Goal: Information Seeking & Learning: Learn about a topic

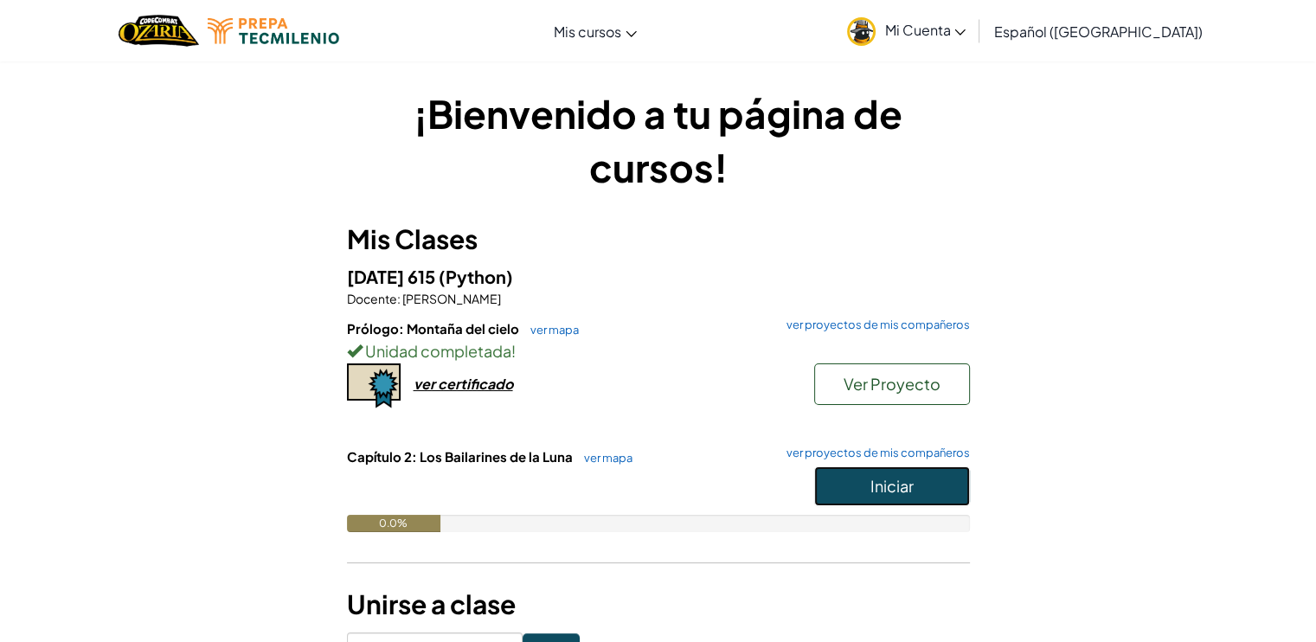
click at [863, 492] on button "Iniciar" at bounding box center [892, 486] width 156 height 40
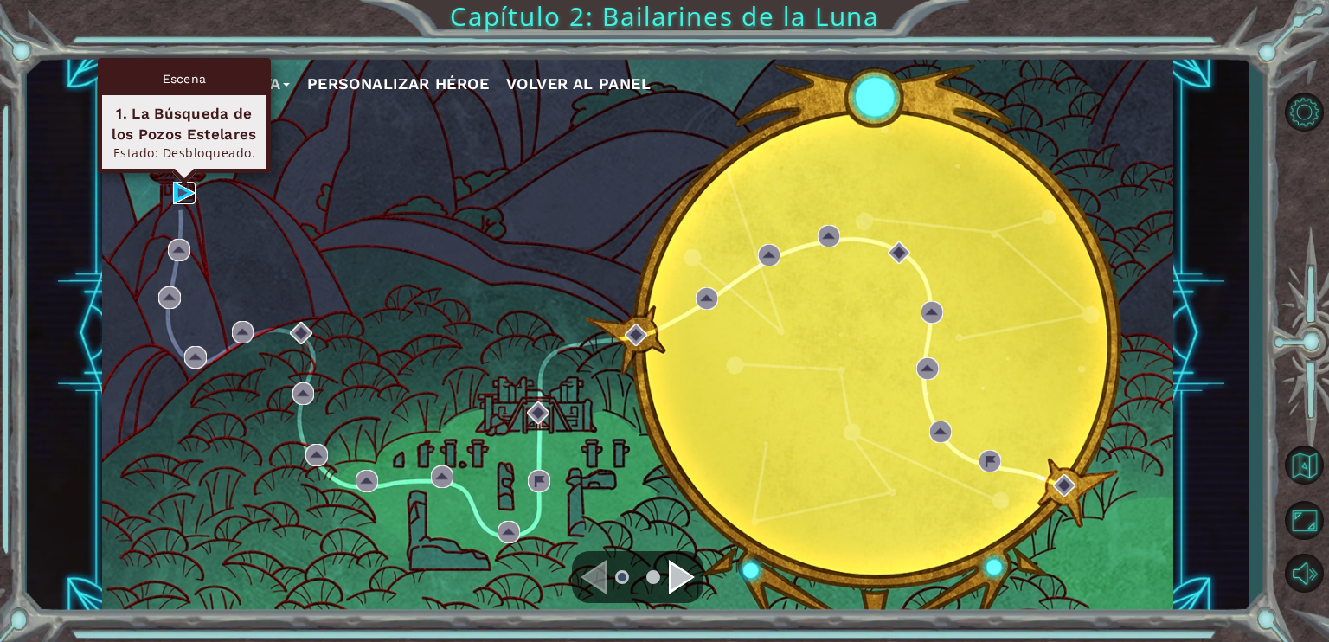
click at [187, 189] on img at bounding box center [184, 193] width 22 height 22
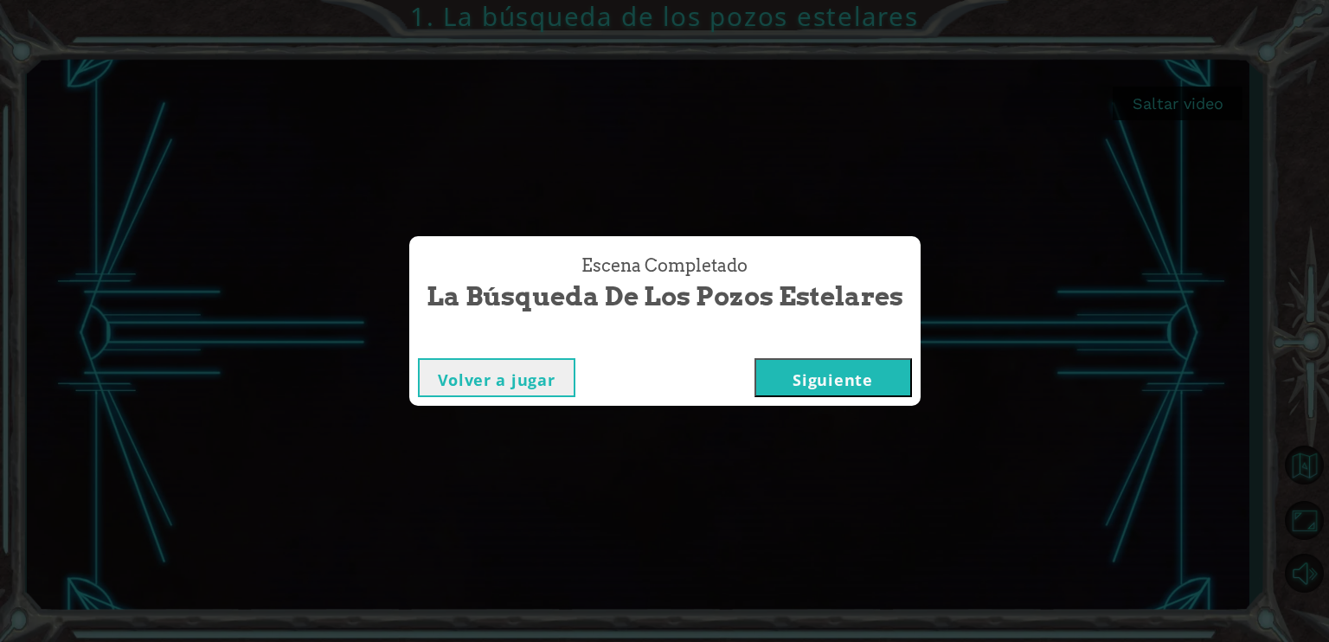
click at [841, 382] on button "Siguiente" at bounding box center [833, 377] width 157 height 39
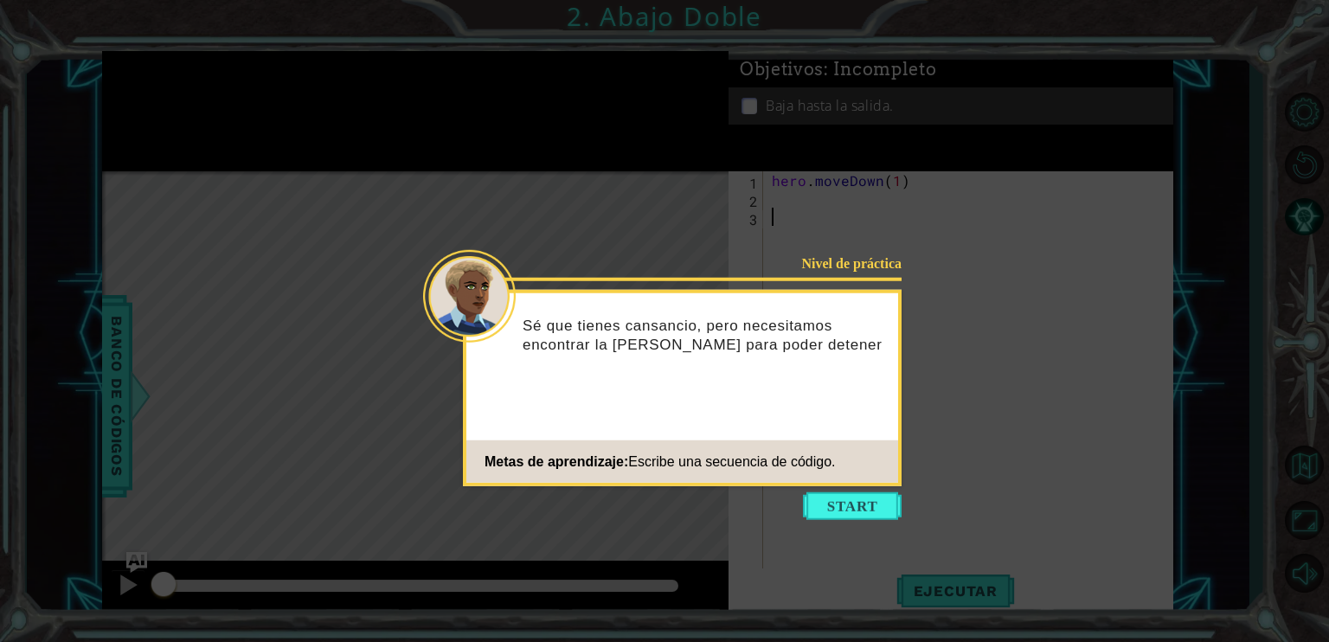
click at [584, 376] on div "Sé que tienes cansancio, pero necesitamos encontrar la [PERSON_NAME] para poder…" at bounding box center [682, 342] width 432 height 87
click at [862, 511] on button "Start" at bounding box center [852, 506] width 99 height 28
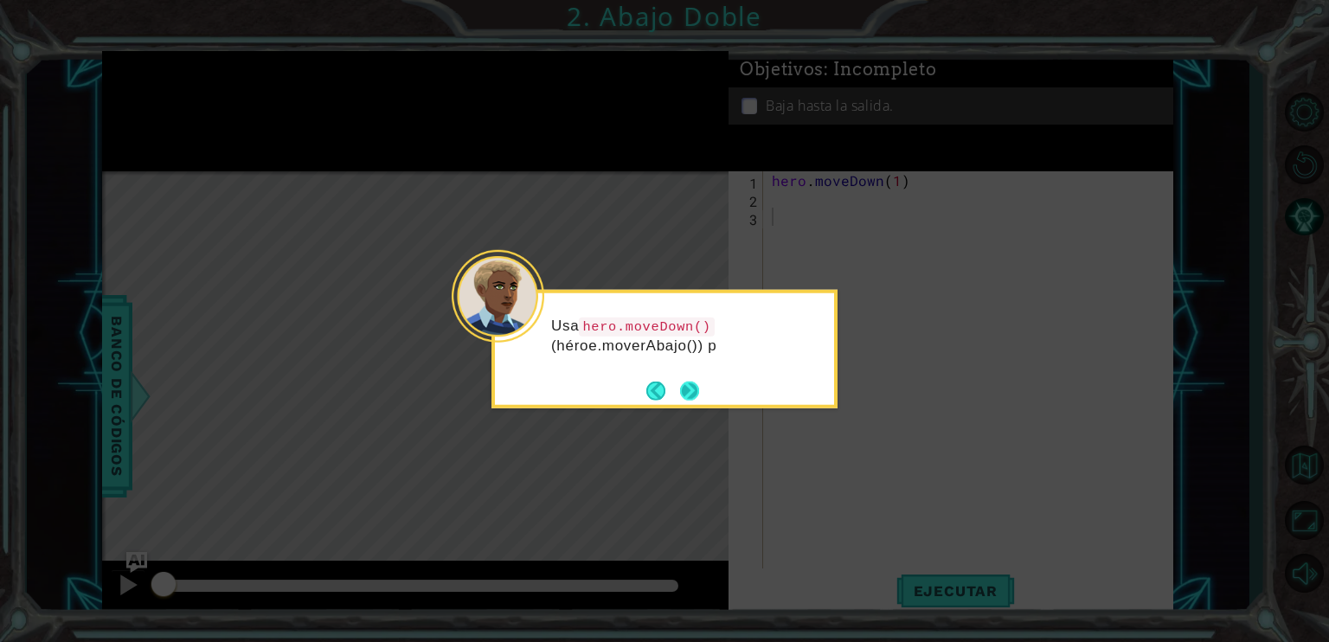
click at [690, 395] on button "Next" at bounding box center [689, 390] width 19 height 19
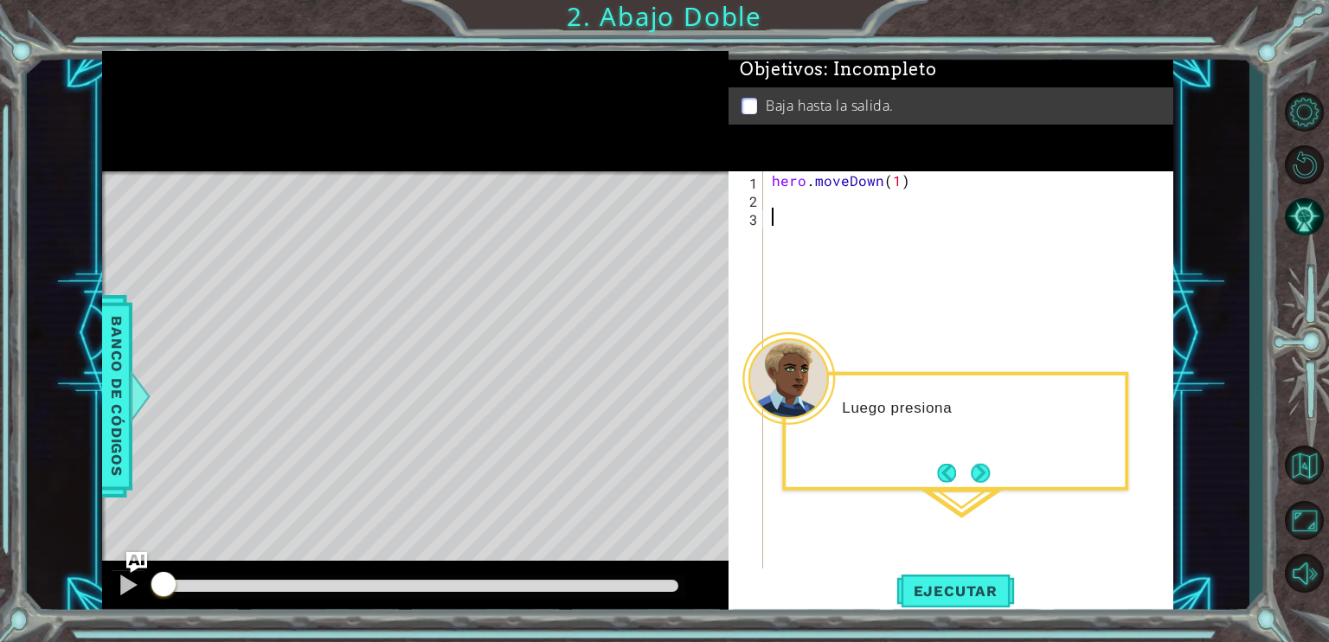
drag, startPoint x: 1011, startPoint y: 575, endPoint x: 999, endPoint y: 542, distance: 35.6
click at [1010, 559] on div "1 2 3 hero . moveDown ( 1 ) ההההההההההההההההההההההההההההההההההההההההההההההההההה…" at bounding box center [951, 393] width 445 height 445
click at [990, 482] on button "Next" at bounding box center [980, 472] width 19 height 19
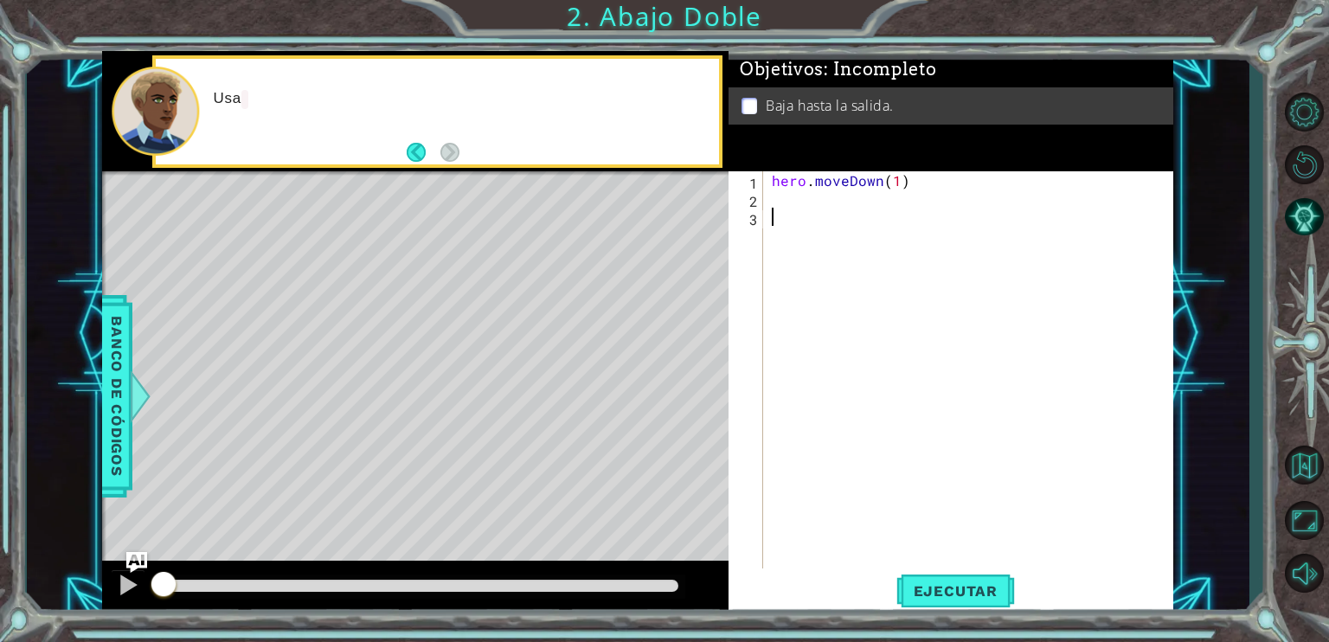
drag, startPoint x: 986, startPoint y: 482, endPoint x: 530, endPoint y: 330, distance: 481.6
click at [985, 480] on div "hero . moveDown ( 1 )" at bounding box center [972, 389] width 409 height 436
click at [511, 110] on div "Usa hero.moveDown" at bounding box center [460, 111] width 517 height 62
click at [890, 176] on div "hero . moveDown ( 1 )" at bounding box center [972, 389] width 409 height 436
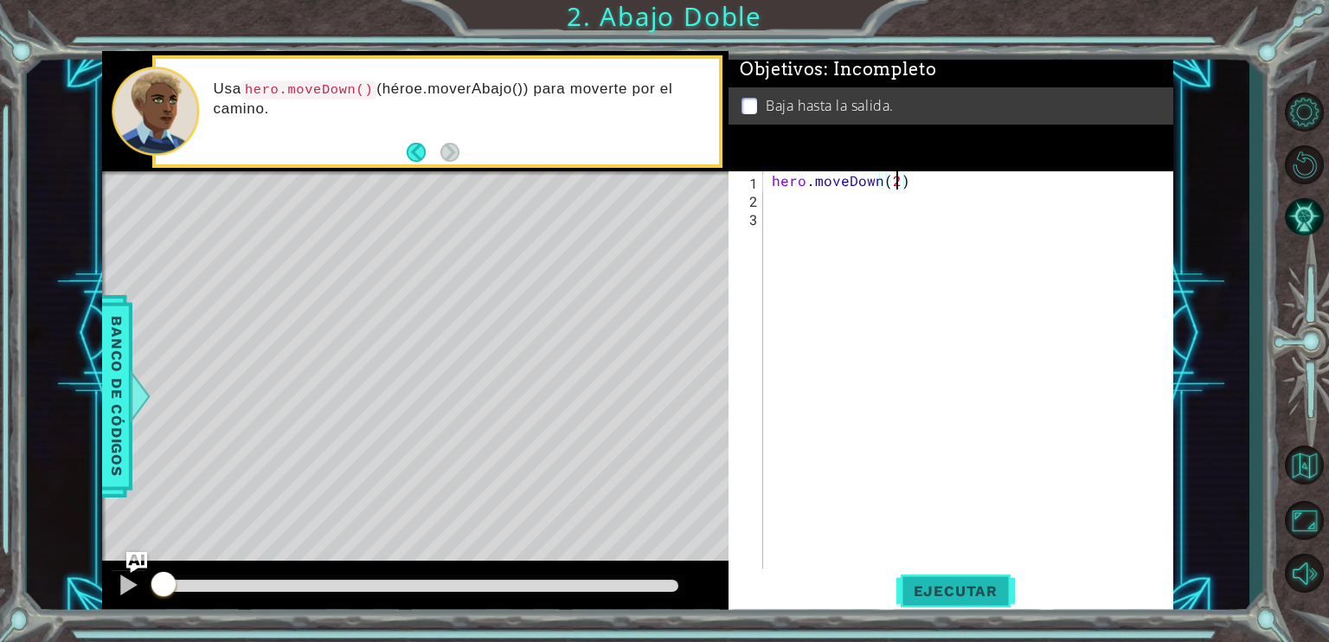
type textarea "hero.moveDown(2)"
click at [899, 587] on span "Ejecutar" at bounding box center [955, 590] width 119 height 17
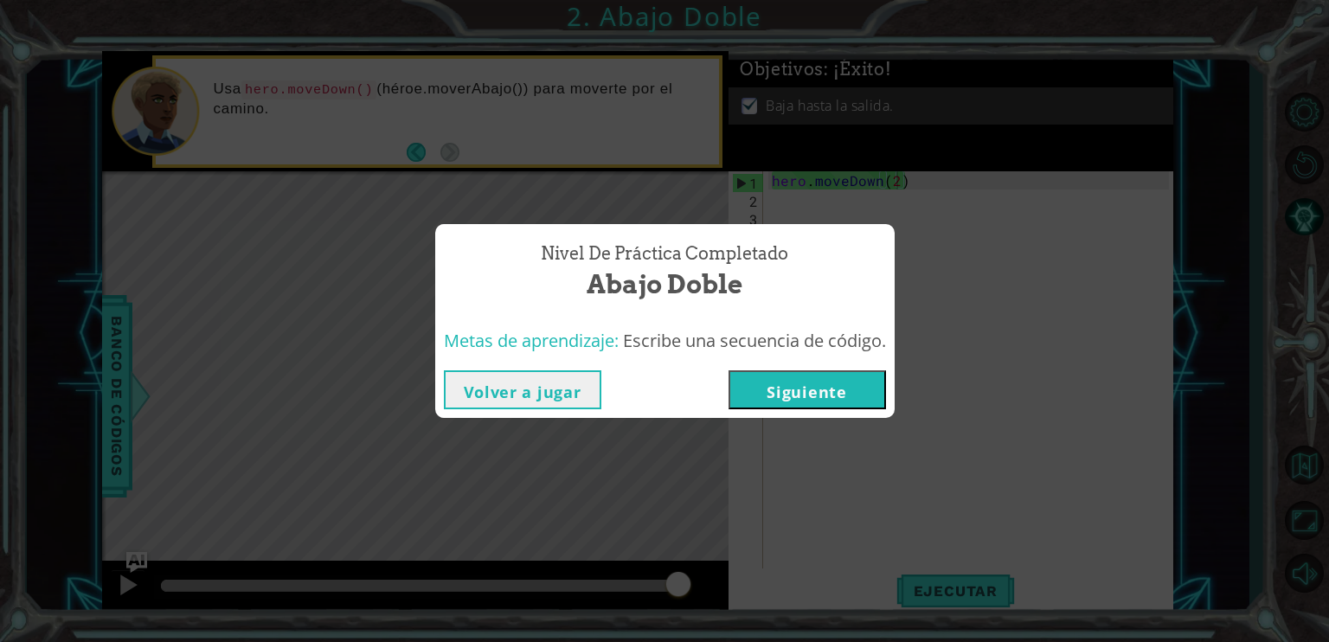
click at [824, 397] on button "Siguiente" at bounding box center [807, 389] width 157 height 39
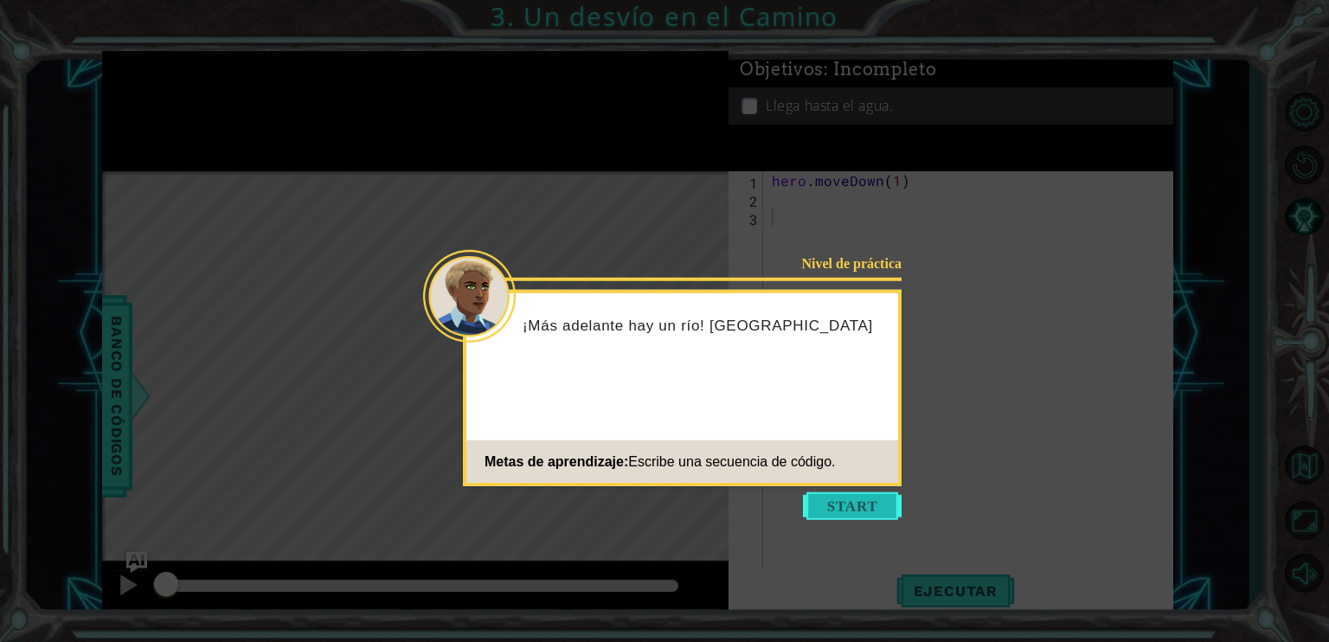
click at [857, 507] on button "Start" at bounding box center [852, 506] width 99 height 28
click at [857, 507] on div "hero . moveDown ( 1 )" at bounding box center [972, 389] width 409 height 436
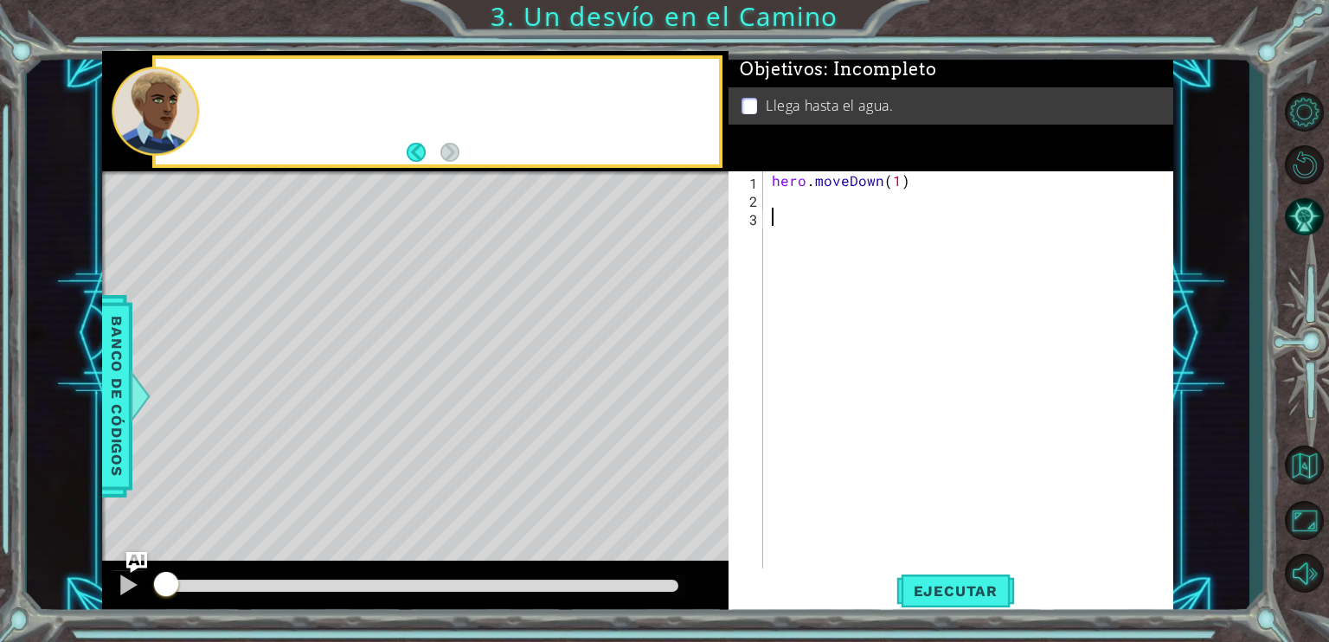
click at [857, 507] on div "hero . moveDown ( 1 )" at bounding box center [972, 389] width 409 height 436
click at [819, 228] on div "hero . moveDown ( 1 )" at bounding box center [972, 389] width 409 height 436
click at [797, 205] on div "hero . moveDown ( 1 )" at bounding box center [972, 389] width 409 height 436
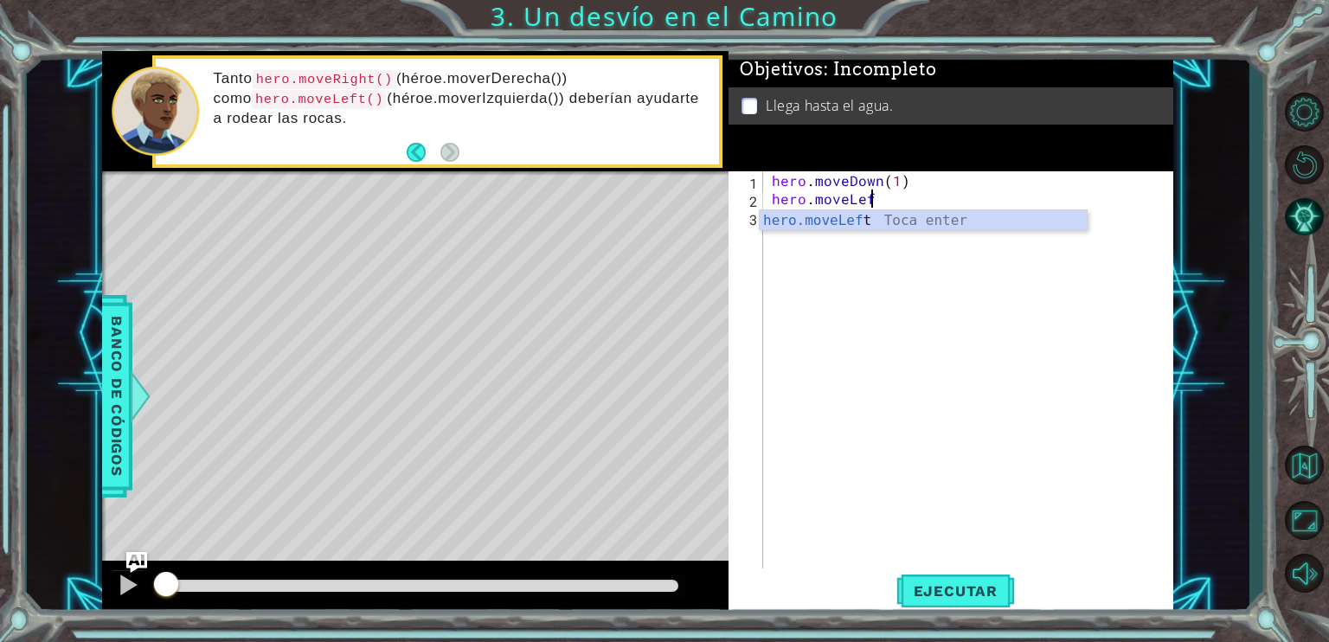
scroll to position [0, 5]
type textarea "hero.moveLeft(1)"
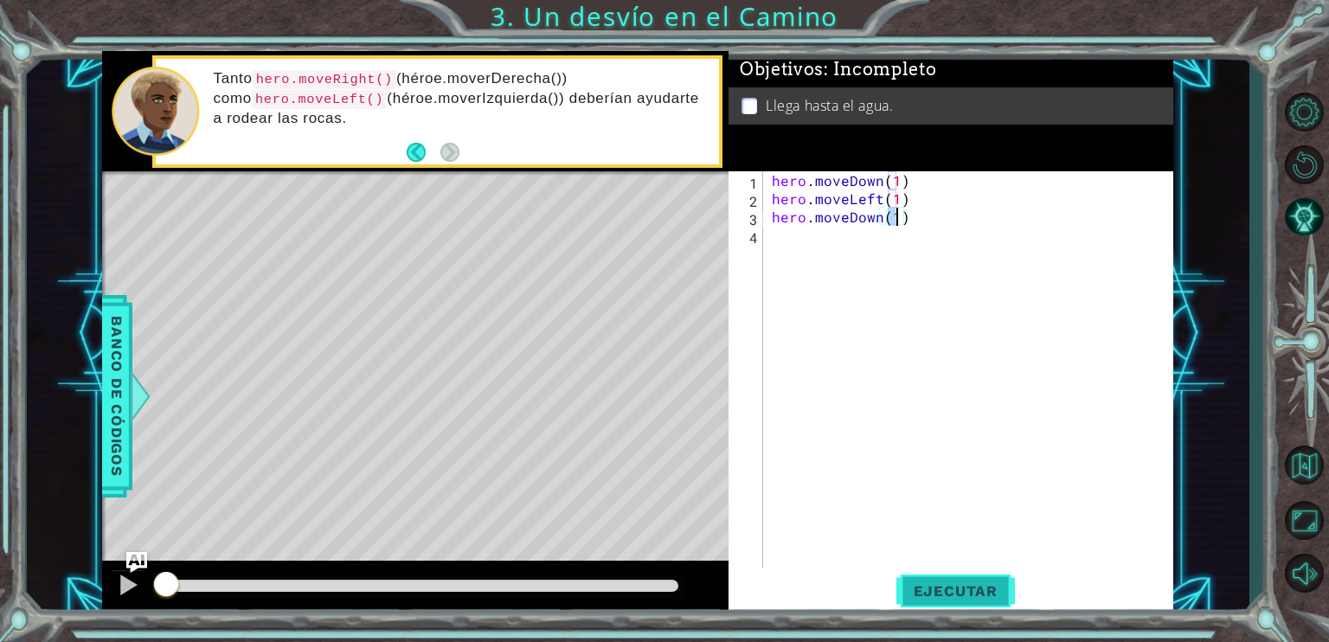
type textarea "hero.moveDown(1)"
click at [1000, 588] on span "Ejecutar" at bounding box center [955, 590] width 119 height 17
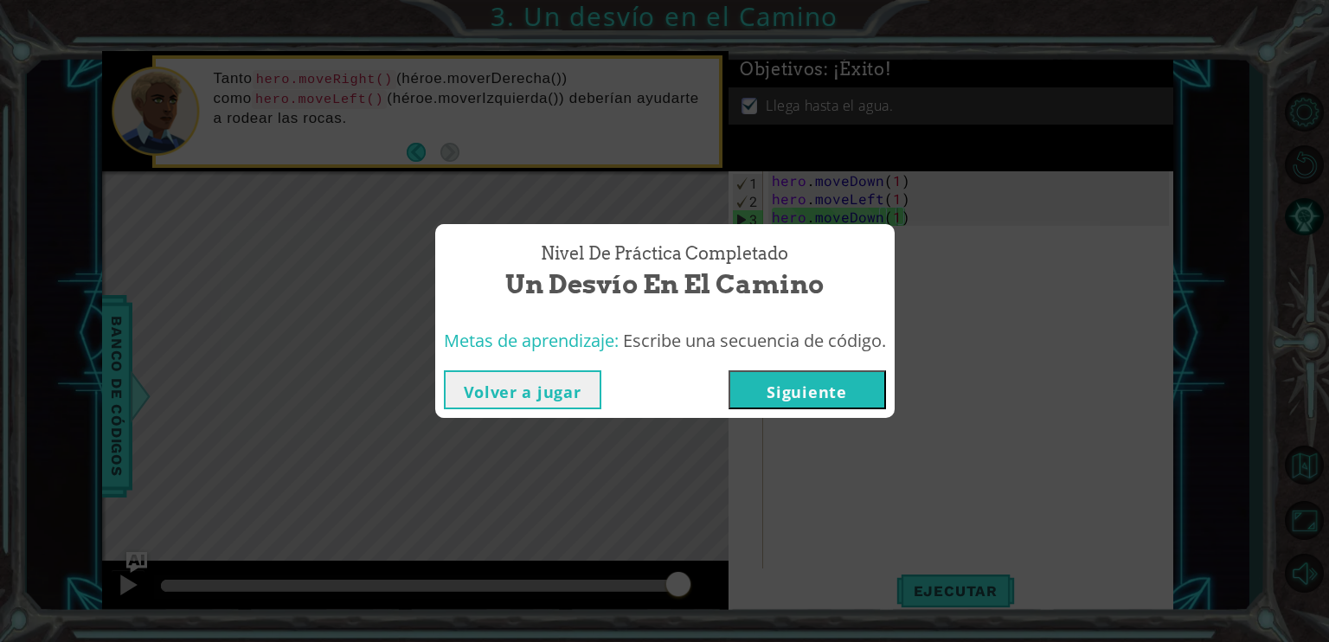
click at [787, 364] on div "Volver a jugar [GEOGRAPHIC_DATA]" at bounding box center [664, 390] width 459 height 56
click at [776, 384] on button "Siguiente" at bounding box center [807, 389] width 157 height 39
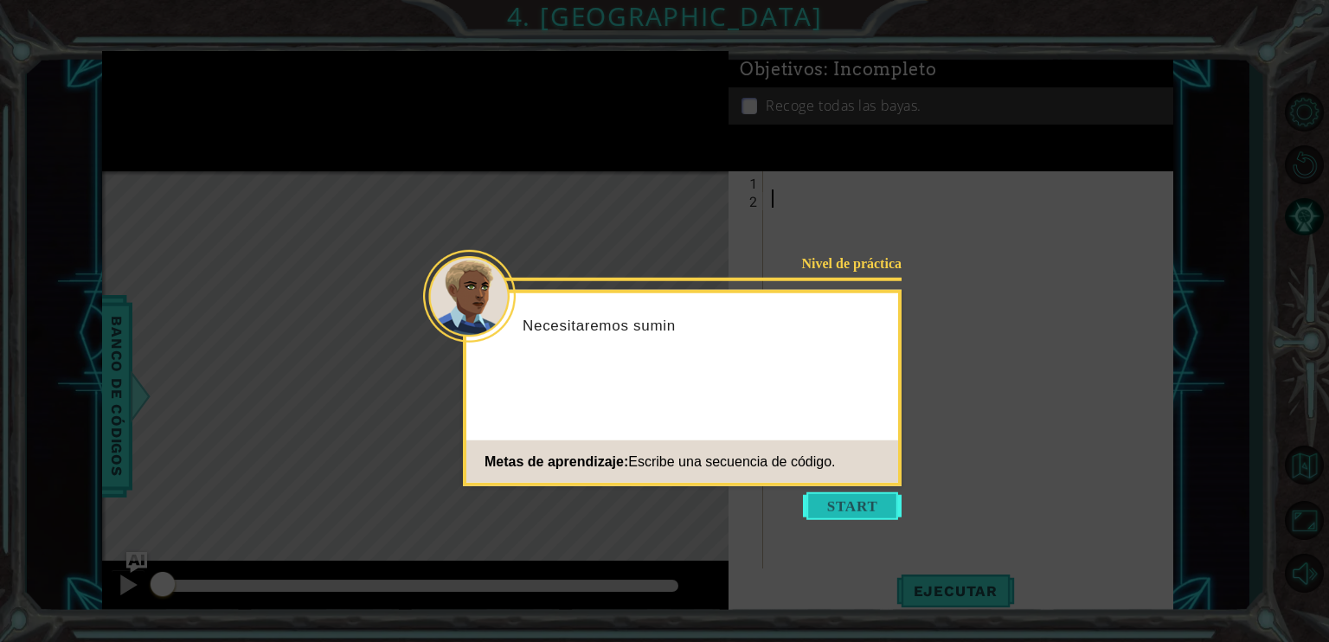
drag, startPoint x: 813, startPoint y: 504, endPoint x: 809, endPoint y: 496, distance: 9.3
click at [813, 504] on button "Start" at bounding box center [852, 506] width 99 height 28
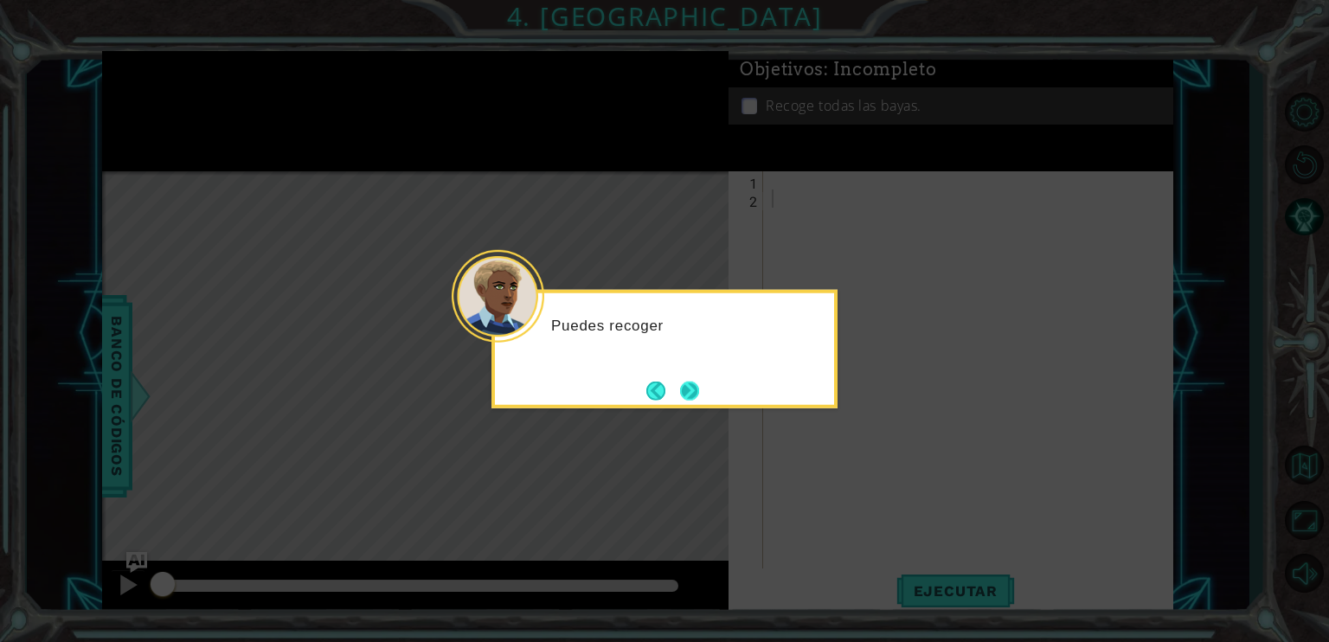
drag, startPoint x: 716, startPoint y: 384, endPoint x: 697, endPoint y: 390, distance: 20.0
click at [709, 385] on div "Puedes recoger" at bounding box center [664, 349] width 346 height 119
click at [697, 390] on button "Next" at bounding box center [689, 390] width 19 height 19
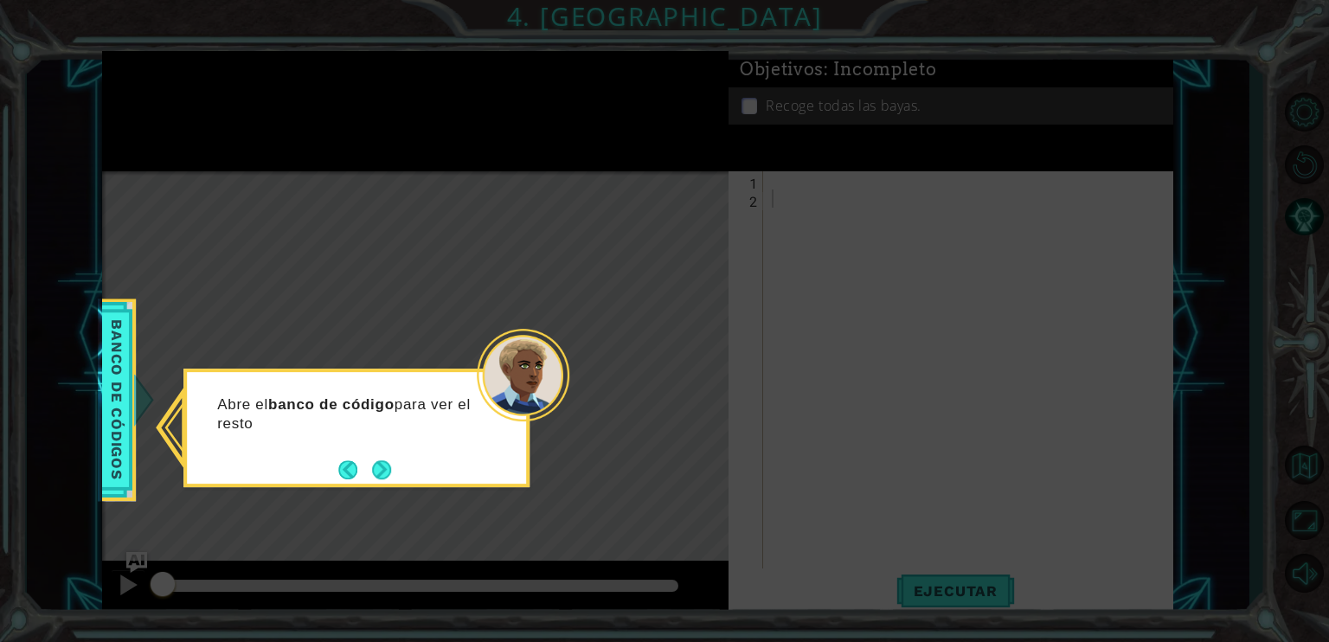
click at [407, 472] on div "Abre el banco de código para ver el resto" at bounding box center [356, 428] width 346 height 119
click at [403, 472] on div "Abre el banco de código para ver el resto de lo" at bounding box center [356, 428] width 346 height 119
click at [401, 472] on div "Abre el banco de código para ver el resto de los métod" at bounding box center [356, 428] width 346 height 119
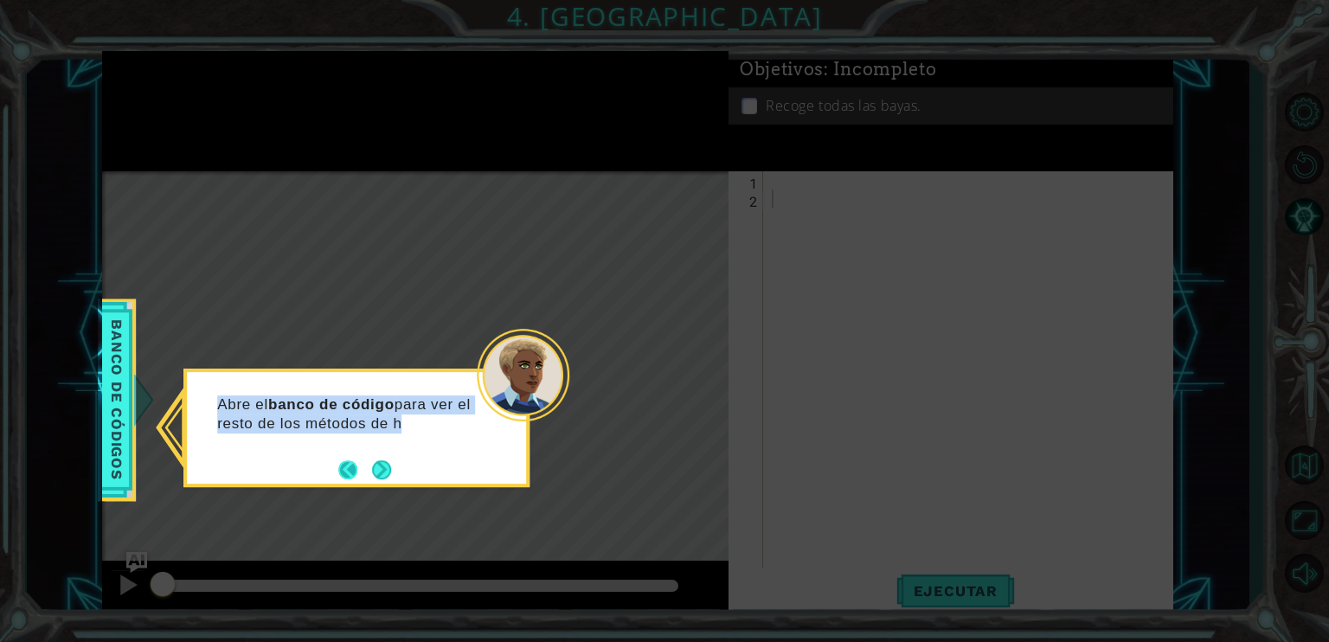
click at [356, 468] on button "Back" at bounding box center [355, 469] width 34 height 19
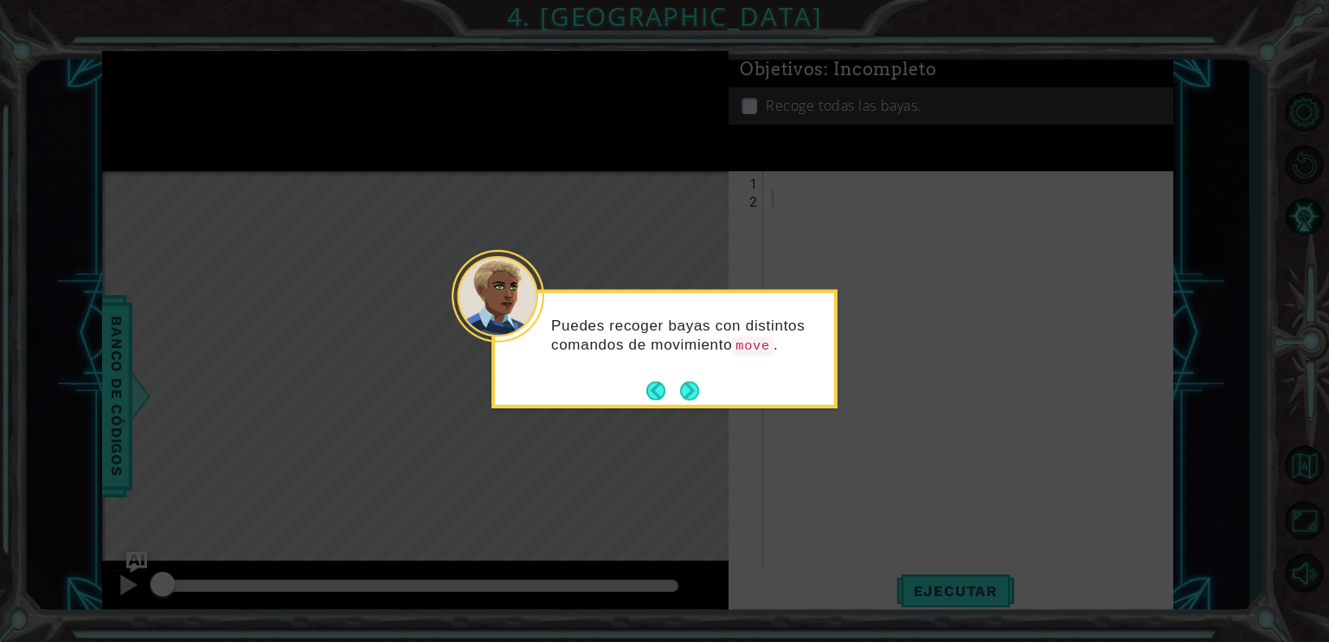
click at [376, 466] on icon at bounding box center [664, 321] width 1329 height 642
click at [685, 383] on button "Next" at bounding box center [689, 390] width 19 height 19
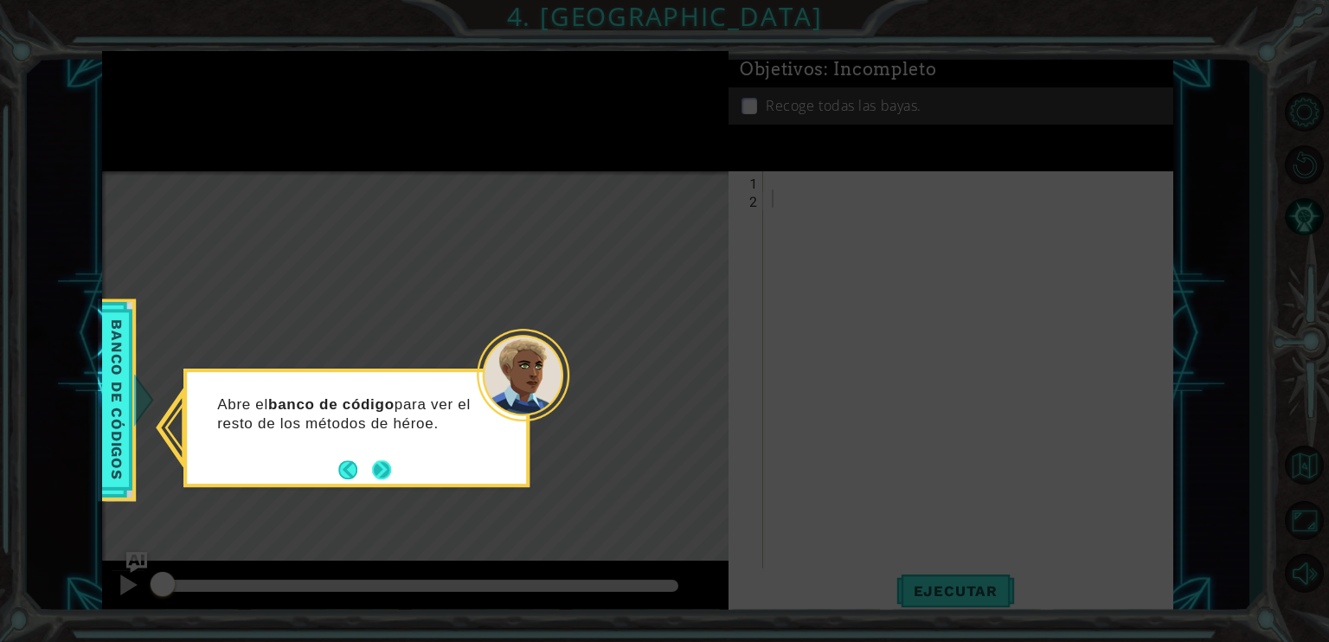
click at [389, 475] on button "Next" at bounding box center [381, 469] width 19 height 19
click at [397, 460] on div "Luego haz clic" at bounding box center [356, 428] width 346 height 119
click at [389, 465] on button "Next" at bounding box center [381, 469] width 19 height 19
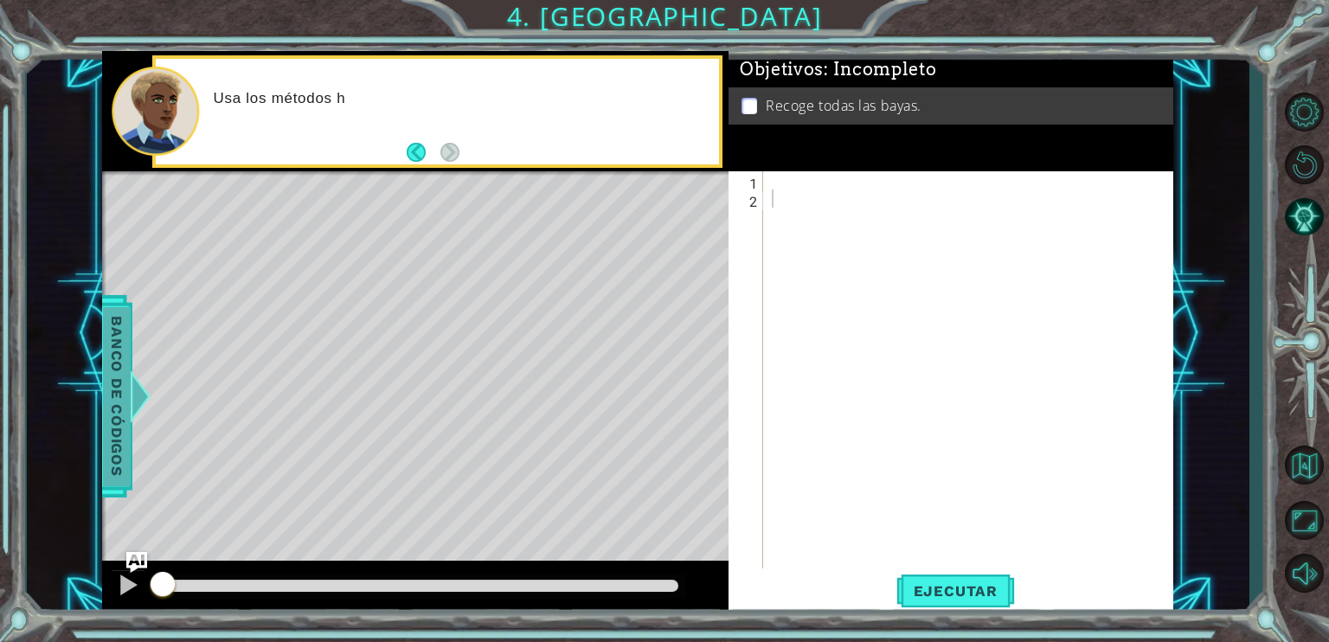
click at [132, 383] on div at bounding box center [141, 396] width 22 height 52
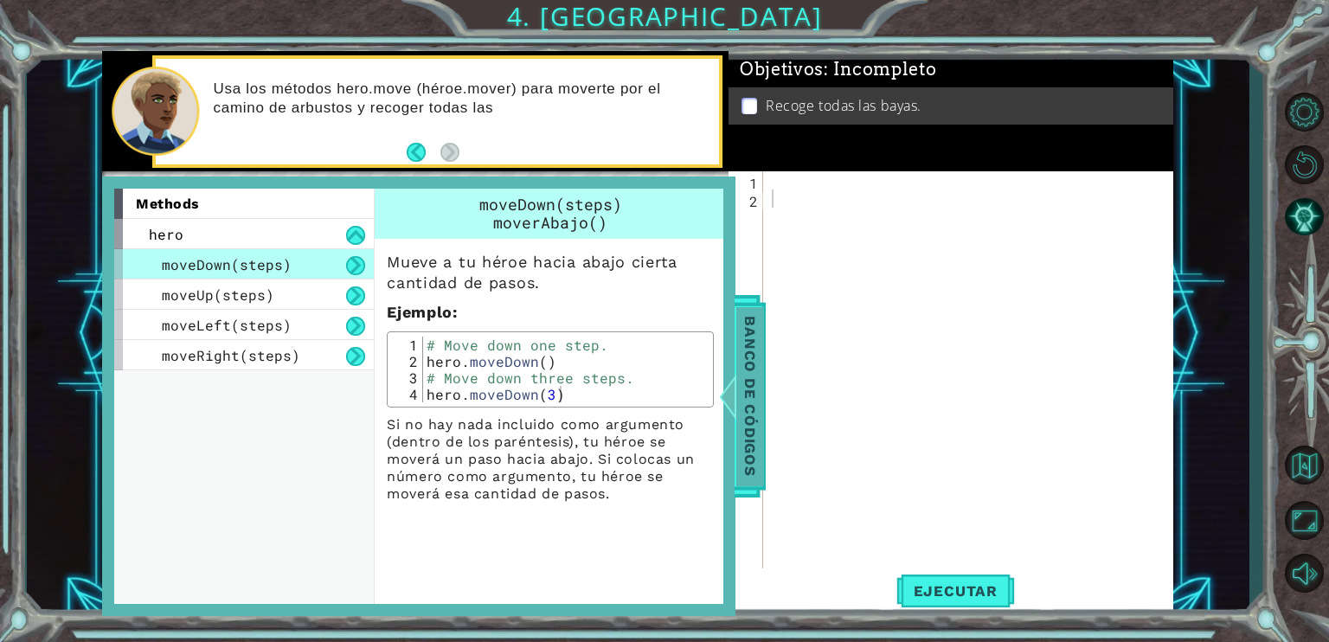
click at [737, 415] on div at bounding box center [728, 396] width 22 height 52
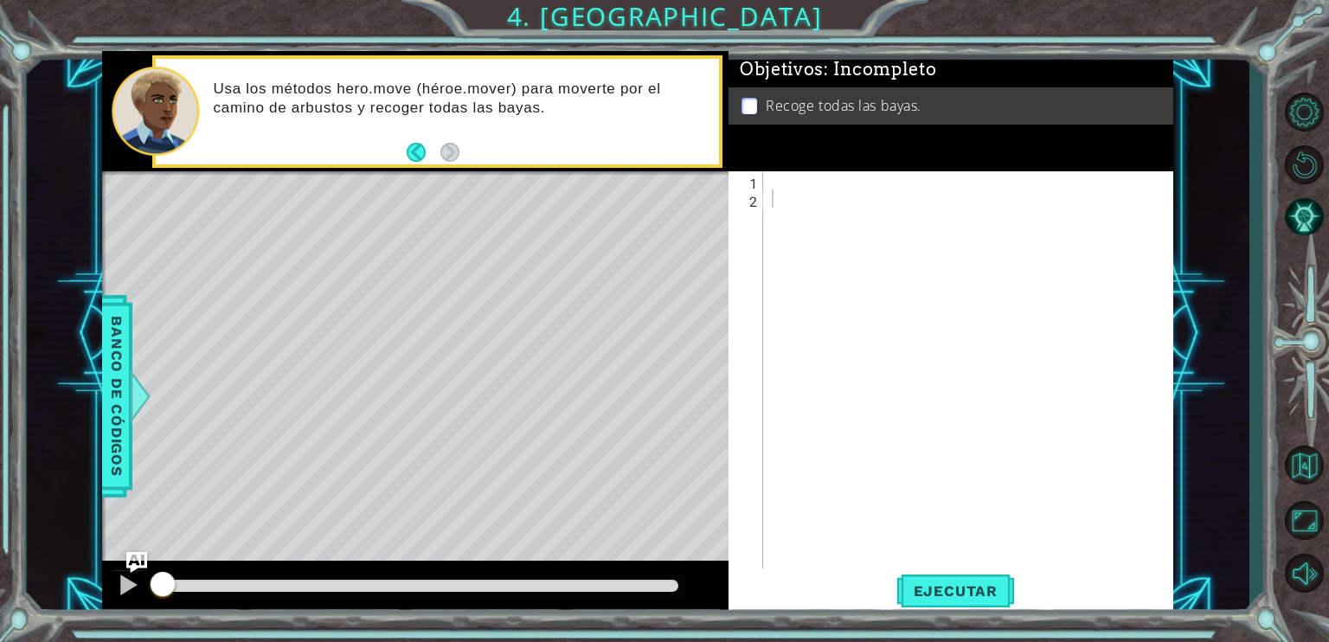
click at [433, 145] on button "Back" at bounding box center [424, 152] width 34 height 19
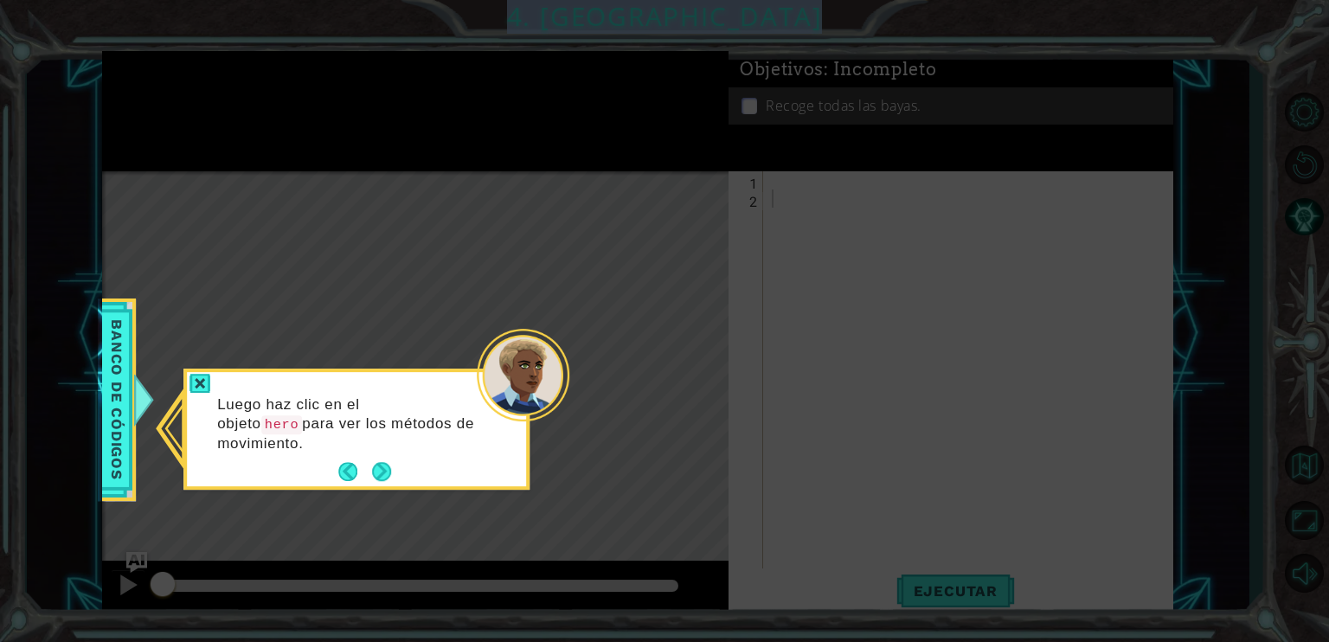
drag, startPoint x: 563, startPoint y: 341, endPoint x: 533, endPoint y: 376, distance: 46.0
click at [563, 344] on body "1 ההההההההההההההההההההההההההההההההההההההההההההההההההההההההההההההההההההההההההההה…" at bounding box center [664, 321] width 1329 height 642
click at [381, 463] on button "Next" at bounding box center [381, 472] width 19 height 19
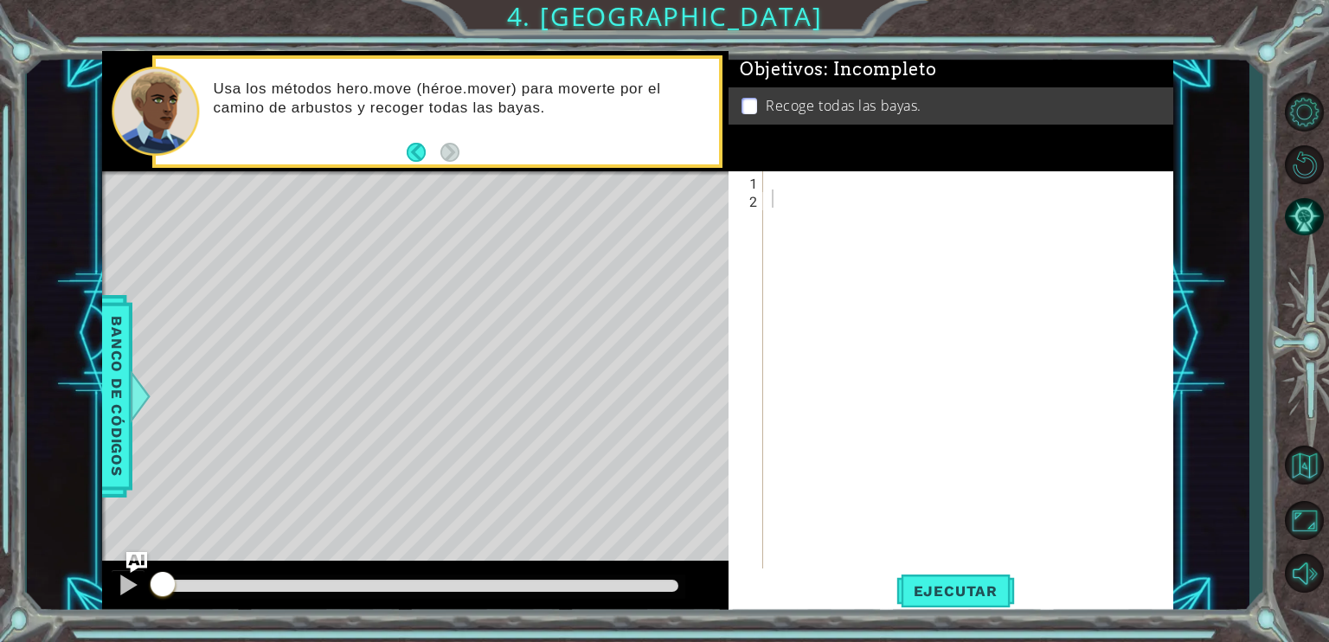
click at [448, 127] on div "Usa los métodos hero.move (héroe.mover) para moverte por el camino de arbustos …" at bounding box center [460, 111] width 517 height 80
click at [458, 101] on p "Usa los métodos hero.move (héroe.mover) para moverte por el camino de arbustos …" at bounding box center [460, 99] width 493 height 38
click at [817, 208] on div at bounding box center [972, 389] width 409 height 436
click at [813, 177] on div at bounding box center [972, 389] width 409 height 436
type textarea "."
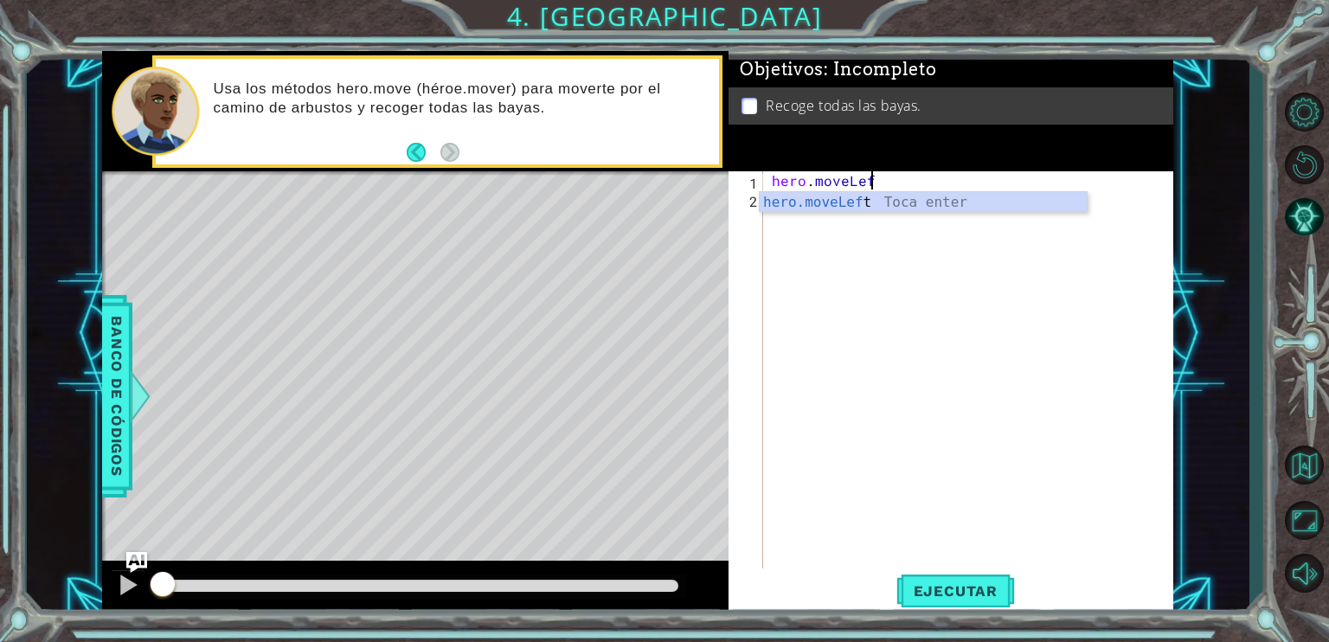
scroll to position [0, 5]
type textarea "hero.moveLeft(1)"
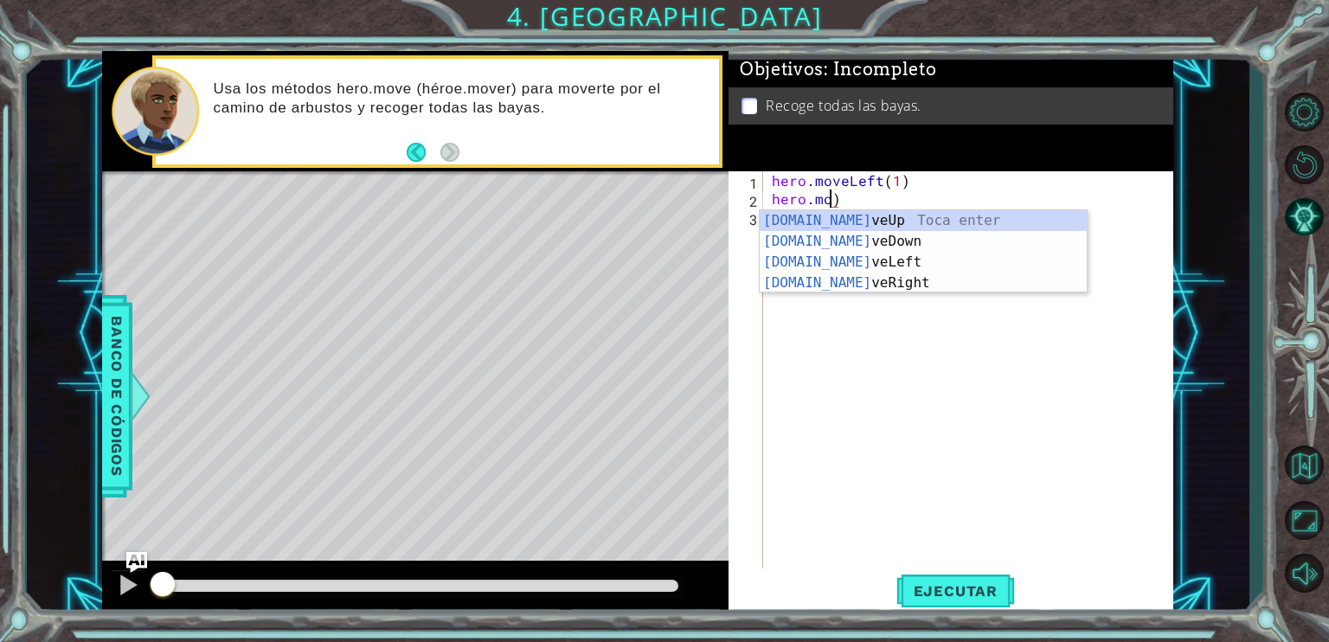
scroll to position [0, 0]
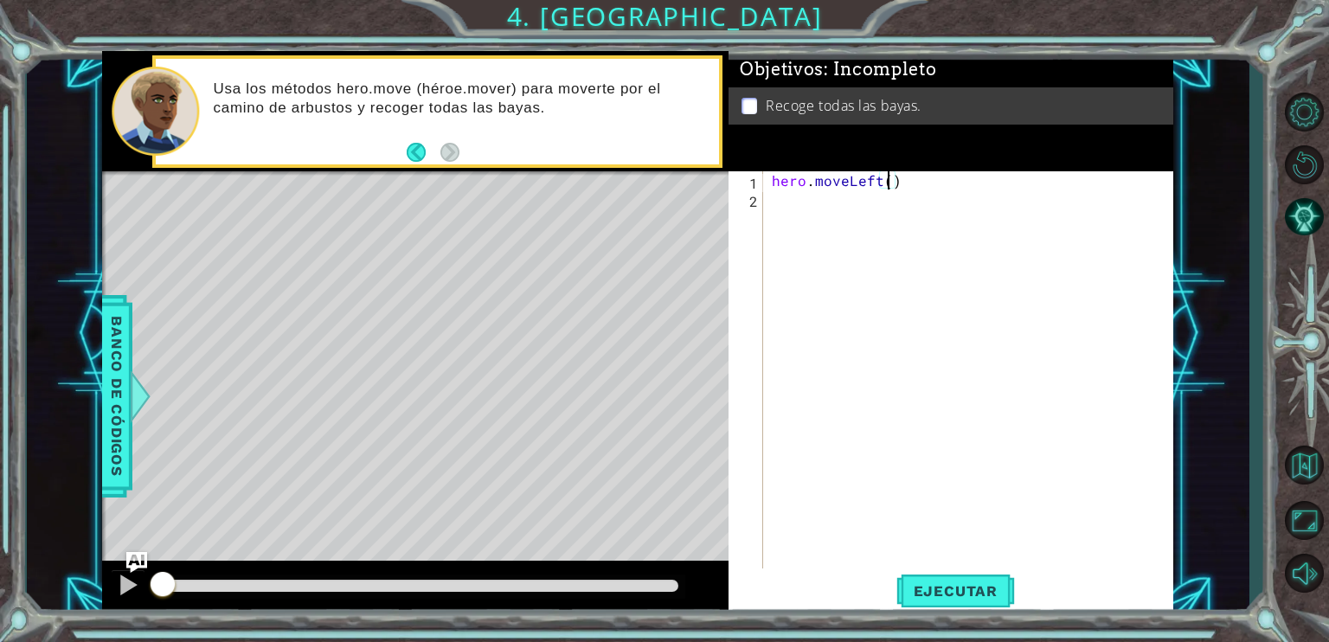
type textarea "hero.moveLeft(2)"
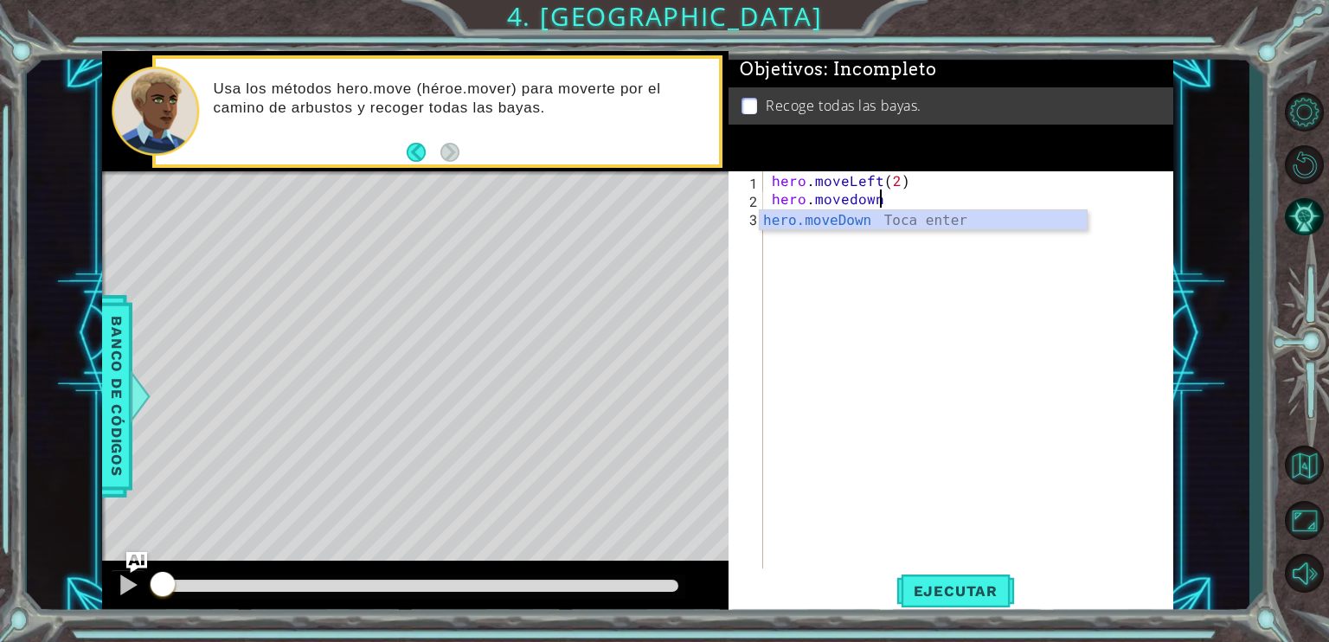
scroll to position [0, 5]
type textarea "hero.moveDown(2)"
type textarea "hero.moveRight(2)"
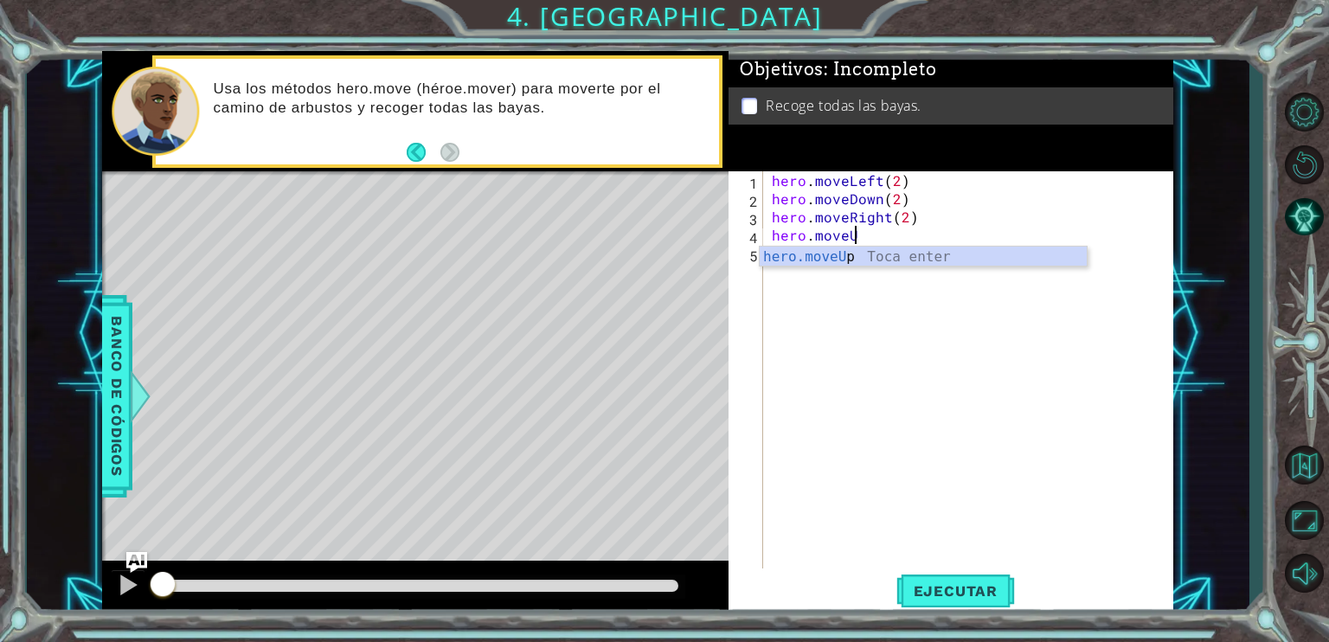
scroll to position [0, 4]
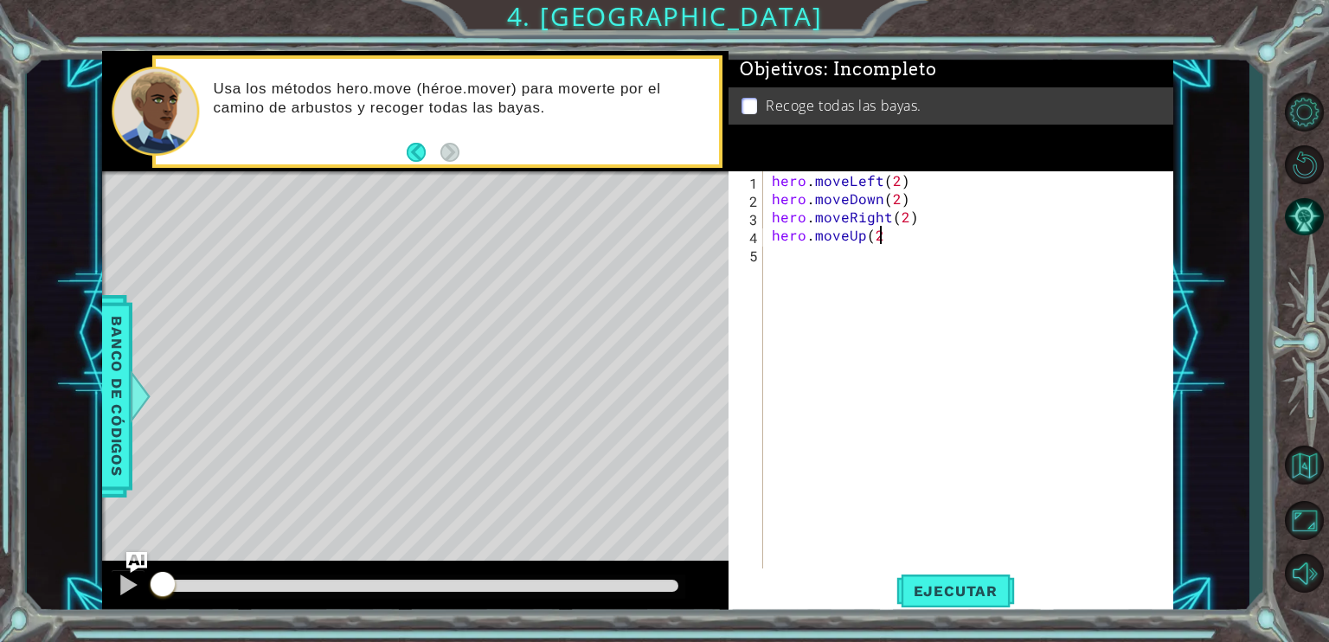
type textarea "hero.moveUp(2)"
click at [924, 622] on div "1 ההההההההההההההההההההההההההההההההההההההההההההההההההההההההההההההההההההההההההההה…" at bounding box center [664, 321] width 1329 height 642
click at [949, 583] on span "Ejecutar" at bounding box center [955, 590] width 119 height 17
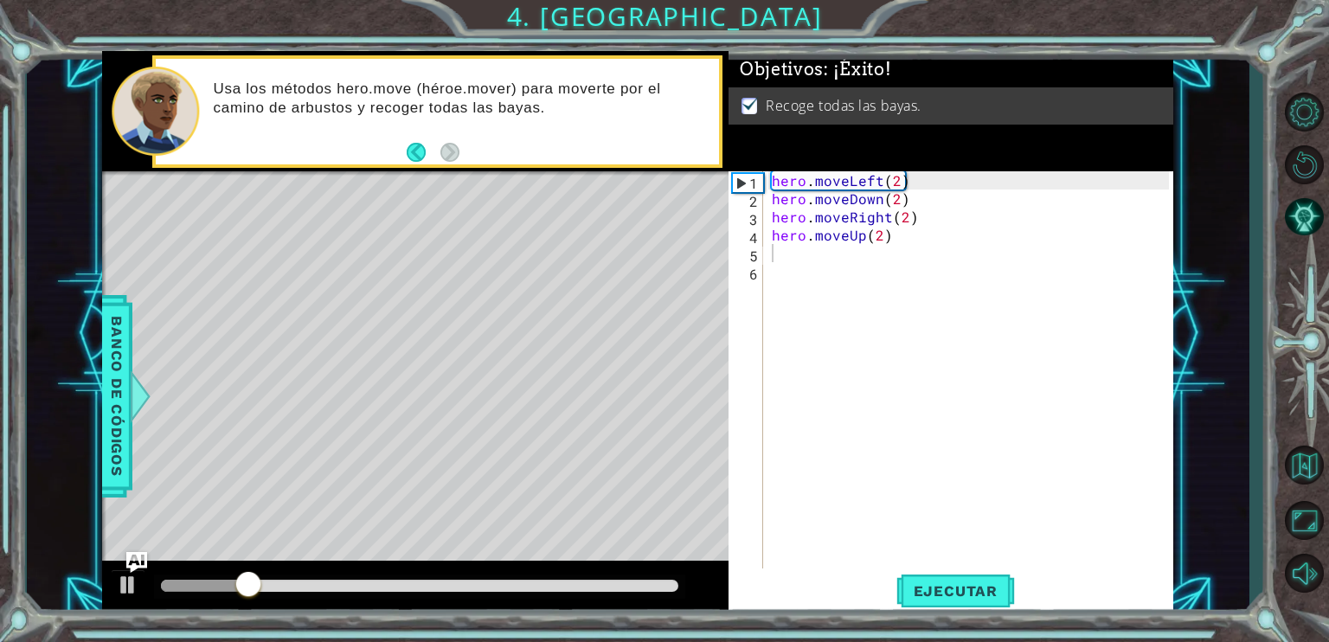
click at [400, 574] on div at bounding box center [415, 588] width 626 height 55
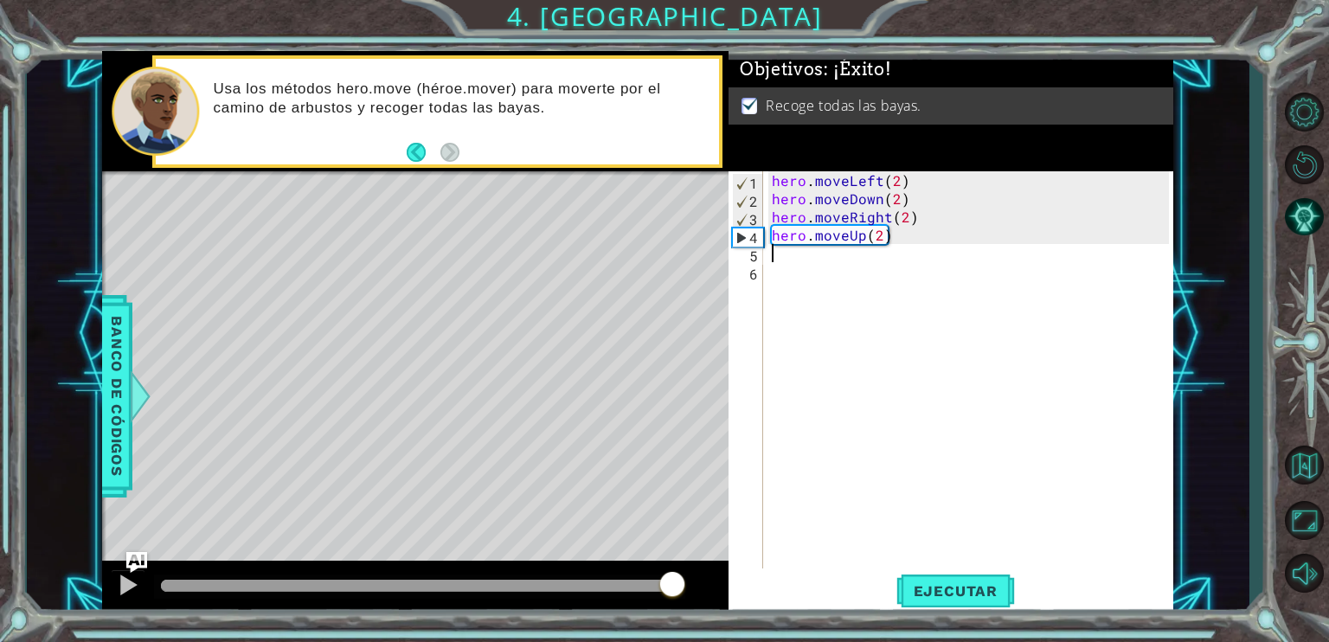
drag, startPoint x: 409, startPoint y: 592, endPoint x: 707, endPoint y: 594, distance: 297.7
click at [707, 594] on div at bounding box center [415, 588] width 626 height 55
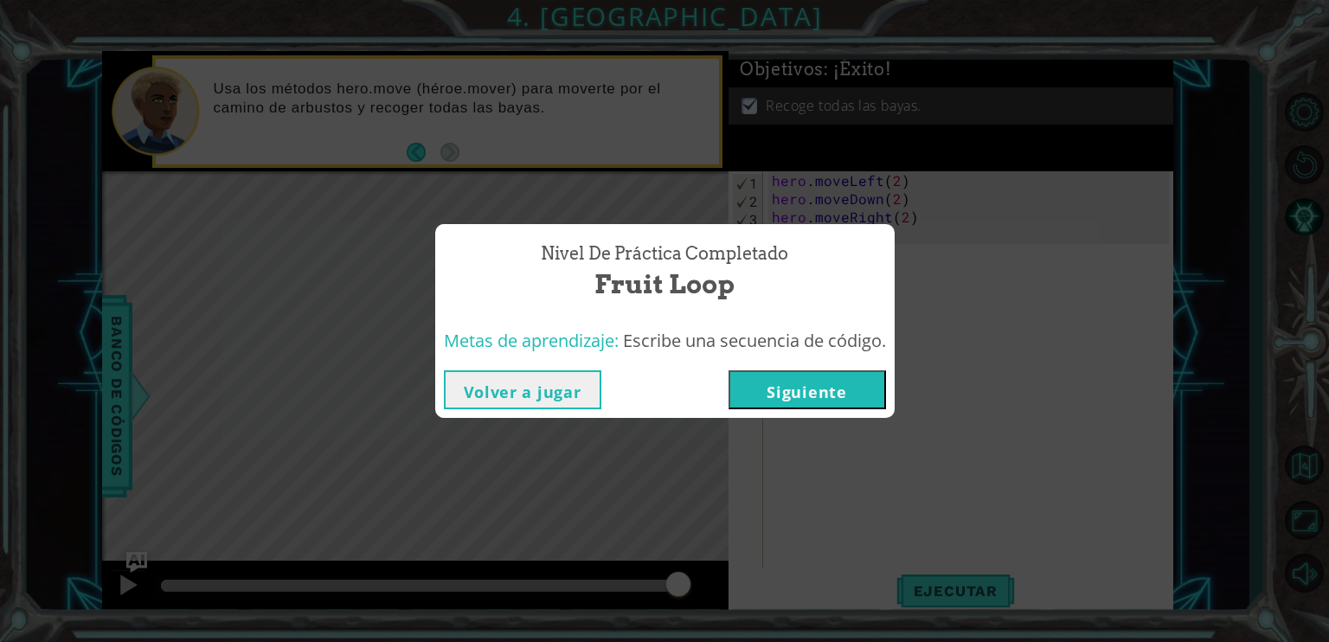
click at [763, 408] on button "Siguiente" at bounding box center [807, 389] width 157 height 39
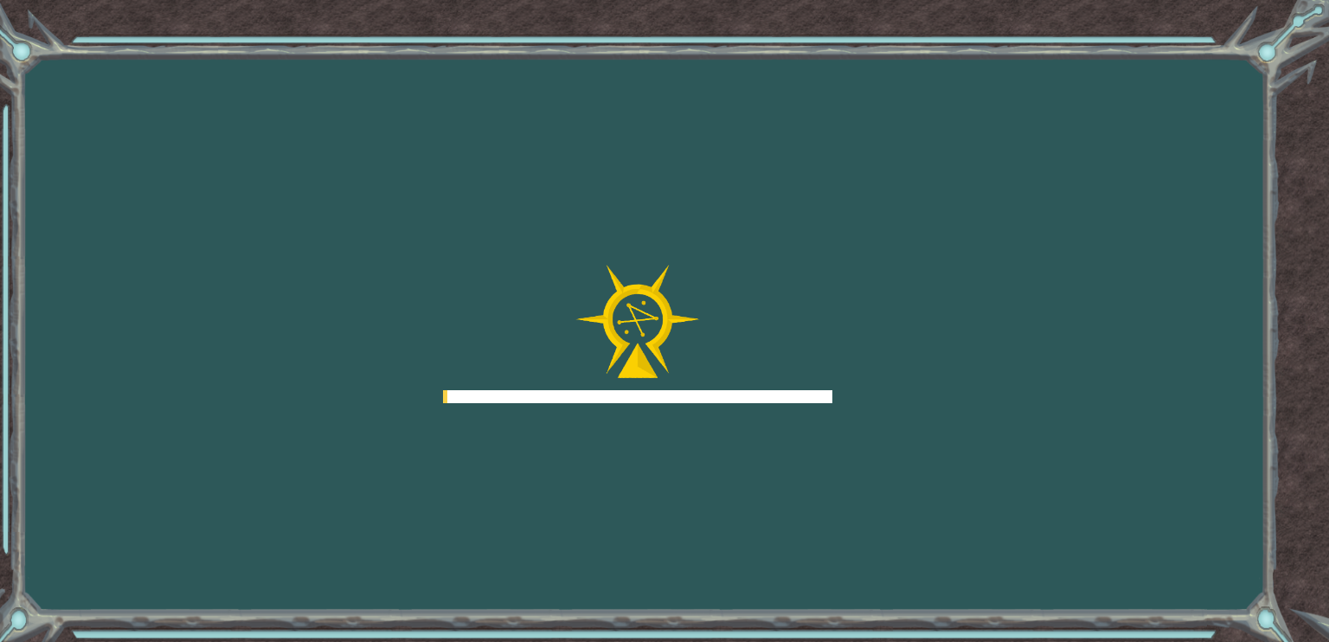
click at [769, 404] on div "Goals Error cargando del servidor Deberás unirte a un curso para jugar a este n…" at bounding box center [664, 321] width 1329 height 642
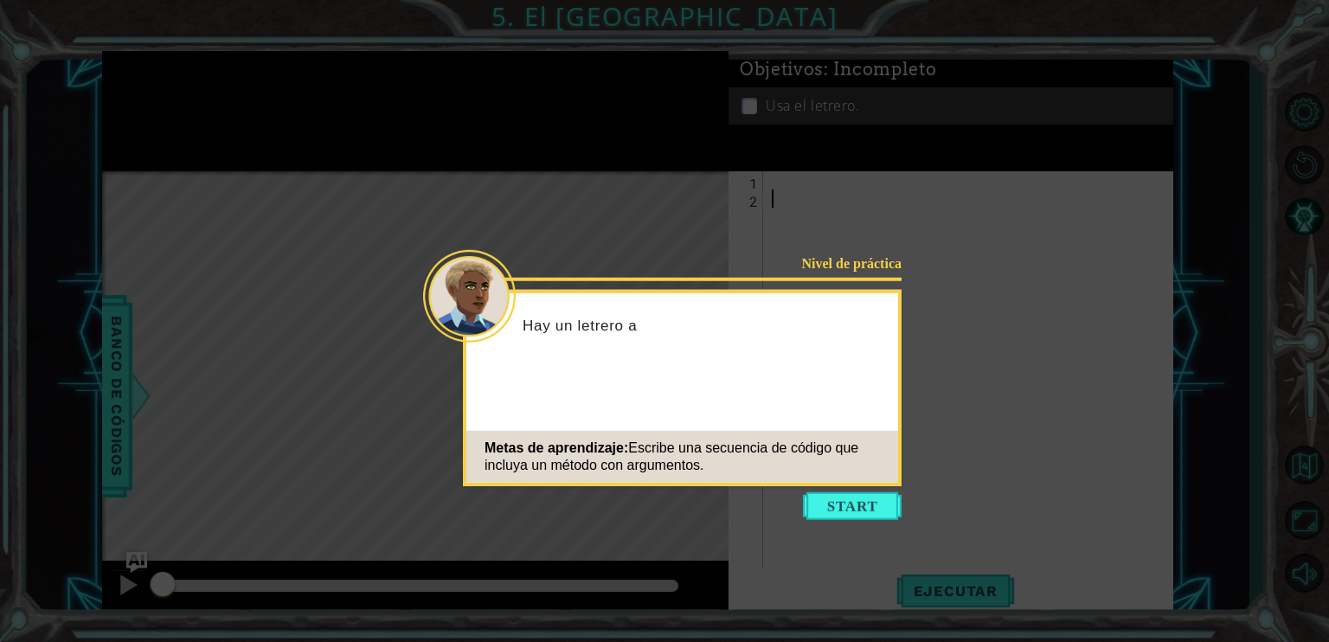
click at [819, 469] on div "Metas de aprendizaje: Escribe una secuencia de código que incluya un método con…" at bounding box center [682, 457] width 432 height 52
click at [827, 517] on button "Start" at bounding box center [852, 506] width 99 height 28
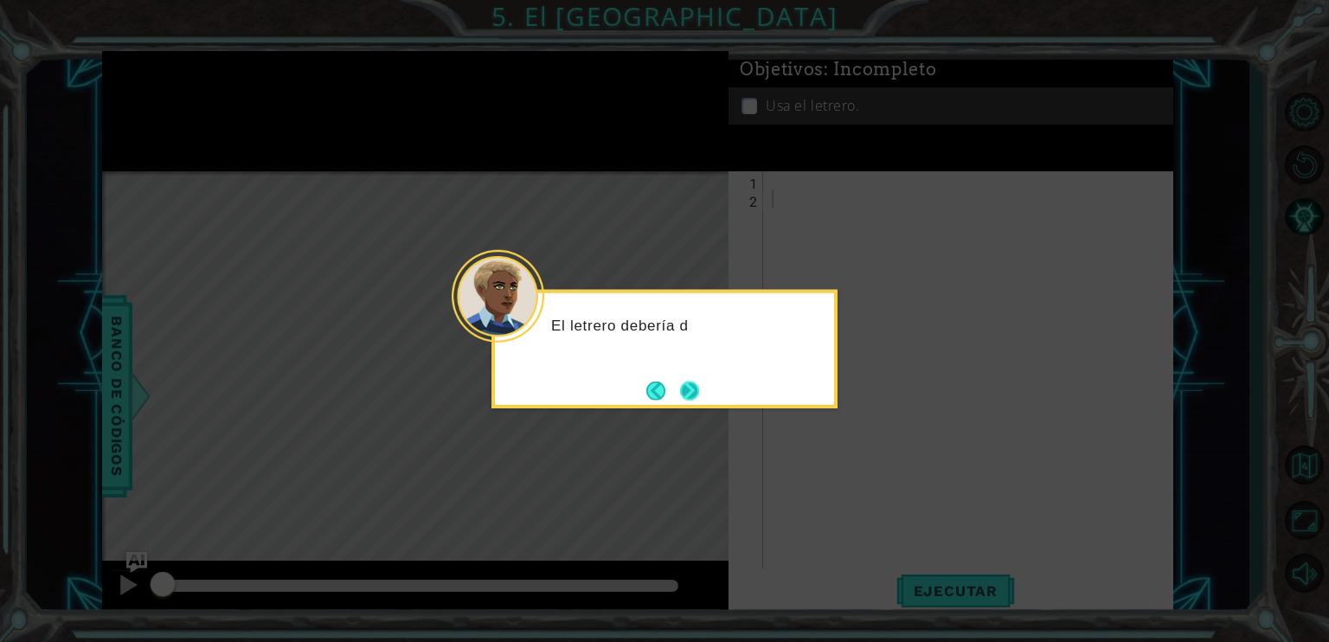
click at [699, 387] on button "Next" at bounding box center [689, 390] width 19 height 19
click at [685, 393] on button "Next" at bounding box center [689, 390] width 19 height 19
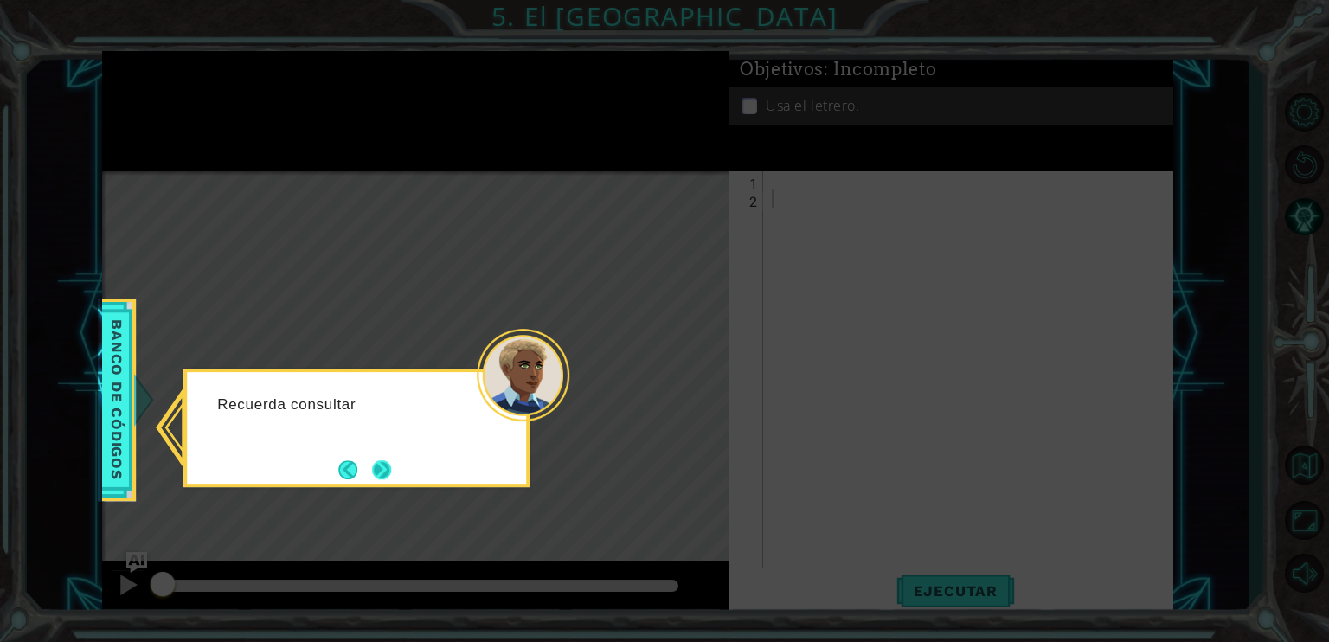
click at [391, 470] on button "Next" at bounding box center [381, 469] width 19 height 19
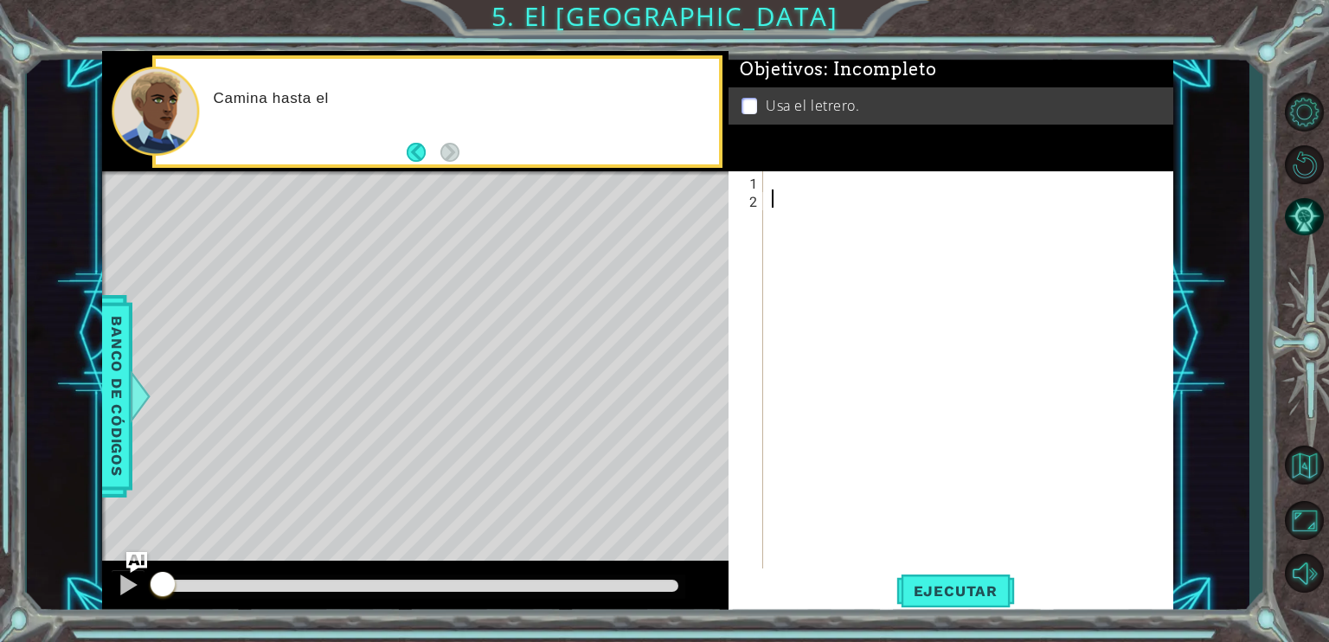
click at [424, 81] on div "Camina hasta el" at bounding box center [460, 110] width 517 height 61
click at [851, 200] on div at bounding box center [972, 389] width 409 height 436
click at [831, 207] on div at bounding box center [972, 389] width 409 height 436
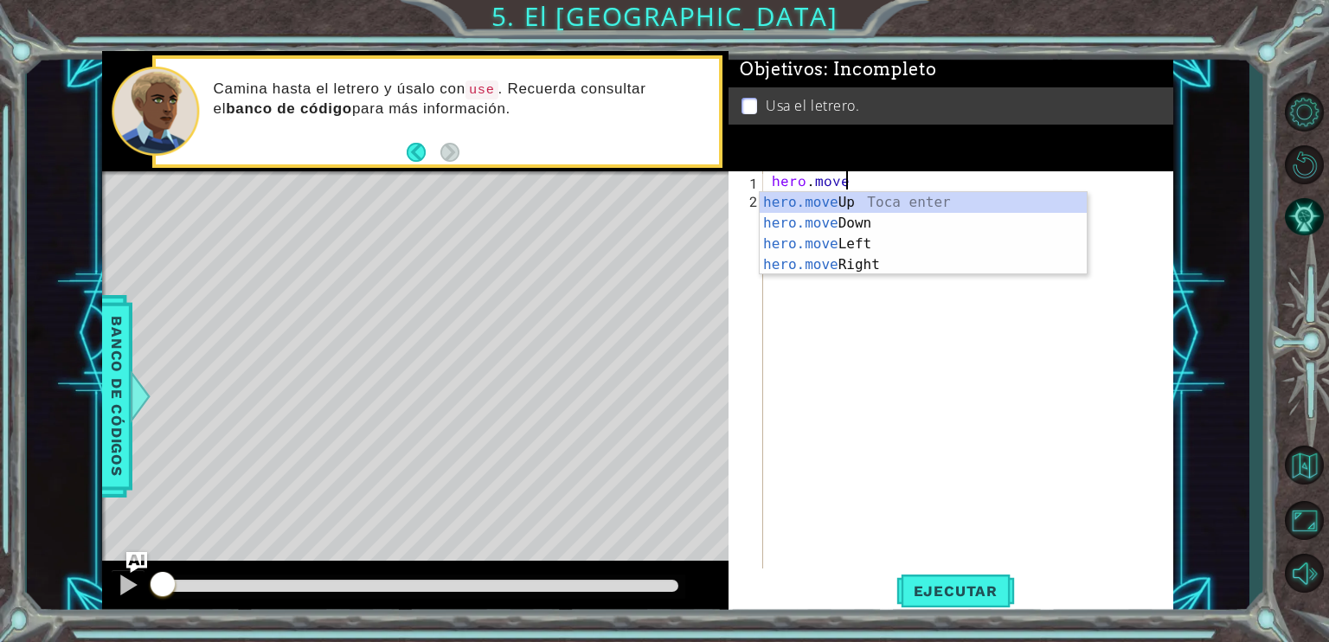
scroll to position [0, 3]
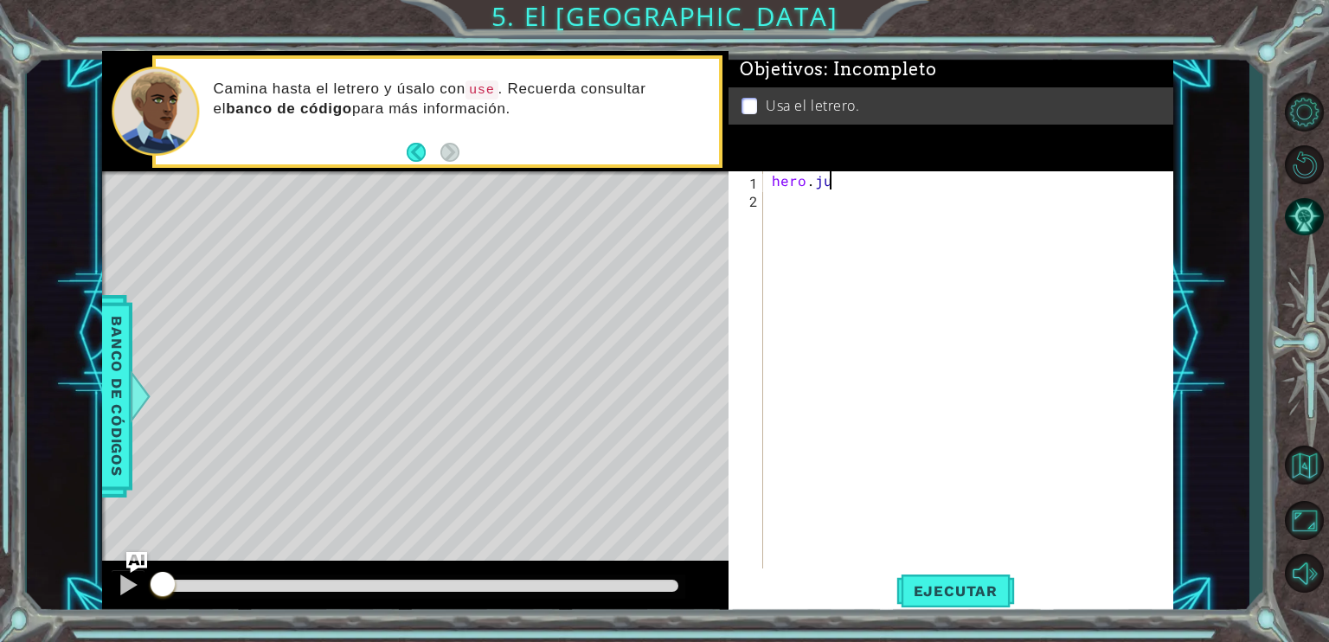
type textarea "hero.jump"
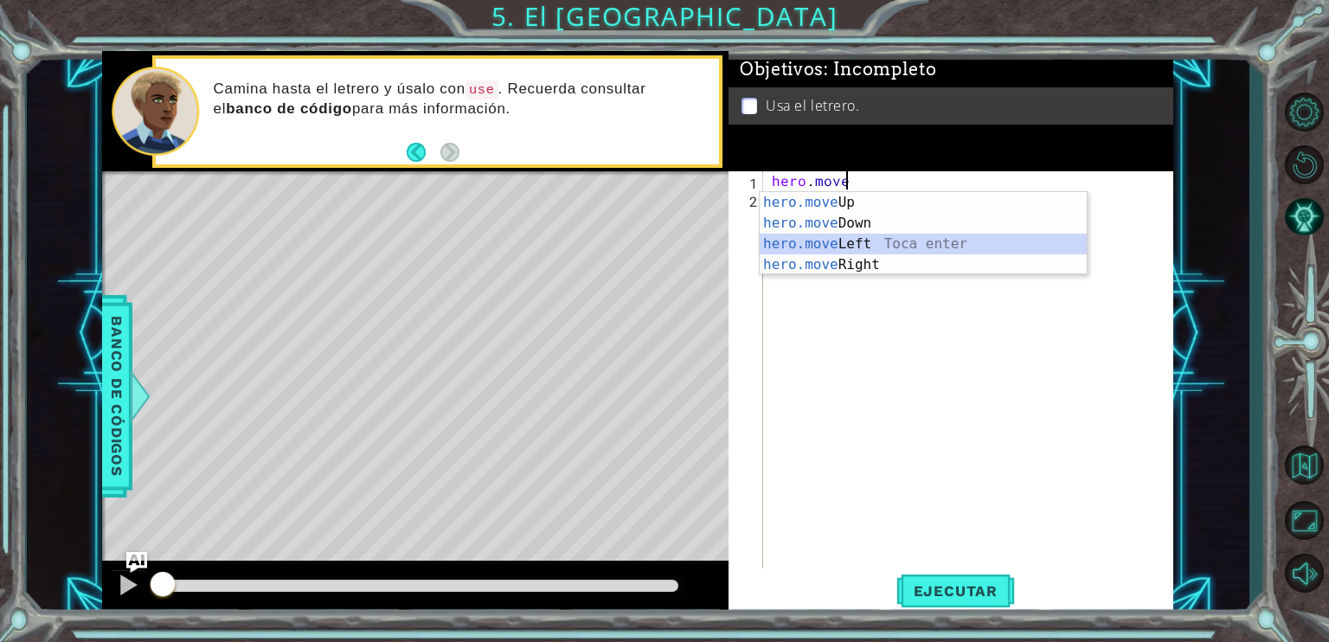
type textarea "hero.moveLeft(1)"
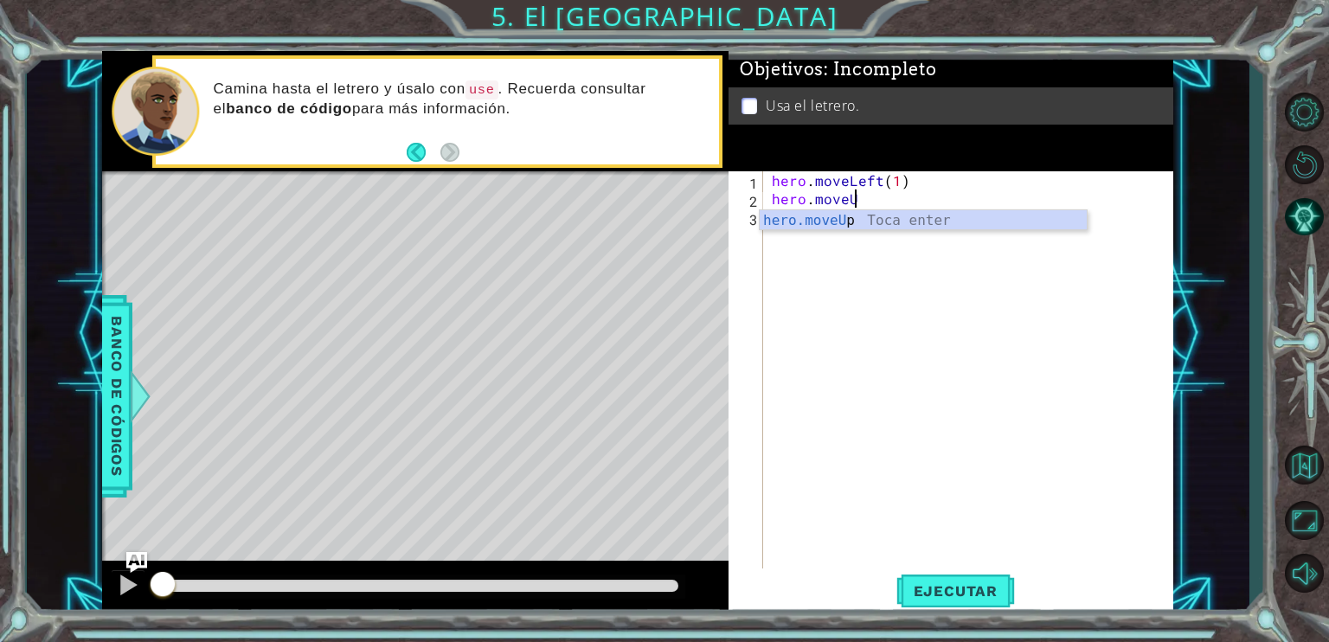
scroll to position [0, 4]
type textarea "hero.moveUp(1)"
type textarea "hero.moveLeft(1)"
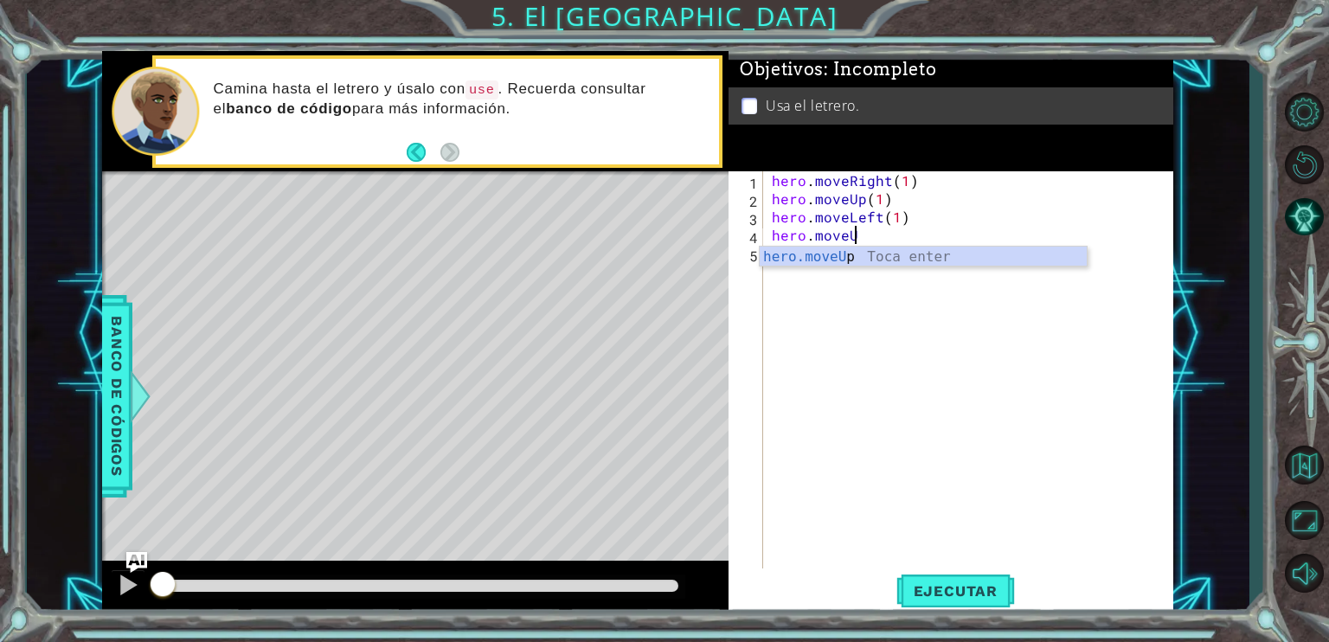
scroll to position [0, 4]
type textarea "hero.moveUp(1)"
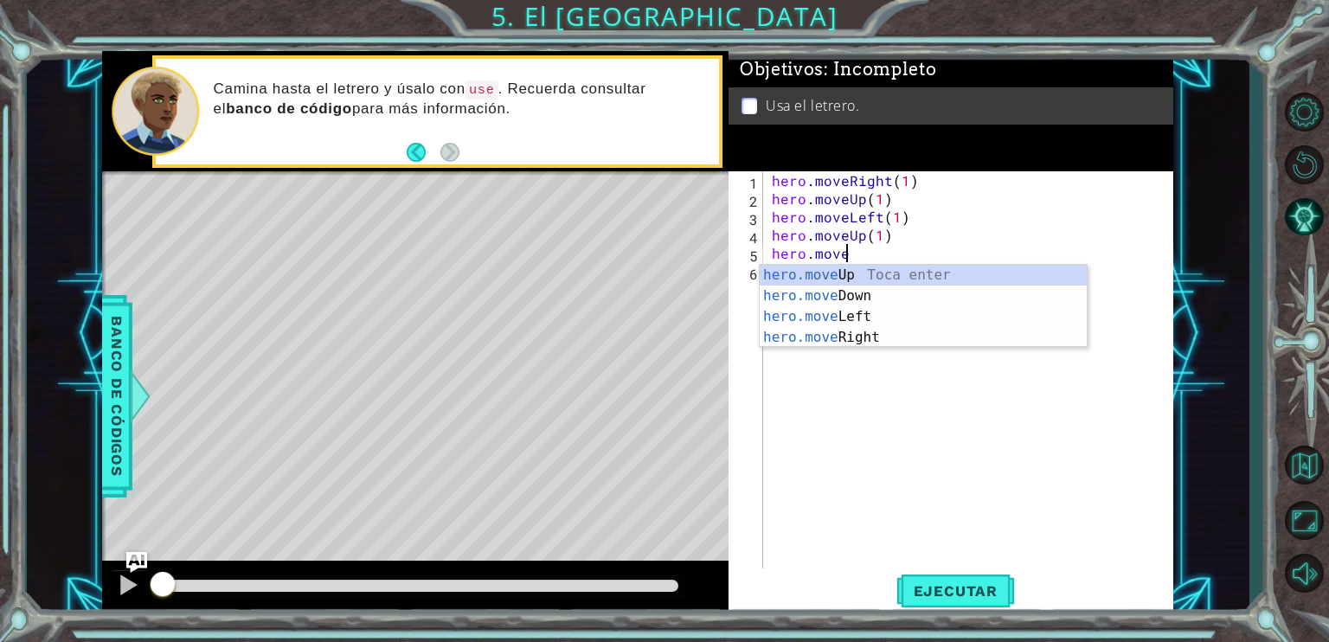
scroll to position [0, 3]
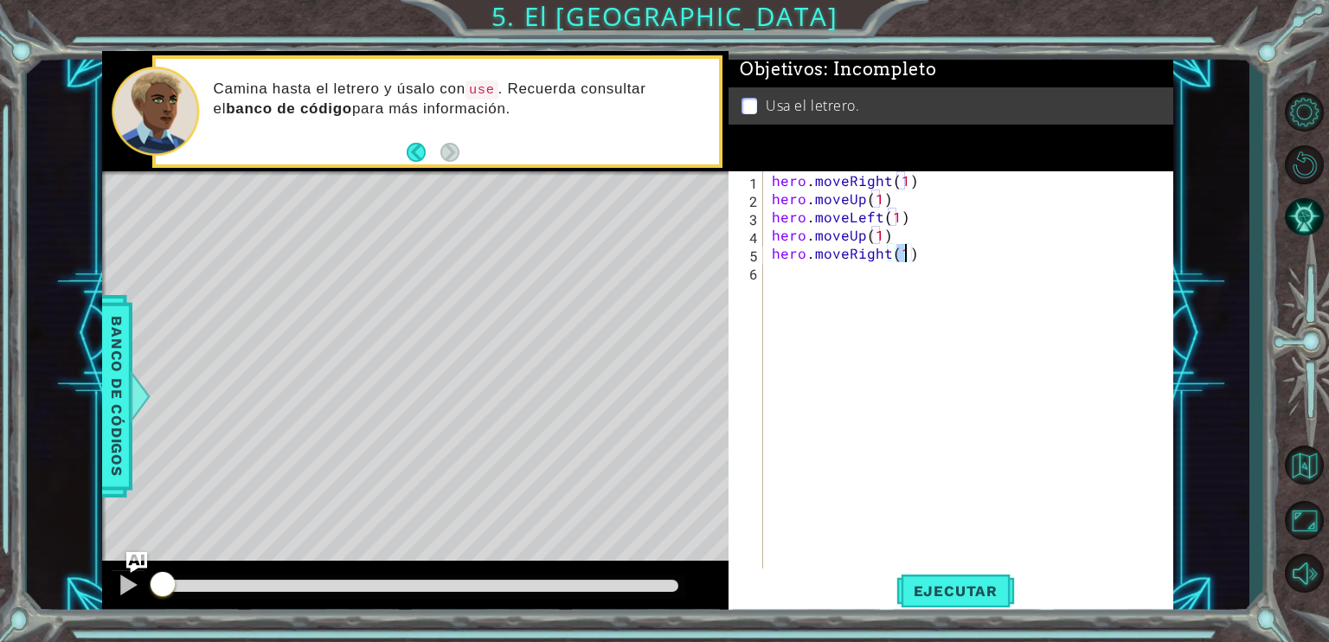
type textarea "hero.moveRight(2)"
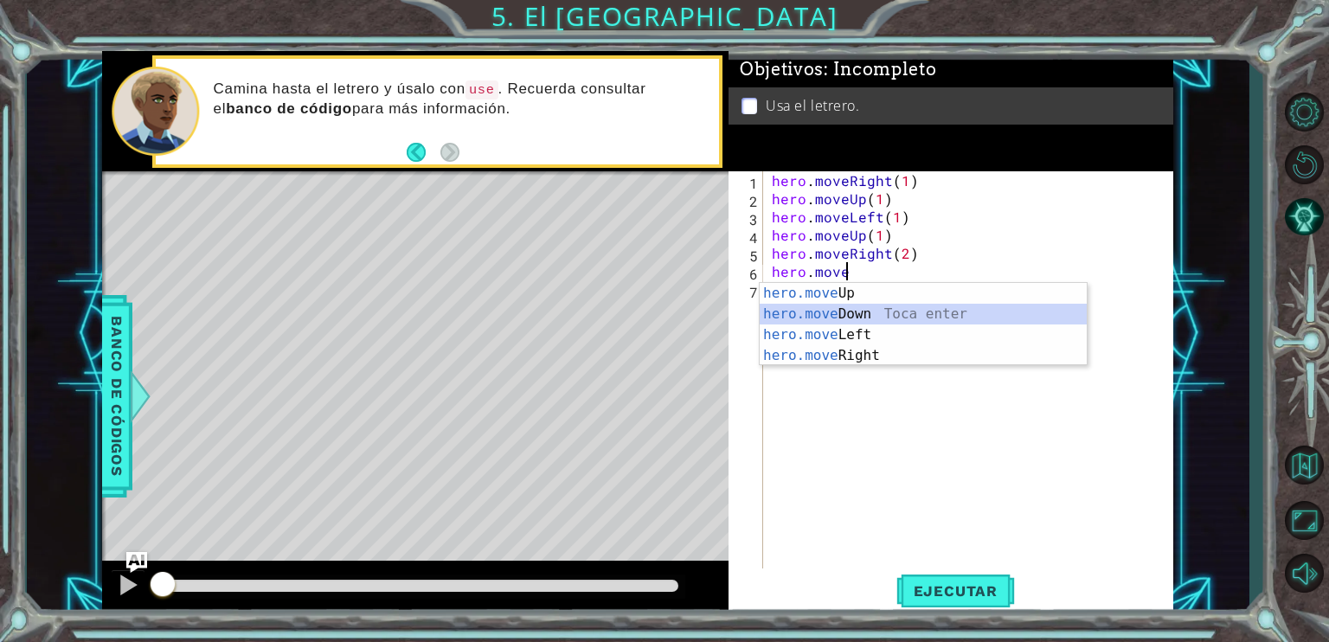
type textarea "hero.moveDown(1)"
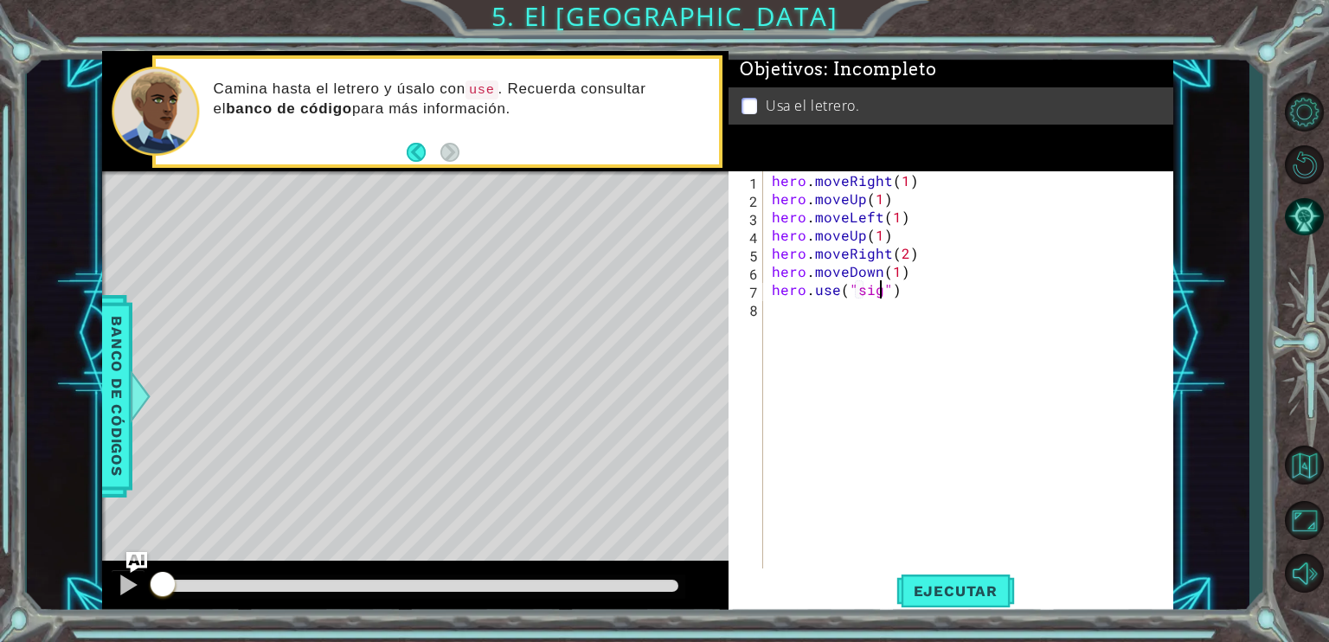
scroll to position [0, 7]
type textarea "hero.use("sign")"
click at [947, 591] on span "Ejecutar" at bounding box center [955, 590] width 119 height 17
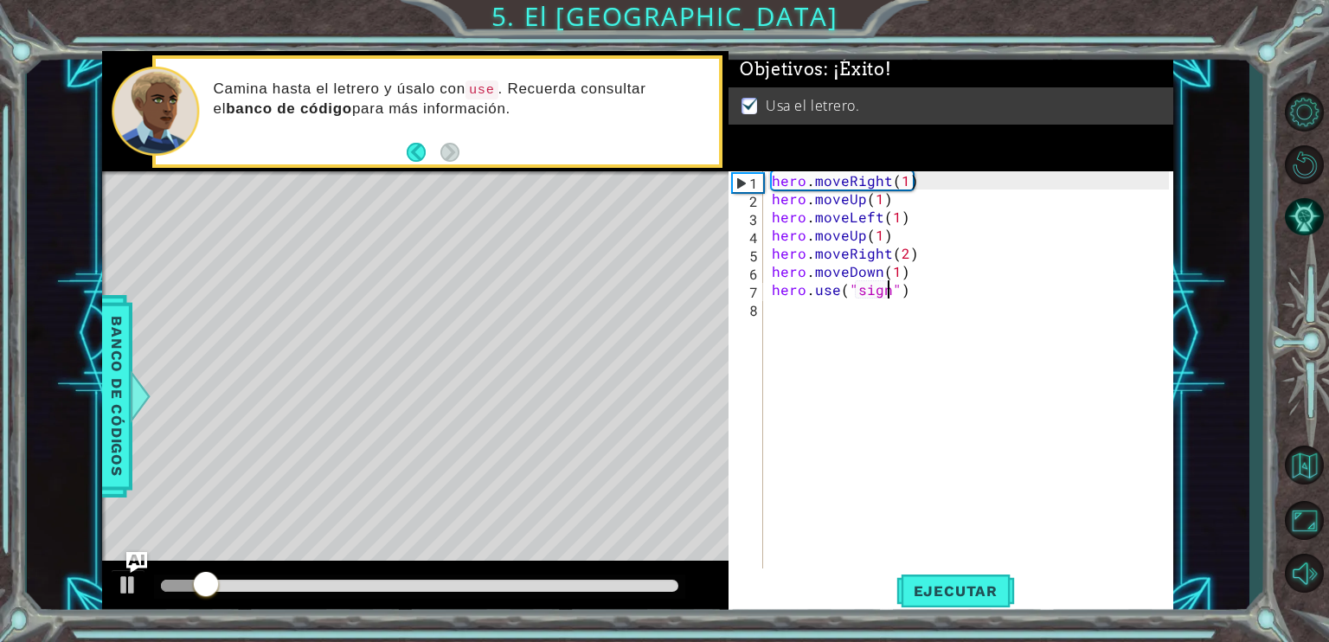
click at [537, 589] on div at bounding box center [419, 586] width 517 height 12
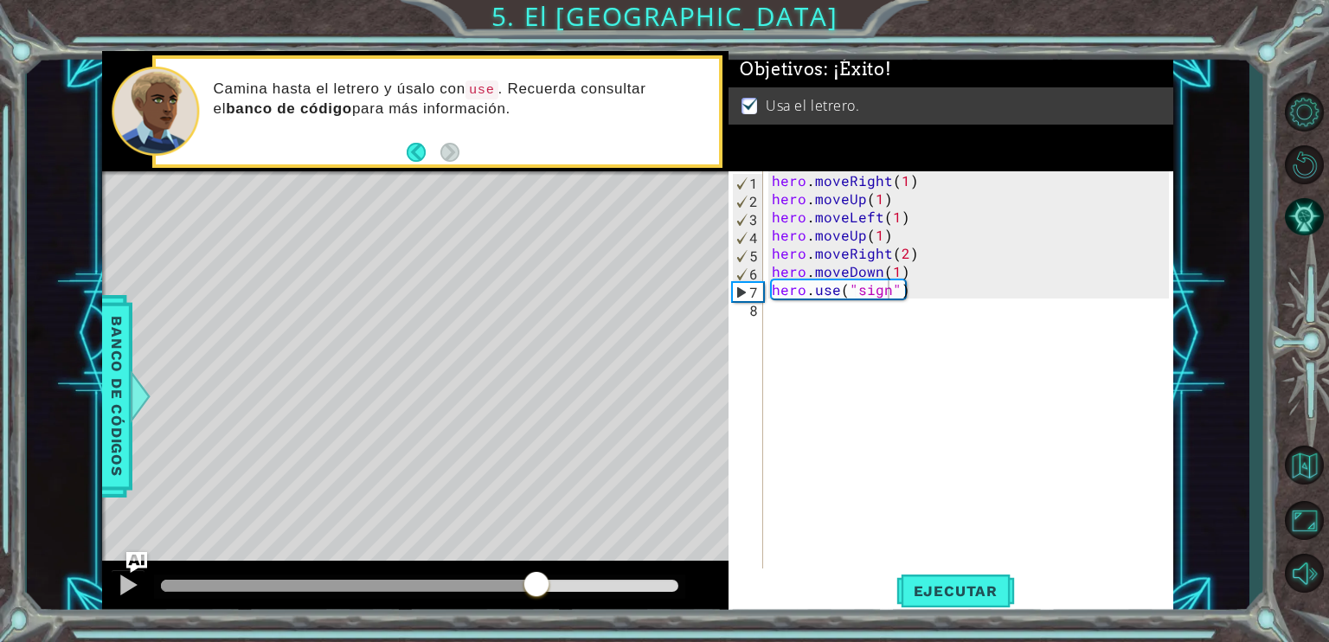
click at [630, 573] on div at bounding box center [415, 588] width 626 height 55
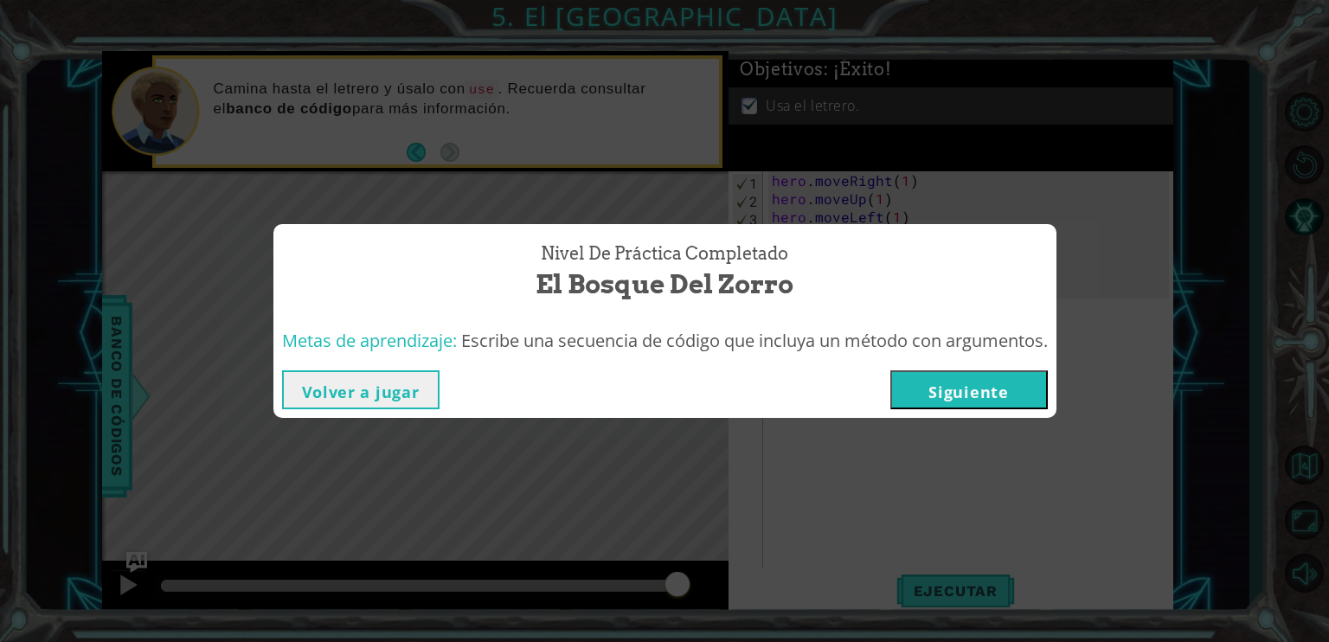
drag, startPoint x: 619, startPoint y: 588, endPoint x: 706, endPoint y: 590, distance: 87.4
click at [706, 590] on body "1 ההההההההההההההההההההההההההההההההההההההההההההההההההההההההההההההההההההההההההההה…" at bounding box center [664, 321] width 1329 height 642
click at [979, 382] on button "Siguiente" at bounding box center [968, 389] width 157 height 39
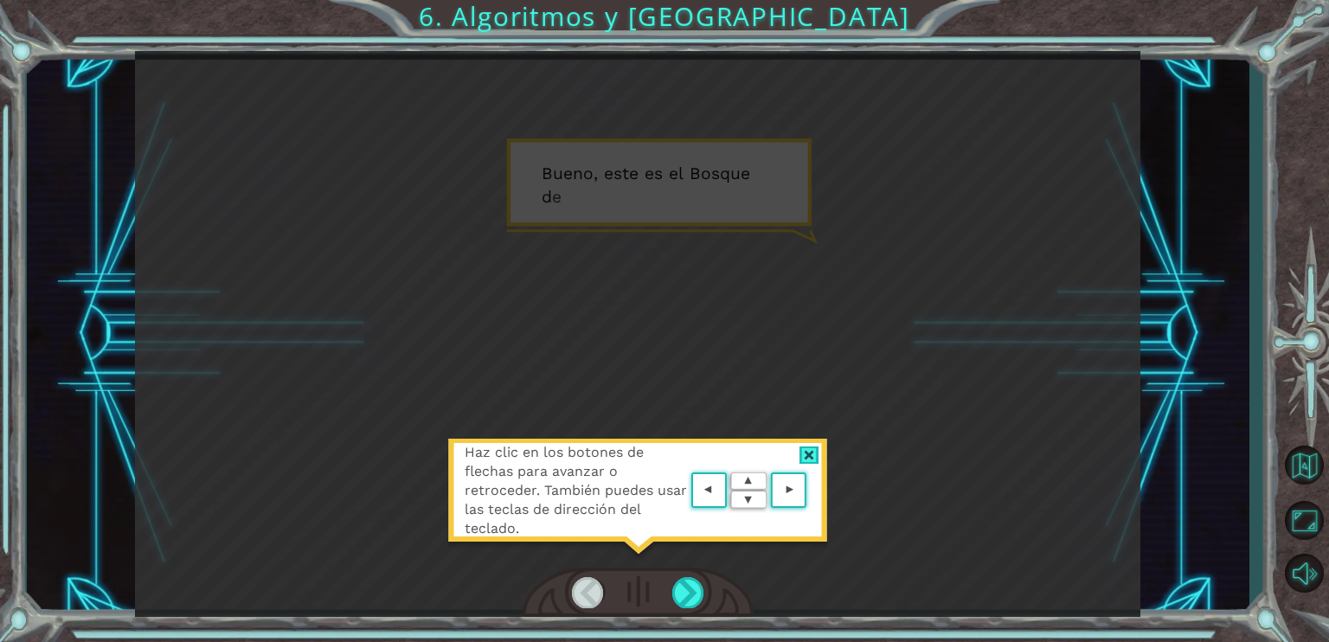
click at [763, 491] on img at bounding box center [749, 490] width 124 height 45
click at [811, 491] on area at bounding box center [811, 491] width 0 height 0
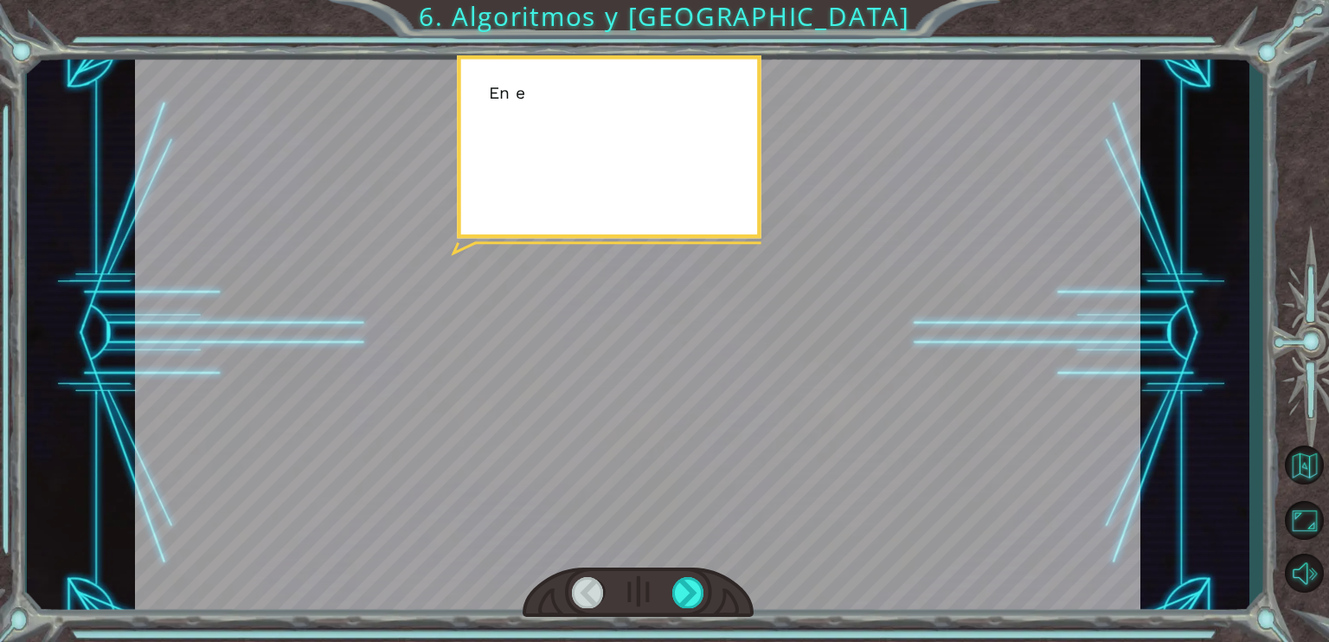
click at [783, 483] on div at bounding box center [637, 333] width 1005 height 565
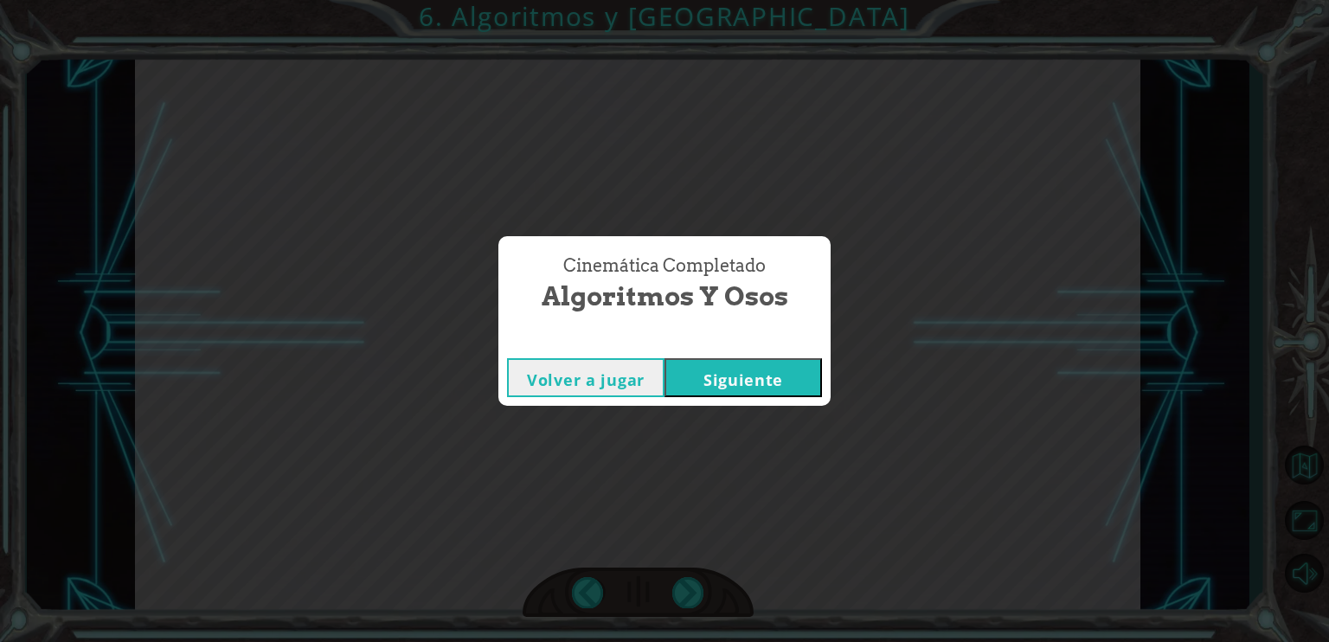
click at [760, 399] on div "Volver a jugar [GEOGRAPHIC_DATA]" at bounding box center [664, 378] width 332 height 56
click at [765, 393] on button "Siguiente" at bounding box center [743, 377] width 157 height 39
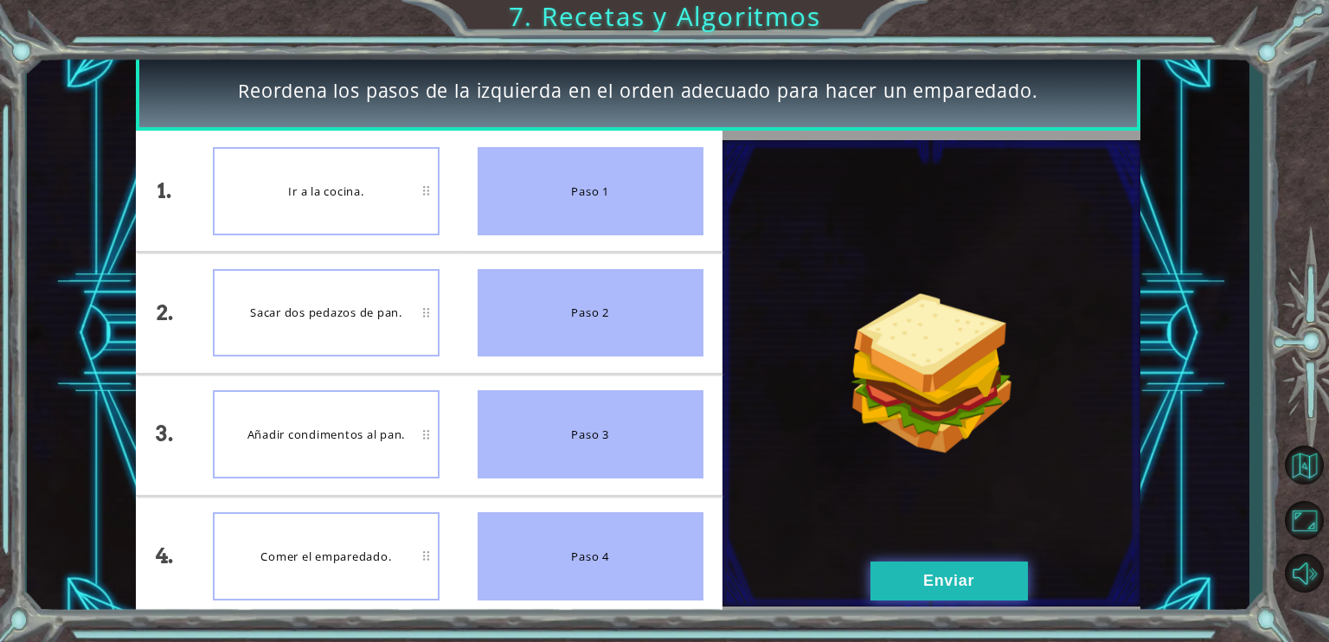
click at [967, 566] on button "Enviar" at bounding box center [948, 581] width 157 height 39
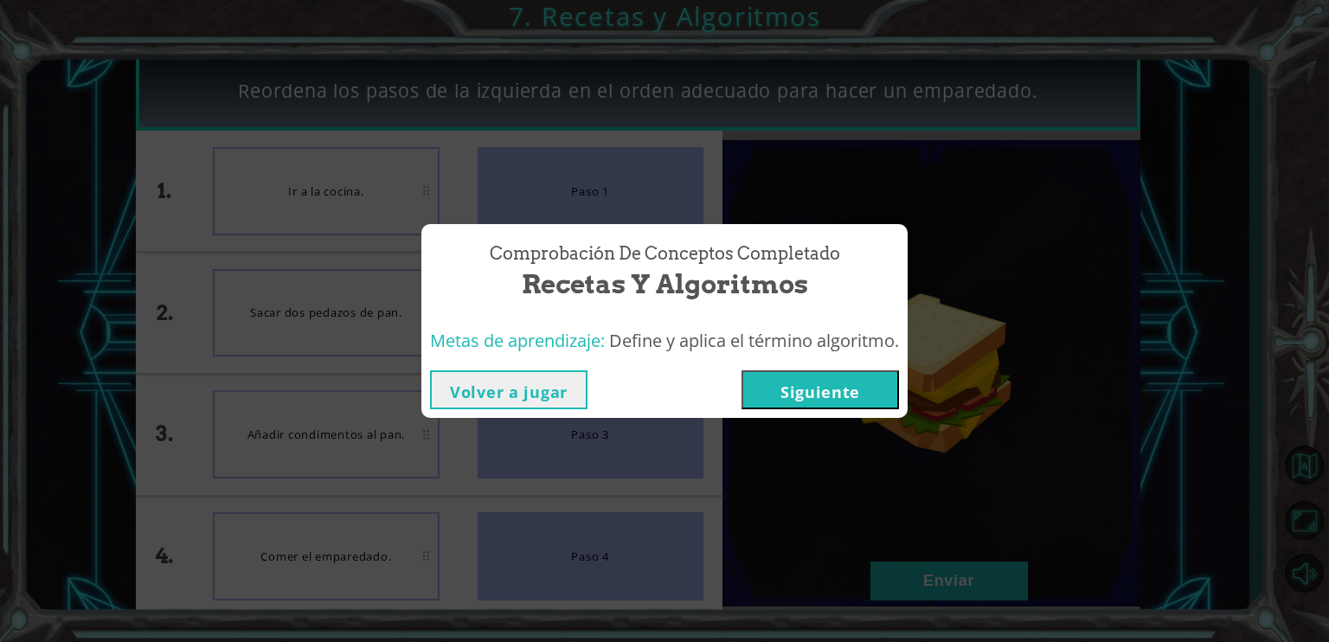
click at [823, 387] on button "Siguiente" at bounding box center [820, 389] width 157 height 39
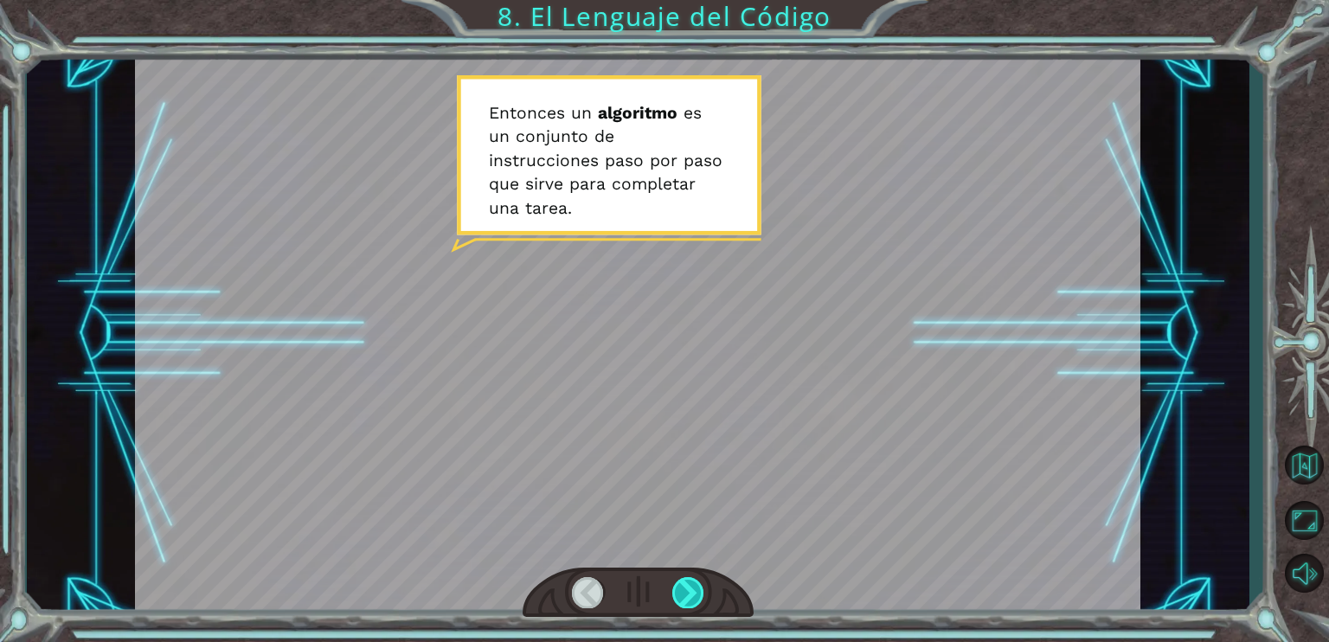
click at [689, 585] on div at bounding box center [688, 592] width 32 height 30
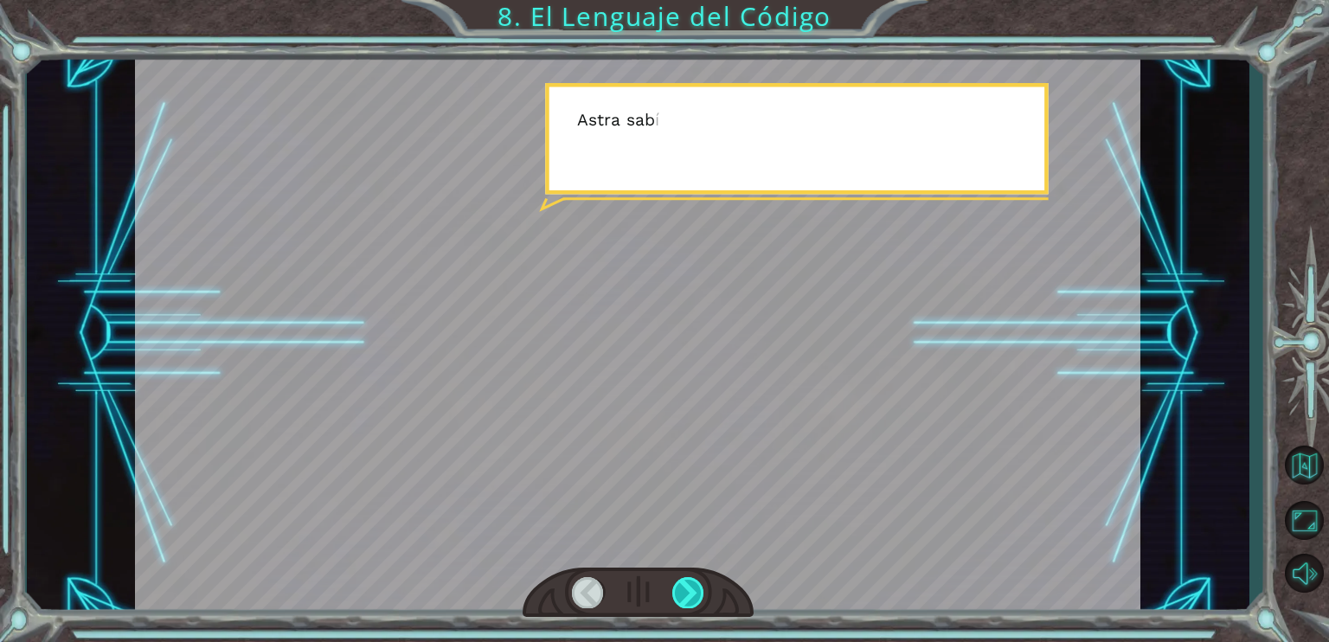
click at [689, 585] on div at bounding box center [688, 592] width 32 height 30
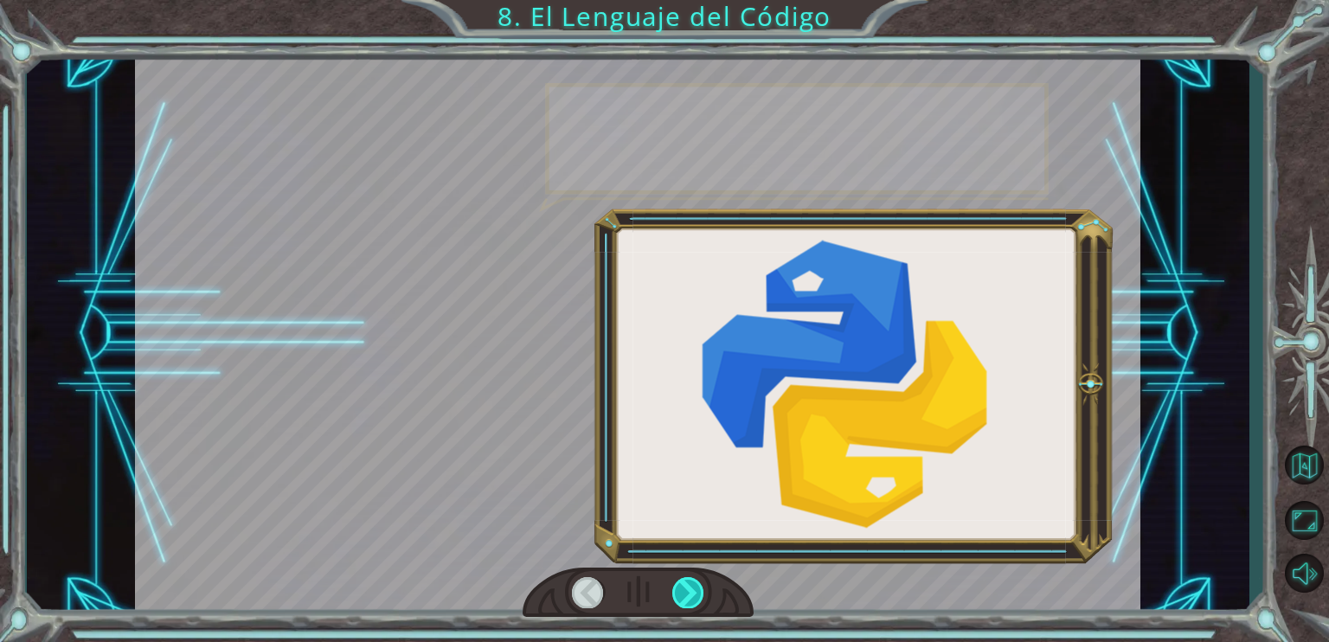
click at [689, 585] on div at bounding box center [688, 592] width 32 height 30
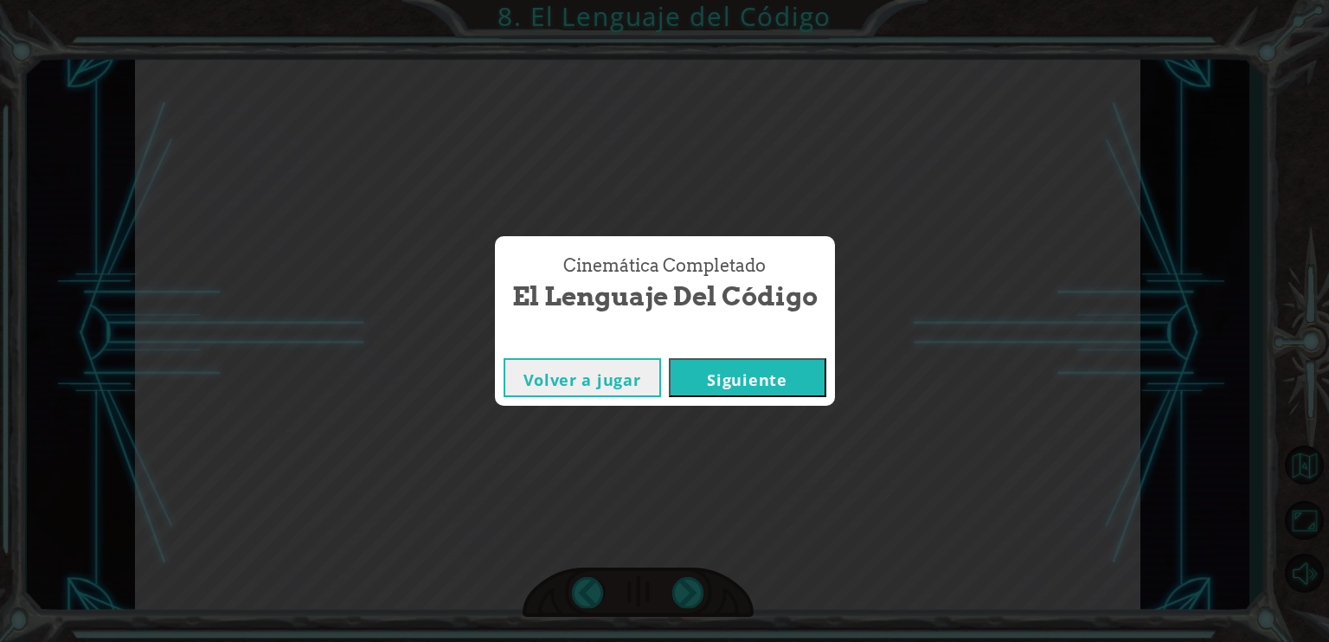
click at [722, 394] on button "Siguiente" at bounding box center [747, 377] width 157 height 39
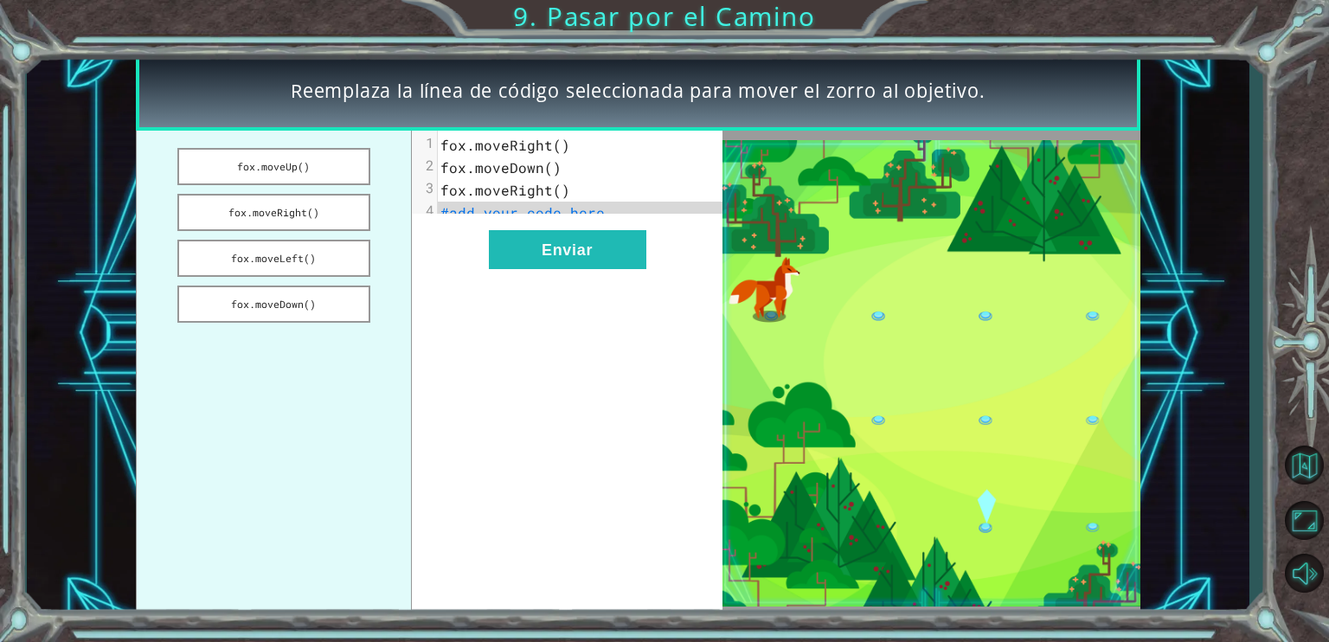
drag, startPoint x: 581, startPoint y: 141, endPoint x: 572, endPoint y: 145, distance: 10.1
click at [576, 143] on pre "fox.moveRight()" at bounding box center [587, 145] width 299 height 22
click at [534, 214] on span "#add your code here" at bounding box center [522, 212] width 164 height 18
click at [501, 239] on div "xxxxxxxxxx 4 1 fox.moveRight() 2 fox.moveDown() 3 fox.moveRight() 4 #add your c…" at bounding box center [567, 373] width 311 height 485
click at [264, 158] on button "fox.moveUp()" at bounding box center [273, 166] width 192 height 37
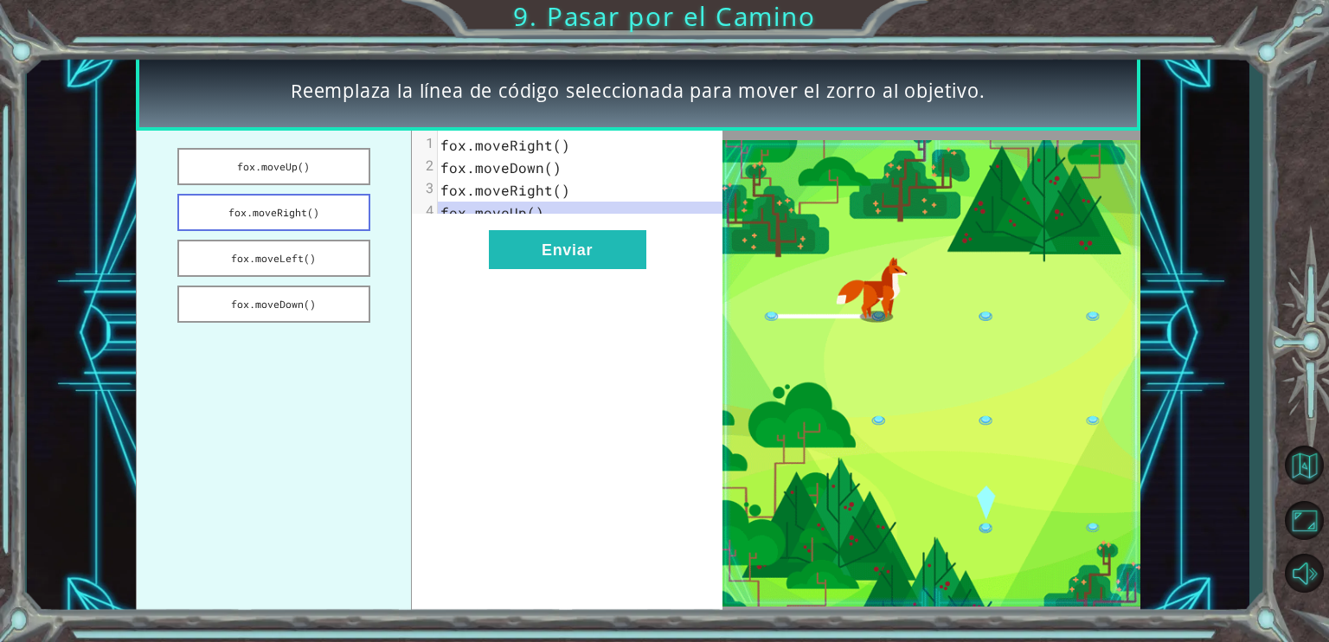
click at [297, 207] on button "fox.moveRight()" at bounding box center [273, 212] width 192 height 37
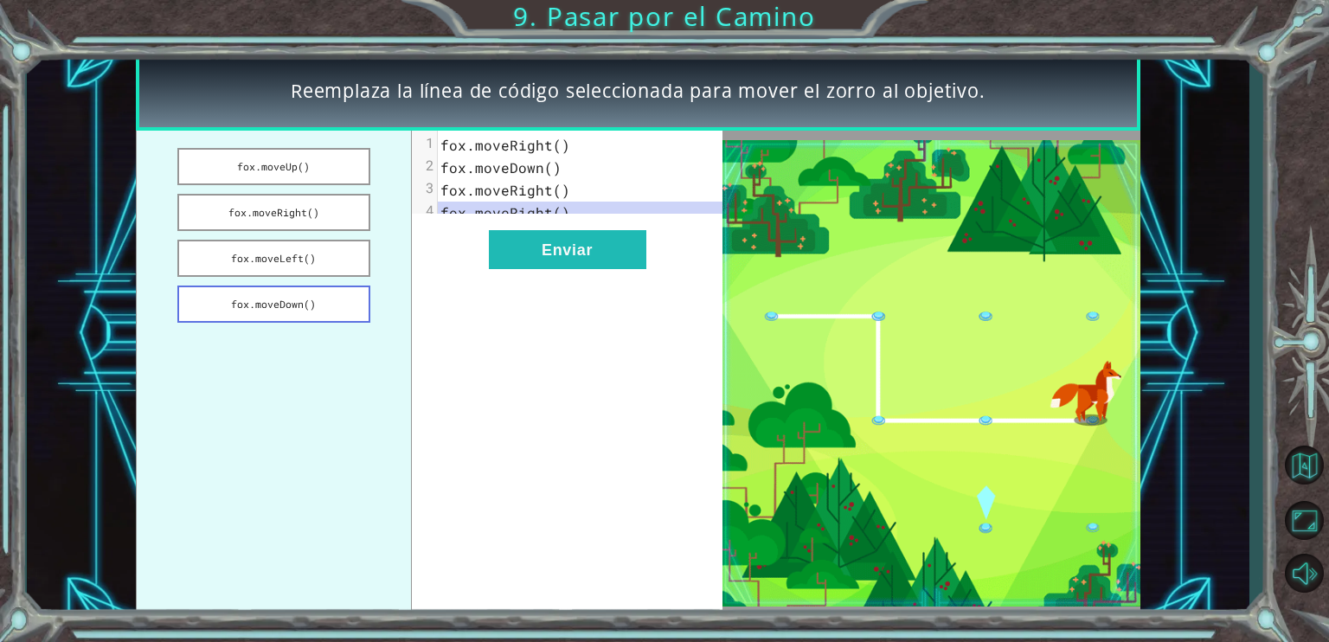
click at [329, 316] on button "fox.moveDown()" at bounding box center [273, 304] width 192 height 37
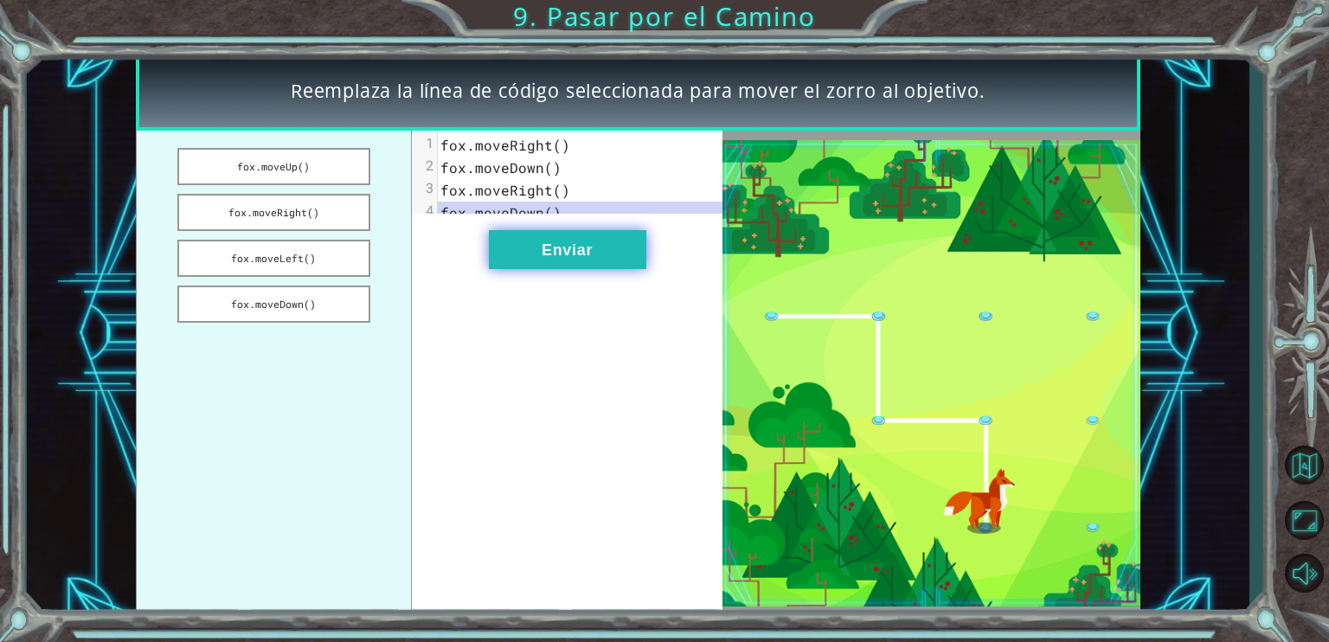
click at [557, 246] on button "Enviar" at bounding box center [567, 249] width 157 height 39
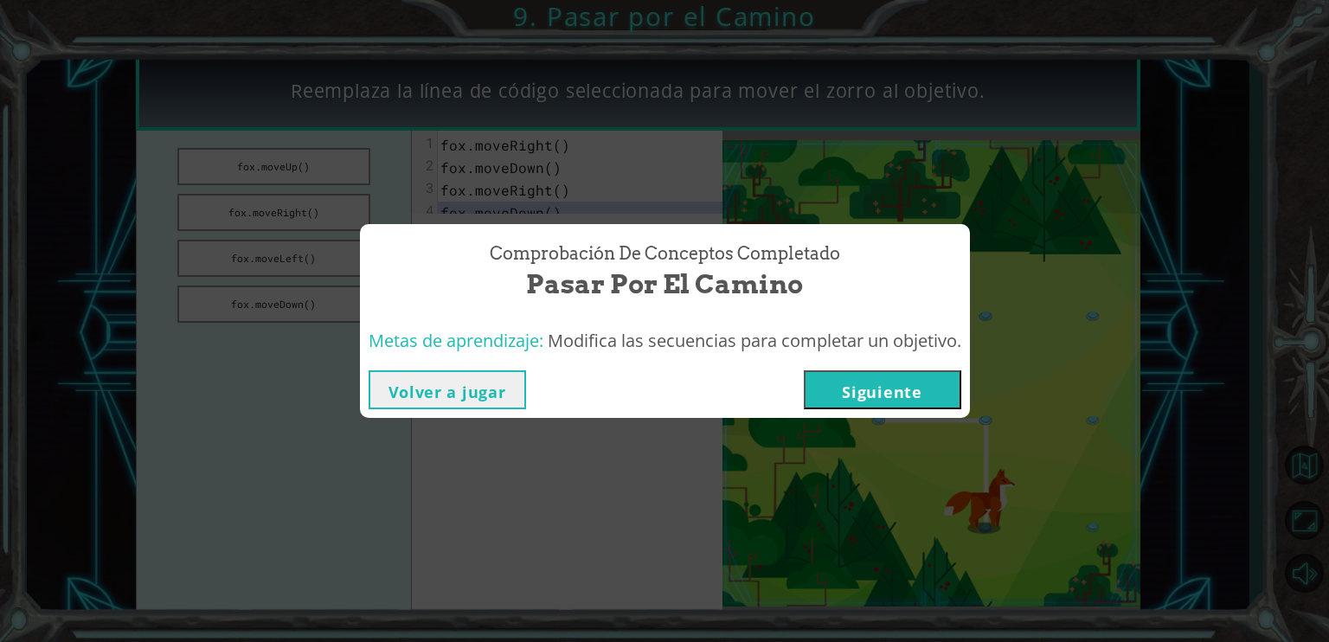
click at [947, 394] on button "Siguiente" at bounding box center [882, 389] width 157 height 39
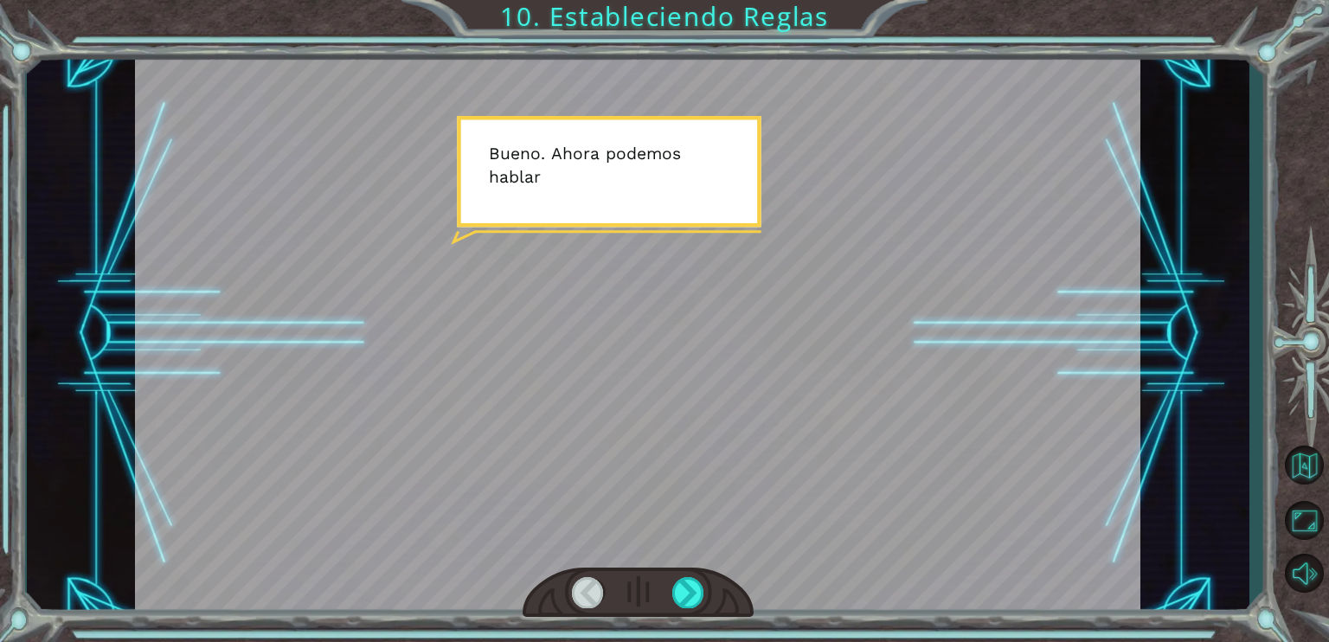
click at [920, 367] on div at bounding box center [637, 333] width 1005 height 565
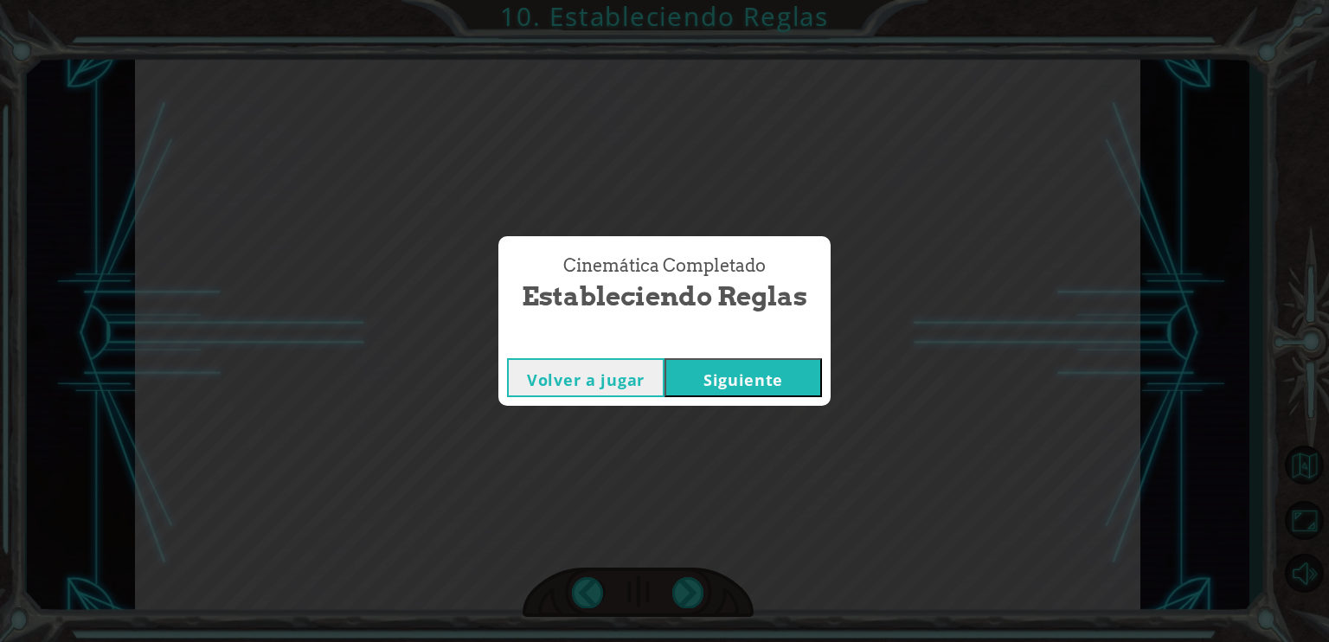
click at [787, 372] on button "Siguiente" at bounding box center [743, 377] width 157 height 39
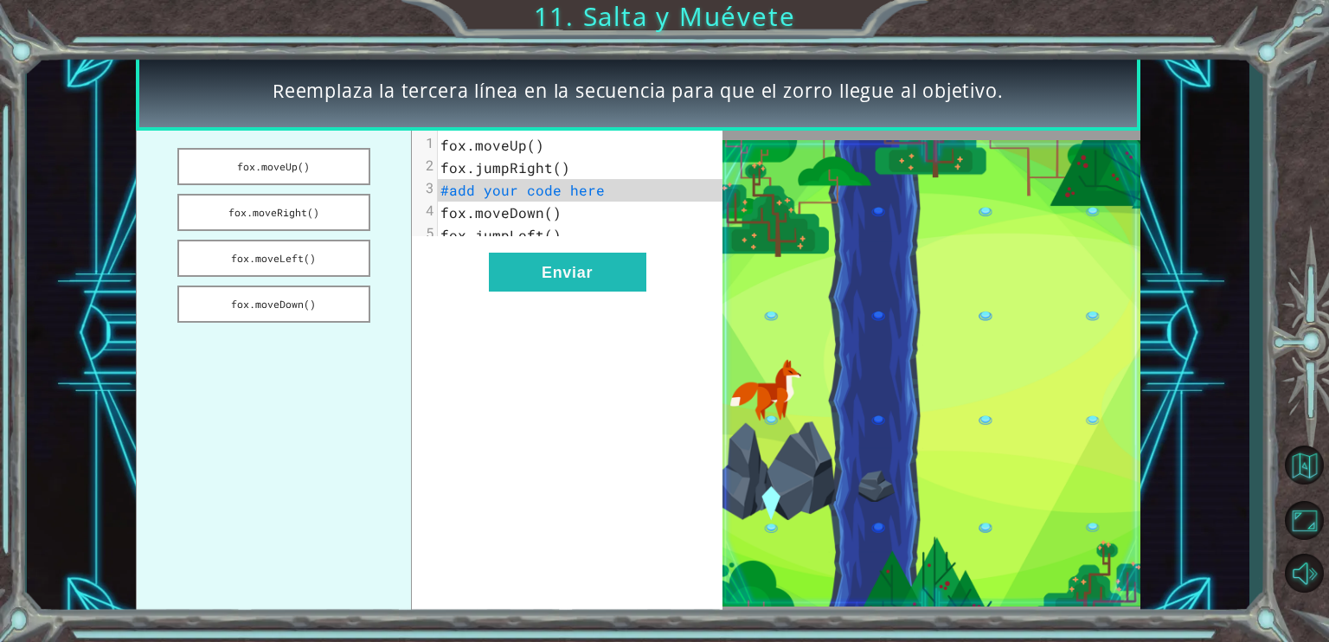
drag, startPoint x: 599, startPoint y: 126, endPoint x: 585, endPoint y: 142, distance: 20.8
click at [601, 126] on div "Reemplaza la tercera línea en la secuencia para que el zorro llegue al objetivo." at bounding box center [638, 91] width 1005 height 80
click at [560, 163] on span "fox.jumpRight()" at bounding box center [505, 167] width 130 height 18
click at [587, 196] on span "#add your code here" at bounding box center [522, 190] width 164 height 18
click at [332, 185] on ul "fox.moveUp() fox.moveRight() fox.moveLeft() fox.moveDown()" at bounding box center [274, 373] width 277 height 485
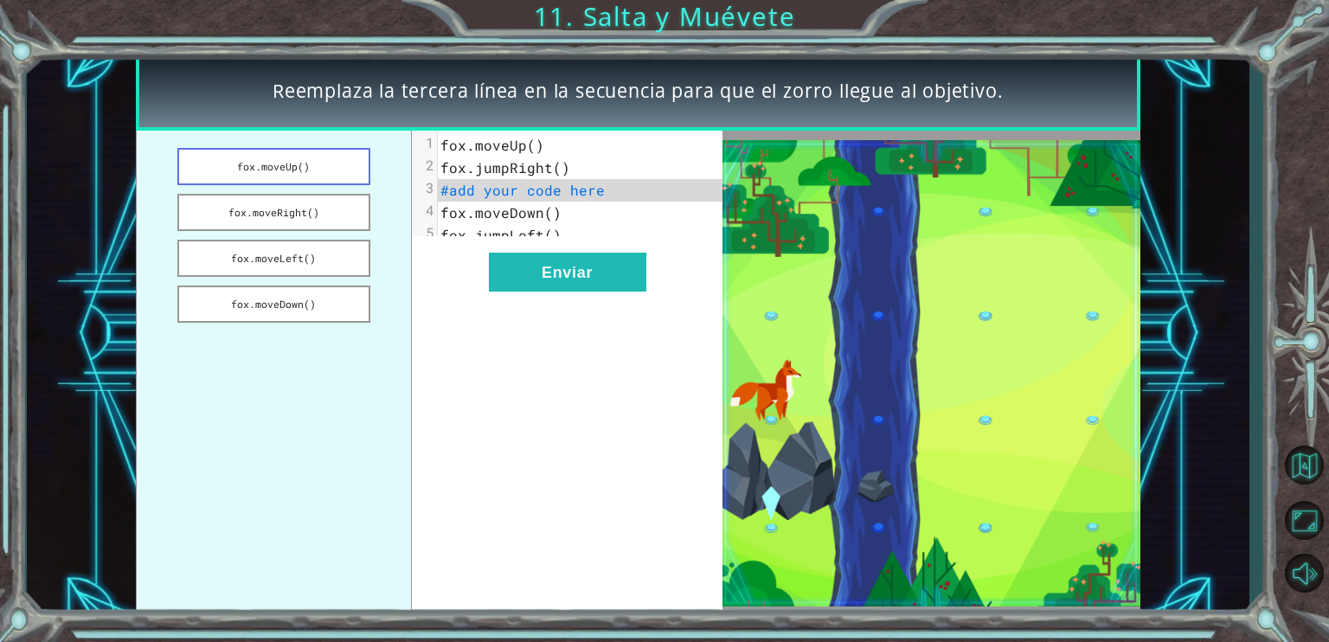
click at [344, 171] on button "fox.moveUp()" at bounding box center [273, 166] width 192 height 37
click at [344, 169] on button "fox.moveUp()" at bounding box center [273, 166] width 192 height 37
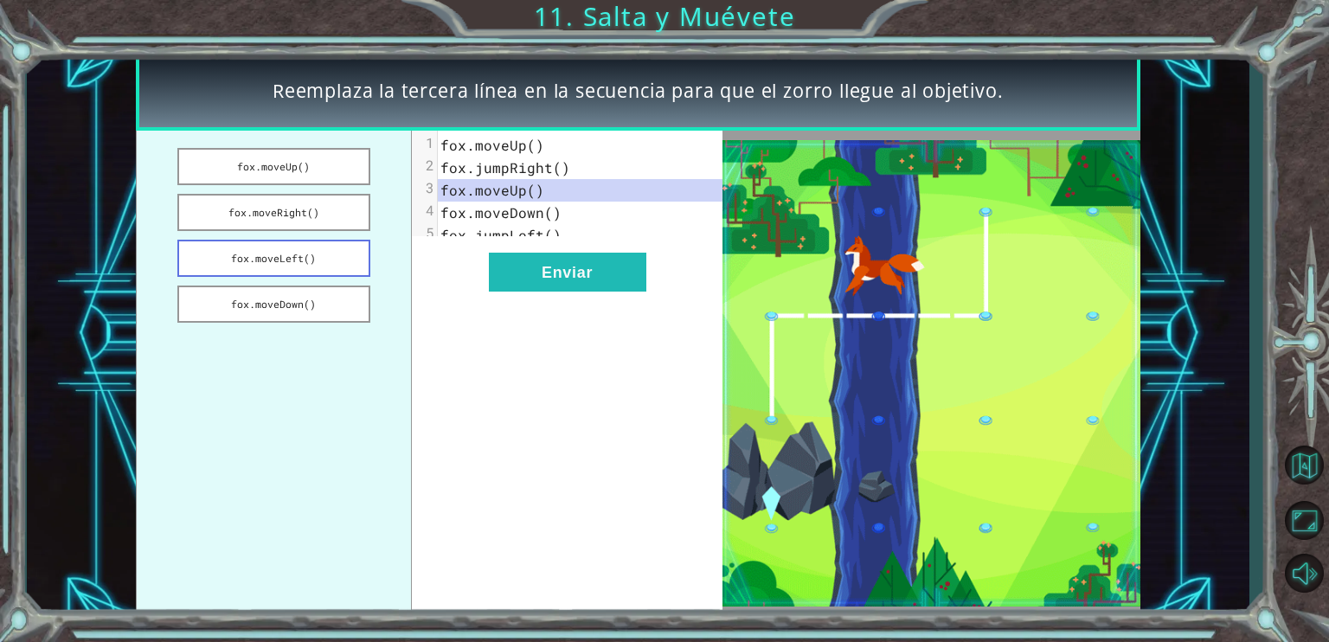
click at [329, 245] on button "fox.moveLeft()" at bounding box center [273, 258] width 192 height 37
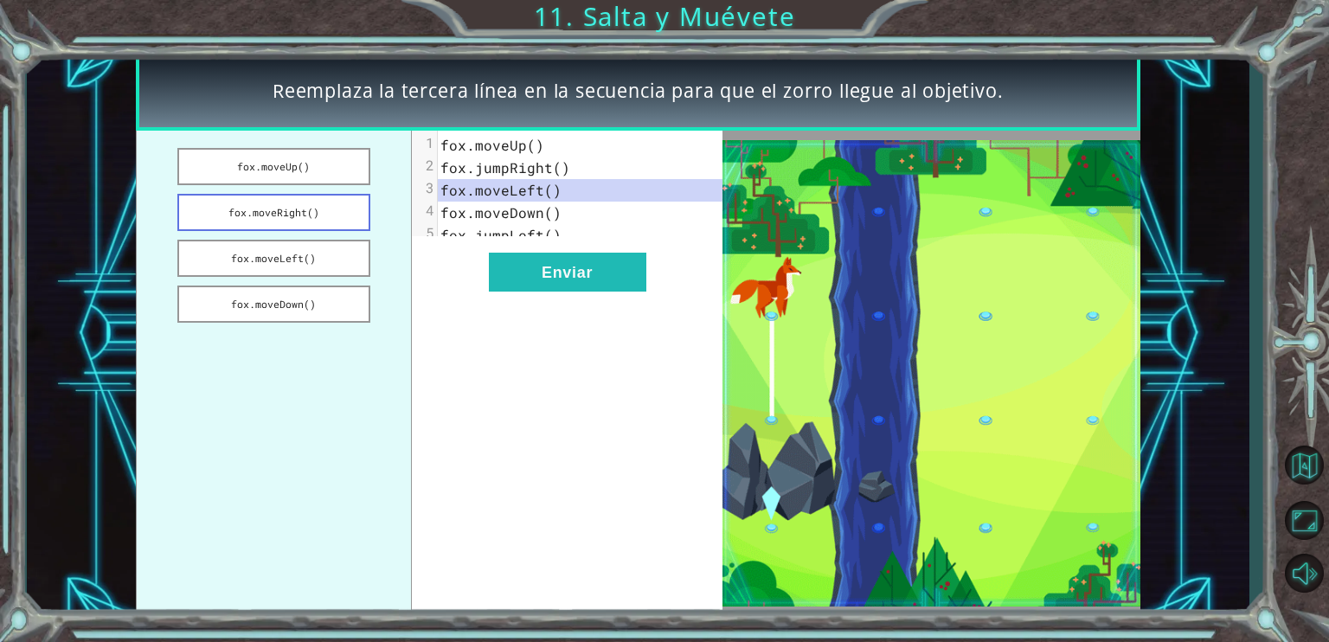
click at [356, 201] on button "fox.moveRight()" at bounding box center [273, 212] width 192 height 37
click at [370, 306] on ul "fox.moveUp() fox.moveRight() fox.moveLeft() fox.moveDown()" at bounding box center [274, 373] width 277 height 485
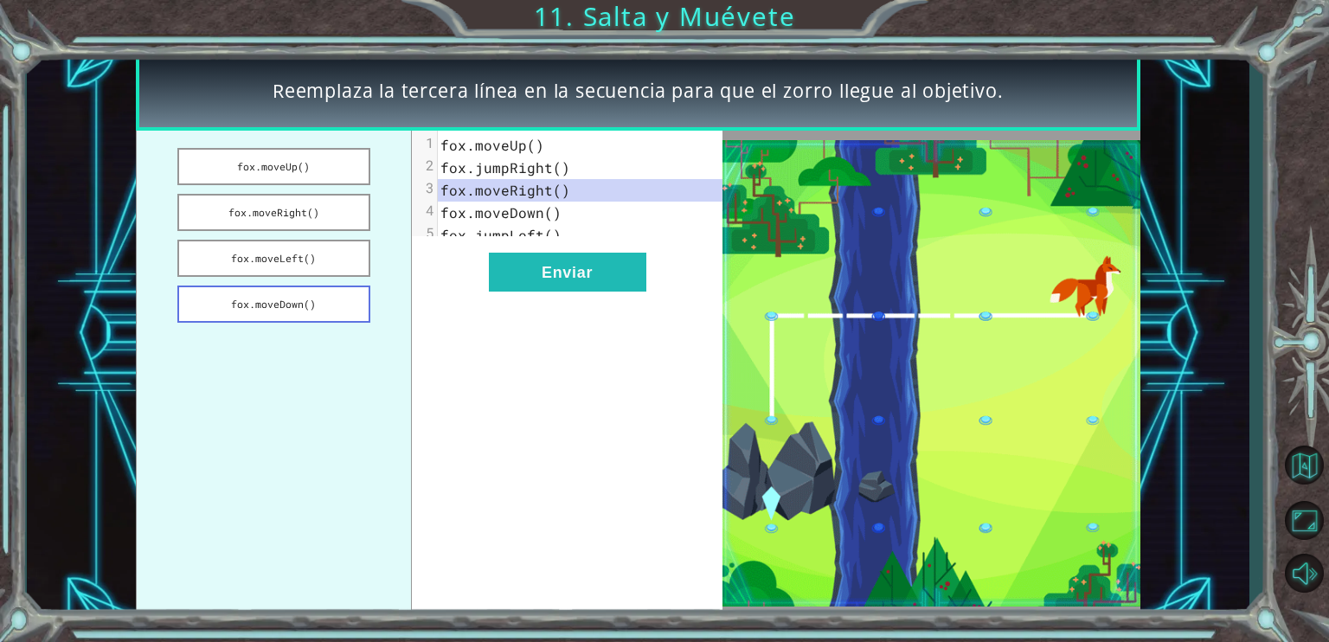
click at [354, 313] on button "fox.moveDown()" at bounding box center [273, 304] width 192 height 37
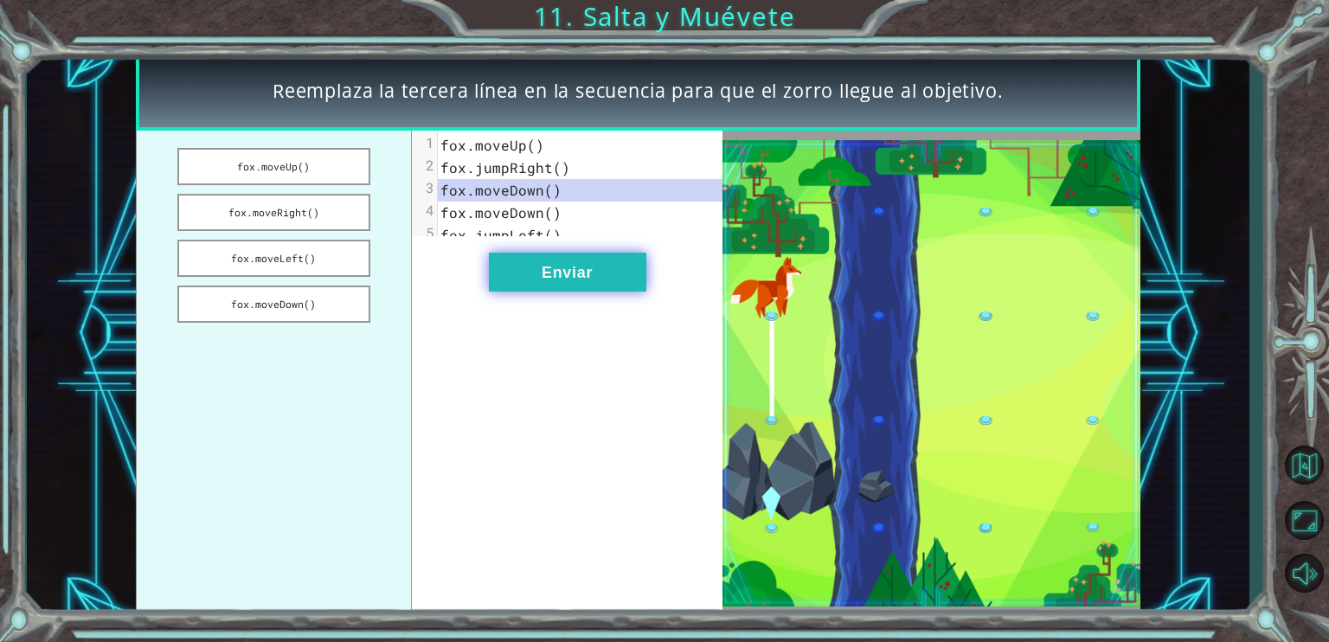
click at [581, 292] on button "Enviar" at bounding box center [567, 272] width 157 height 39
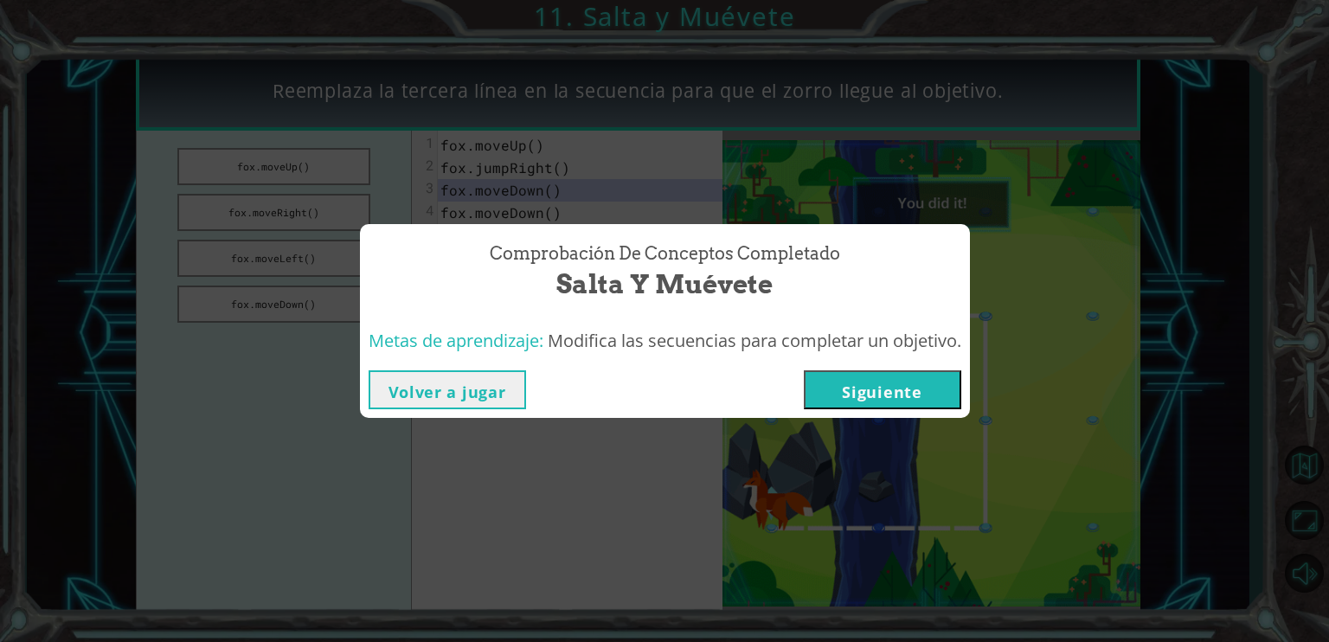
drag, startPoint x: 831, startPoint y: 374, endPoint x: 831, endPoint y: 389, distance: 15.6
click at [831, 376] on button "Siguiente" at bounding box center [882, 389] width 157 height 39
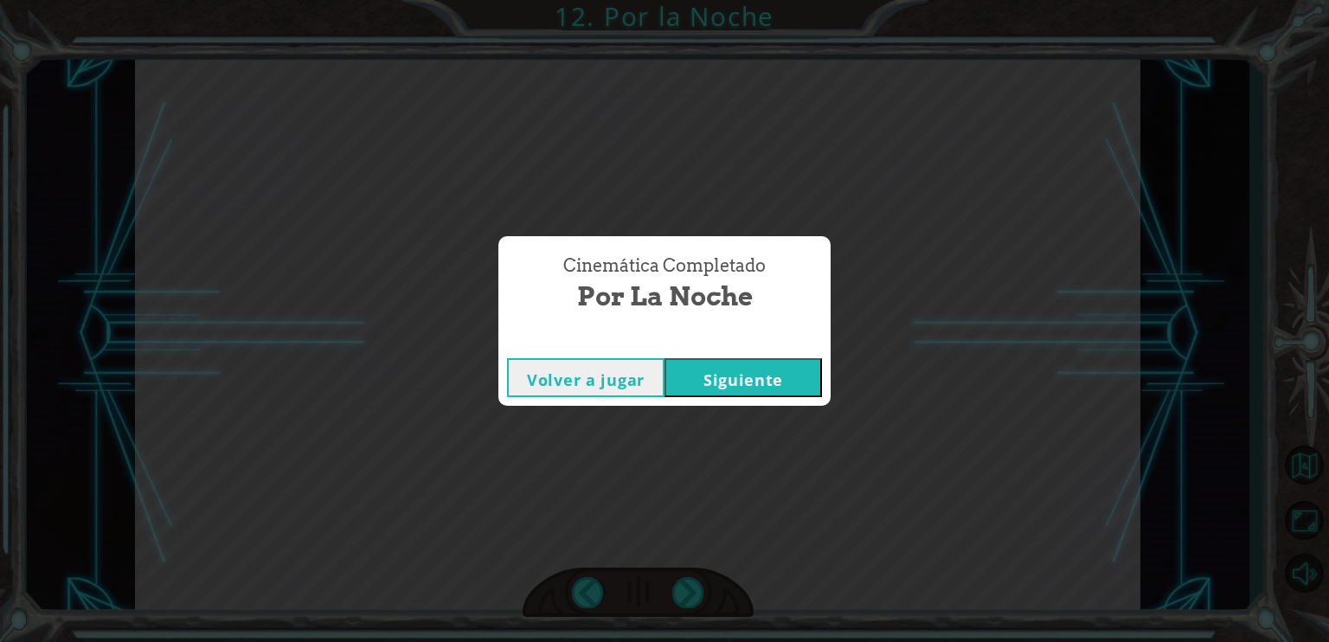
click at [766, 357] on div "Volver a jugar [GEOGRAPHIC_DATA]" at bounding box center [664, 378] width 332 height 56
click at [750, 383] on button "Siguiente" at bounding box center [743, 377] width 157 height 39
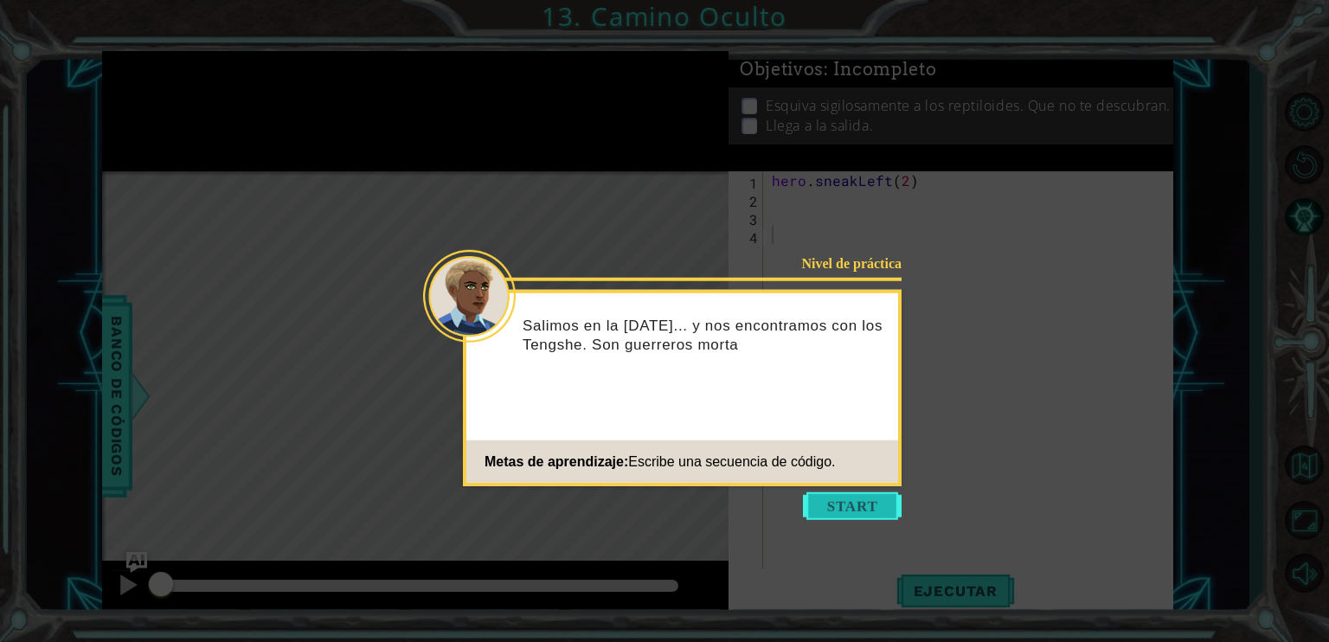
click at [839, 511] on button "Start" at bounding box center [852, 506] width 99 height 28
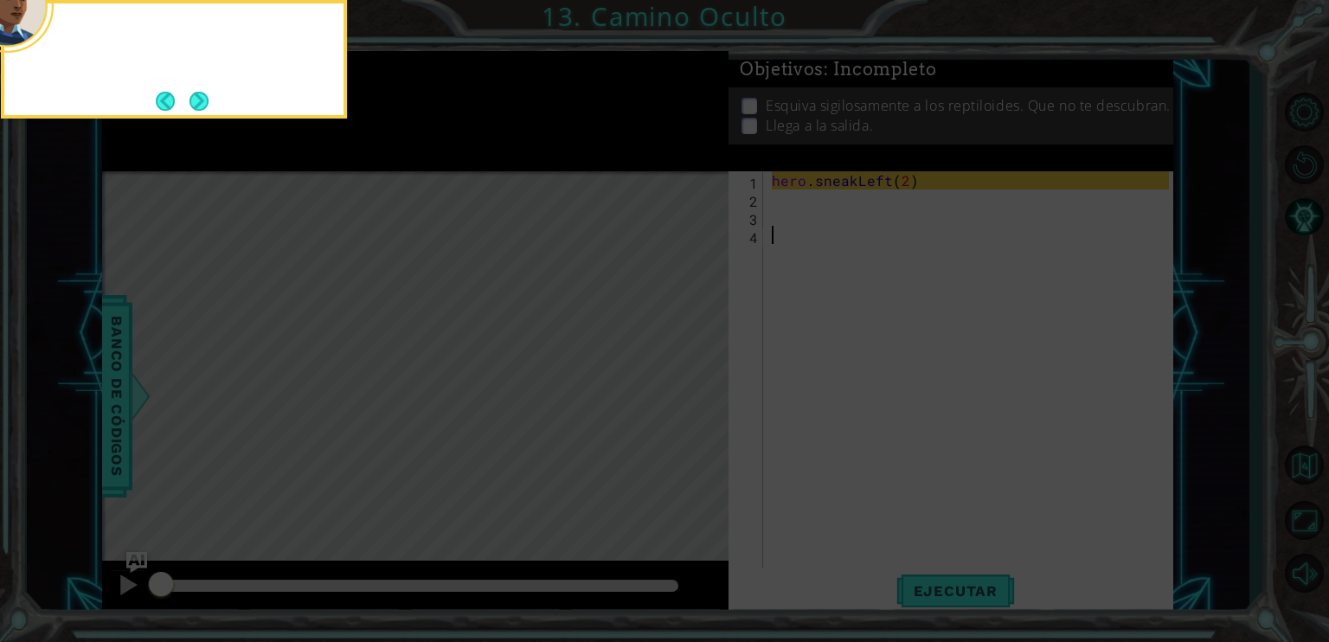
click at [839, 511] on icon at bounding box center [664, 96] width 1329 height 1092
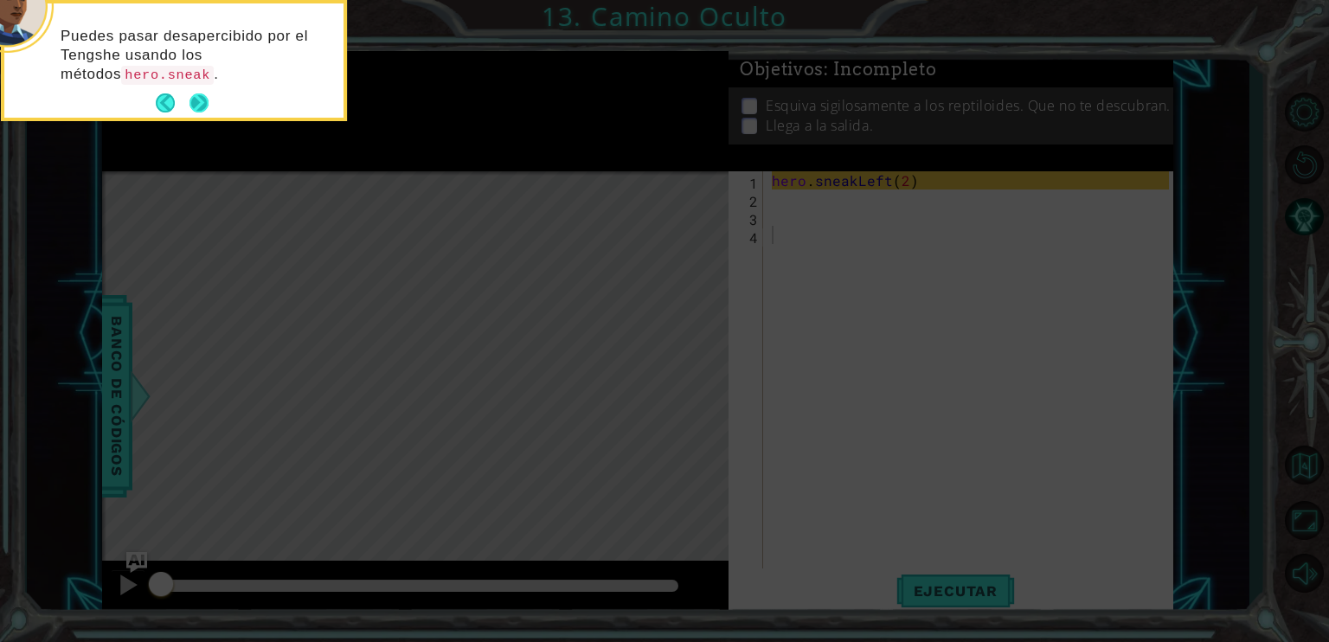
click at [209, 100] on button "Next" at bounding box center [198, 102] width 19 height 19
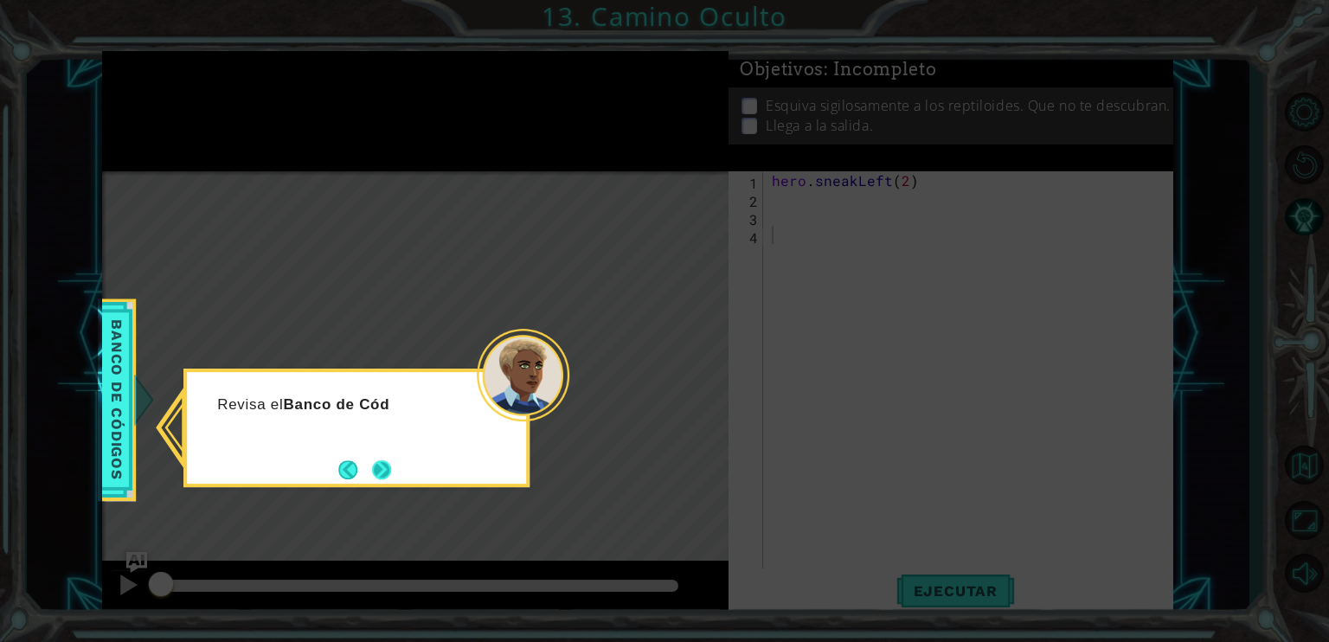
click at [388, 467] on button "Next" at bounding box center [381, 469] width 19 height 19
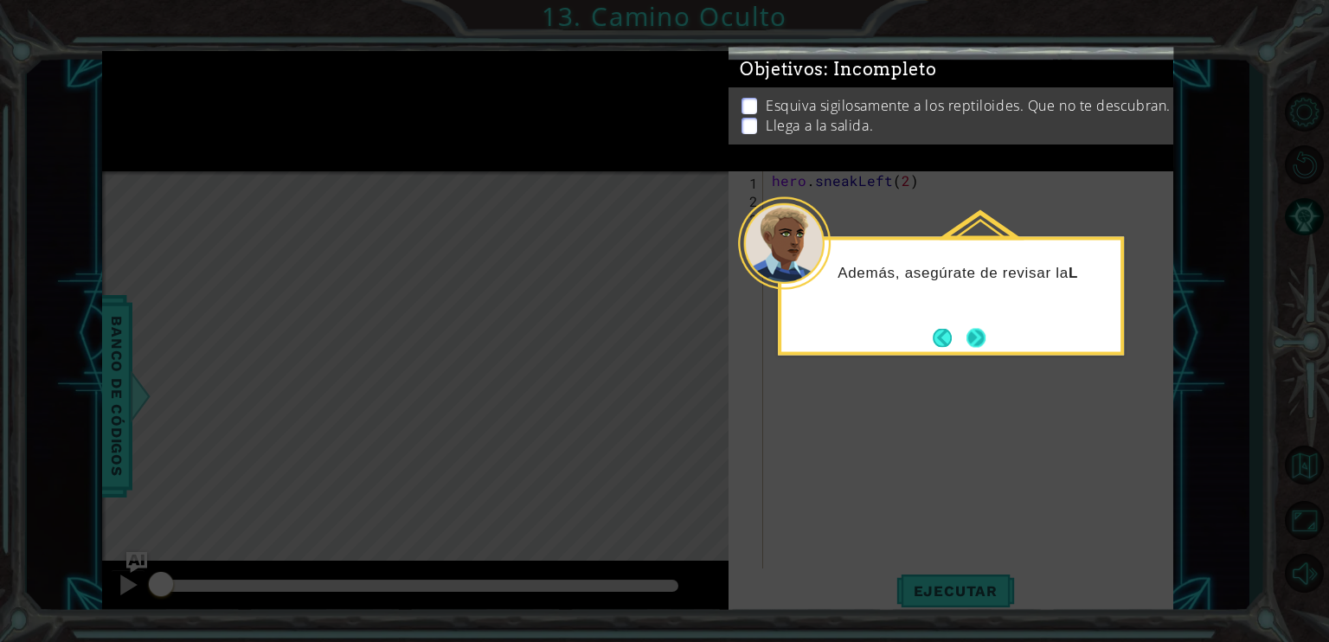
click at [968, 332] on button "Next" at bounding box center [976, 337] width 19 height 19
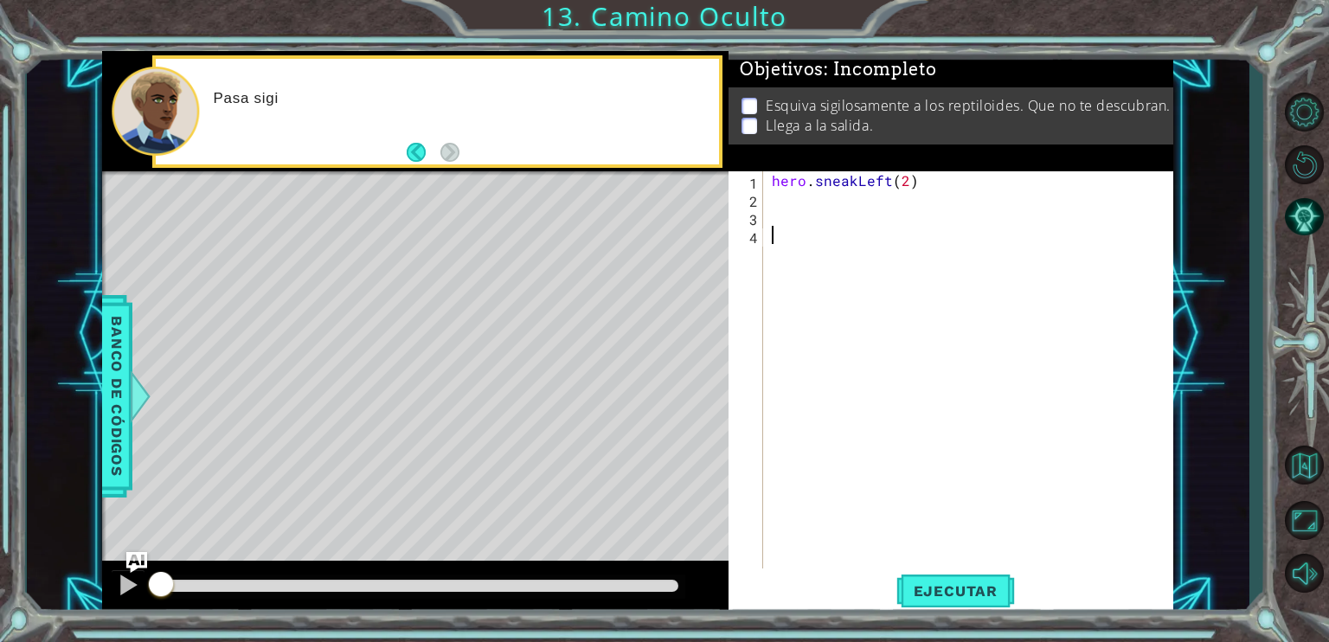
click at [856, 207] on div "hero . sneakLeft ( 2 )" at bounding box center [972, 389] width 409 height 436
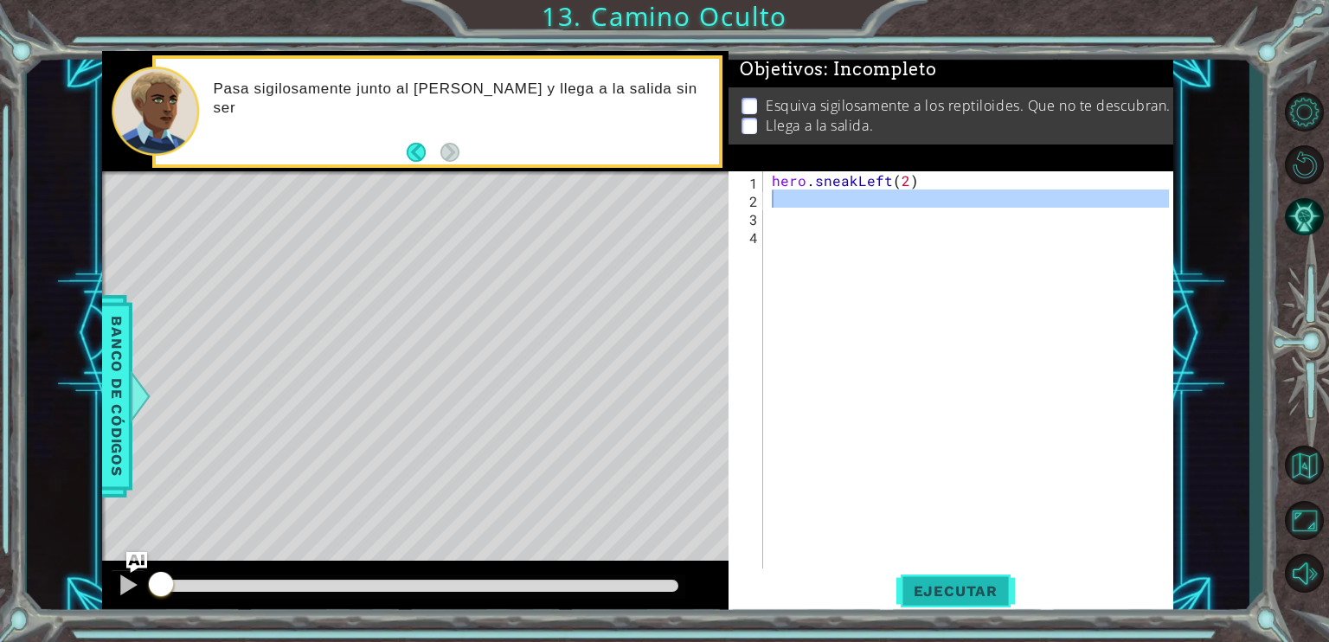
click at [947, 585] on span "Ejecutar" at bounding box center [955, 590] width 119 height 17
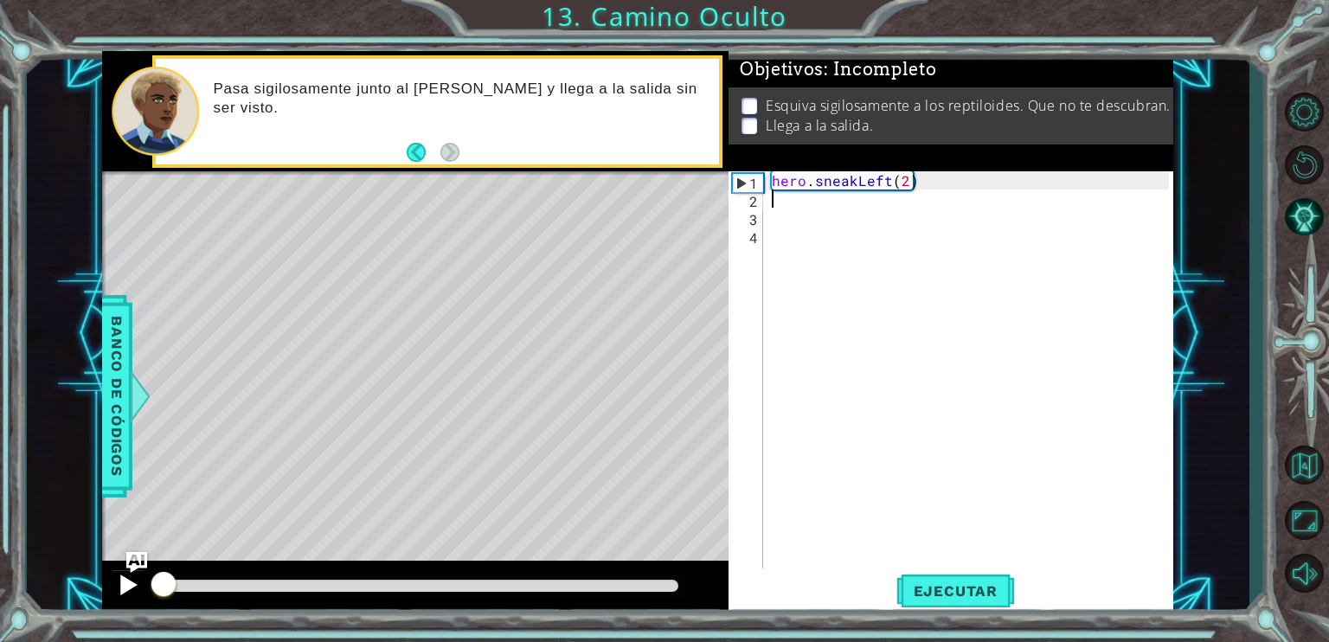
drag, startPoint x: 222, startPoint y: 594, endPoint x: 117, endPoint y: 569, distance: 108.5
click at [117, 569] on div at bounding box center [415, 588] width 626 height 55
click at [967, 579] on button "Ejecutar" at bounding box center [955, 590] width 119 height 44
click at [114, 591] on button at bounding box center [128, 586] width 35 height 35
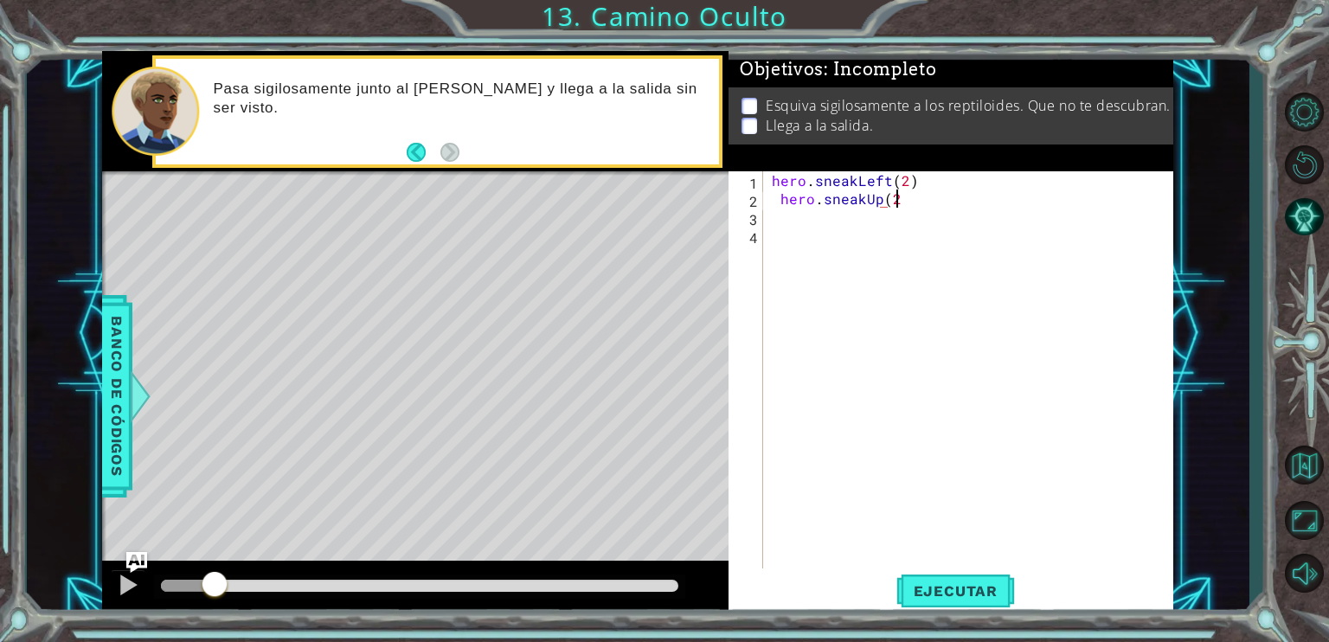
scroll to position [0, 7]
type textarea "hero.sneakUp(2)"
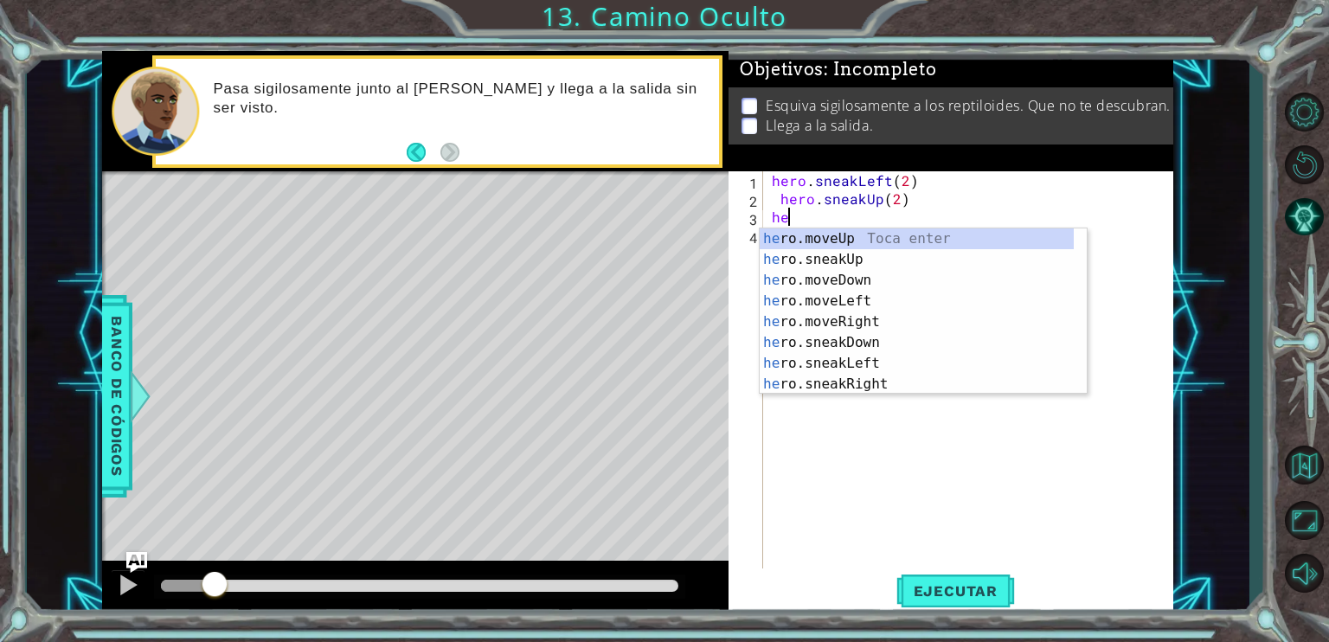
type textarea "h"
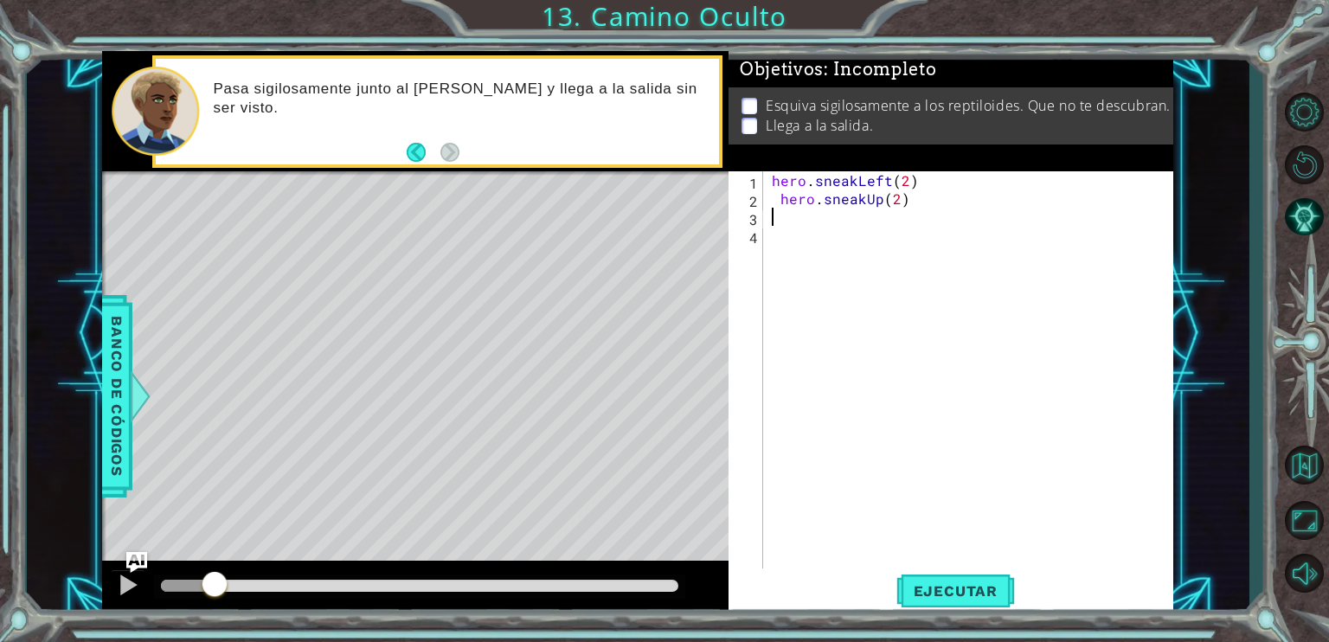
type textarea "hero.sneakUp(2)"
click at [139, 592] on button at bounding box center [128, 586] width 35 height 35
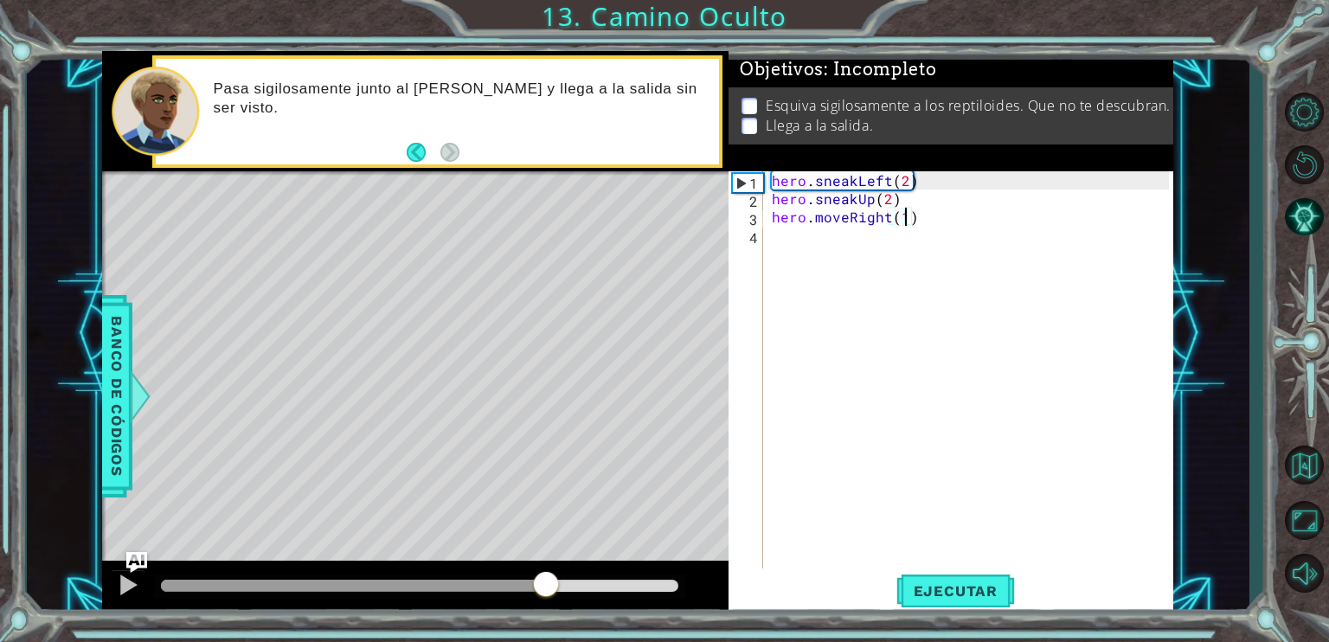
drag, startPoint x: 280, startPoint y: 576, endPoint x: 648, endPoint y: 594, distance: 368.2
click at [581, 602] on div at bounding box center [415, 588] width 626 height 55
click at [909, 587] on span "Ejecutar" at bounding box center [955, 590] width 119 height 17
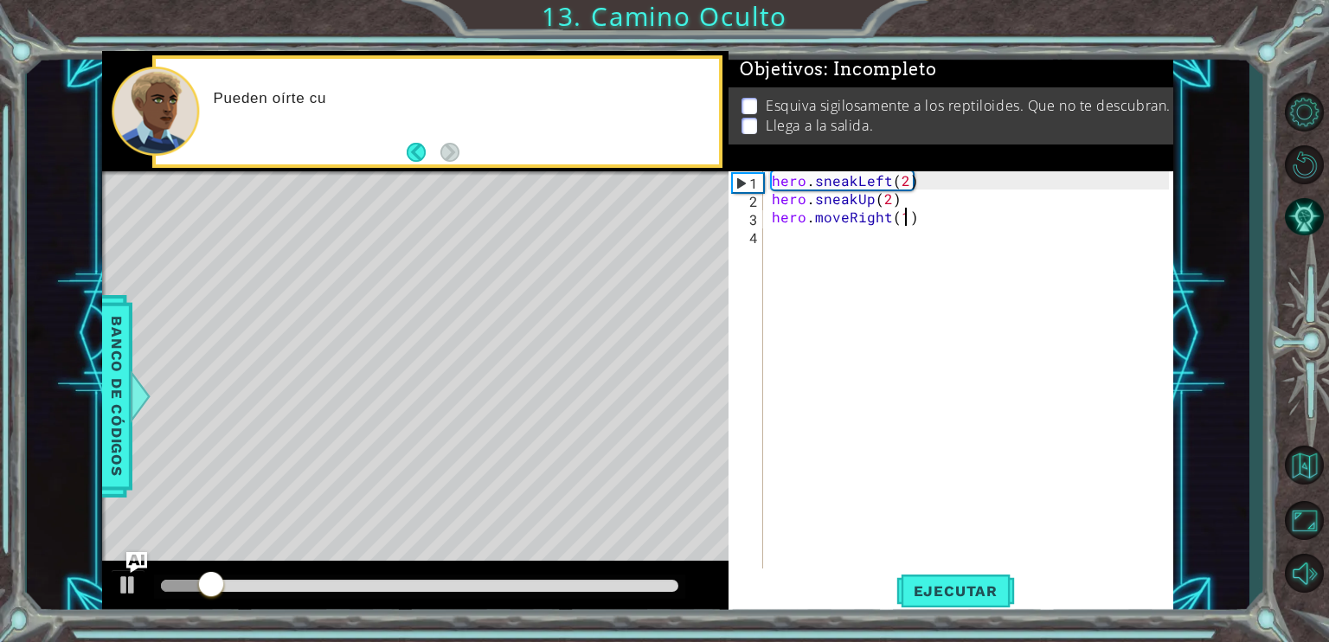
click at [402, 560] on div "Level Map" at bounding box center [502, 426] width 800 height 510
click at [398, 592] on div at bounding box center [419, 586] width 517 height 12
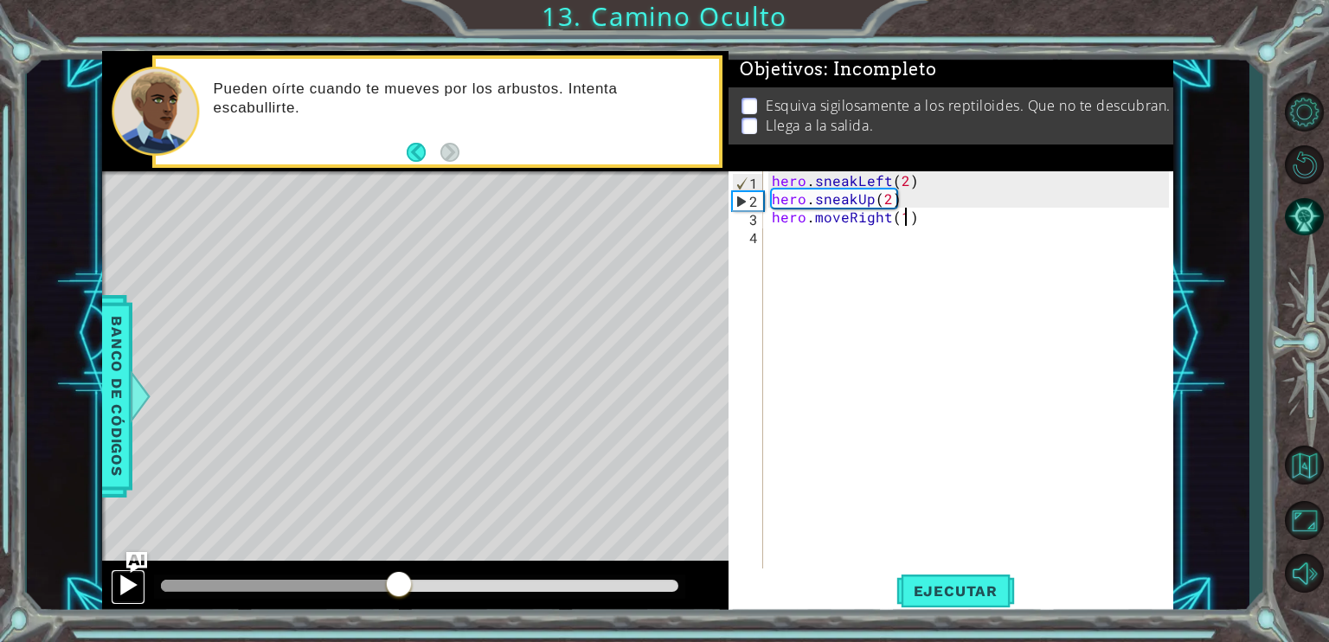
click at [128, 583] on div at bounding box center [128, 585] width 22 height 22
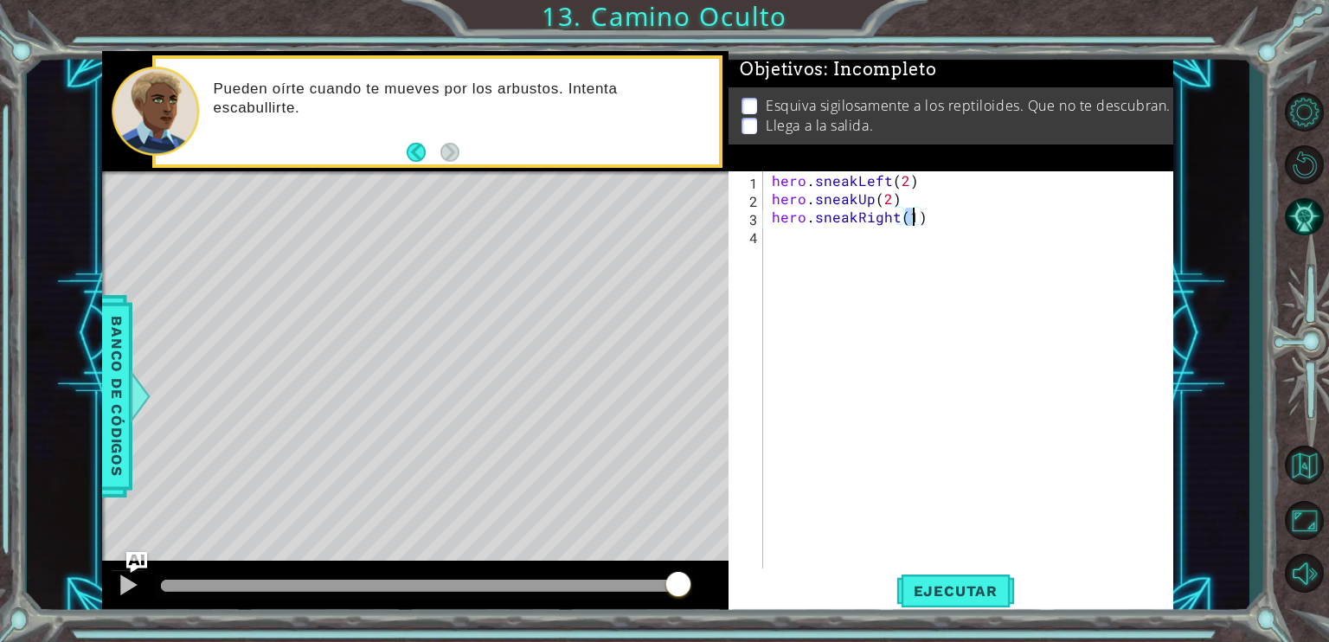
scroll to position [0, 8]
type textarea "hero.sneakRight(2)"
click at [941, 588] on span "Ejecutar" at bounding box center [955, 590] width 119 height 17
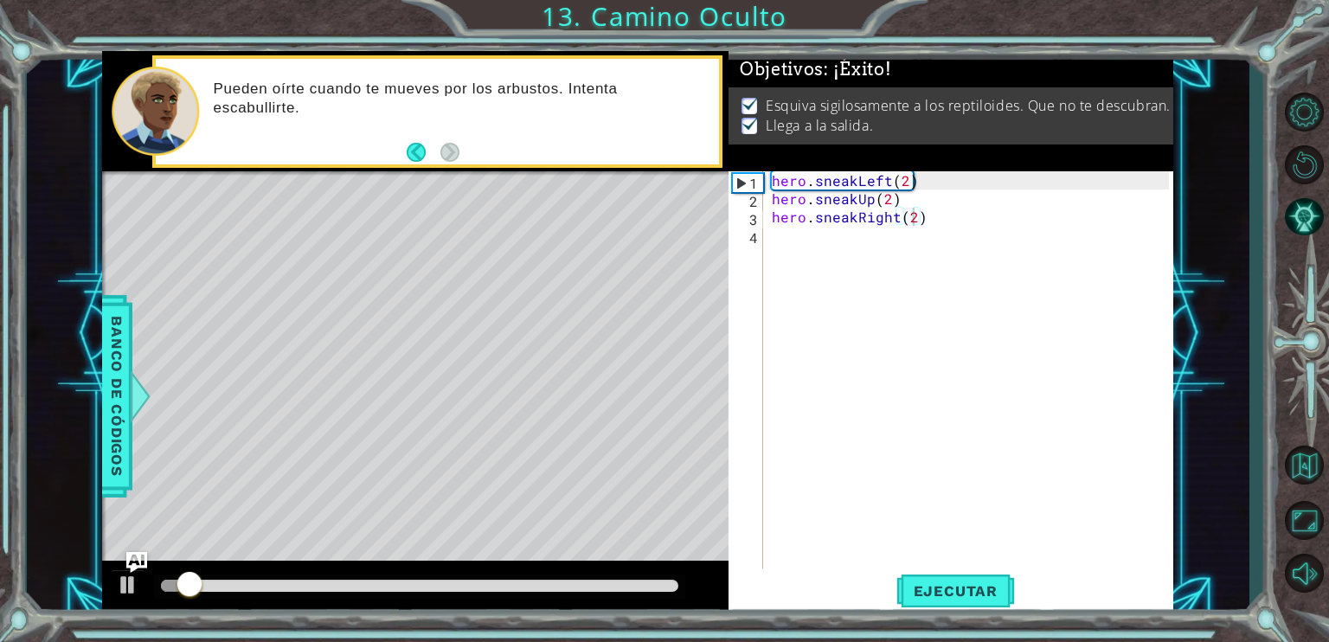
click at [582, 572] on div at bounding box center [415, 588] width 626 height 55
click at [625, 590] on div at bounding box center [419, 586] width 517 height 12
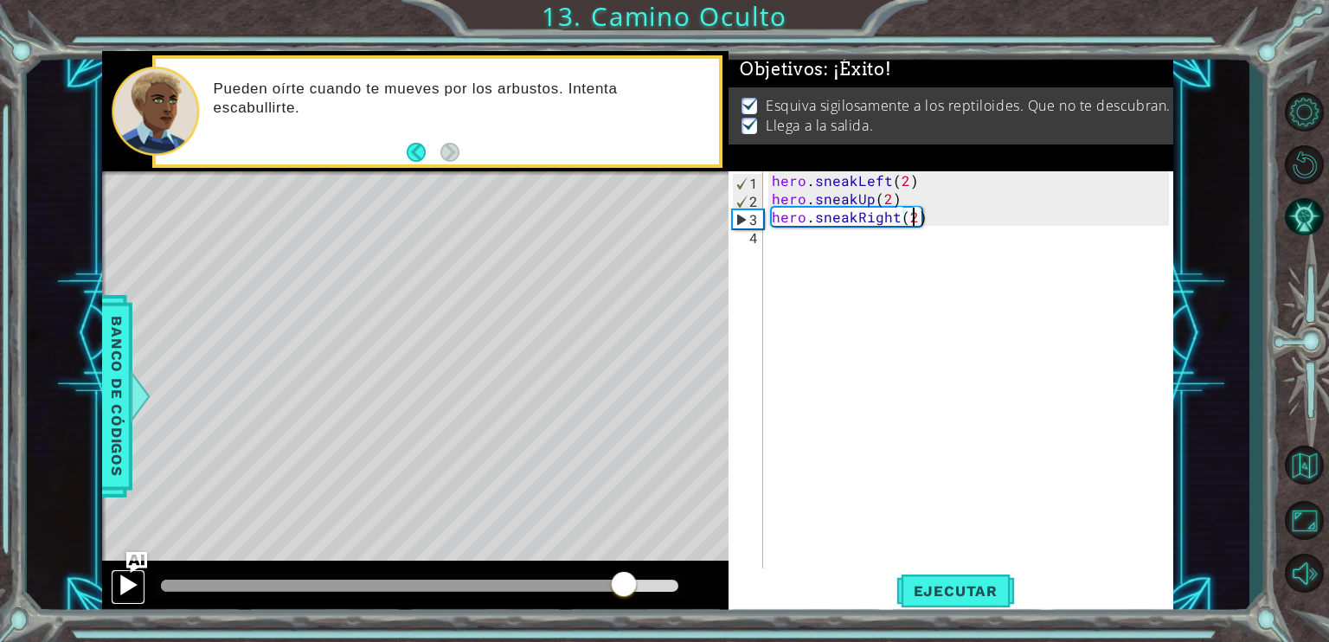
click at [140, 594] on button at bounding box center [128, 586] width 35 height 35
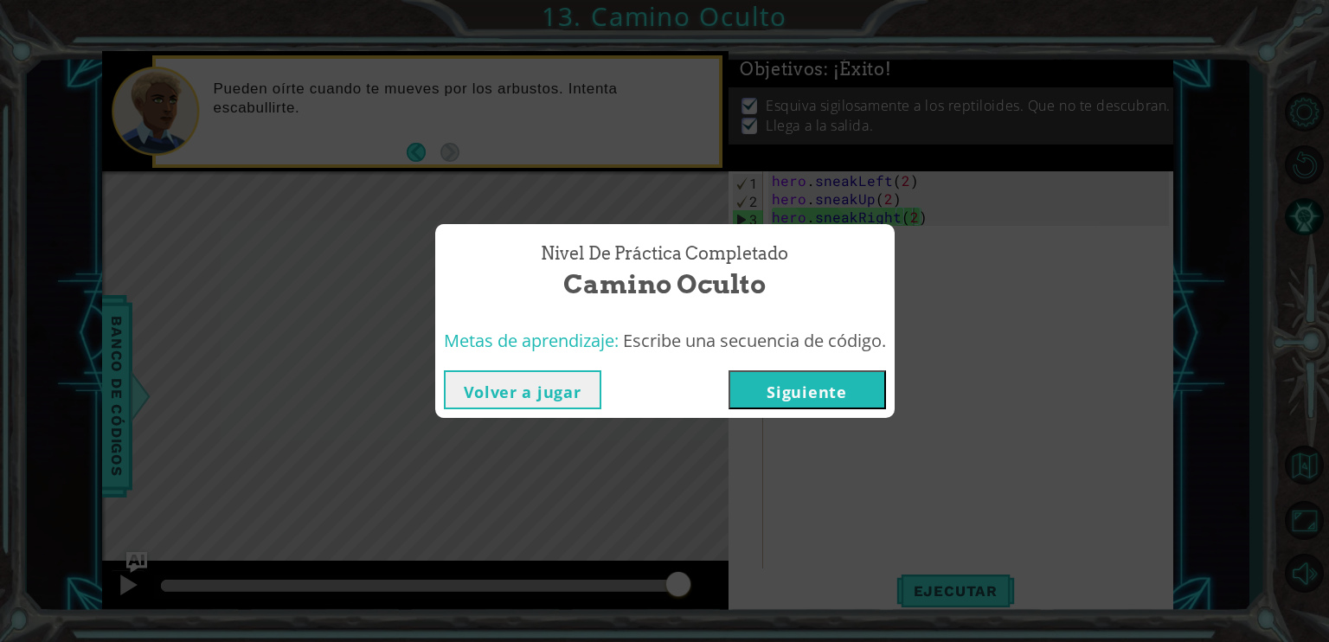
click at [819, 407] on button "Siguiente" at bounding box center [807, 389] width 157 height 39
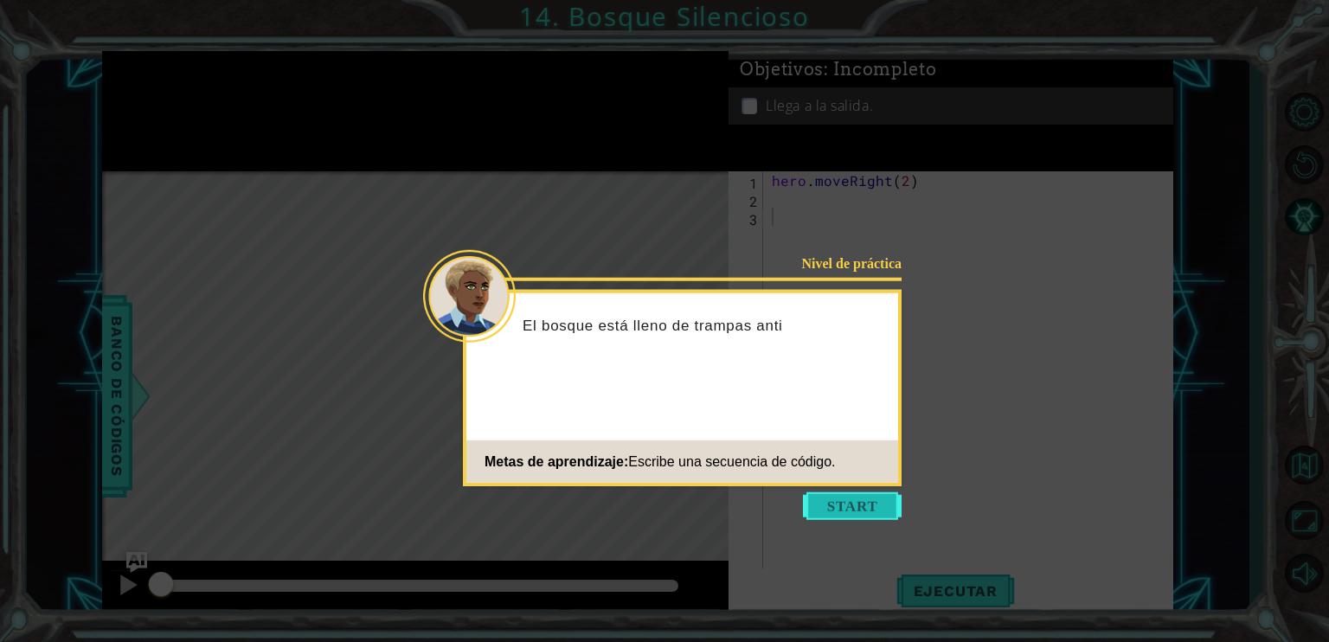
click at [855, 494] on button "Start" at bounding box center [852, 506] width 99 height 28
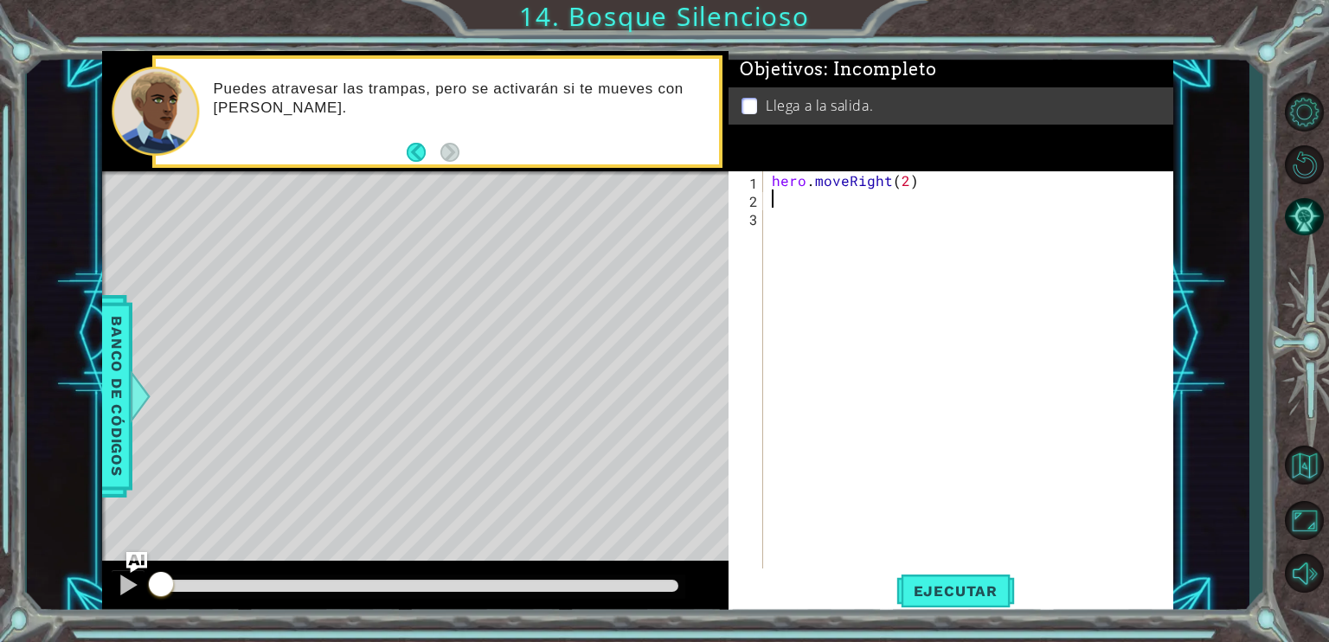
type textarea "hero.moveRight(2)"
type textarea "j"
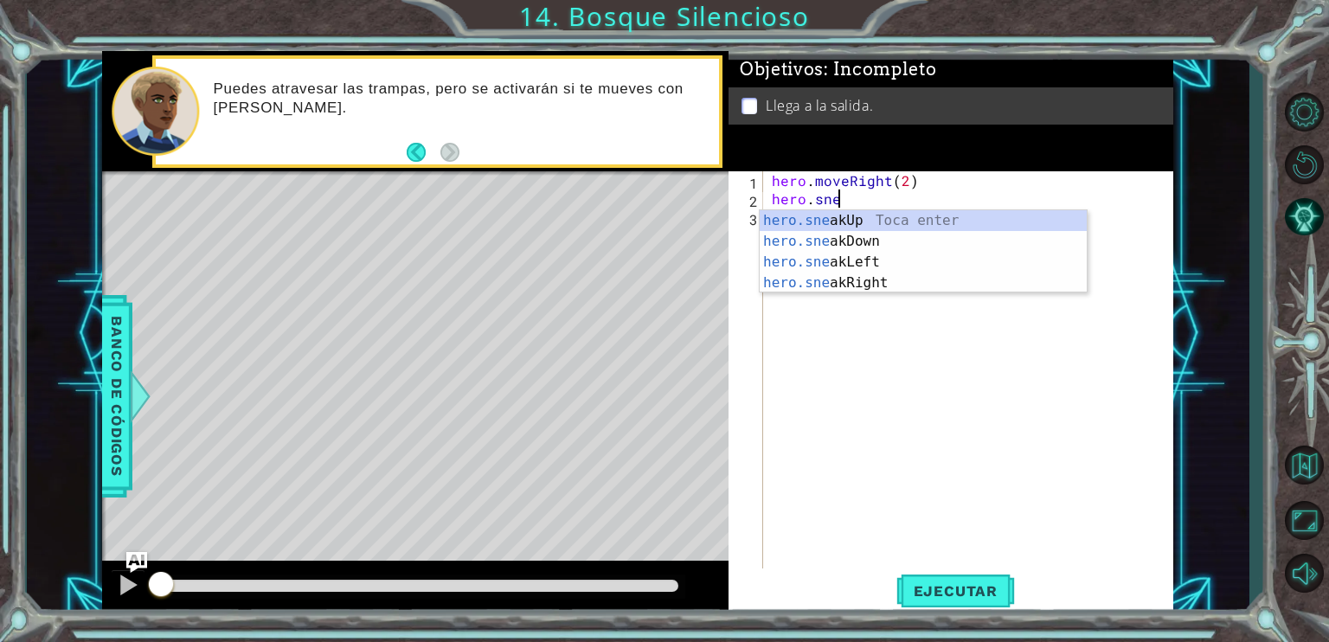
scroll to position [0, 3]
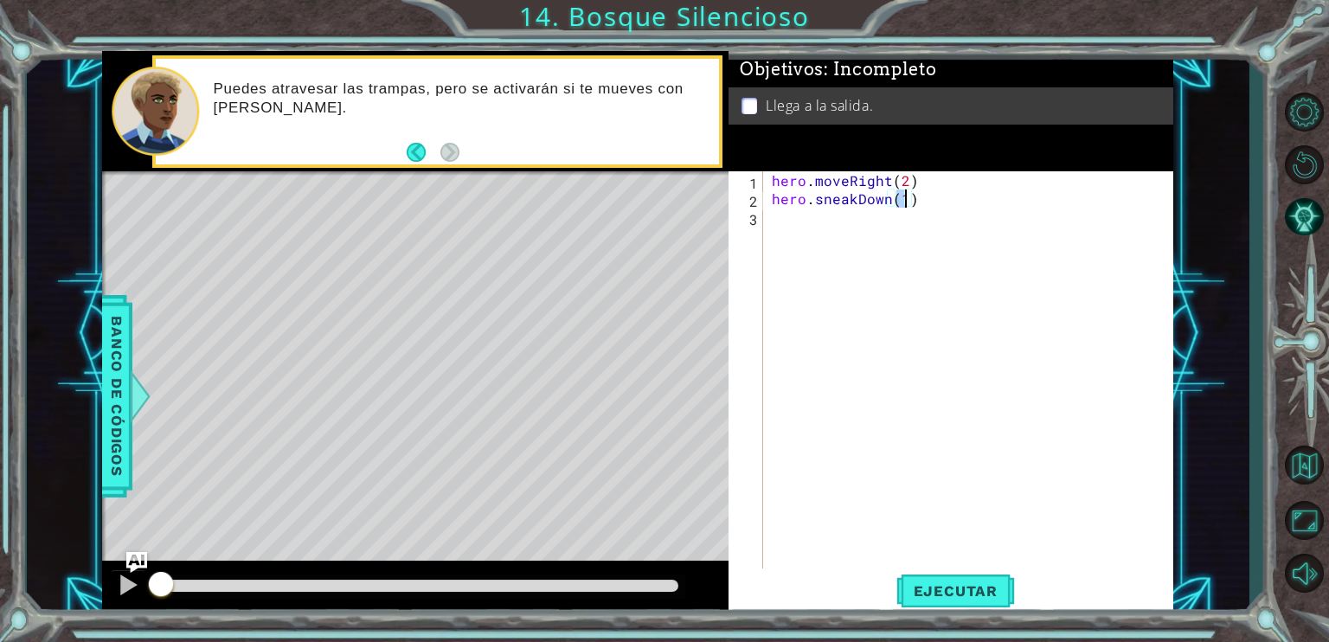
type textarea "hero.sneakDown(2)"
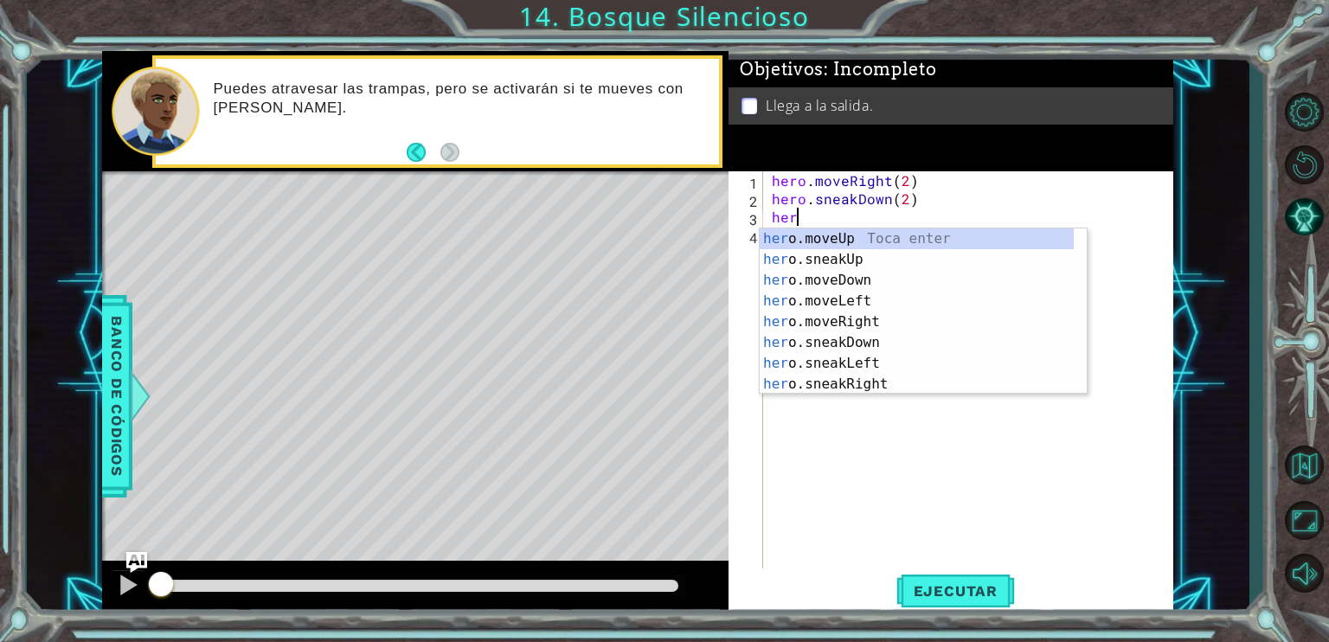
scroll to position [0, 0]
type textarea "h"
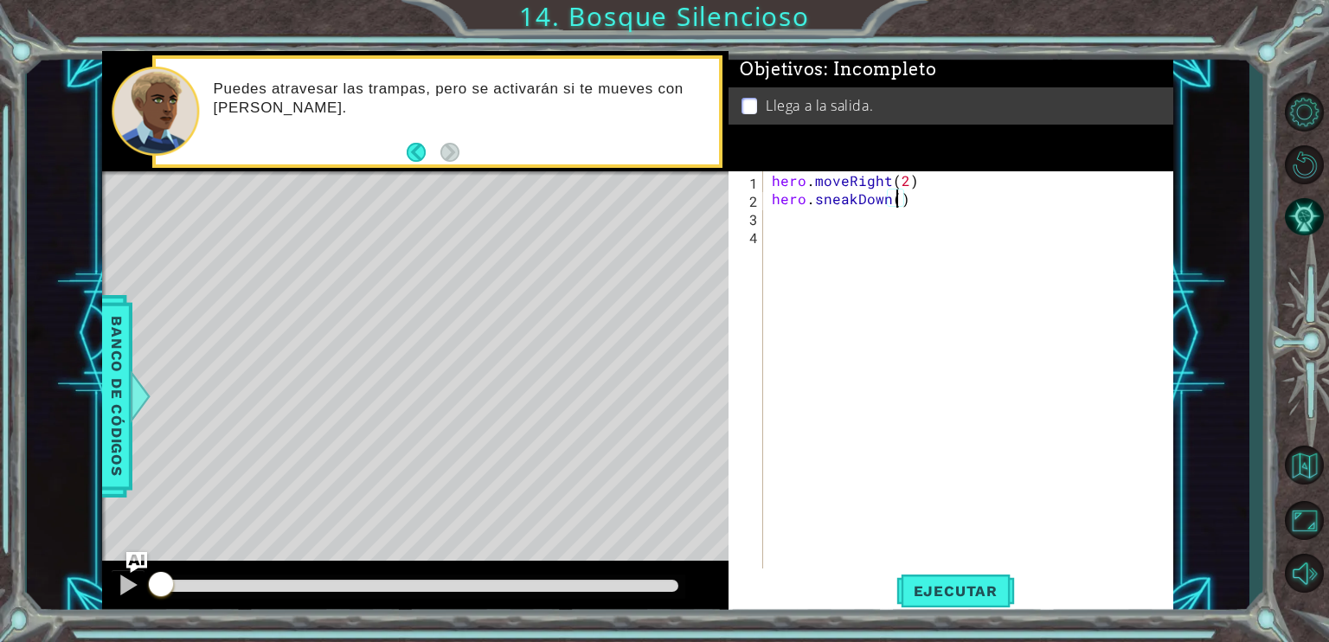
type textarea "hero.sneakDown(1)"
type textarea "hero.sneakRight(3)"
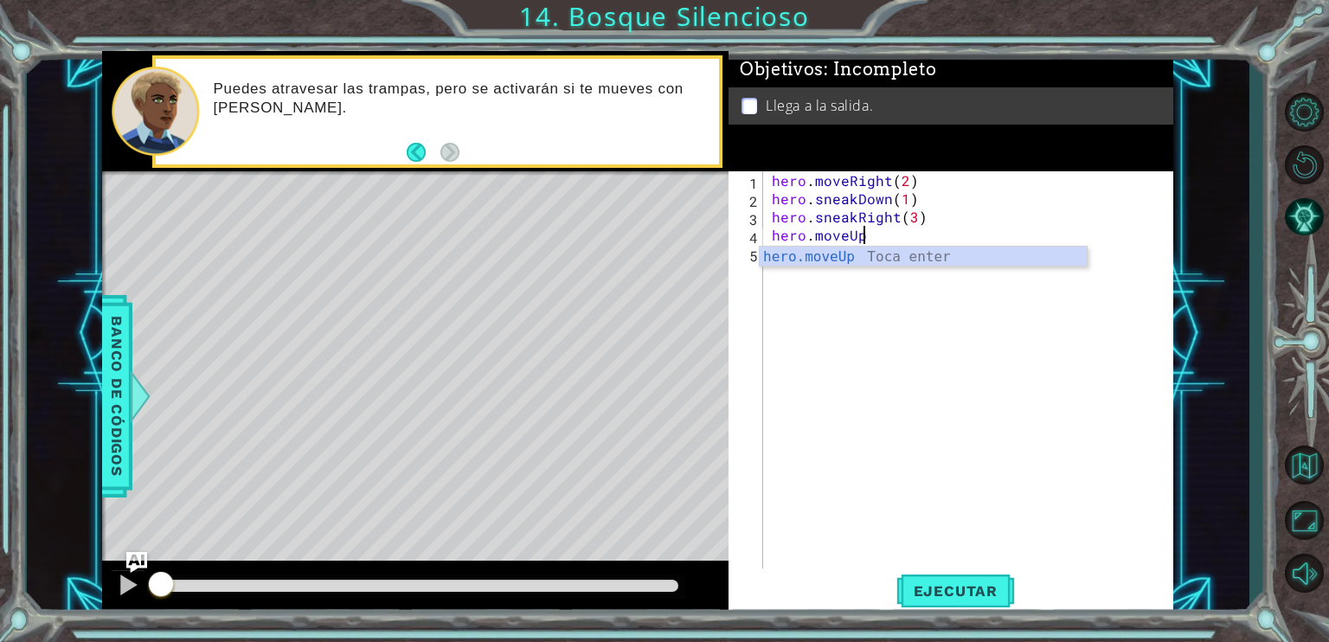
scroll to position [0, 4]
type textarea "hero.moveUp(1)"
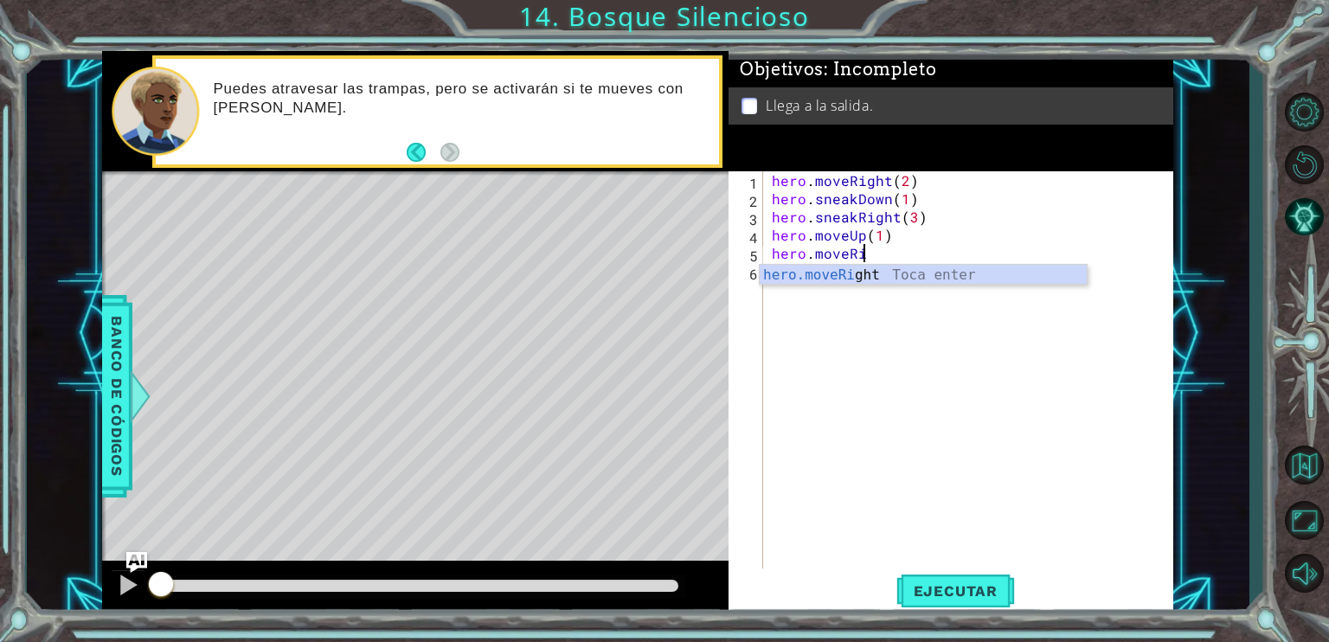
scroll to position [0, 6]
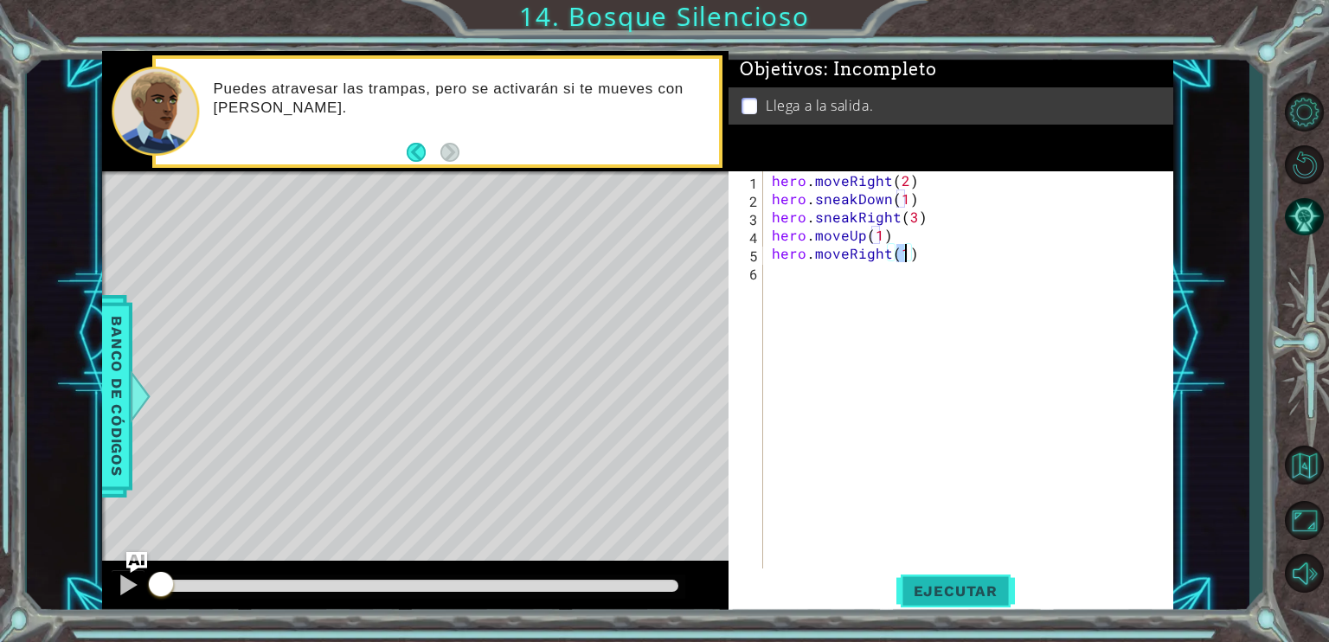
type textarea "hero.moveRight(1)"
click at [946, 604] on button "Ejecutar" at bounding box center [955, 590] width 119 height 44
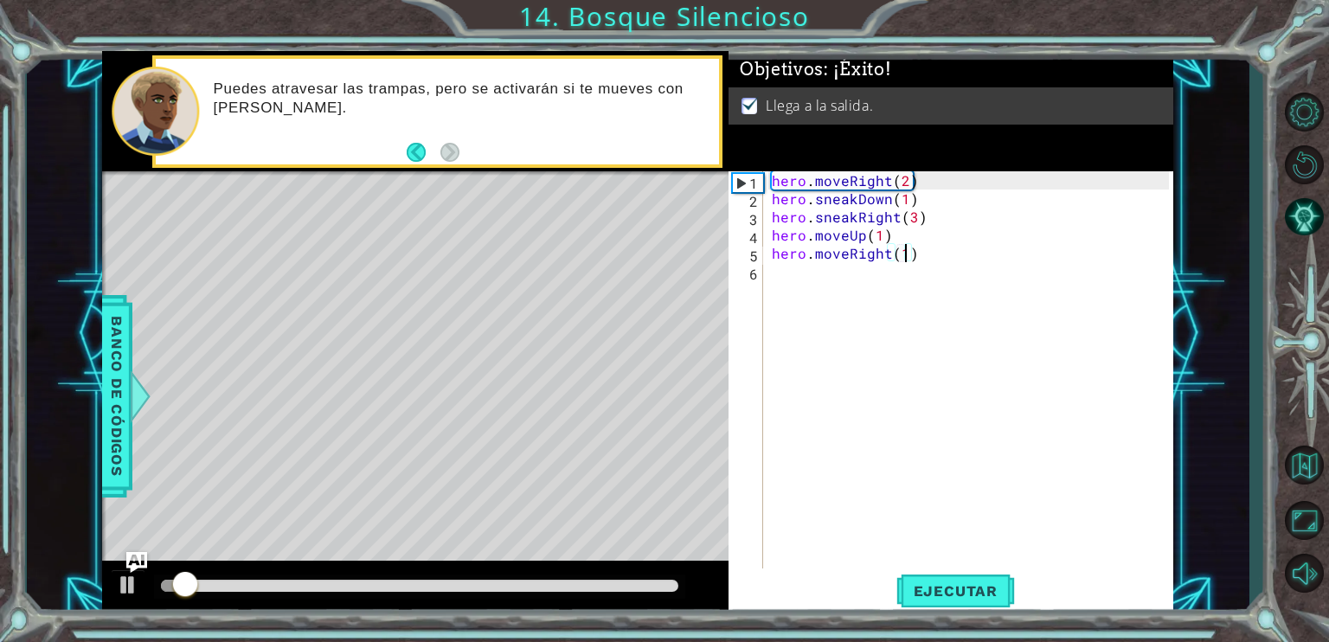
click at [372, 588] on div at bounding box center [419, 586] width 517 height 12
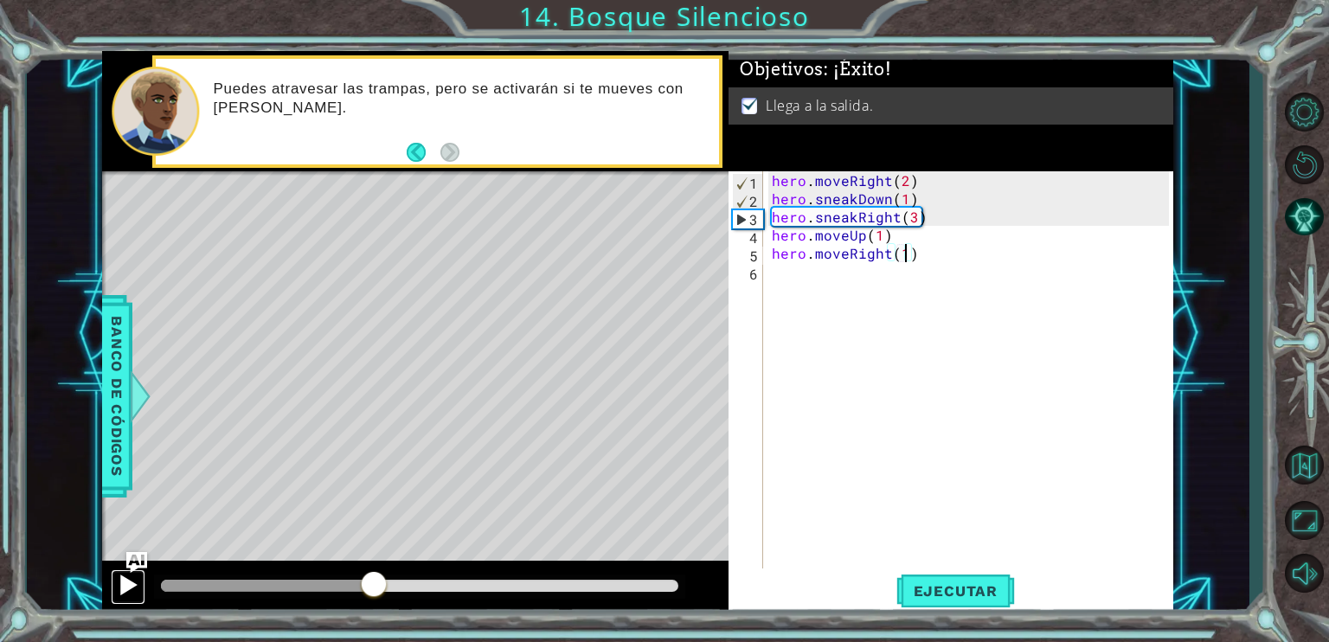
click at [132, 584] on div at bounding box center [128, 585] width 22 height 22
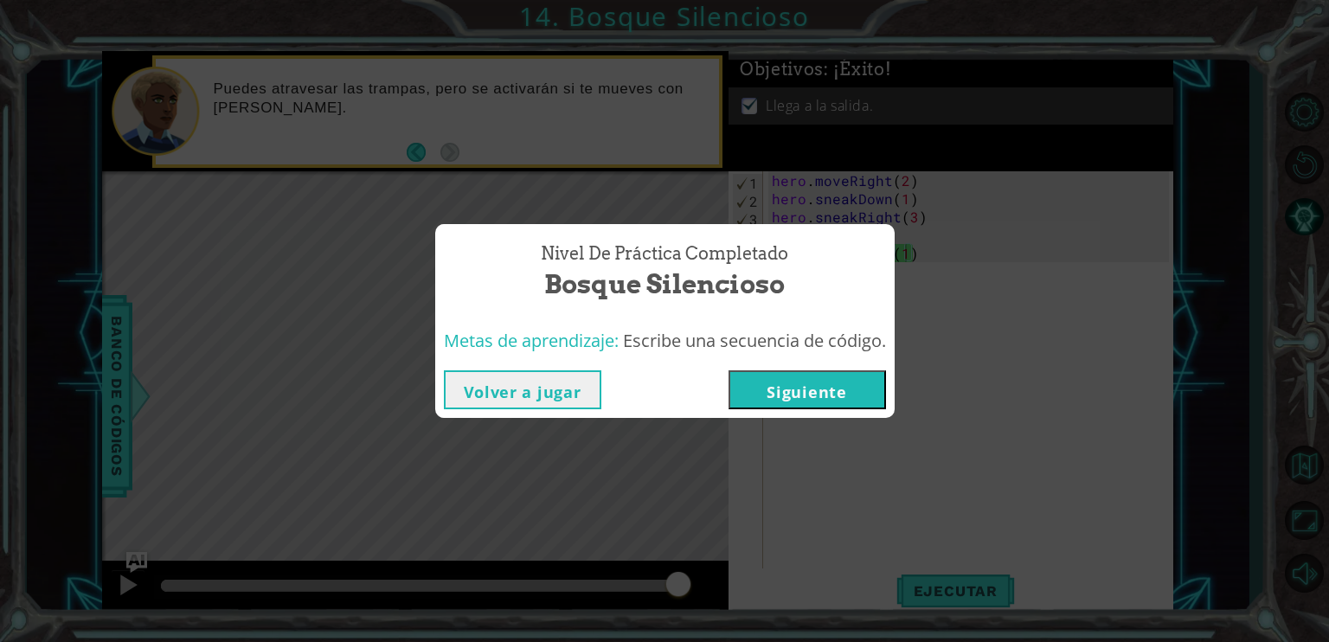
click at [741, 369] on div "Volver a jugar [GEOGRAPHIC_DATA]" at bounding box center [664, 390] width 459 height 56
click at [746, 376] on button "Siguiente" at bounding box center [807, 389] width 157 height 39
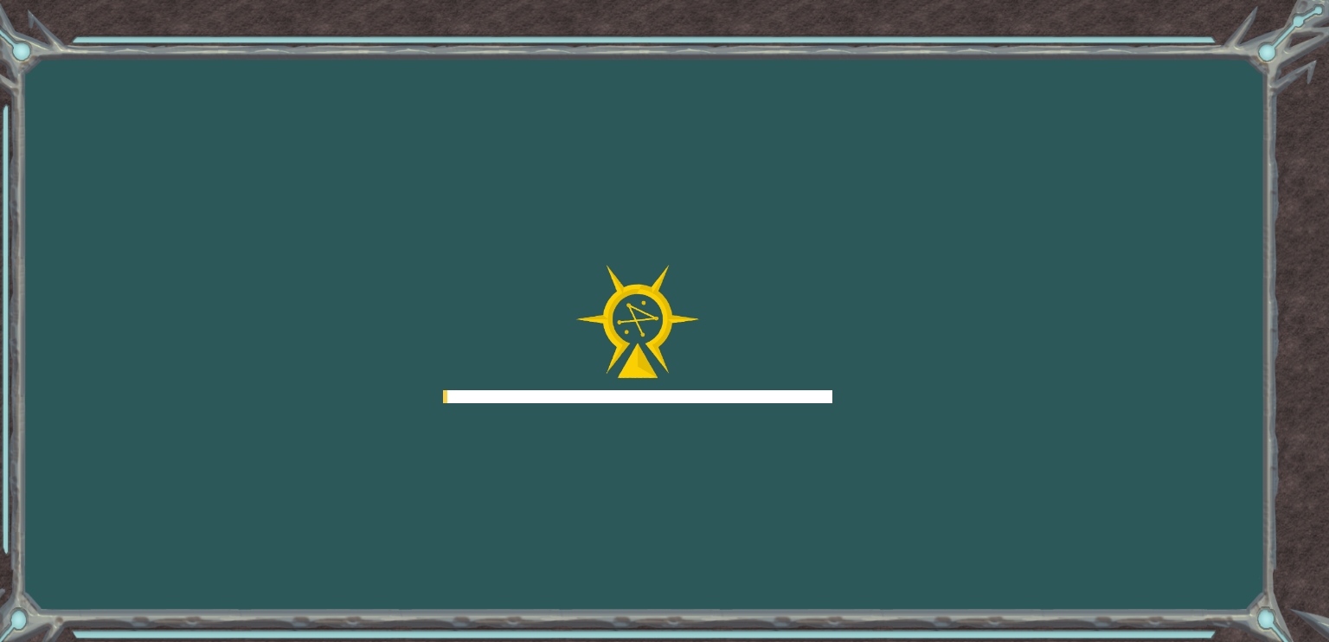
click at [755, 382] on div at bounding box center [637, 334] width 389 height 138
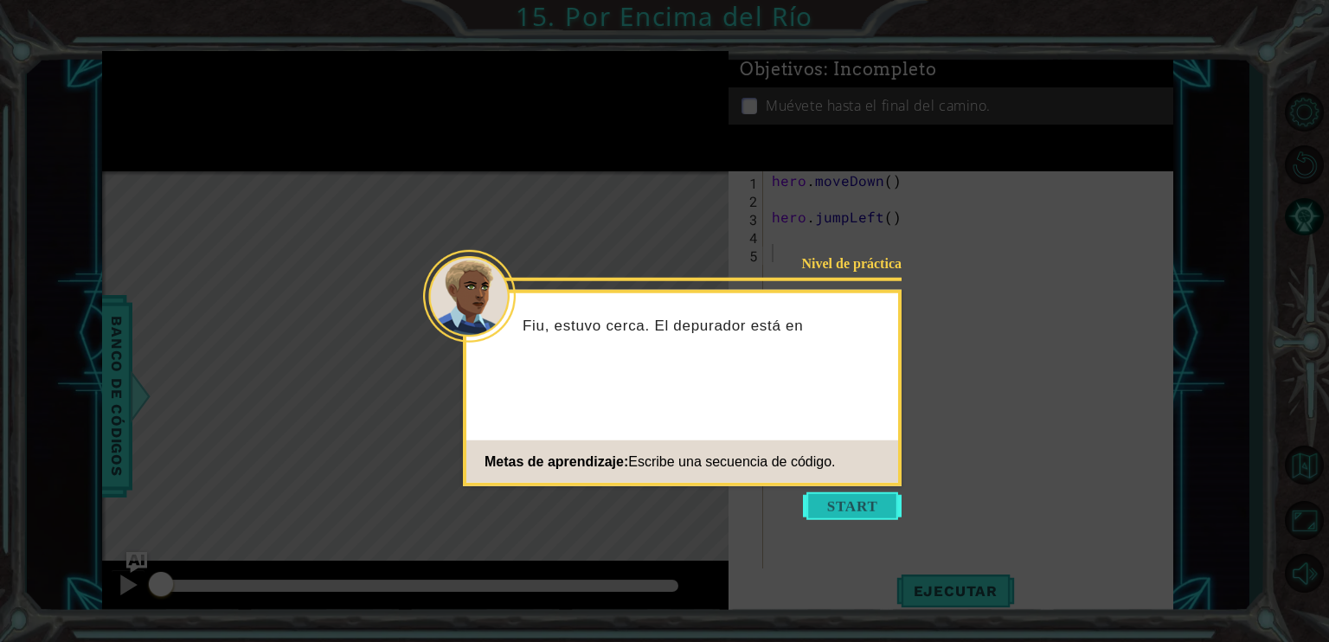
click at [869, 504] on button "Start" at bounding box center [852, 506] width 99 height 28
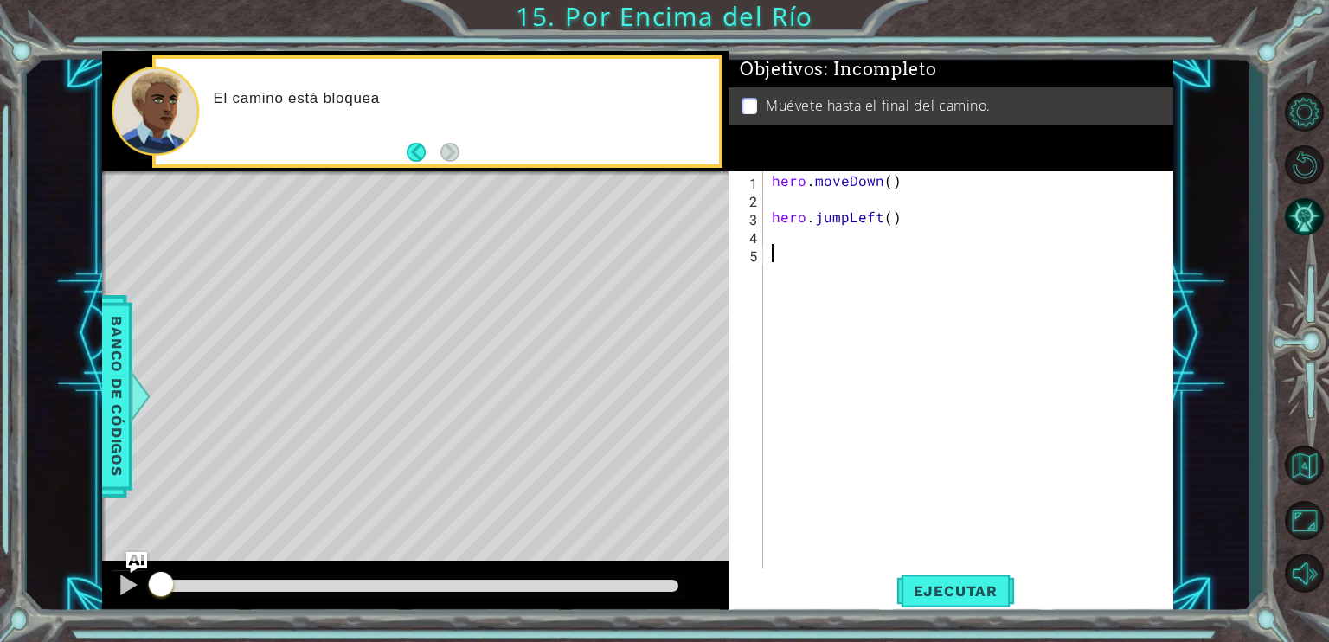
click at [378, 125] on div "El camino está bloquea" at bounding box center [460, 110] width 517 height 61
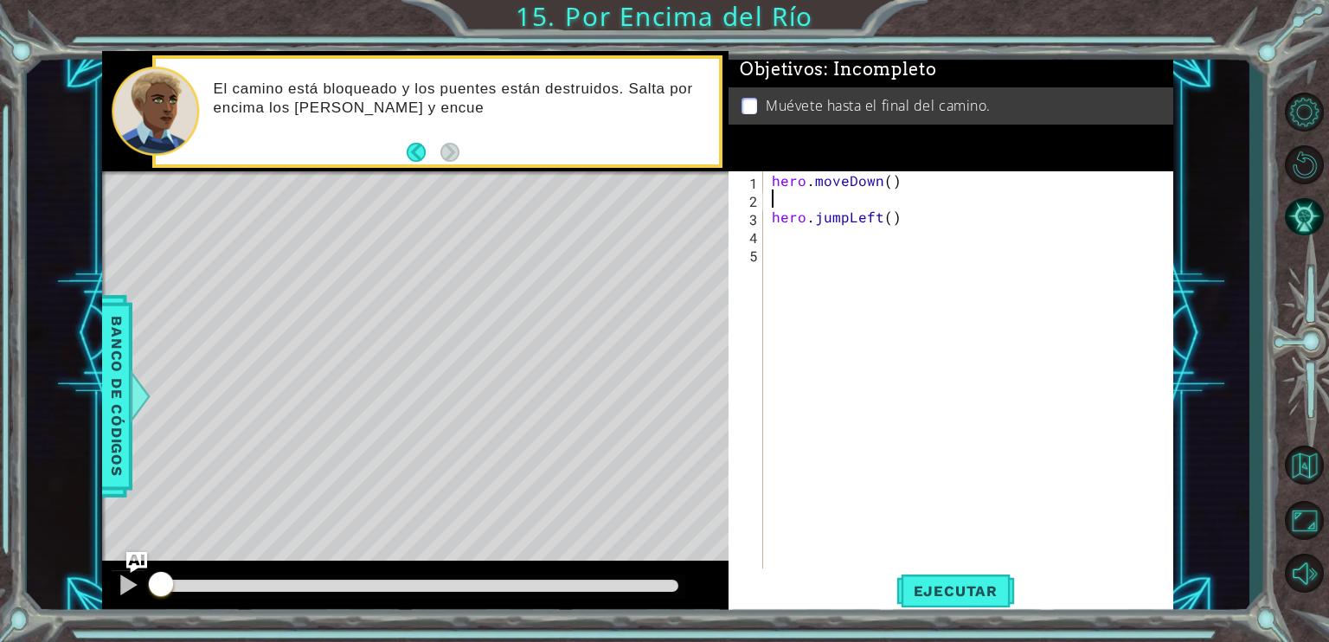
click at [921, 204] on div "hero . moveDown ( ) hero . jumpLeft ( )" at bounding box center [972, 389] width 409 height 436
type textarea "hero.jumpLeft()"
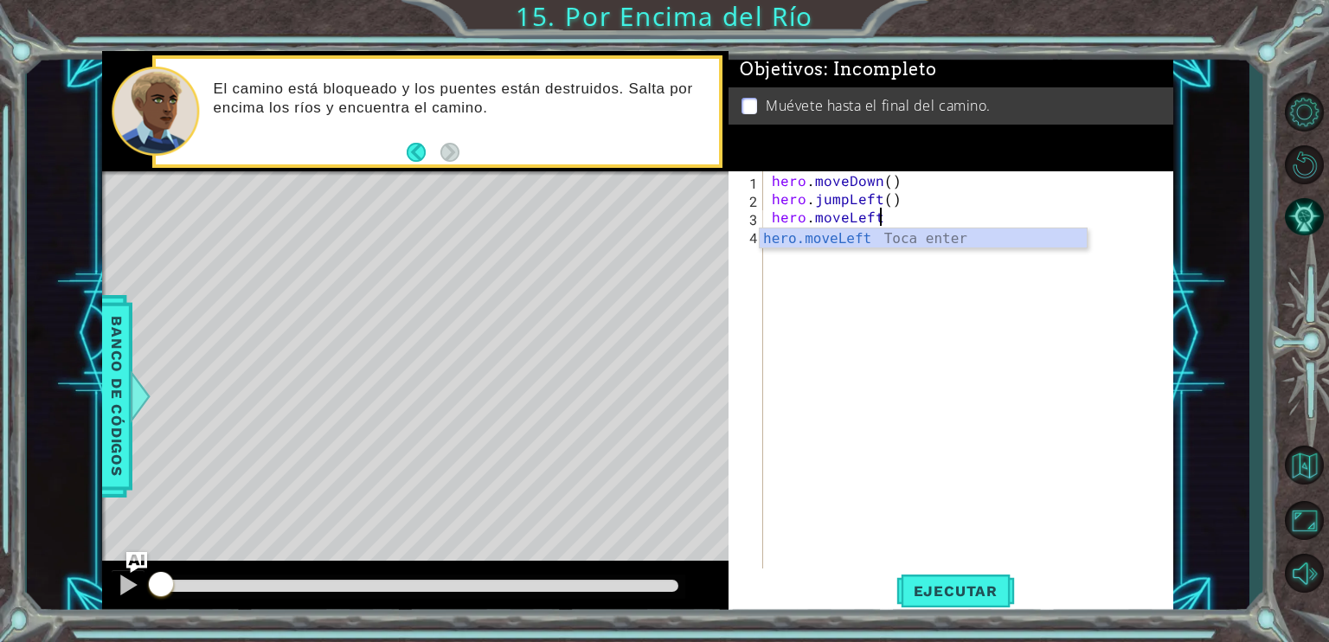
scroll to position [0, 5]
type textarea "hero.moveLeft(1)"
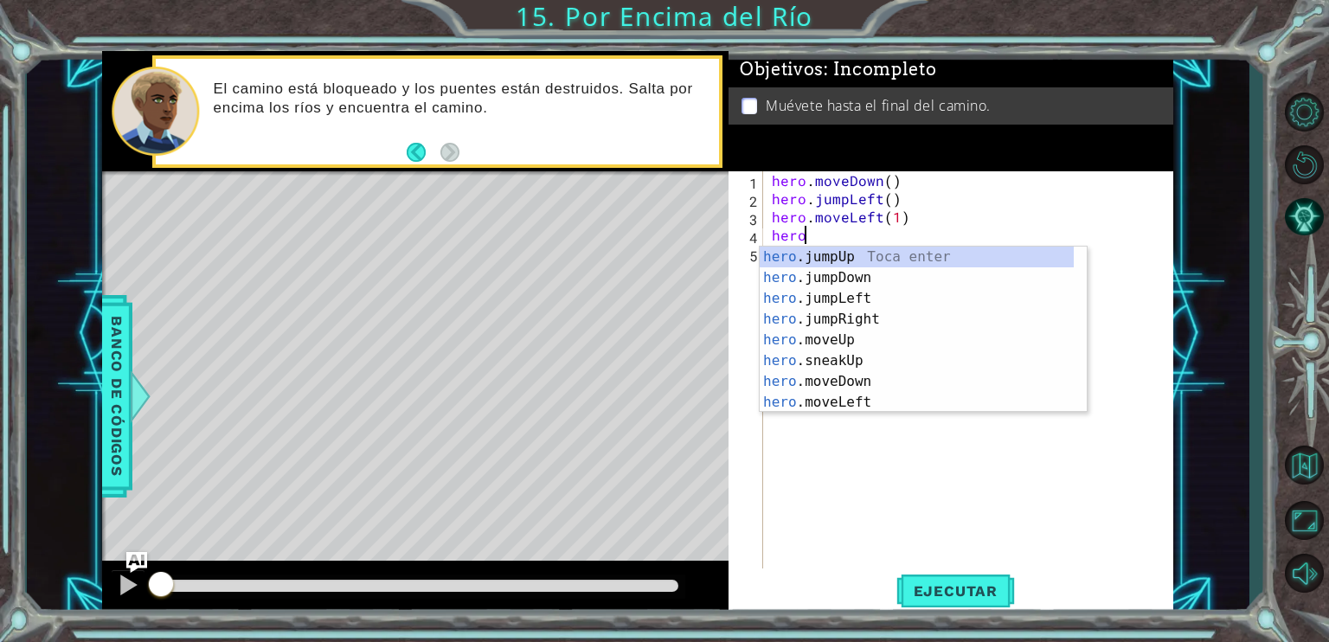
scroll to position [0, 0]
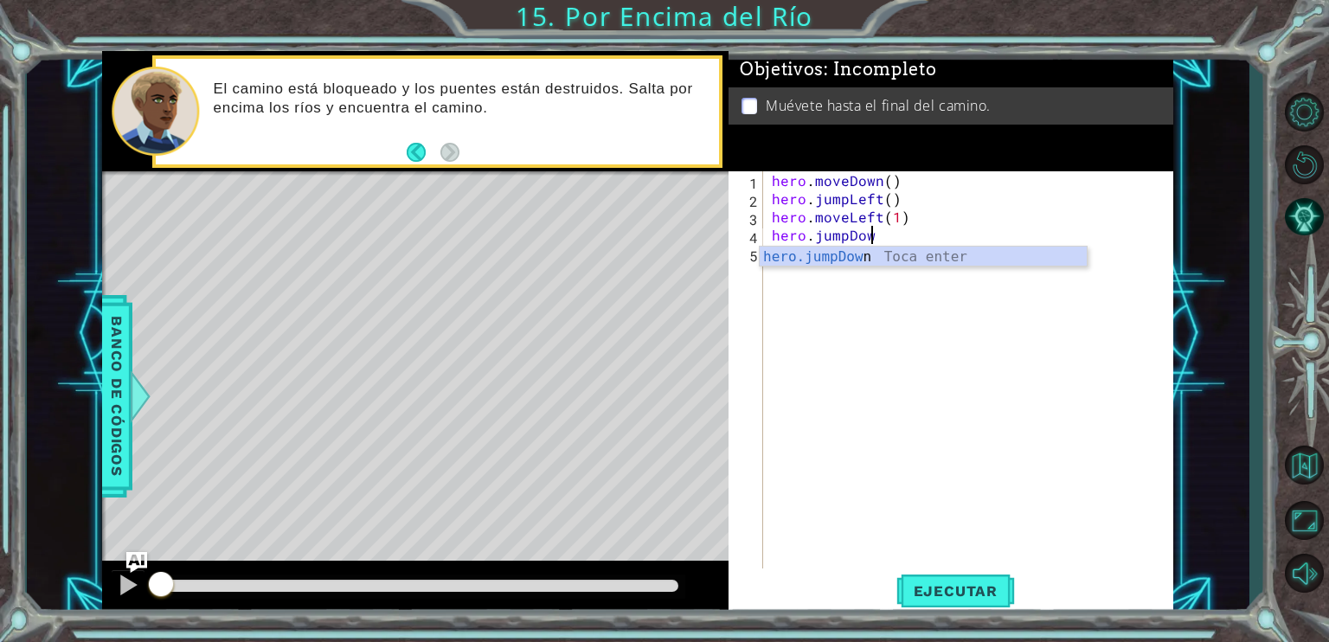
type textarea "hero.jumpDown"
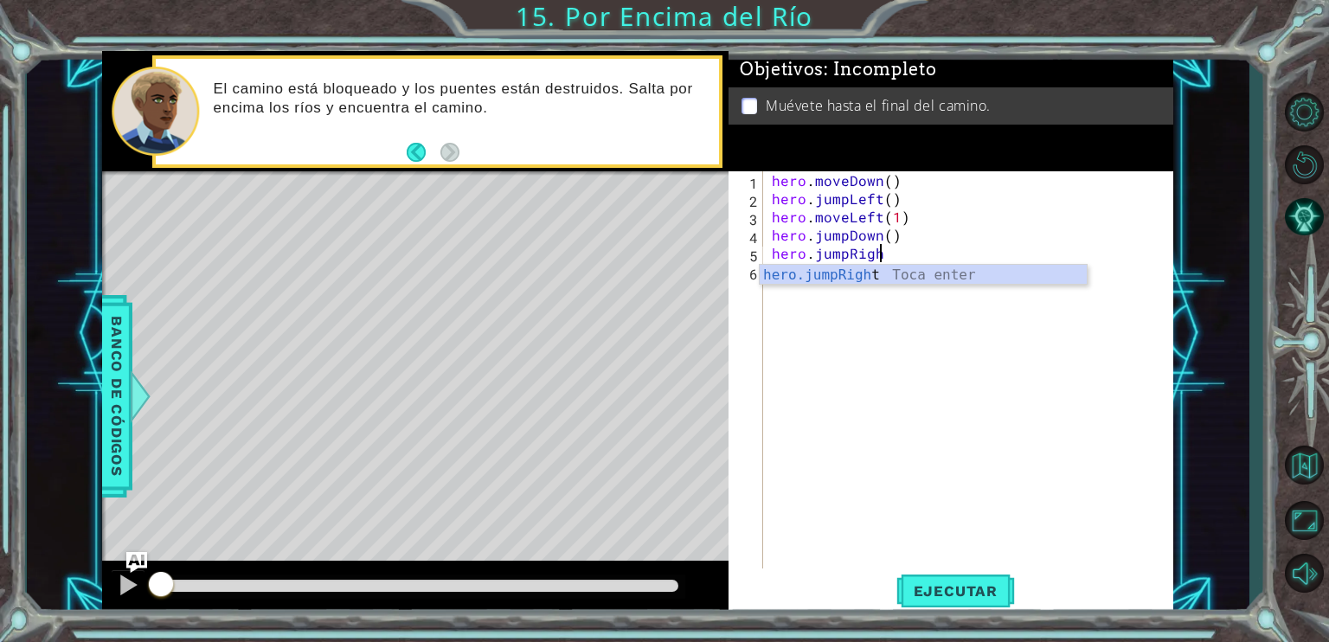
type textarea "hero.jumpRight"
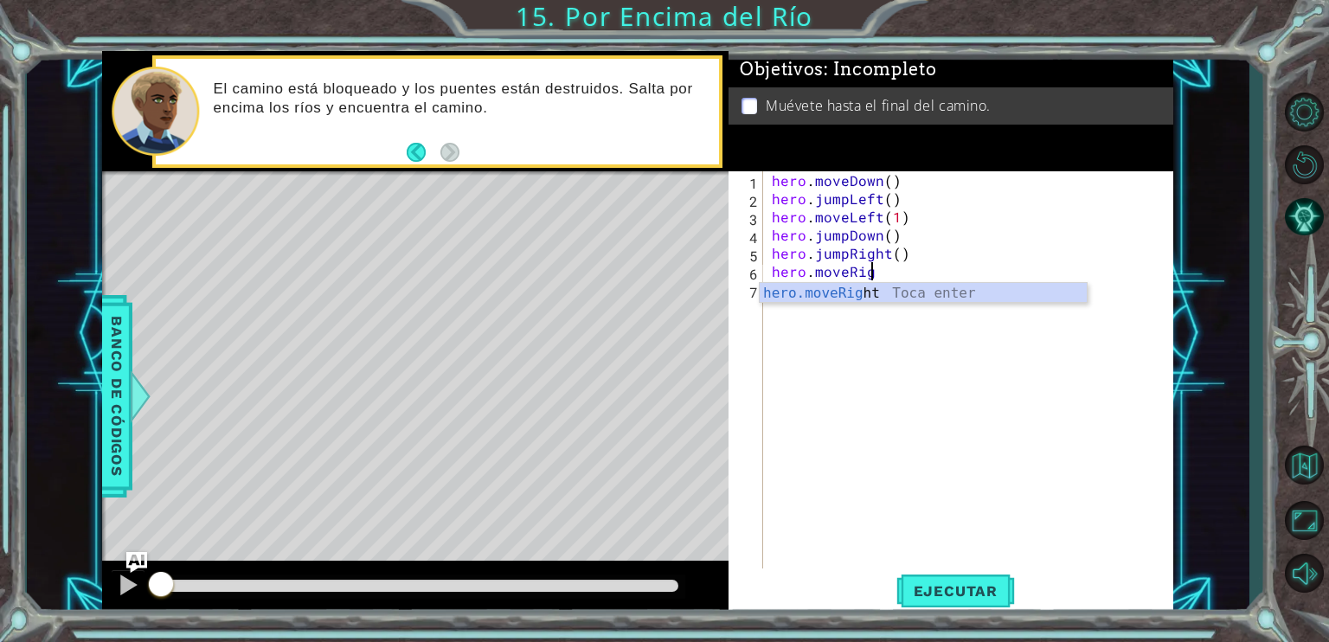
scroll to position [0, 6]
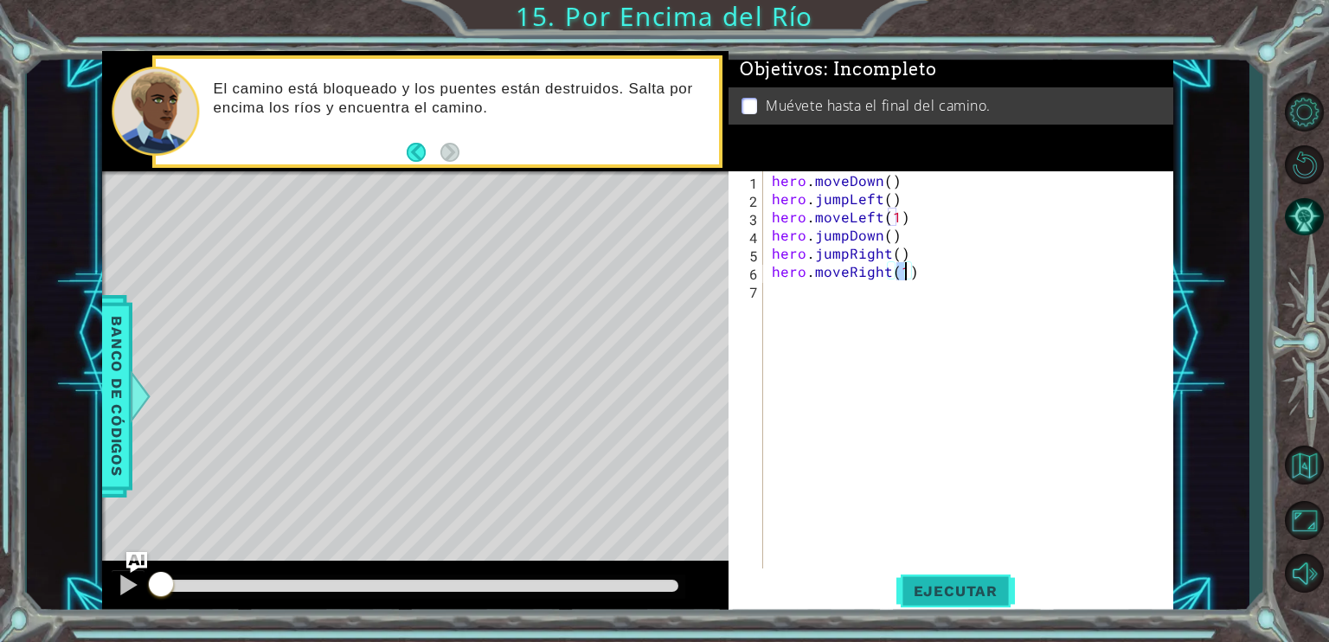
type textarea "hero.moveRight(1)"
click at [973, 591] on span "Ejecutar" at bounding box center [955, 590] width 119 height 17
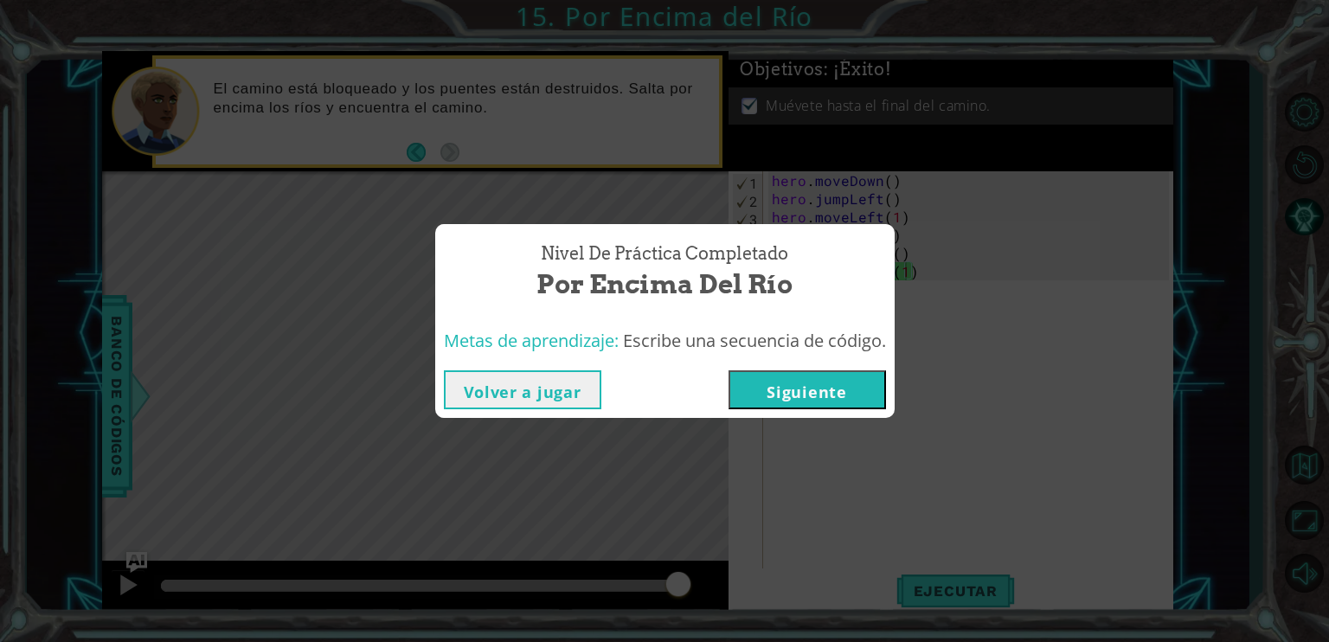
click at [853, 381] on button "Siguiente" at bounding box center [807, 389] width 157 height 39
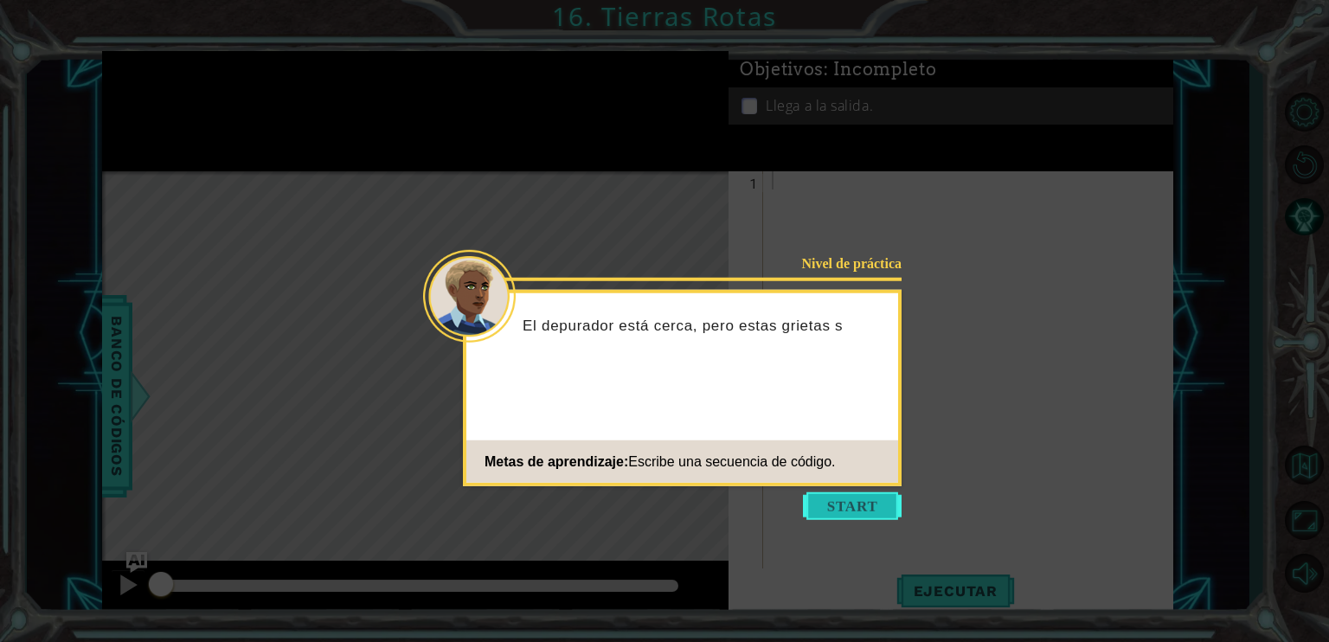
click at [867, 499] on button "Start" at bounding box center [852, 506] width 99 height 28
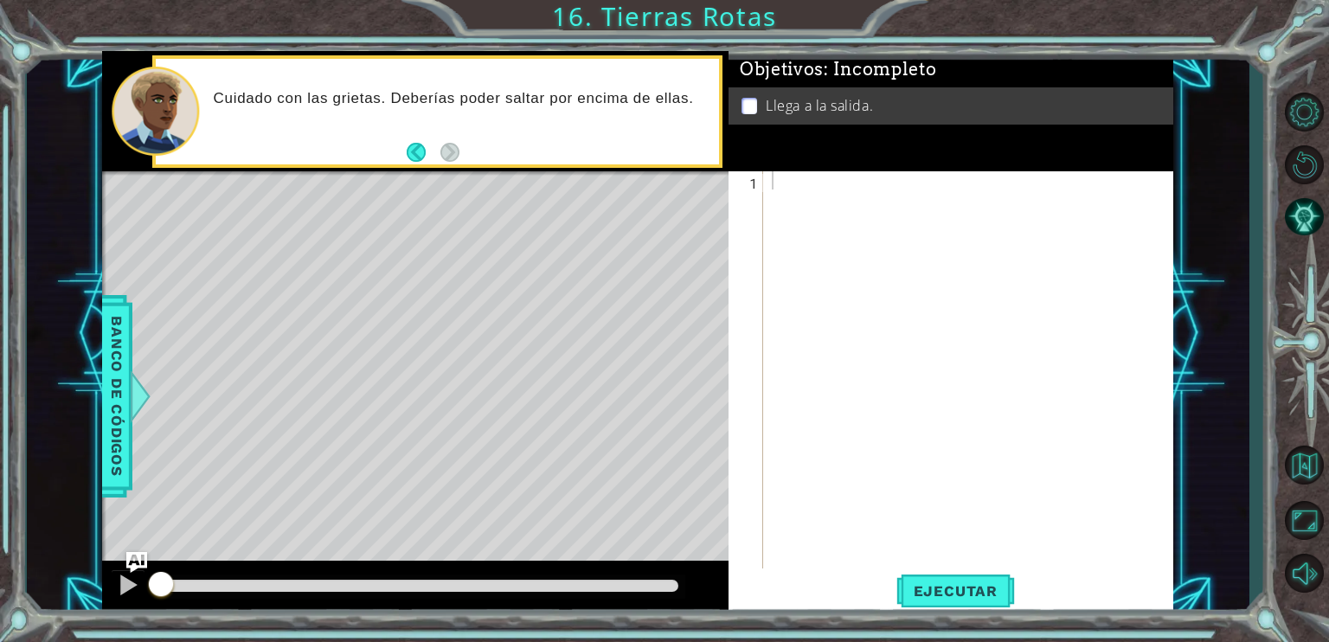
click at [657, 127] on div "Cuidado con las grietas. Deberías poder saltar por encima de ellas." at bounding box center [460, 110] width 517 height 61
click at [846, 184] on div at bounding box center [972, 389] width 409 height 436
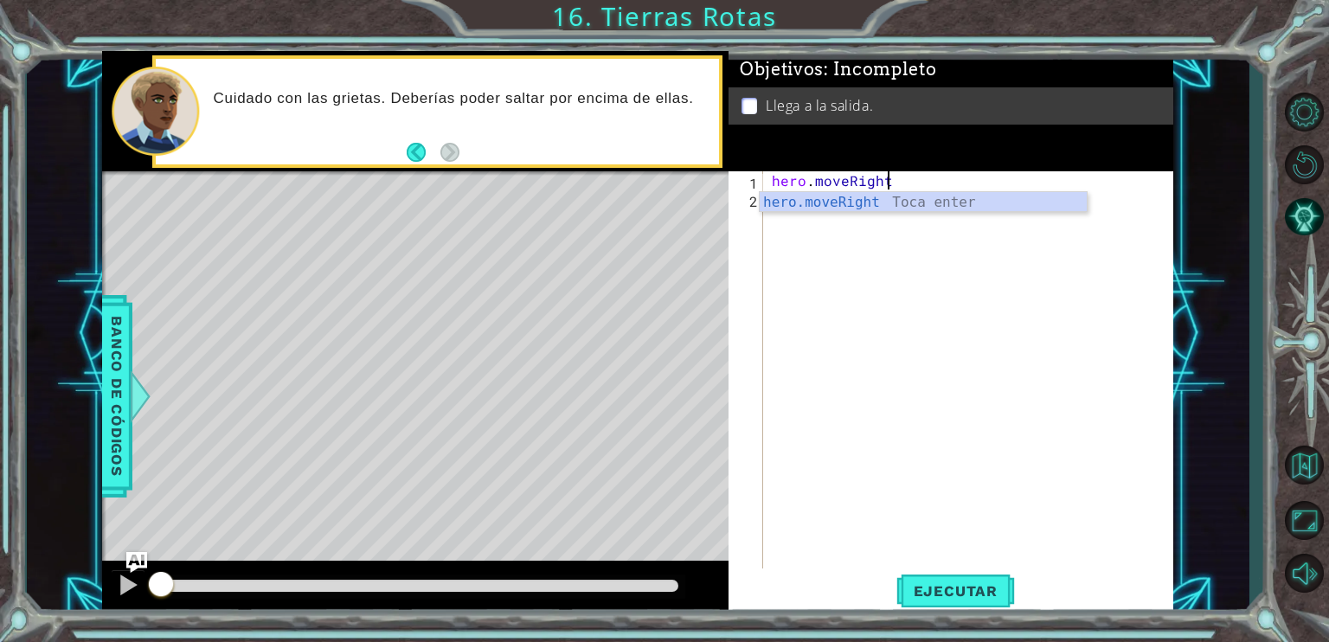
scroll to position [0, 6]
type textarea "hero.moveRight(1)"
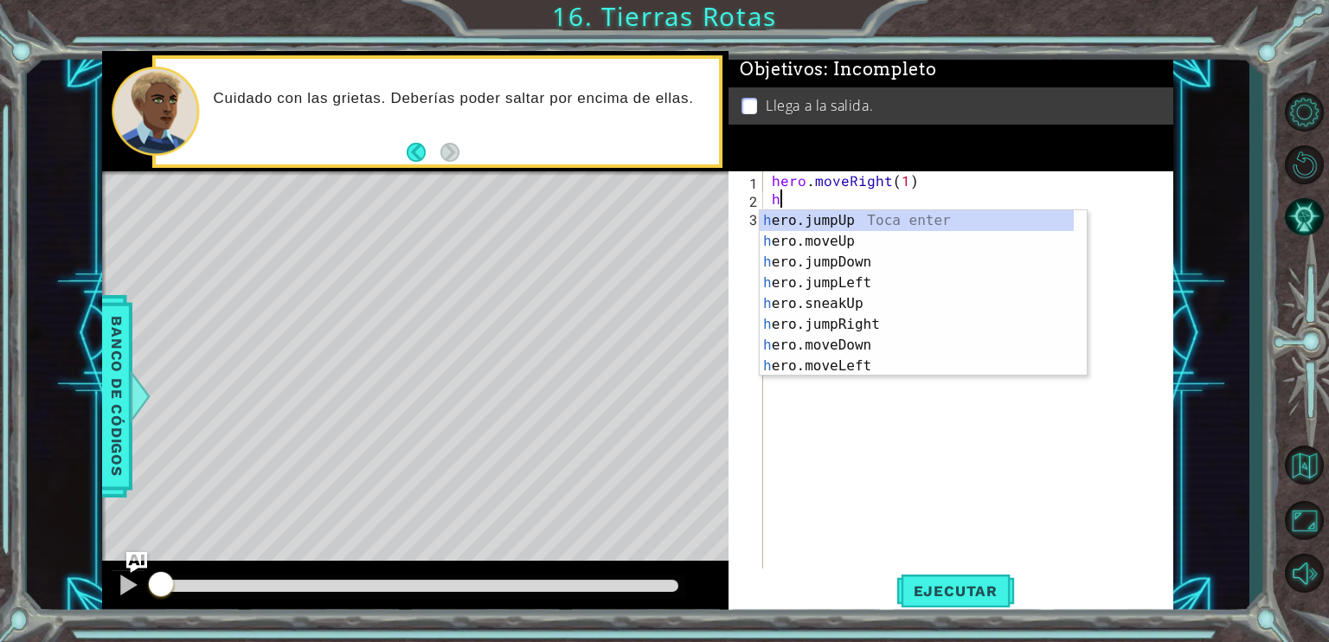
scroll to position [0, 0]
type textarea "hero."
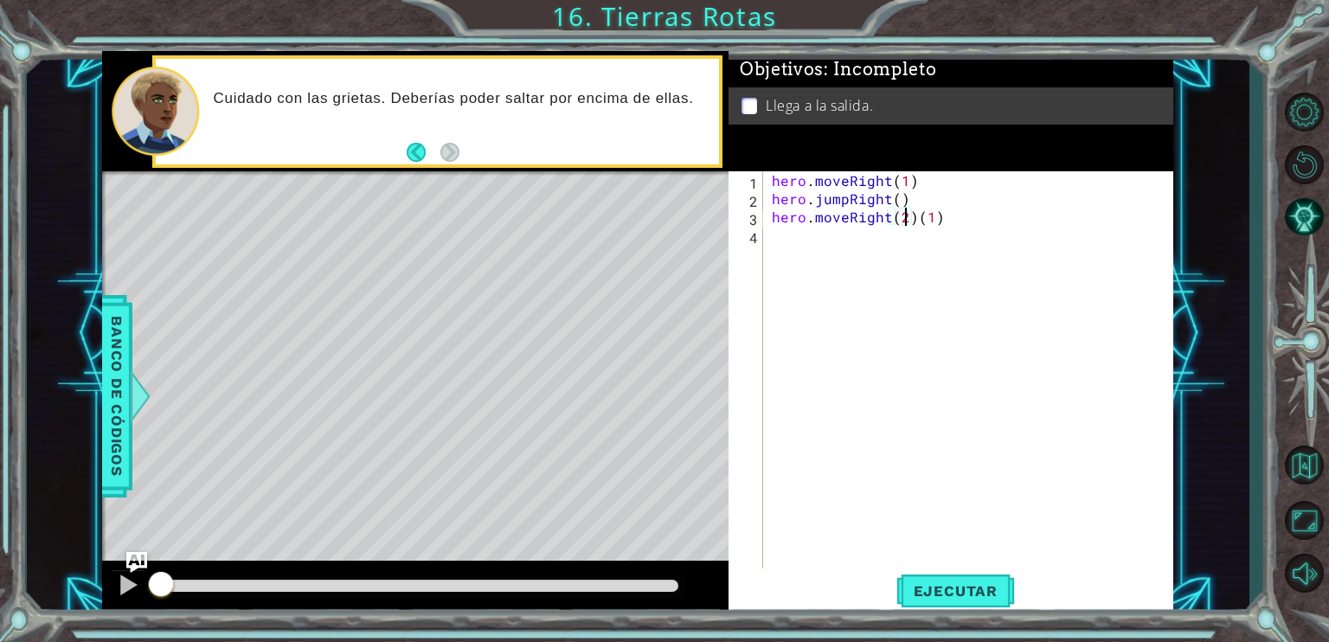
scroll to position [0, 7]
type textarea "hero.moveRight(2)"
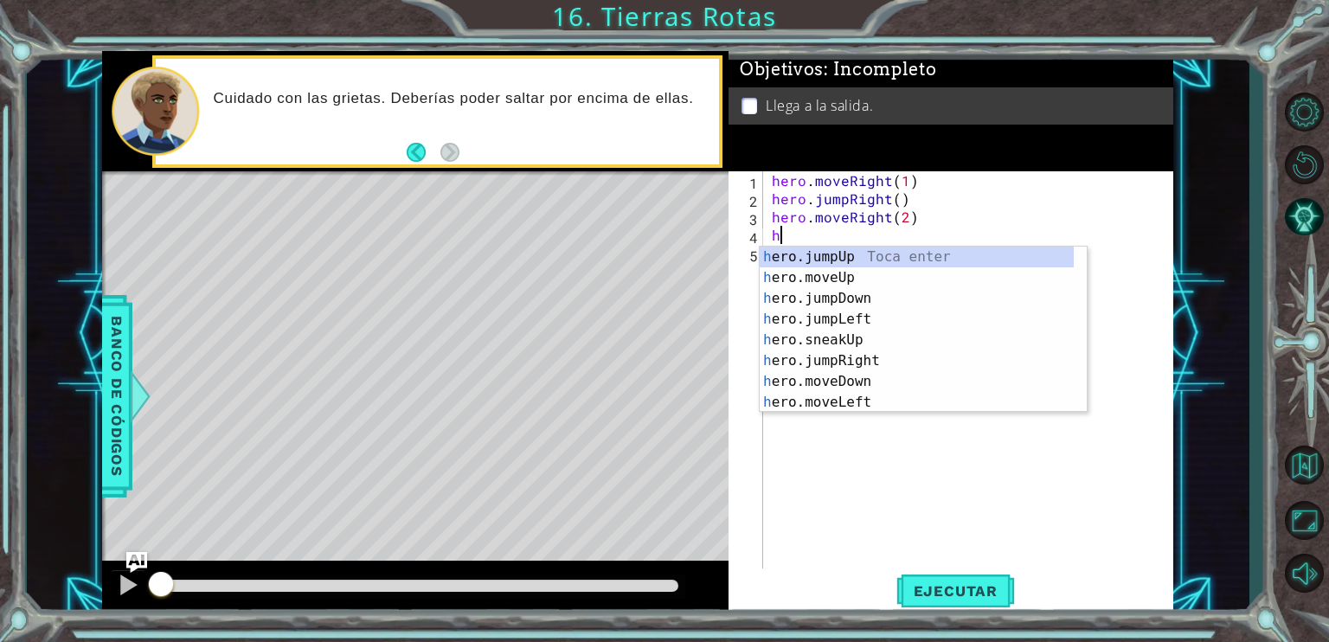
type textarea "hero"
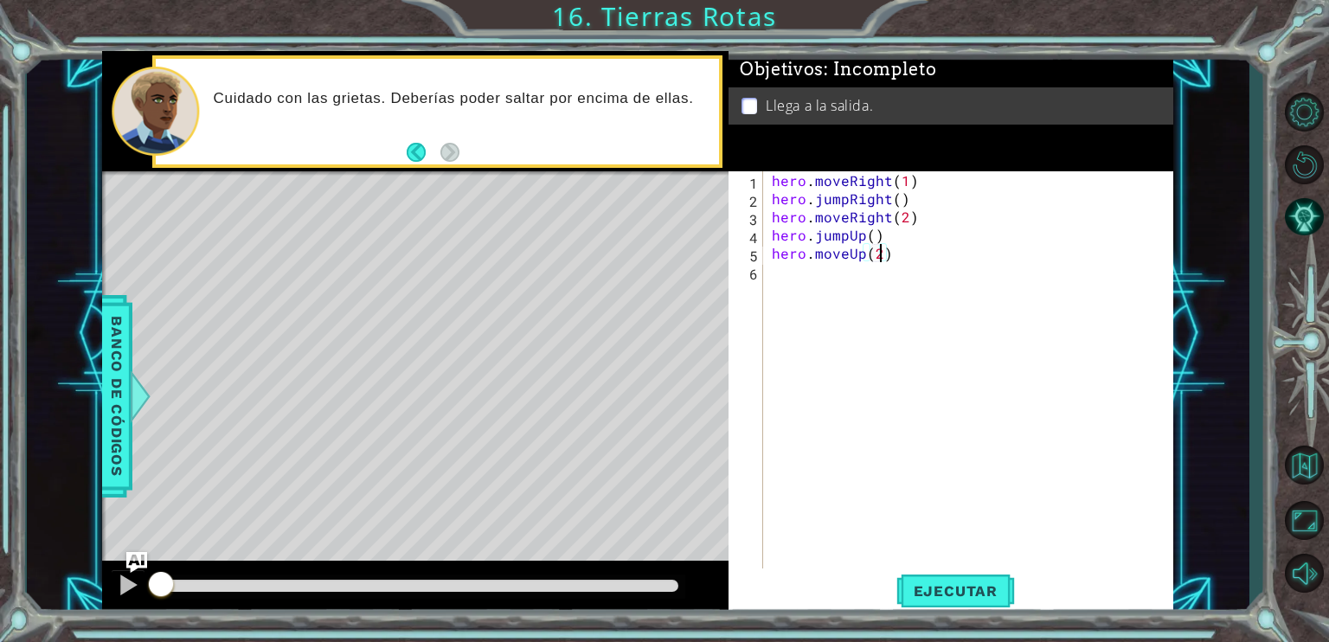
scroll to position [0, 6]
type textarea "hero.moveUp(2)"
drag, startPoint x: 959, startPoint y: 600, endPoint x: 877, endPoint y: 605, distance: 82.4
click at [959, 600] on button "Ejecutar" at bounding box center [955, 590] width 119 height 44
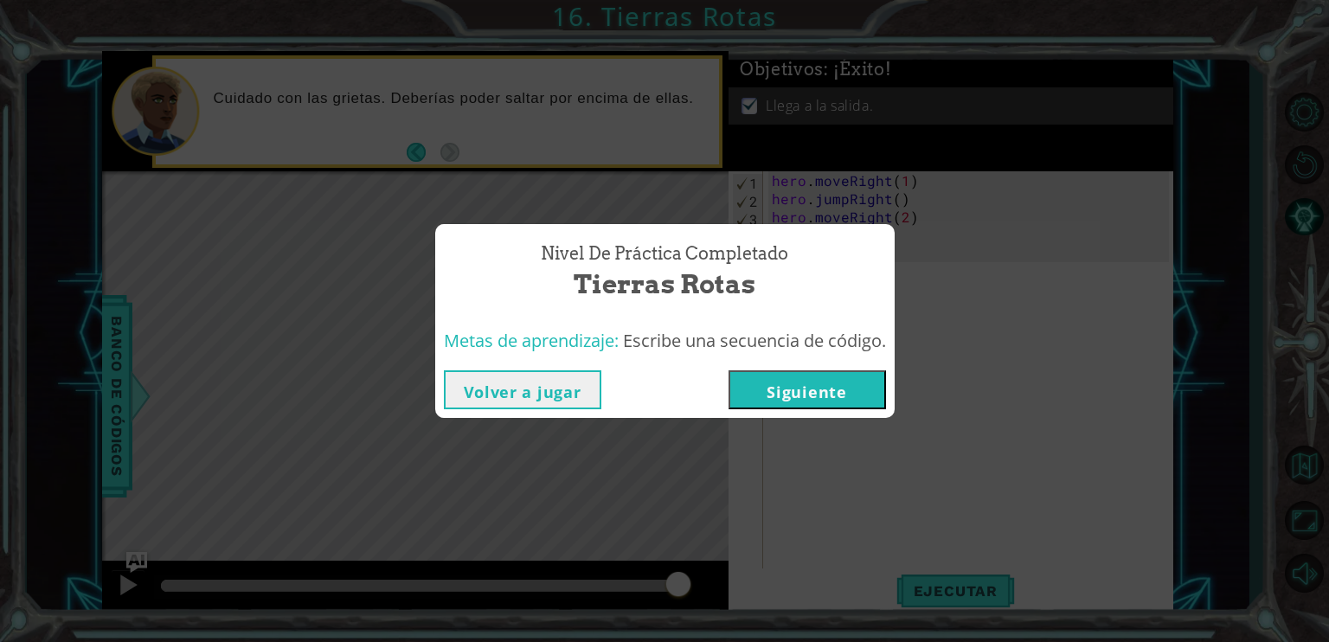
drag, startPoint x: 432, startPoint y: 591, endPoint x: 734, endPoint y: 600, distance: 302.1
click at [734, 600] on body "1 ההההההההההההההההההההההההההההההההההההההההההההההההההההההההההההההההההההההההההההה…" at bounding box center [664, 321] width 1329 height 642
click at [813, 414] on div "Volver a jugar [GEOGRAPHIC_DATA]" at bounding box center [664, 390] width 459 height 56
click at [828, 403] on button "Siguiente" at bounding box center [807, 389] width 157 height 39
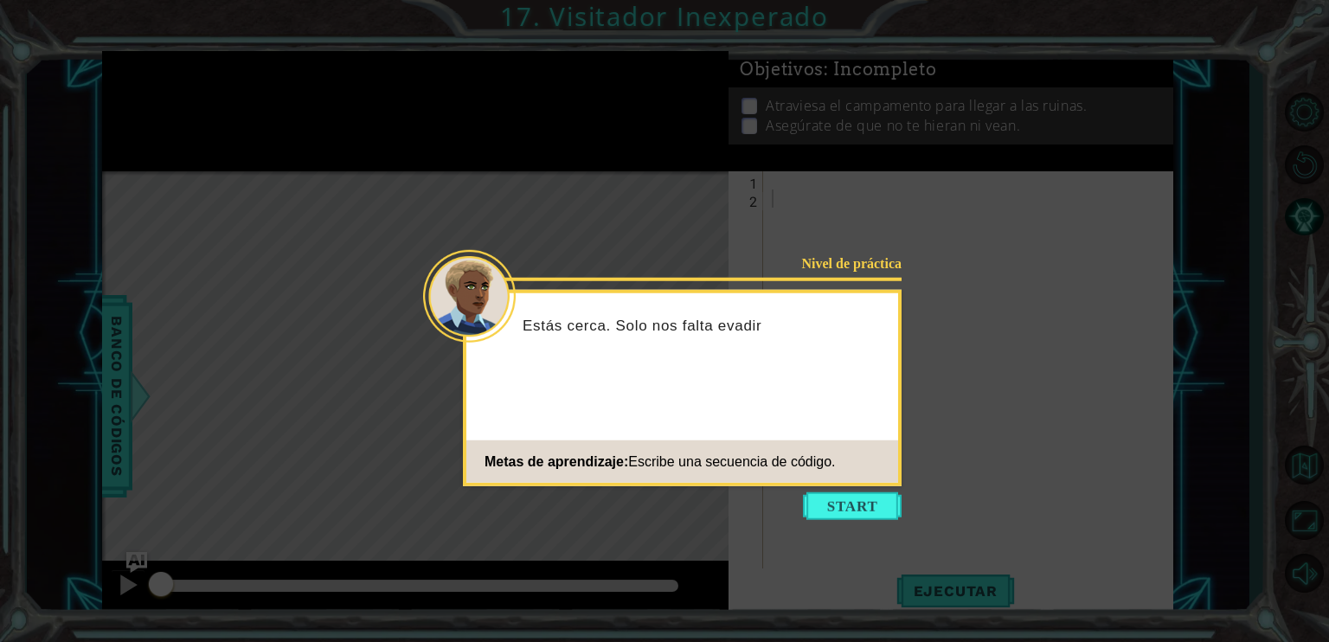
click at [805, 490] on icon at bounding box center [664, 321] width 1329 height 642
click at [865, 522] on icon at bounding box center [664, 321] width 1329 height 642
click at [845, 510] on button "Start" at bounding box center [852, 506] width 99 height 28
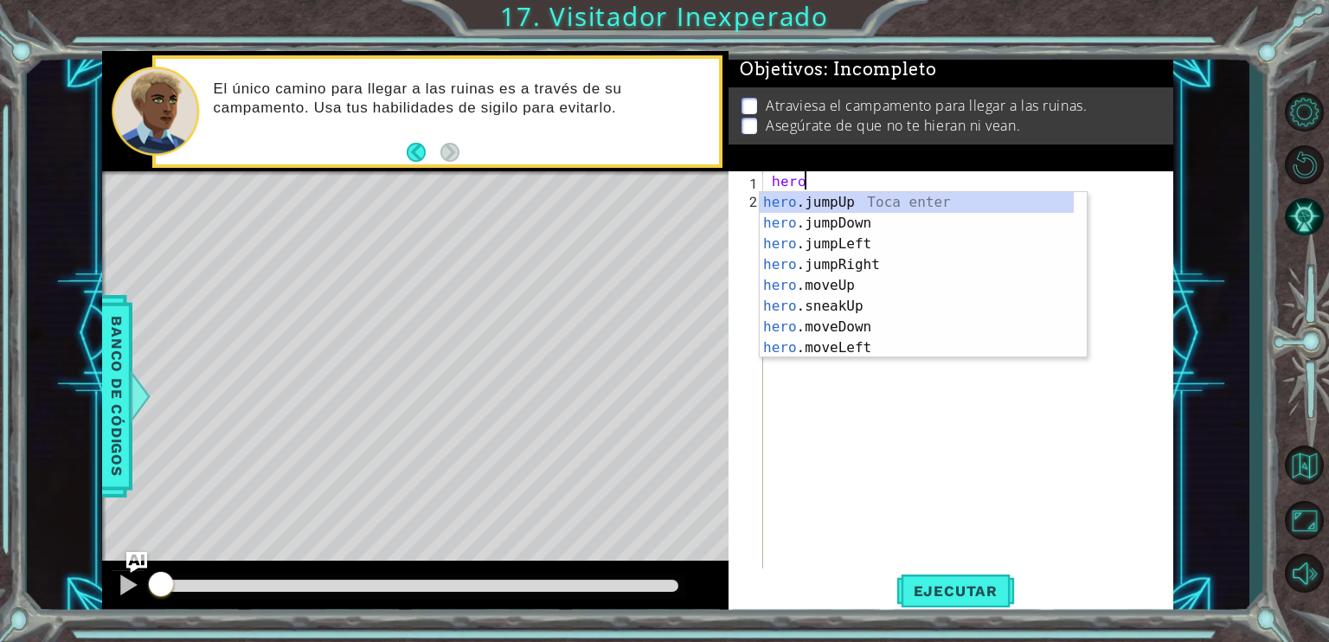
type textarea "hero."
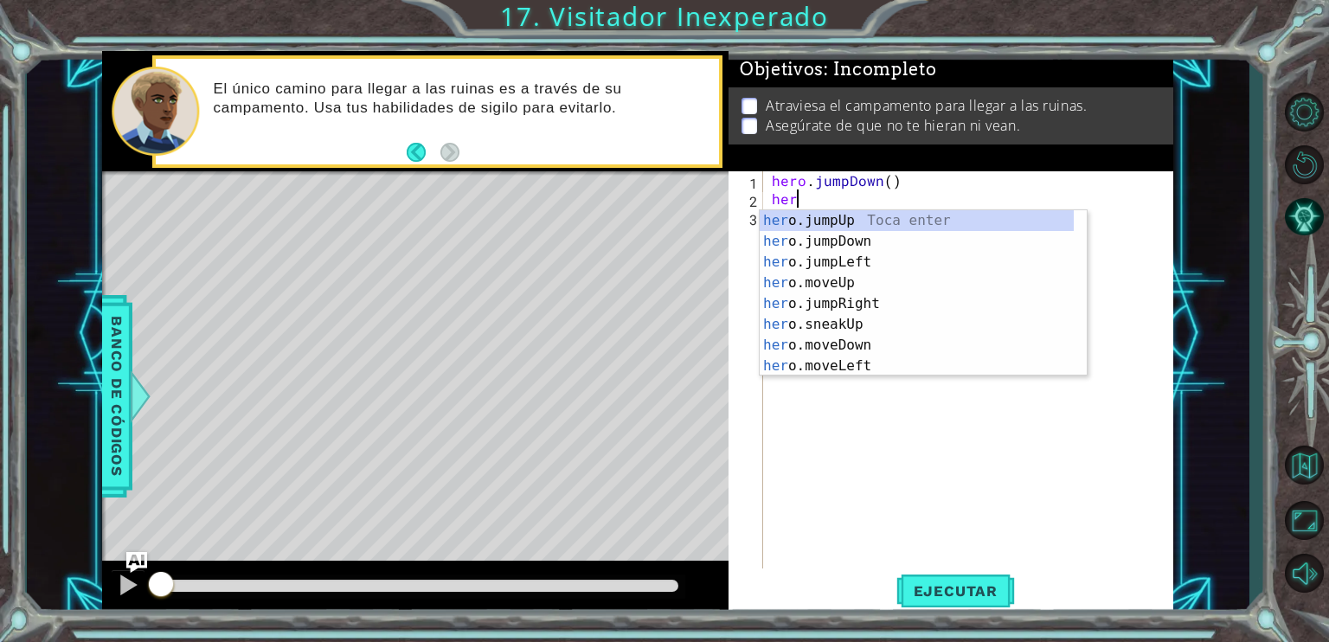
type textarea "hero"
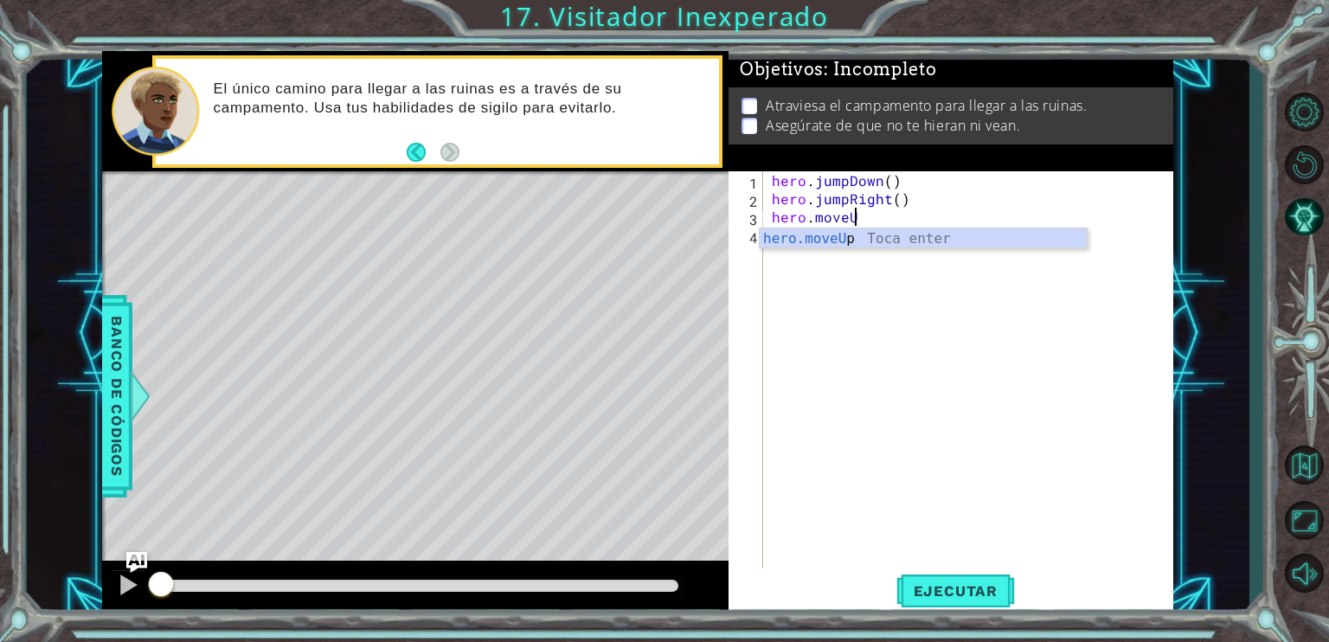
scroll to position [0, 4]
type textarea "hero.moveUp(1)"
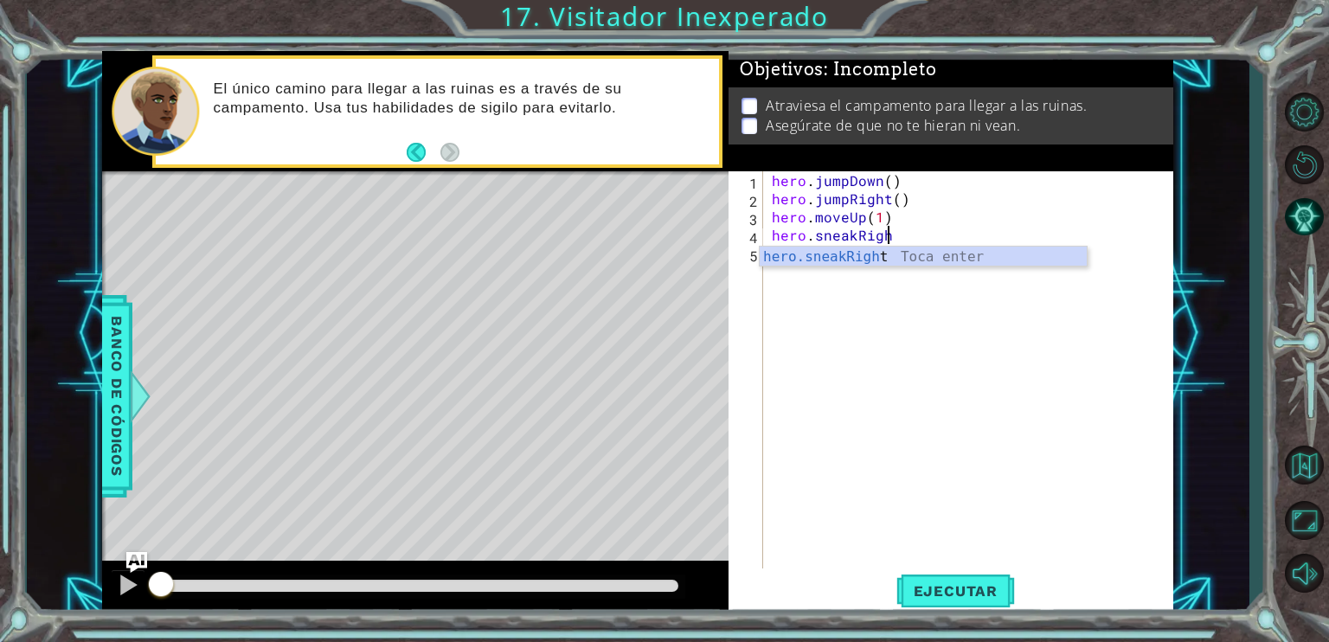
scroll to position [0, 7]
type textarea "hero.sneakRight(1)"
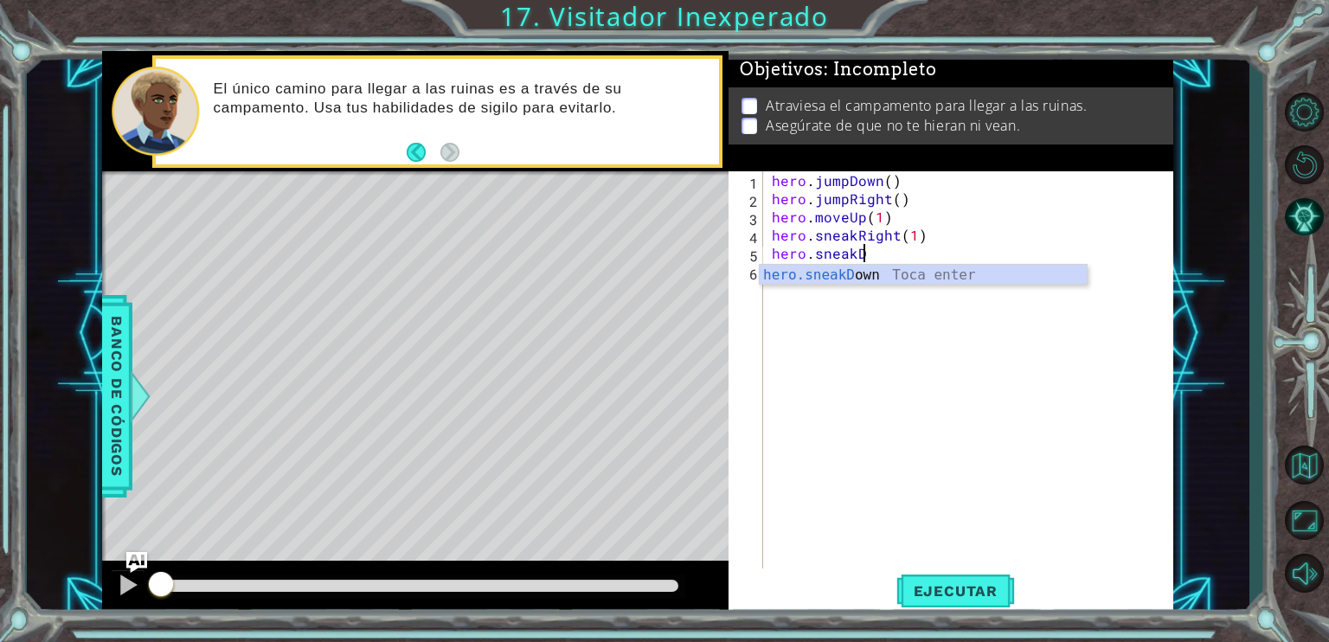
scroll to position [0, 6]
type textarea "hero.sneakDown(1)"
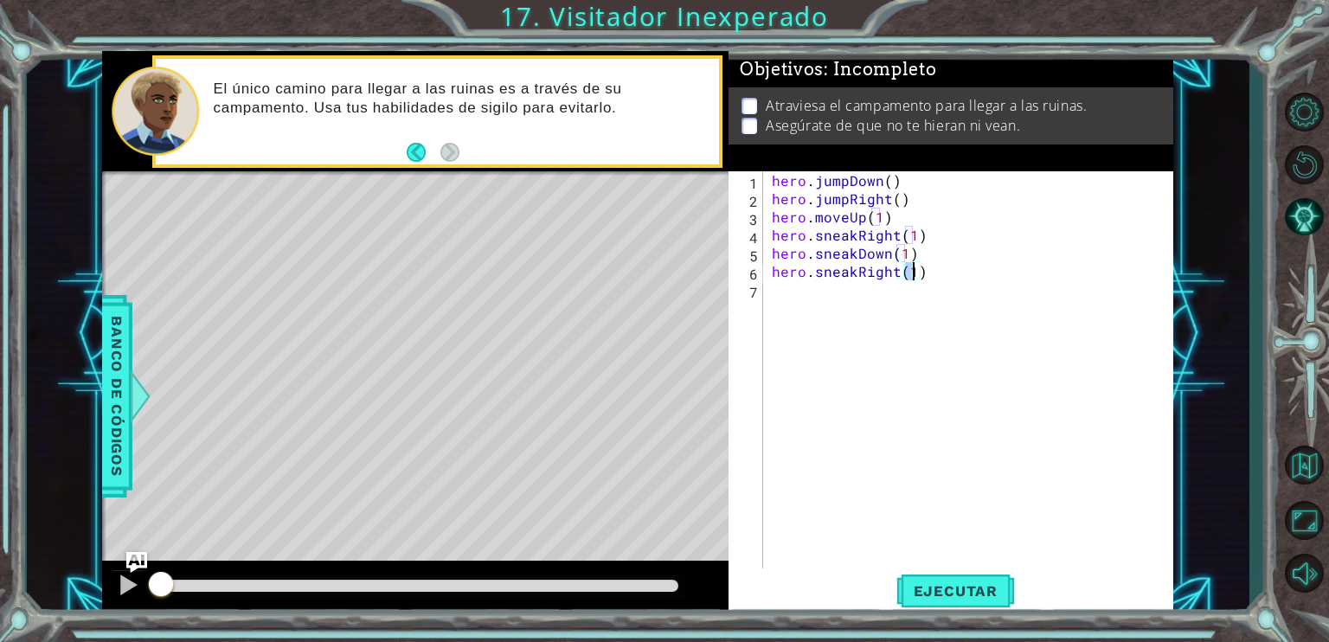
scroll to position [0, 8]
type textarea "hero.sneakRight(2)"
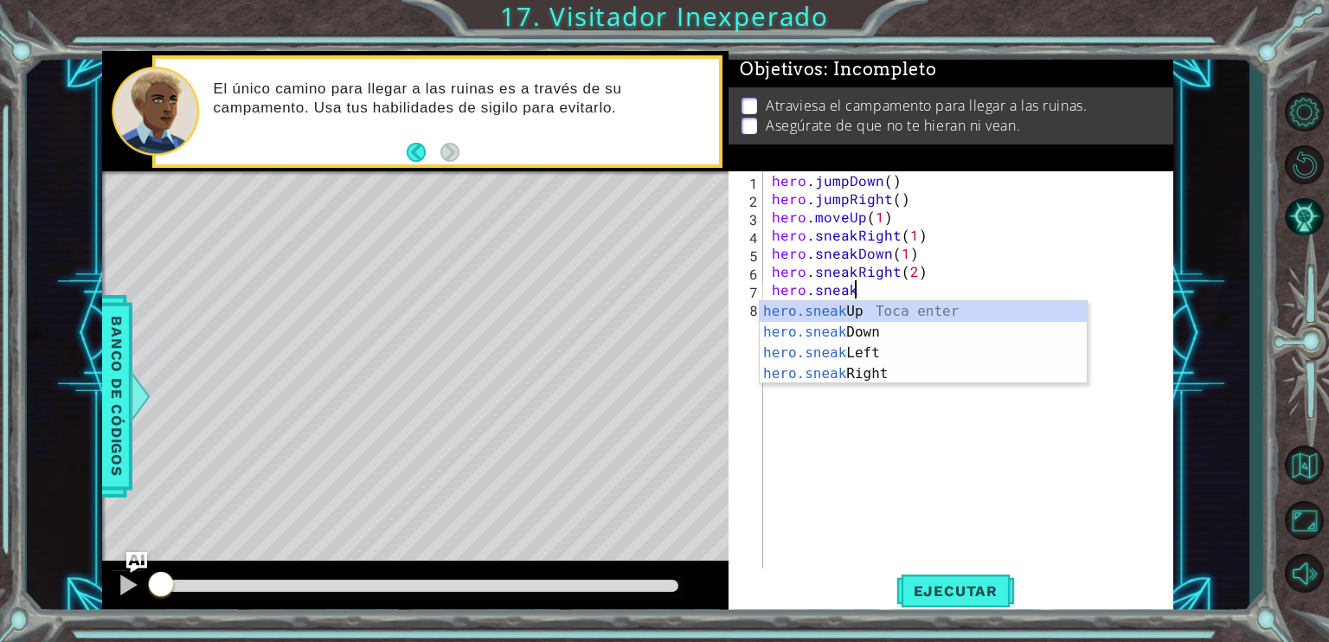
scroll to position [0, 4]
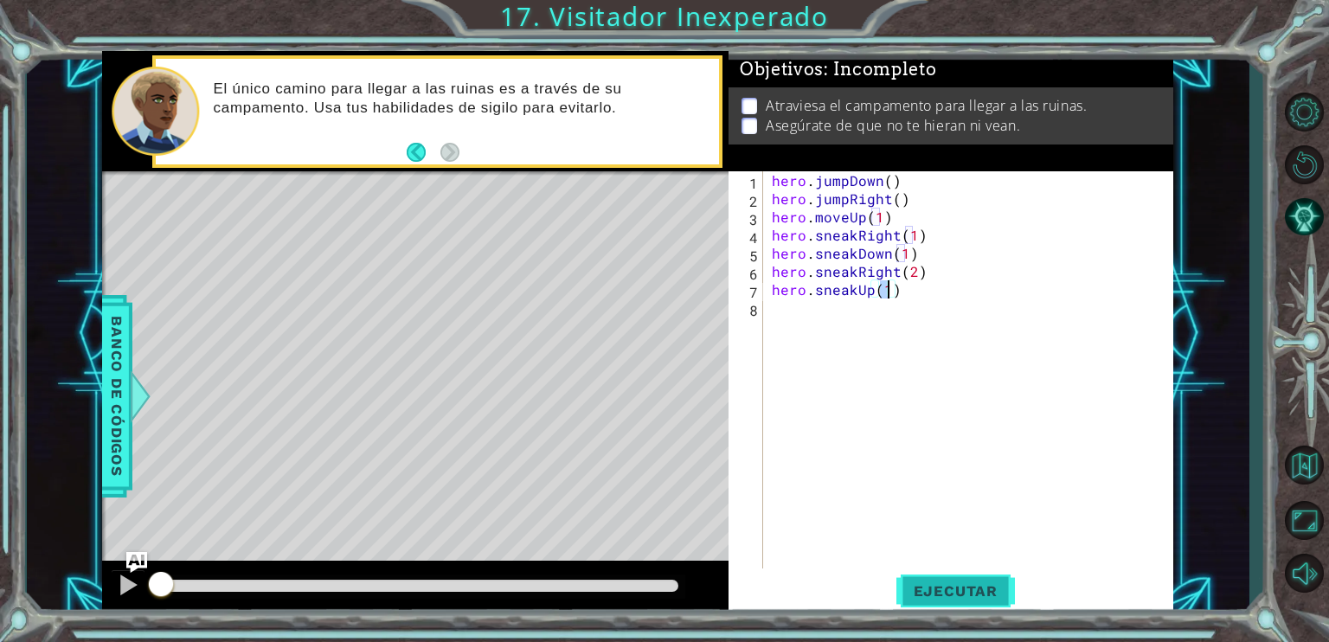
type textarea "hero.sneakUp(1)"
drag, startPoint x: 935, startPoint y: 600, endPoint x: 691, endPoint y: 566, distance: 245.5
click at [935, 599] on button "Ejecutar" at bounding box center [955, 590] width 119 height 44
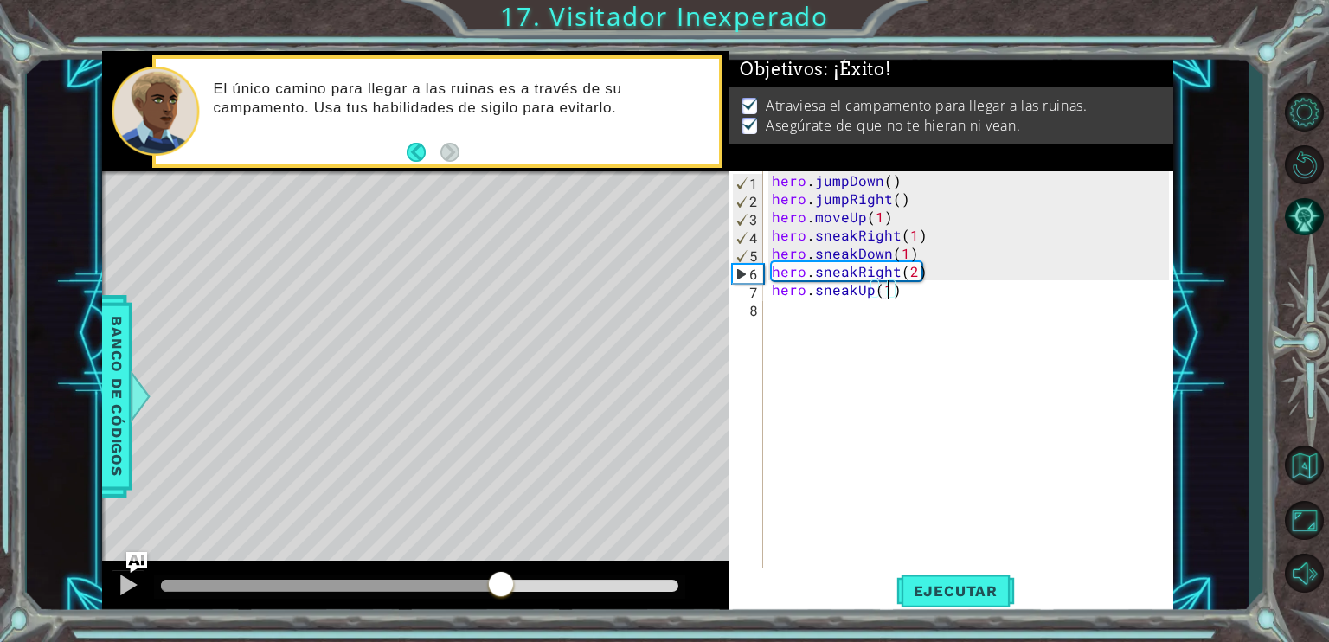
drag, startPoint x: 501, startPoint y: 581, endPoint x: 730, endPoint y: 538, distance: 233.2
click at [730, 538] on div "1 ההההההההההההההההההההההההההההההההההההההההההההההההההההההההההההההההההההההההההההה…" at bounding box center [637, 333] width 1071 height 565
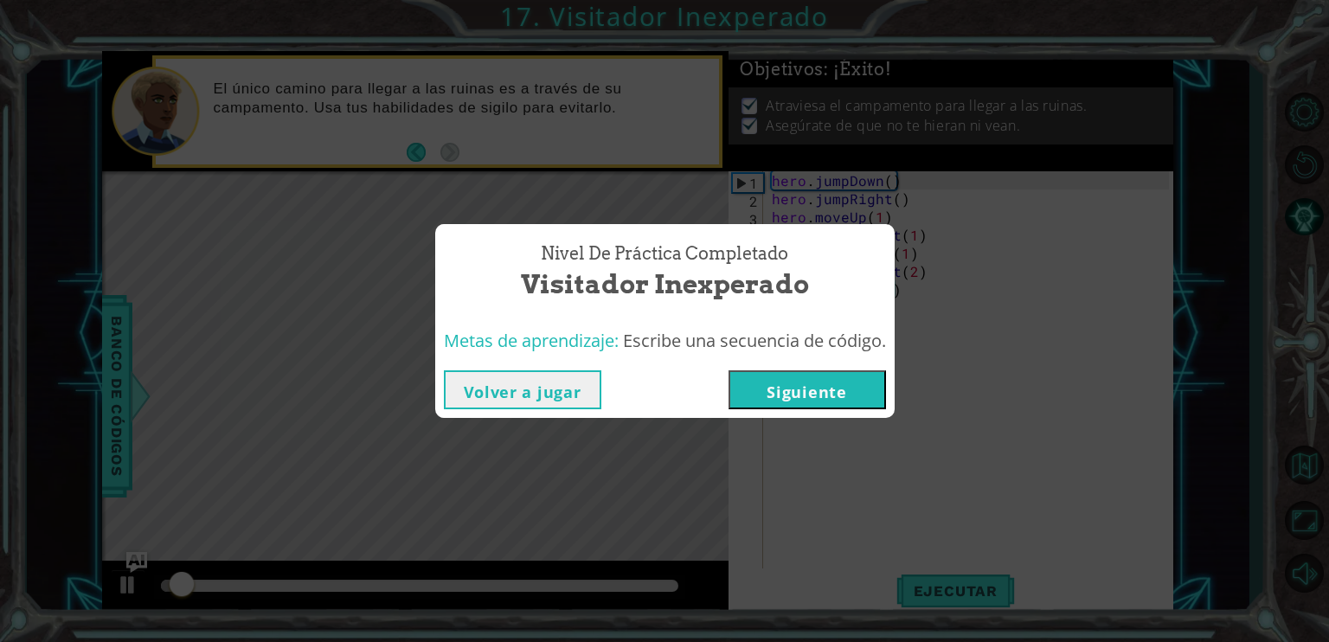
click at [795, 396] on button "Siguiente" at bounding box center [807, 389] width 157 height 39
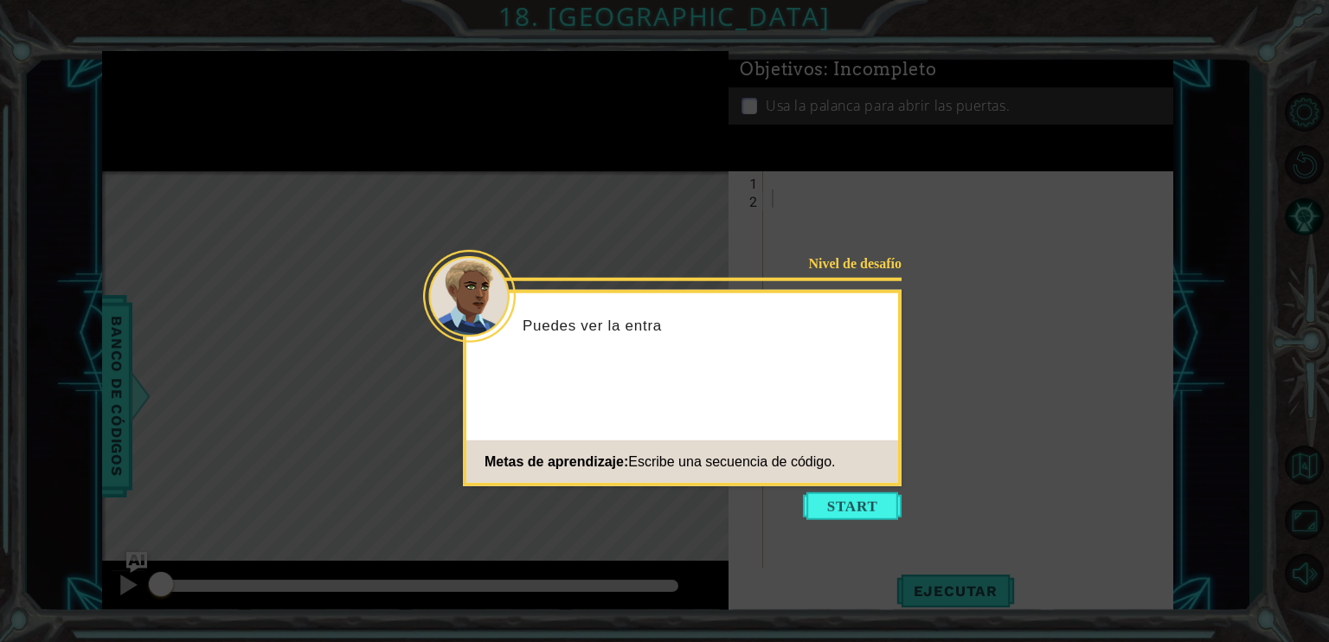
click at [770, 401] on div "Nivel de desafío Puedes ver la entra Metas de aprendizaje: Escribe una secuenci…" at bounding box center [682, 388] width 439 height 196
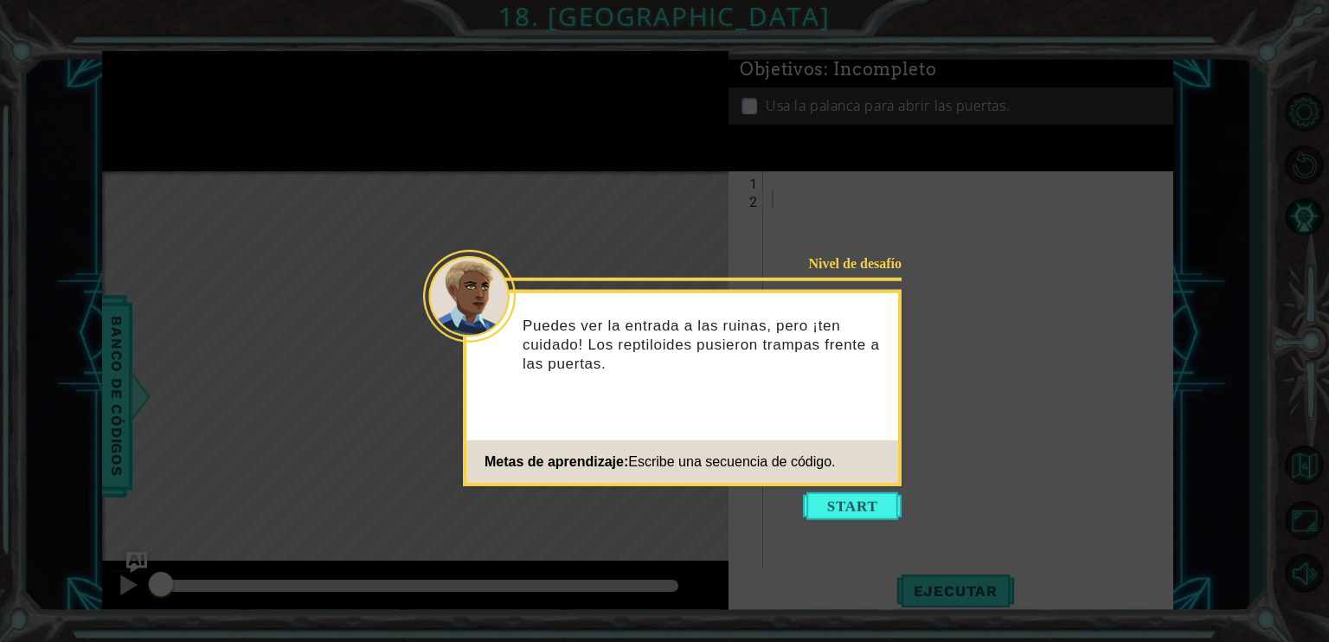
click at [837, 521] on icon at bounding box center [664, 321] width 1329 height 642
click at [853, 508] on button "Start" at bounding box center [852, 506] width 99 height 28
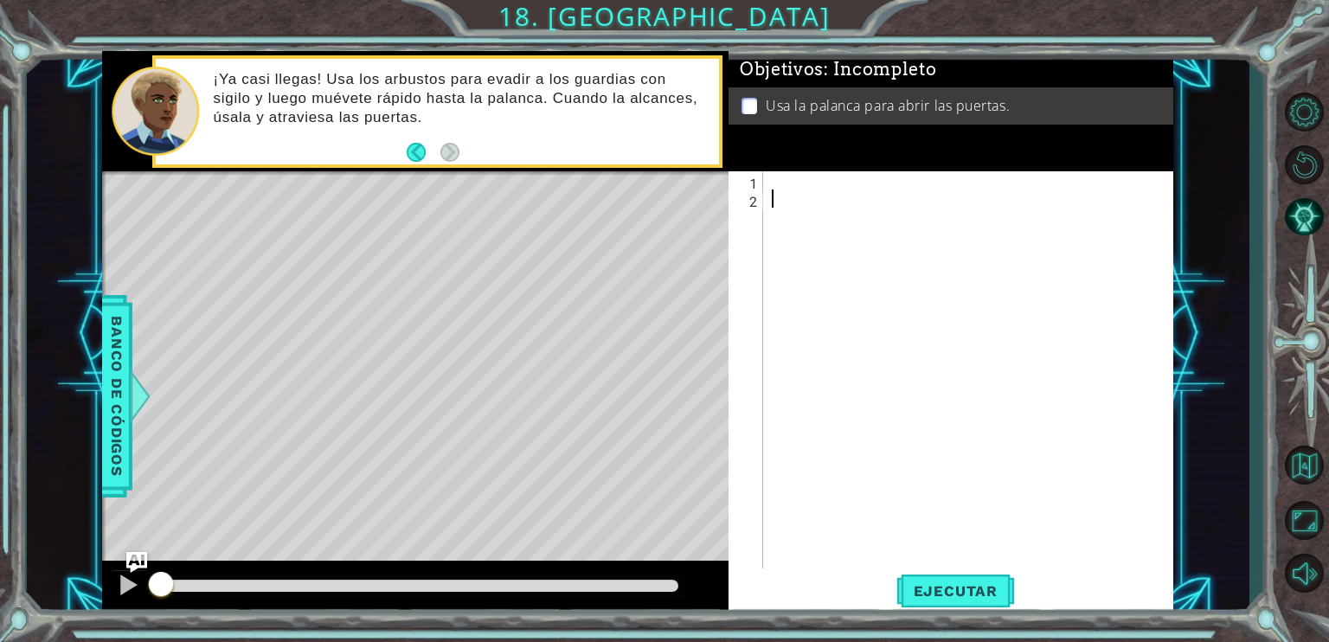
type textarea "h"
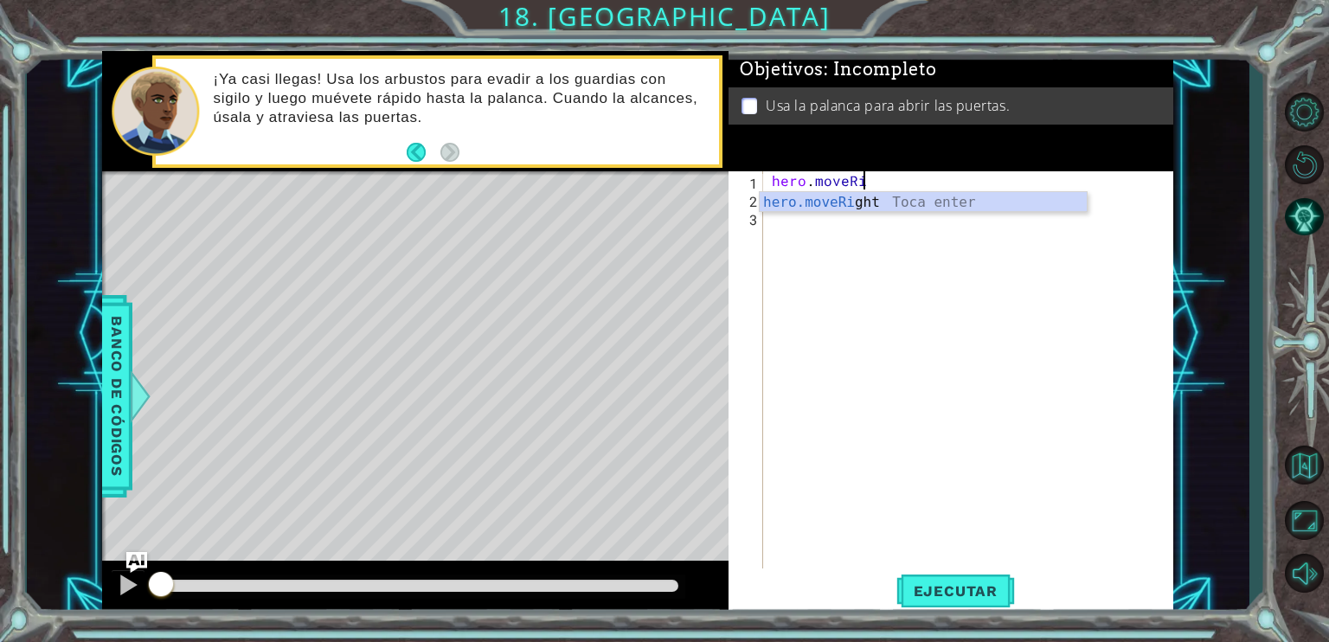
scroll to position [0, 6]
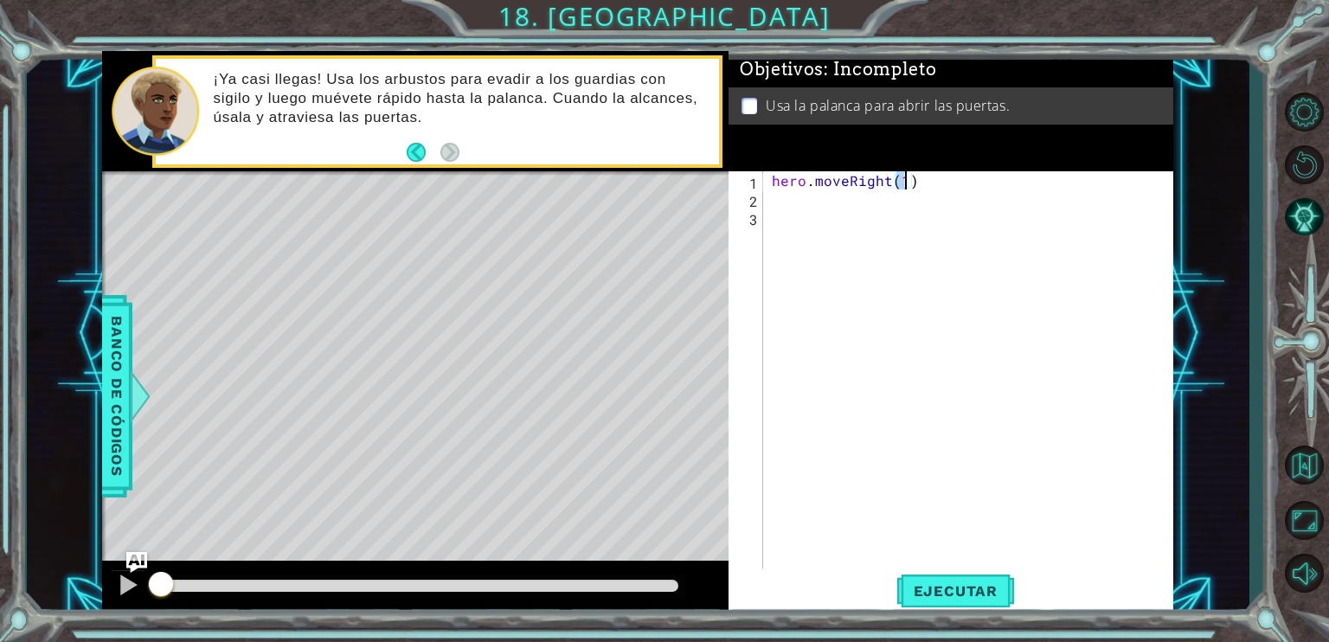
type textarea "hero.moveRight(1)"
click at [1014, 588] on div "Ejecutar" at bounding box center [955, 590] width 445 height 44
click at [984, 585] on span "Ejecutar" at bounding box center [955, 590] width 119 height 17
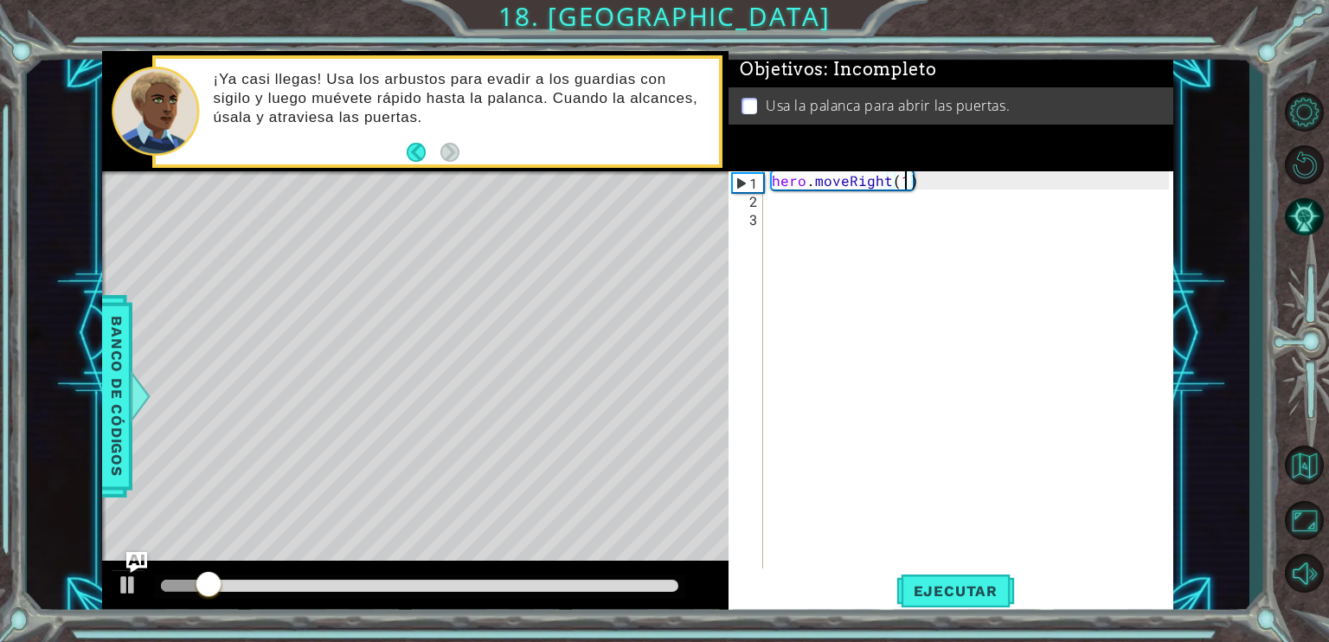
click at [807, 235] on div "hero . moveRight ( 1 )" at bounding box center [972, 389] width 409 height 436
click at [822, 202] on div "hero . moveRight ( 1 )" at bounding box center [972, 389] width 409 height 436
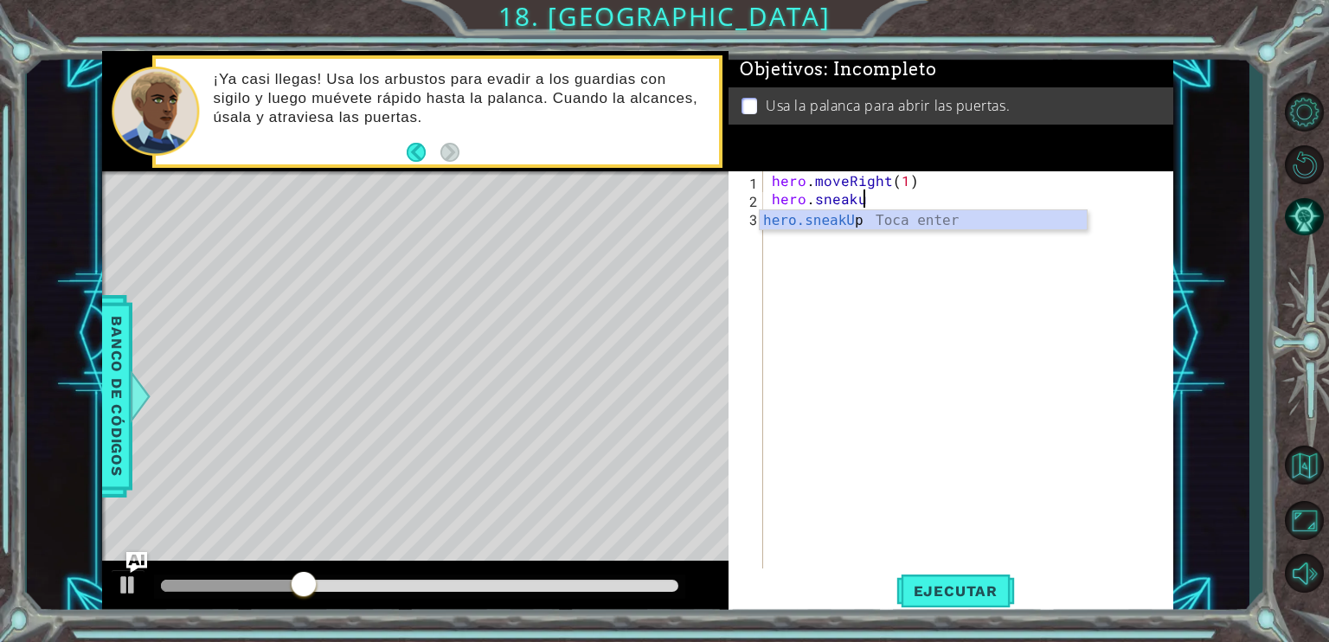
scroll to position [0, 4]
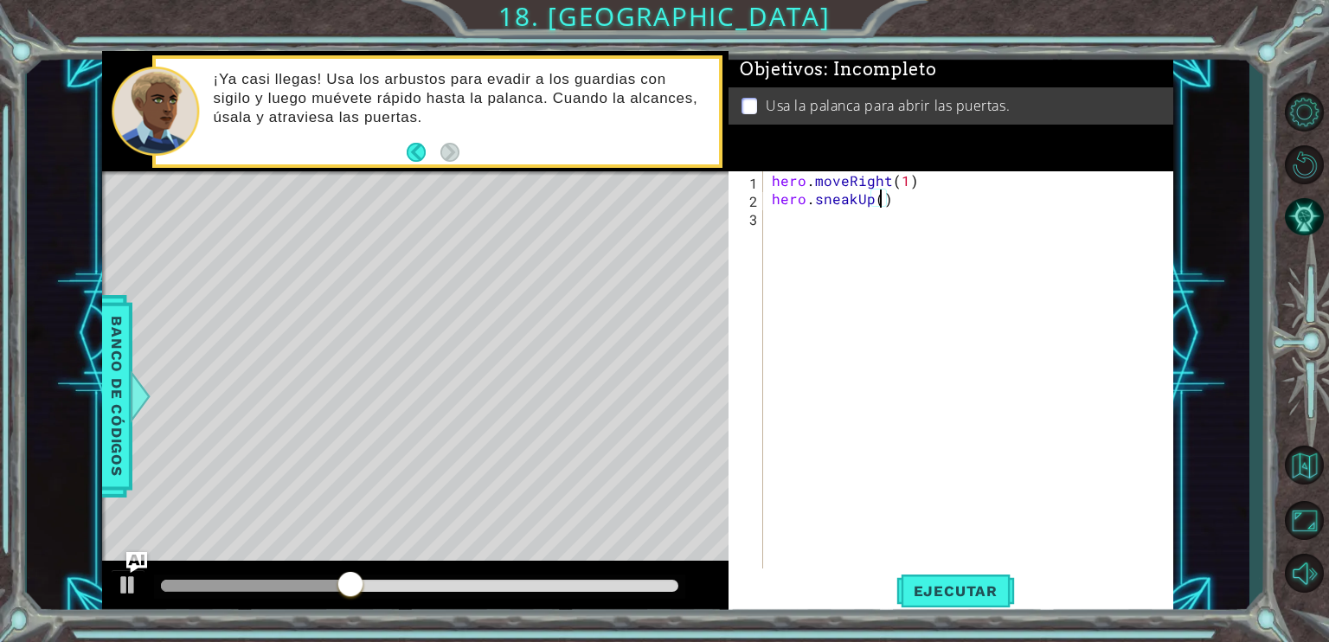
type textarea "hero.sneakUp(2)"
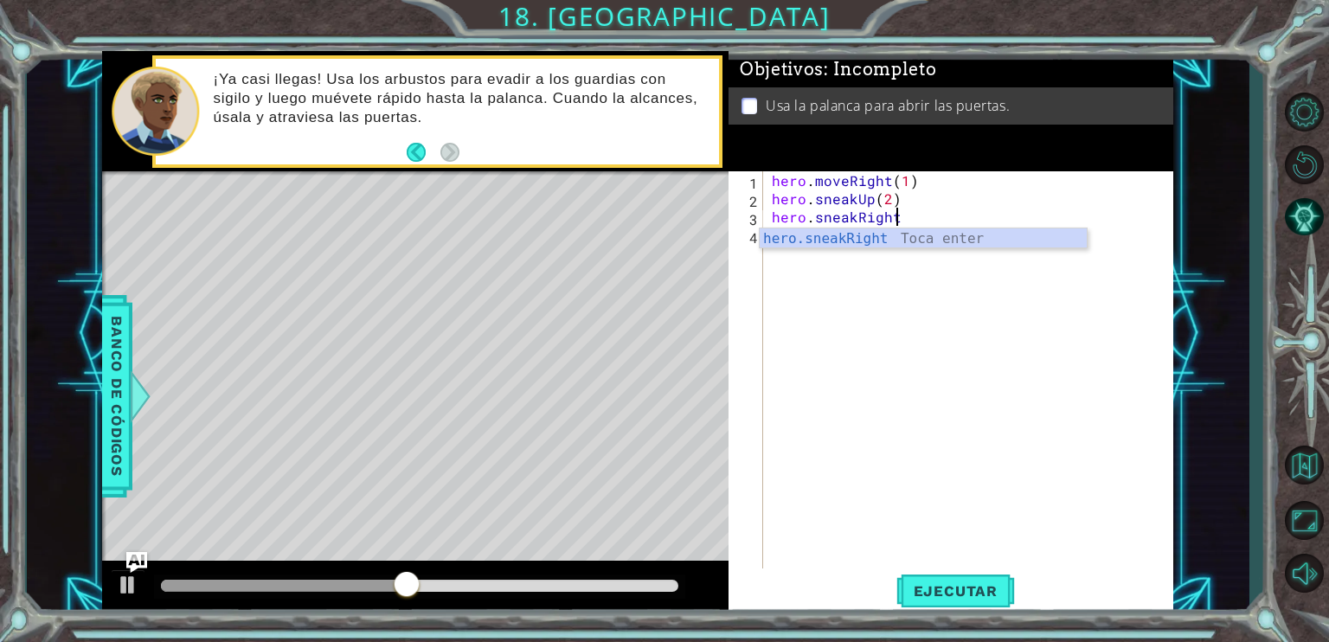
scroll to position [0, 7]
type textarea "hero.sneakRight(1)"
type textarea "H"
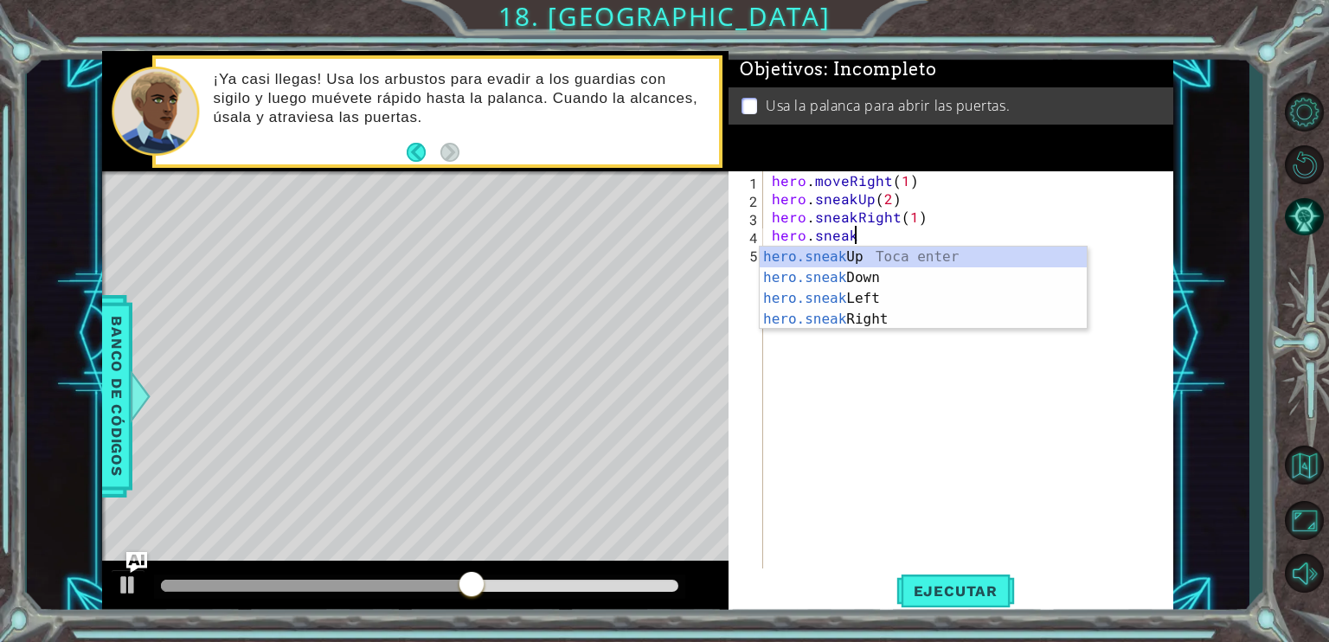
scroll to position [0, 4]
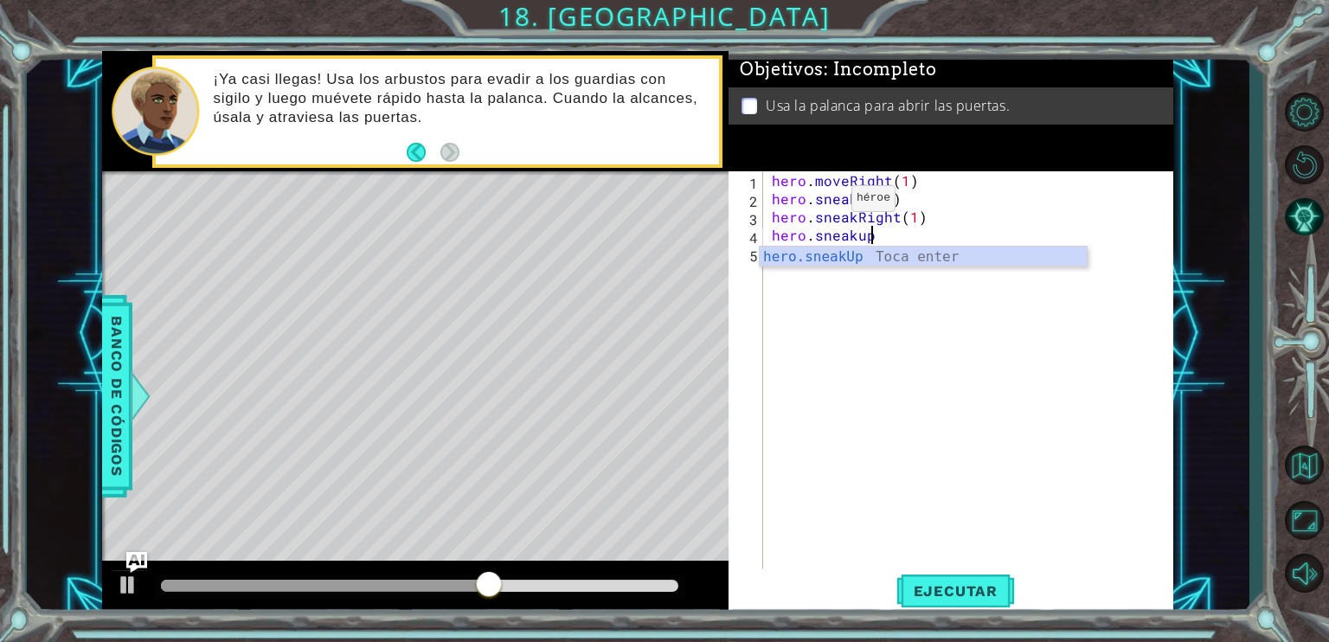
type textarea "hero.sneakUp(1)"
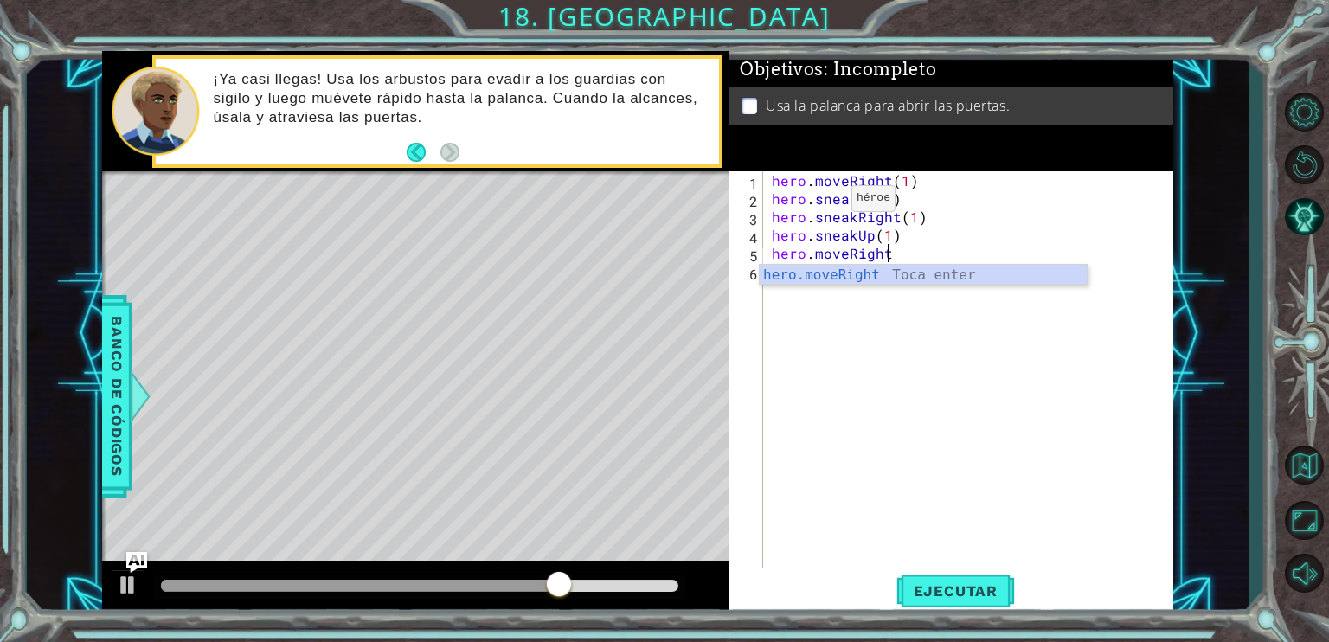
scroll to position [0, 6]
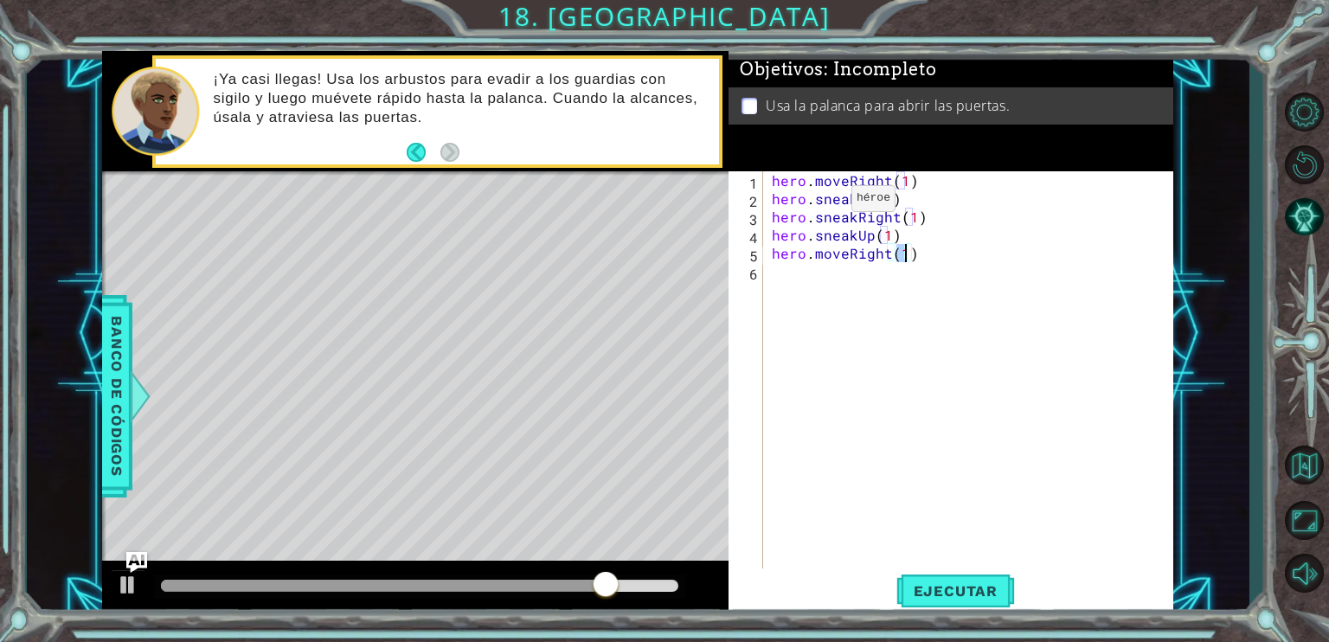
type textarea "hero.moveRight(2)"
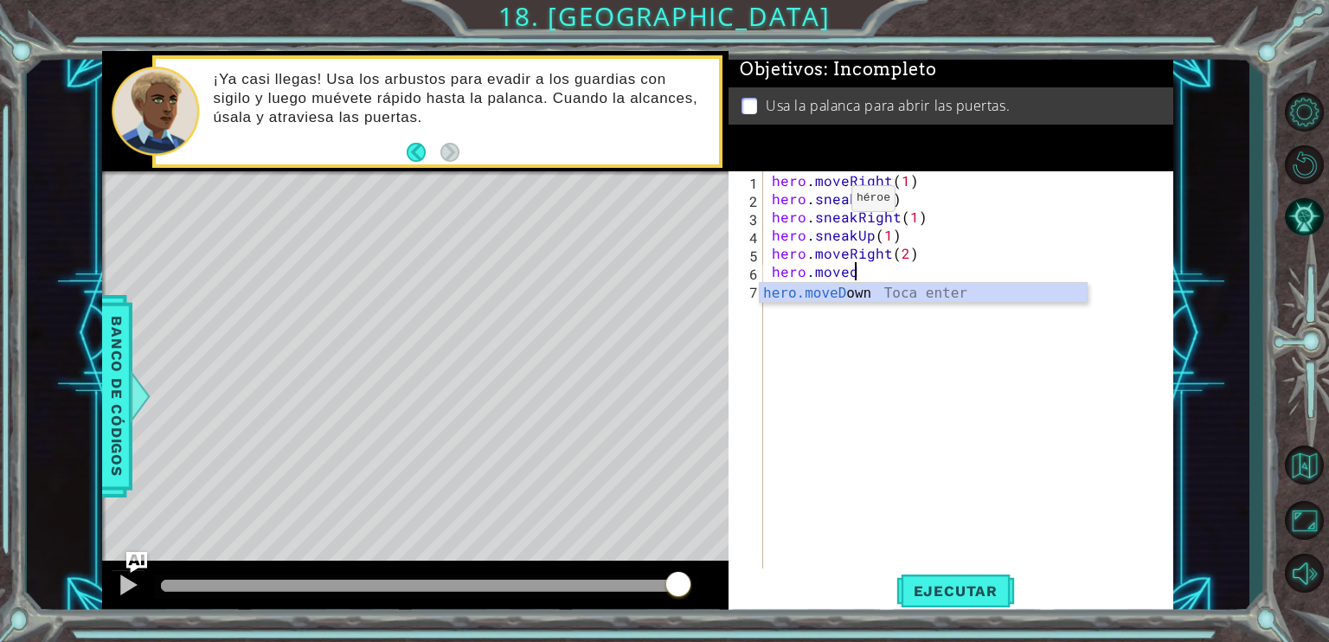
scroll to position [0, 3]
type textarea "hero.moveDown(1)"
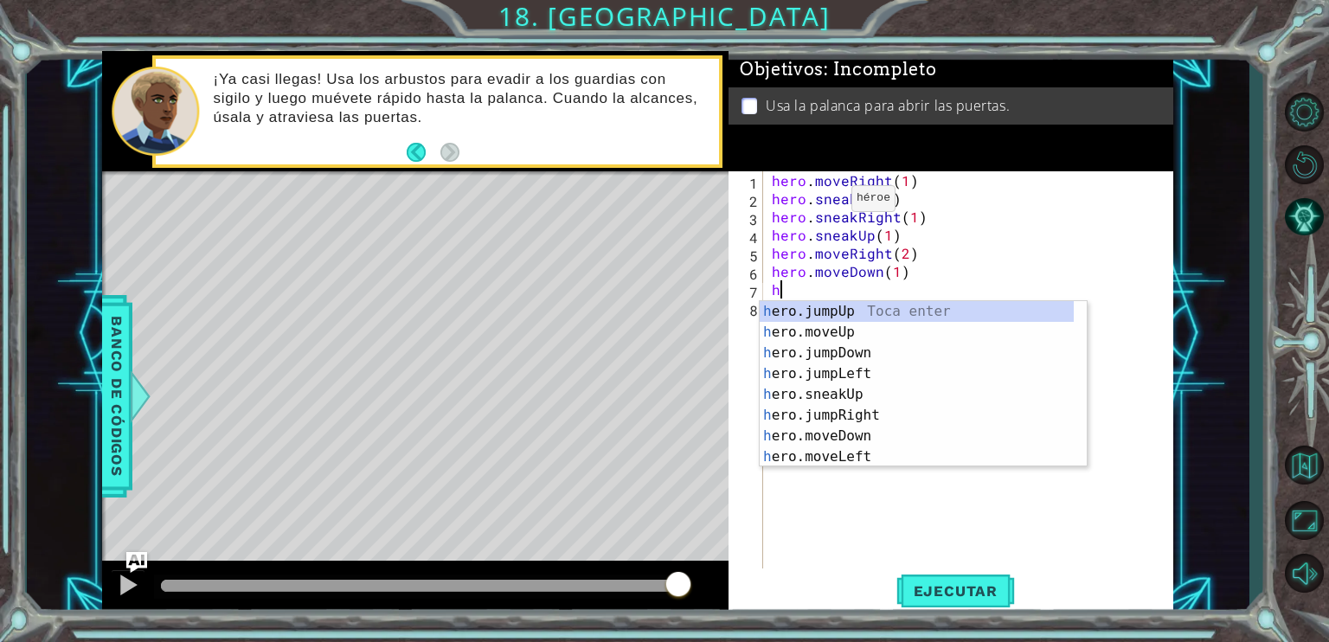
type textarea "hero"
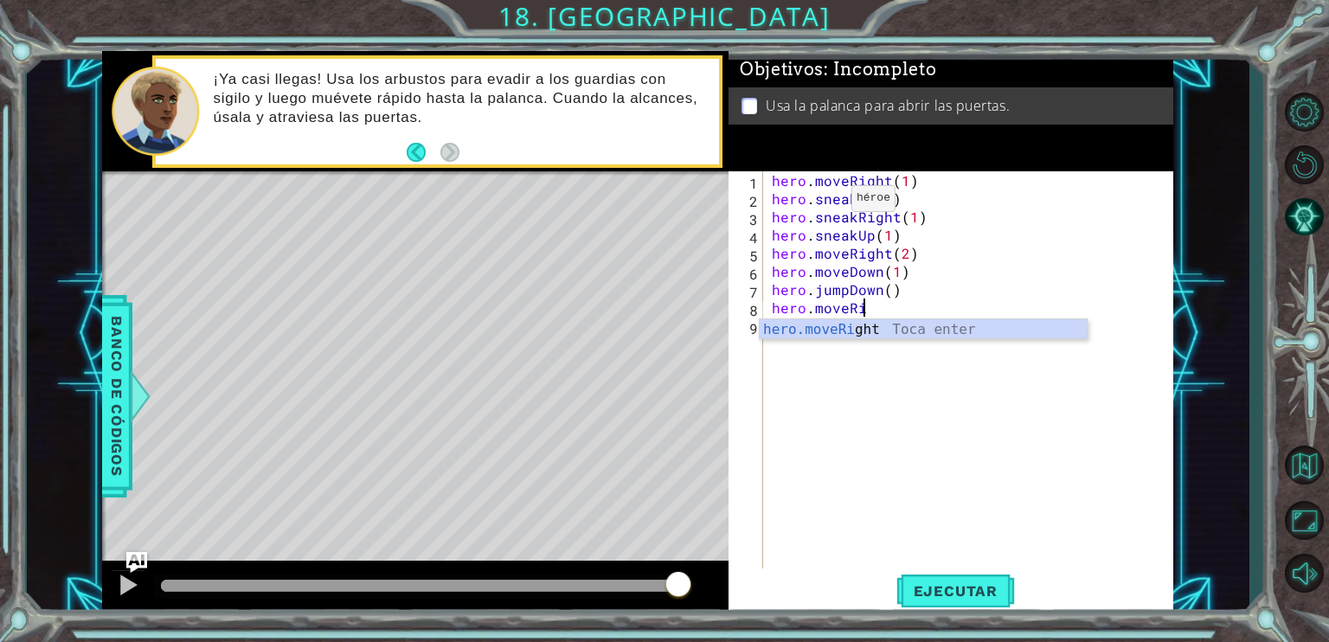
scroll to position [0, 6]
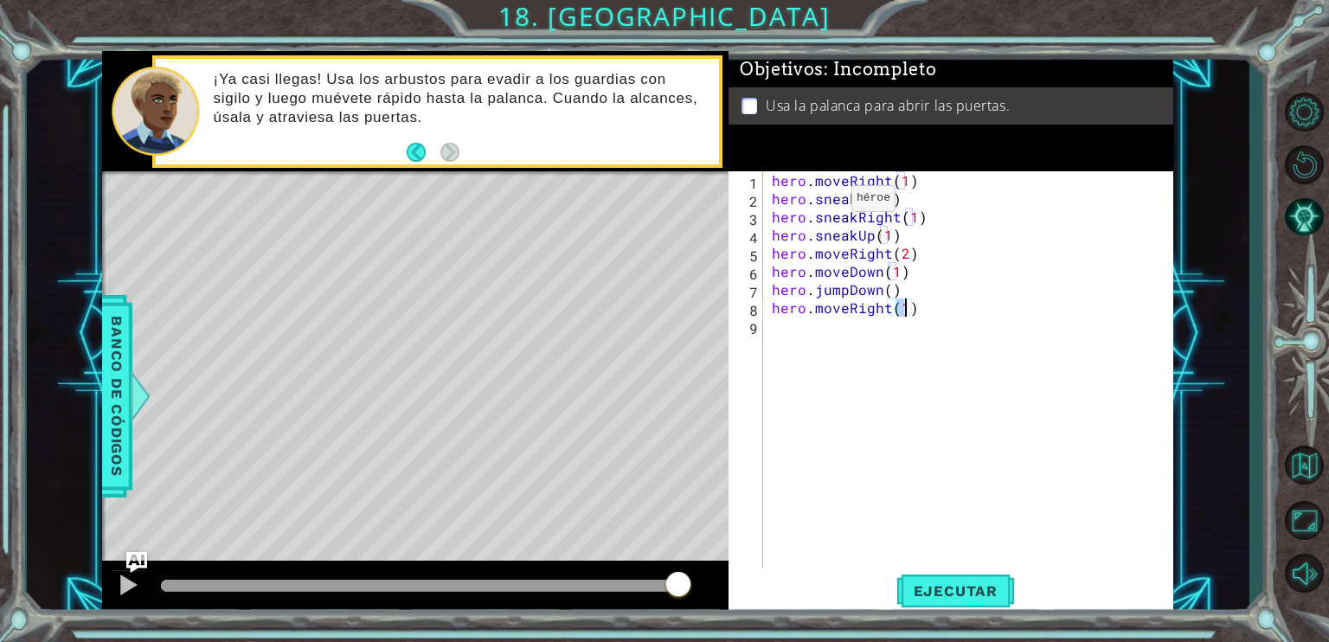
type textarea "hero.moveRight(2)"
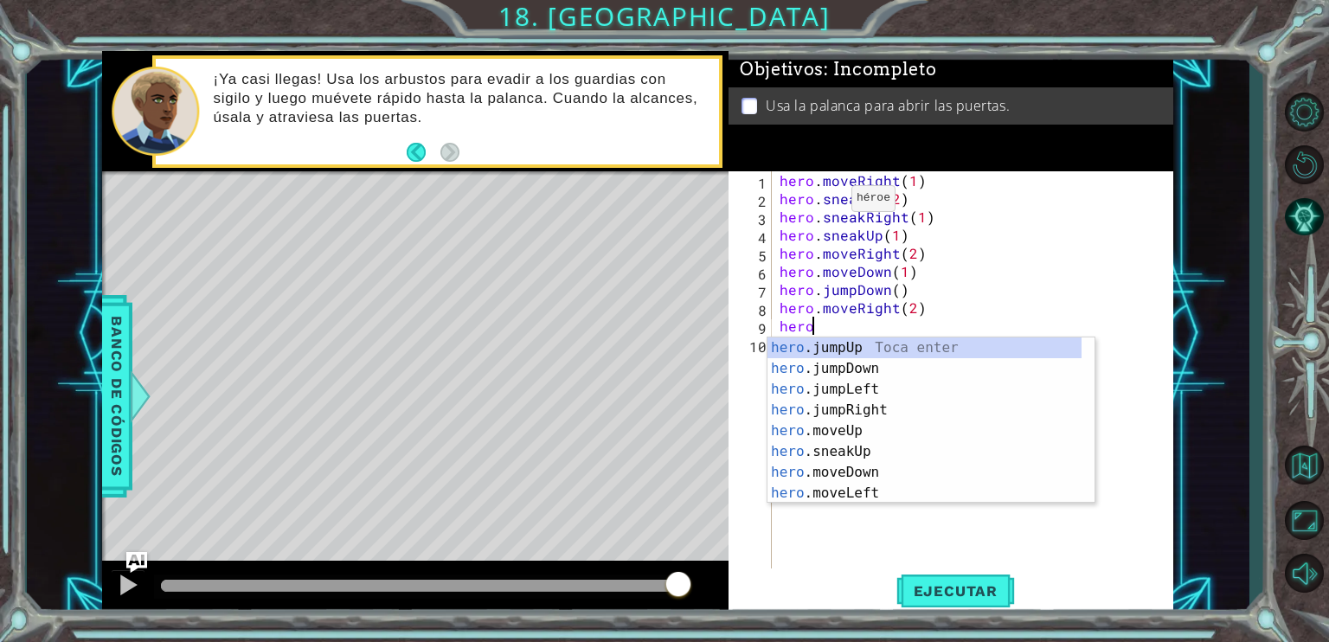
scroll to position [0, 1]
type textarea "hero"
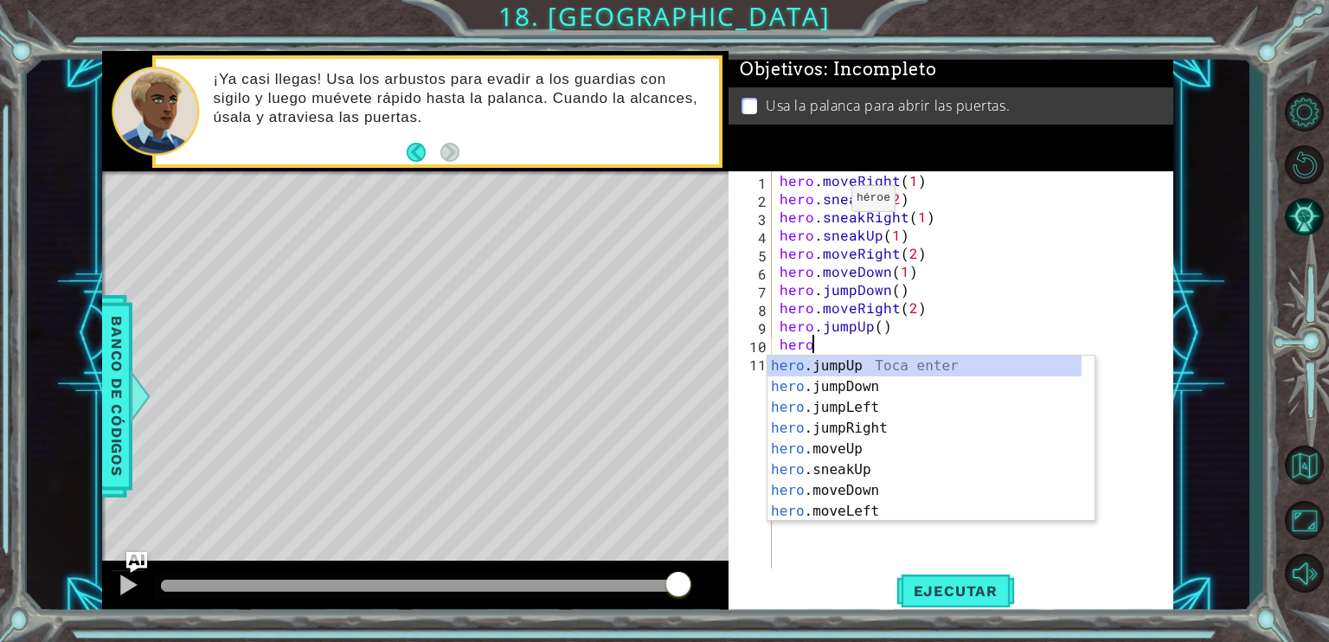
scroll to position [0, 0]
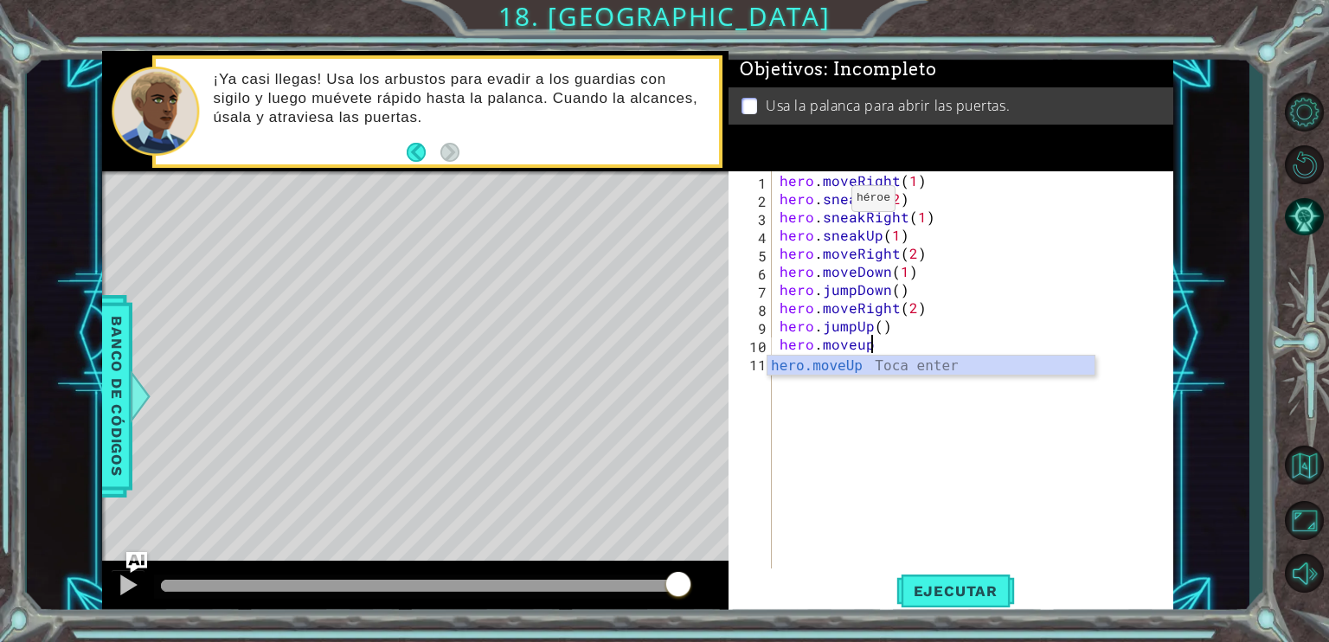
type textarea "hero.moveUp(1)"
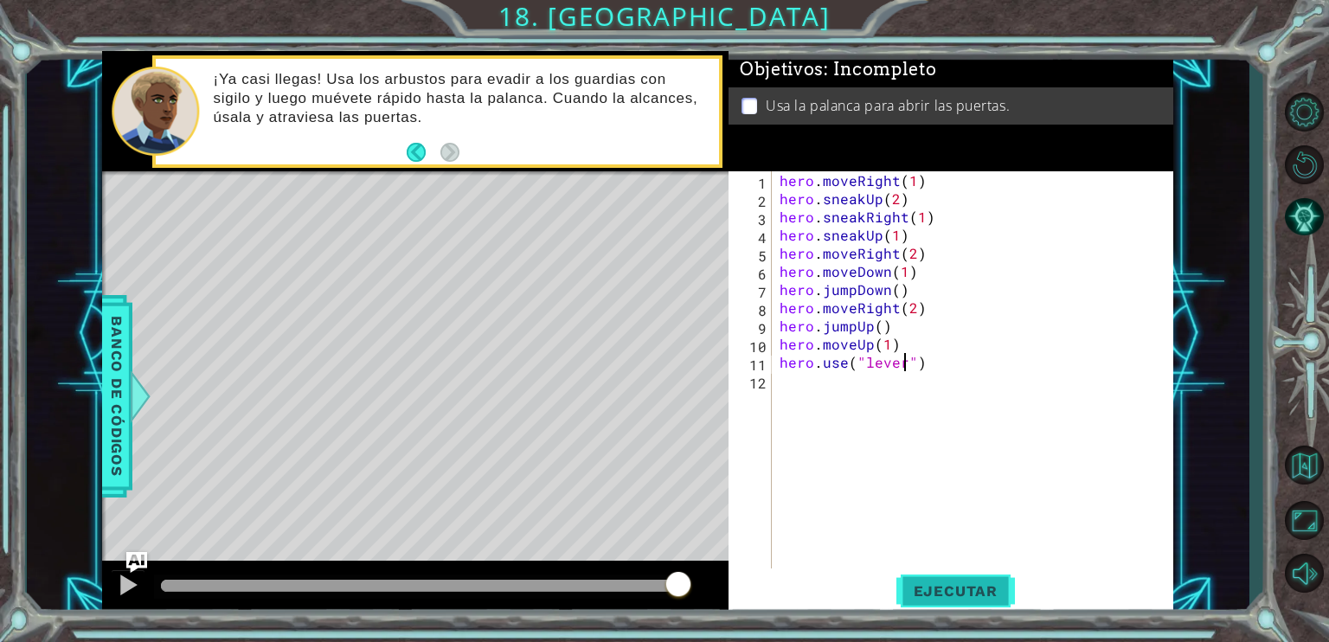
type textarea "hero.use("lever")"
click at [951, 609] on button "Ejecutar" at bounding box center [955, 590] width 119 height 44
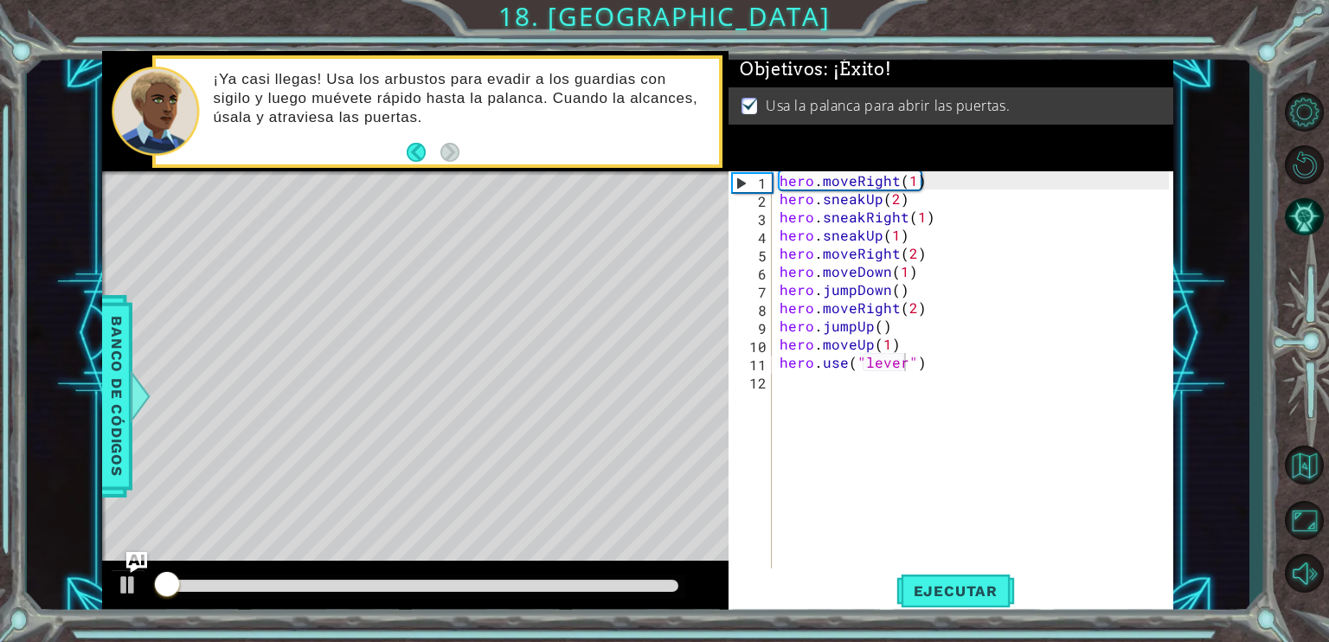
drag, startPoint x: 594, startPoint y: 576, endPoint x: 600, endPoint y: 586, distance: 10.8
click at [600, 579] on div at bounding box center [419, 587] width 531 height 24
drag, startPoint x: 592, startPoint y: 597, endPoint x: 606, endPoint y: 593, distance: 14.5
click at [606, 593] on div at bounding box center [419, 587] width 531 height 24
drag, startPoint x: 606, startPoint y: 593, endPoint x: 615, endPoint y: 590, distance: 9.9
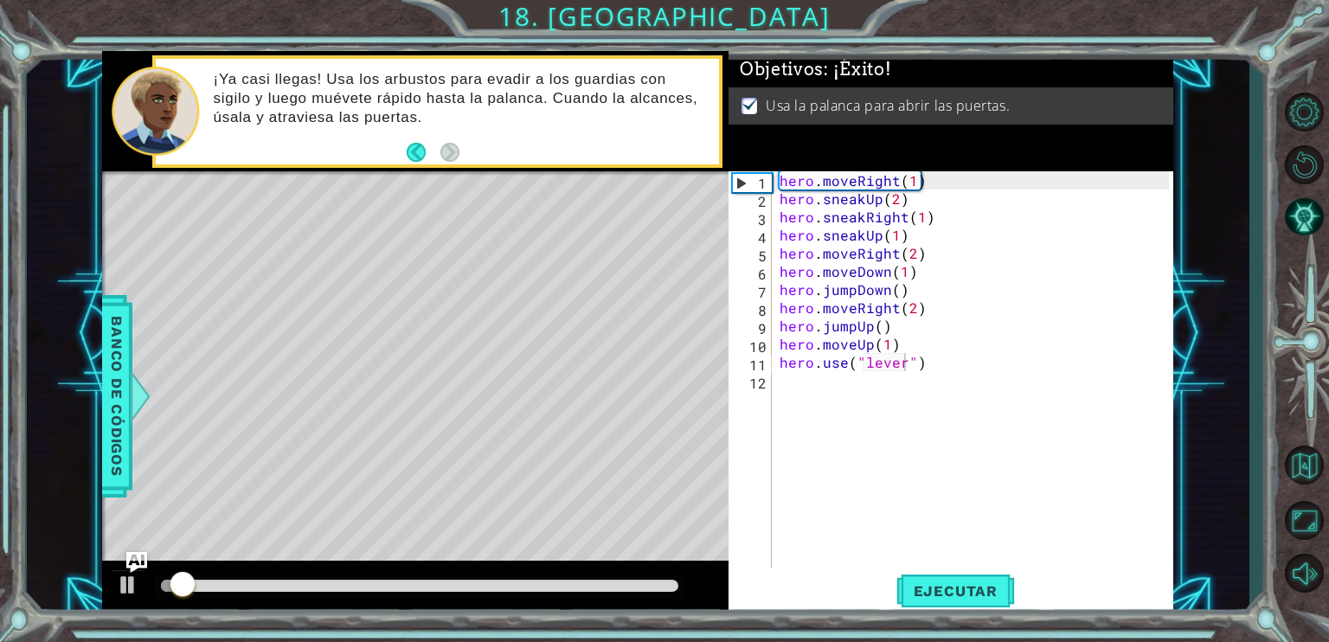
click at [613, 589] on div at bounding box center [419, 587] width 531 height 24
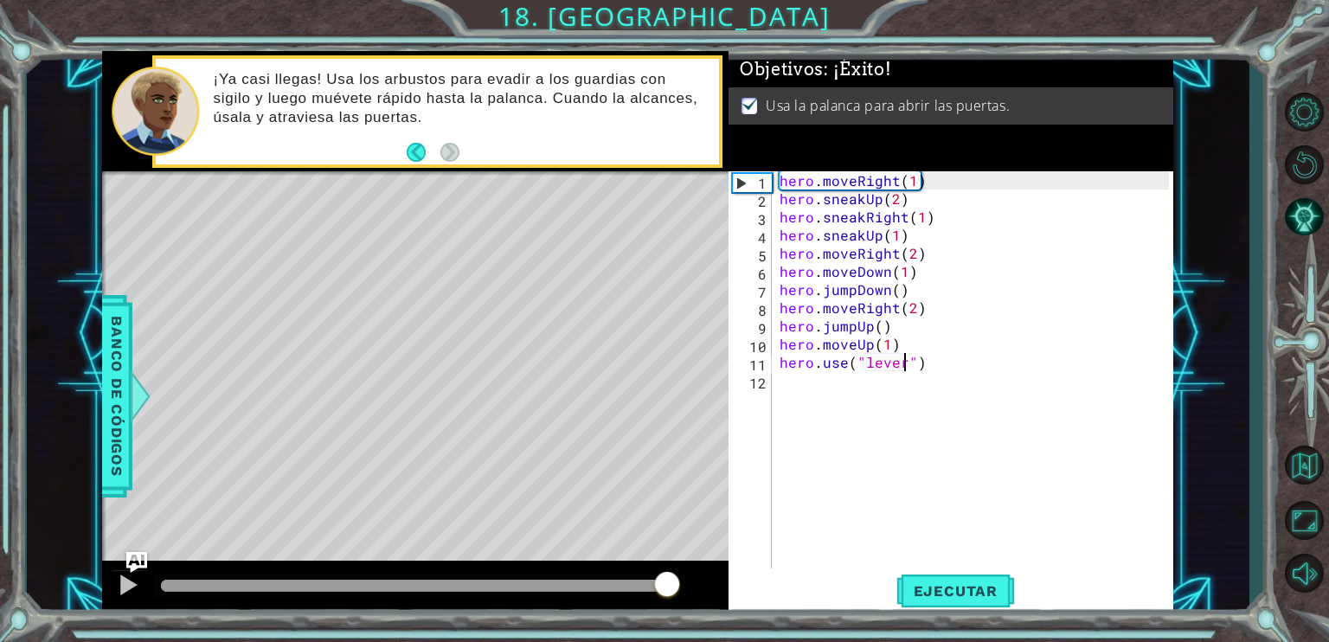
drag, startPoint x: 620, startPoint y: 589, endPoint x: 694, endPoint y: 584, distance: 74.6
click at [678, 584] on div at bounding box center [419, 586] width 517 height 12
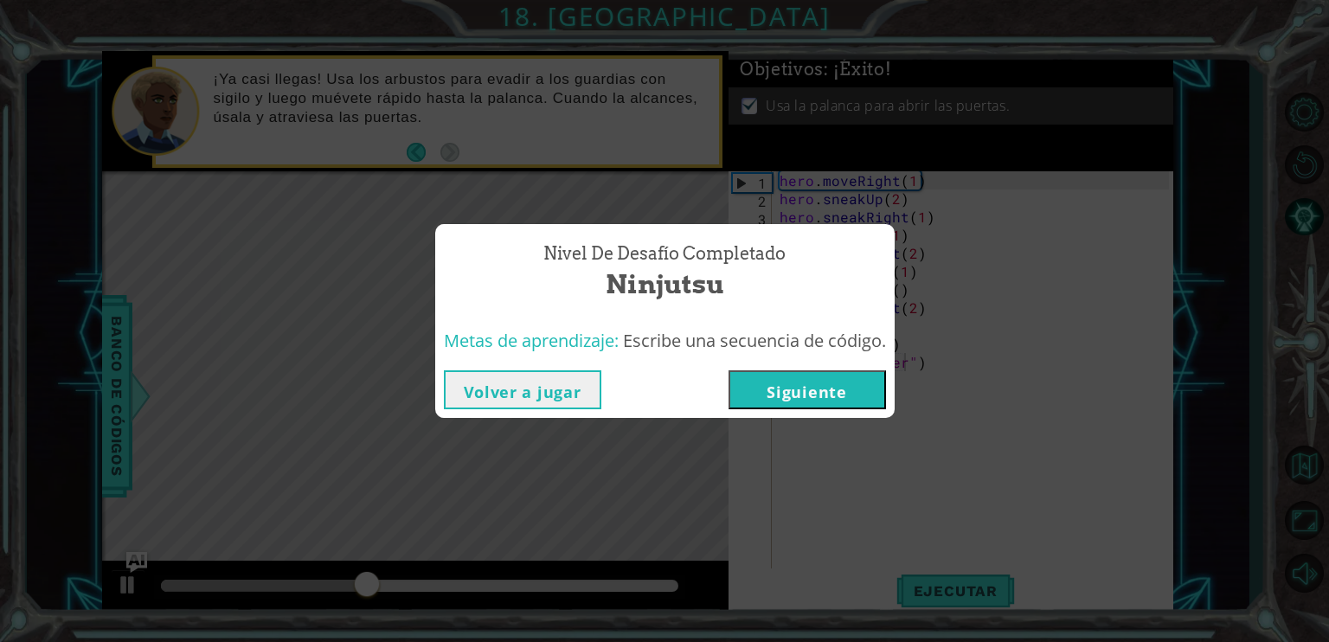
click at [806, 370] on button "Siguiente" at bounding box center [807, 389] width 157 height 39
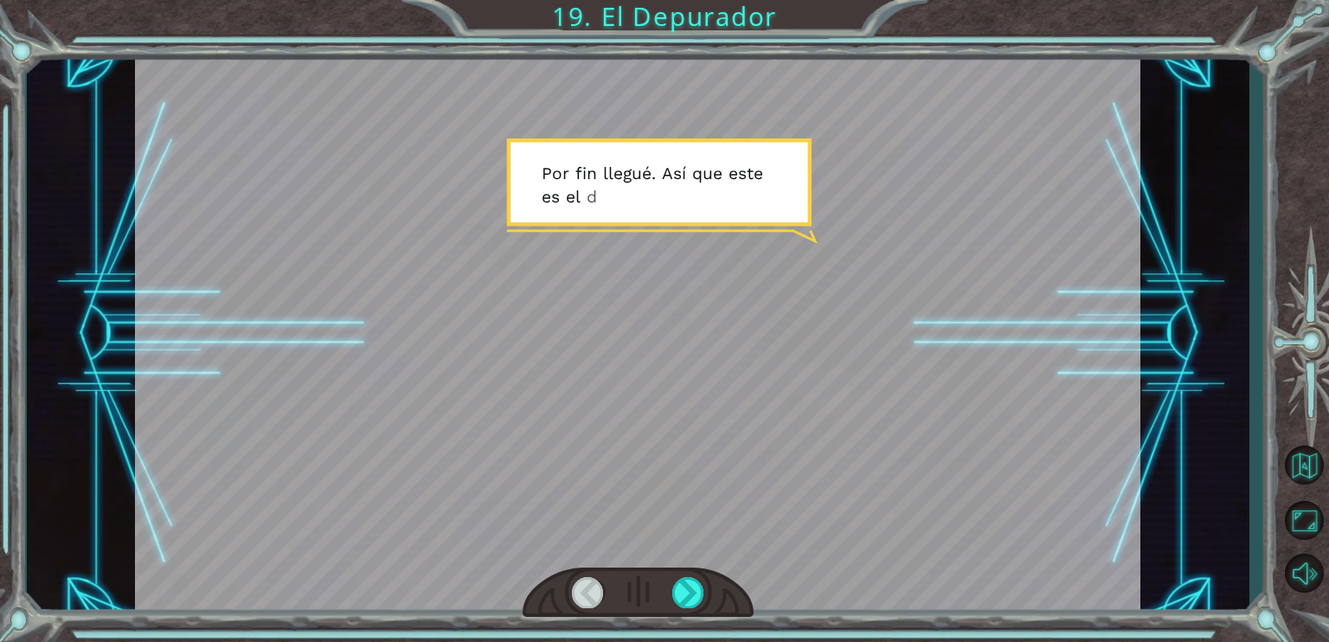
click at [832, 228] on div at bounding box center [637, 333] width 1005 height 565
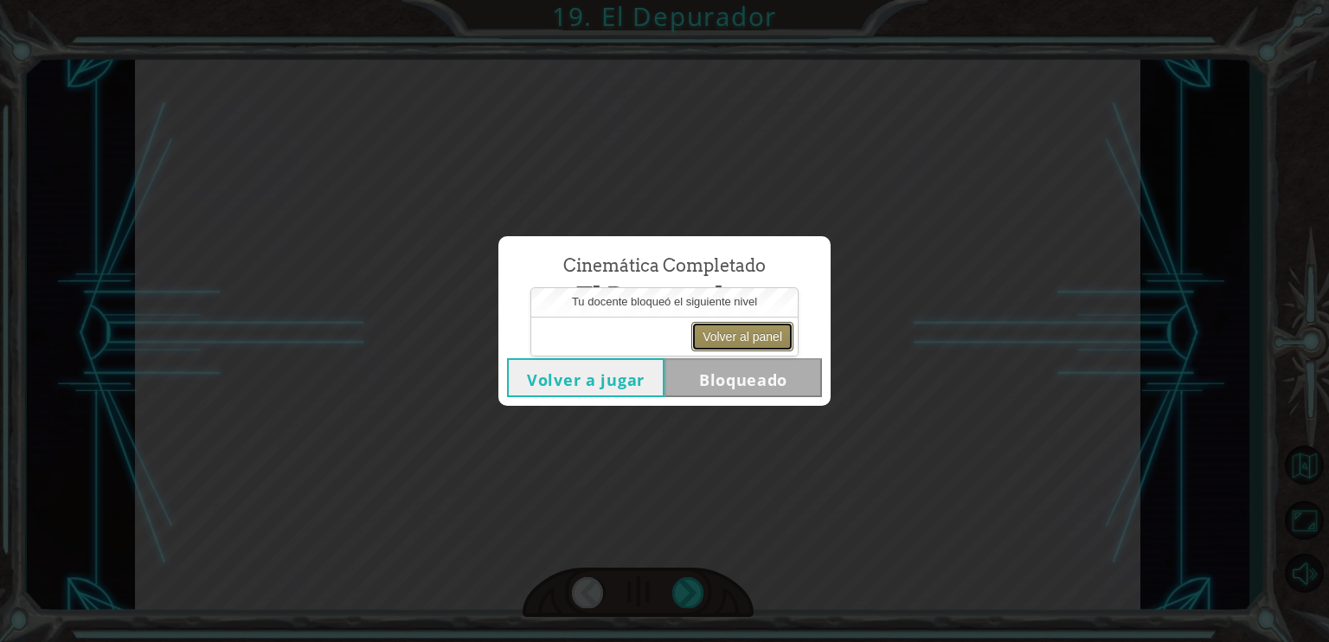
click at [747, 342] on button "Volver al panel" at bounding box center [742, 336] width 102 height 29
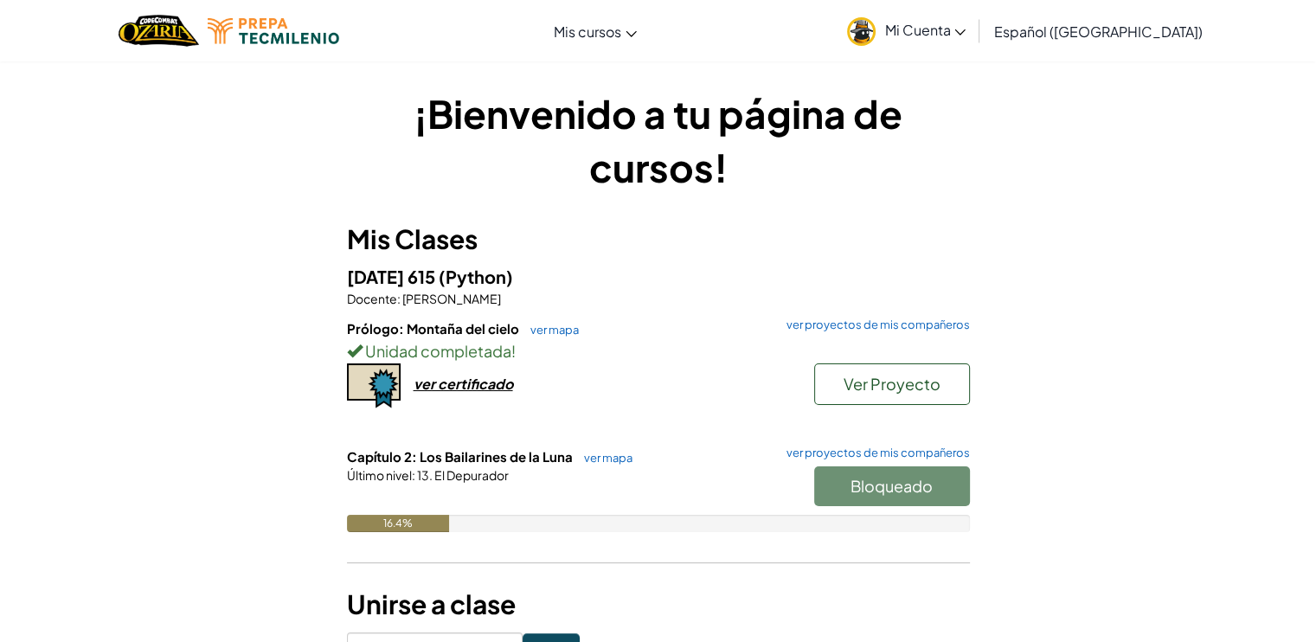
click at [935, 482] on div "Bloqueado" at bounding box center [883, 490] width 173 height 48
click at [608, 440] on div "Prólogo: Montaña del cielo ver mapa ver proyectos de mis compañeros Unidad comp…" at bounding box center [658, 383] width 623 height 128
click at [609, 446] on div "Prólogo: Montaña del cielo ver mapa ver proyectos de mis compañeros Unidad comp…" at bounding box center [658, 383] width 623 height 128
click at [613, 459] on link "ver mapa" at bounding box center [603, 458] width 57 height 14
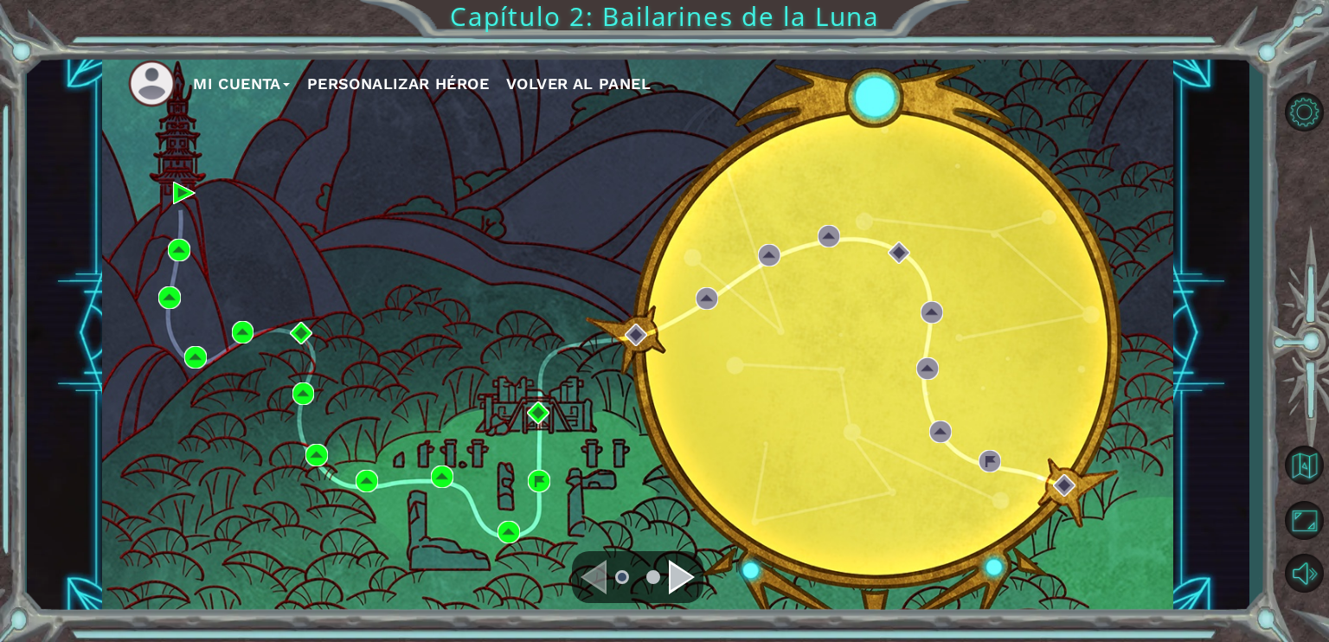
click at [191, 241] on div "Mi Cuenta Personalizar héroe Volver al panel" at bounding box center [637, 333] width 1071 height 565
click at [166, 253] on div "Mi Cuenta Personalizar héroe Volver al panel" at bounding box center [637, 333] width 1071 height 565
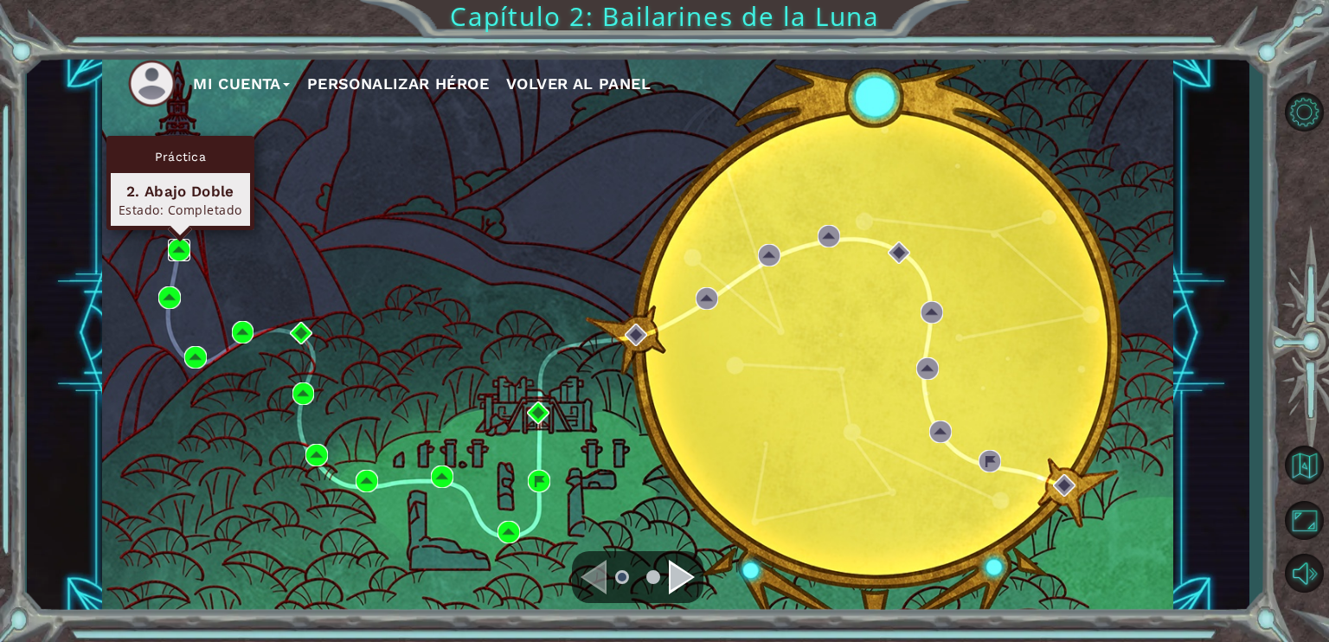
click at [174, 248] on img at bounding box center [179, 250] width 22 height 22
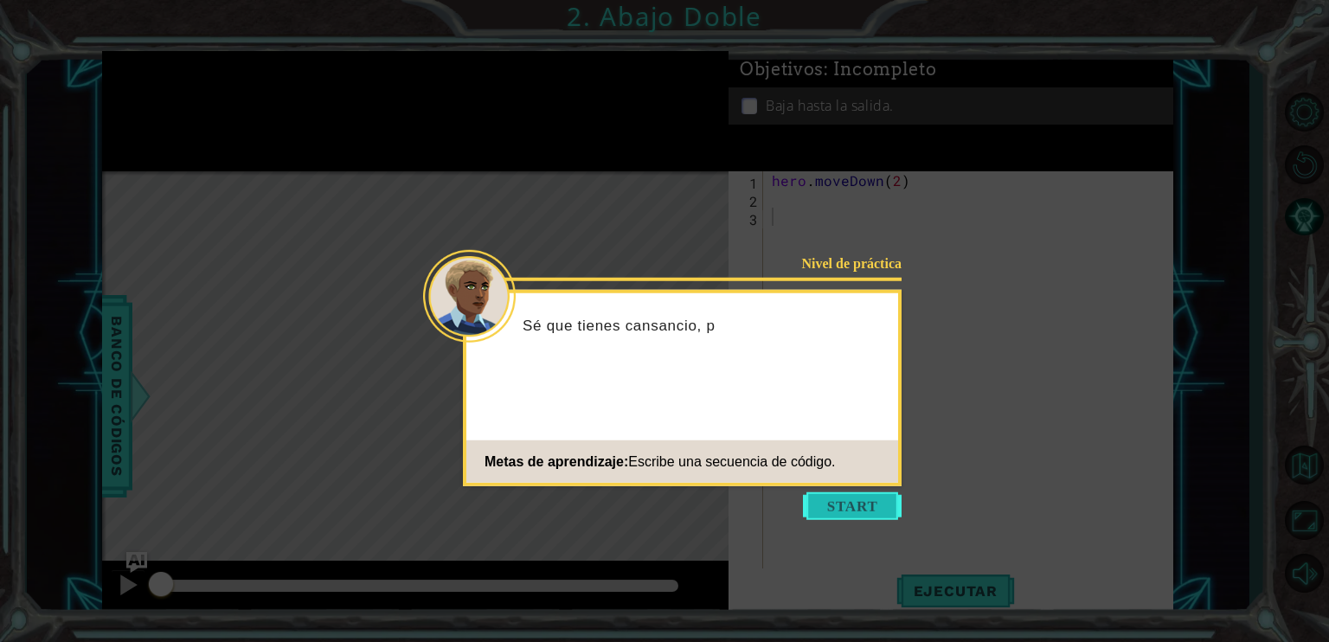
click at [842, 502] on button "Start" at bounding box center [852, 506] width 99 height 28
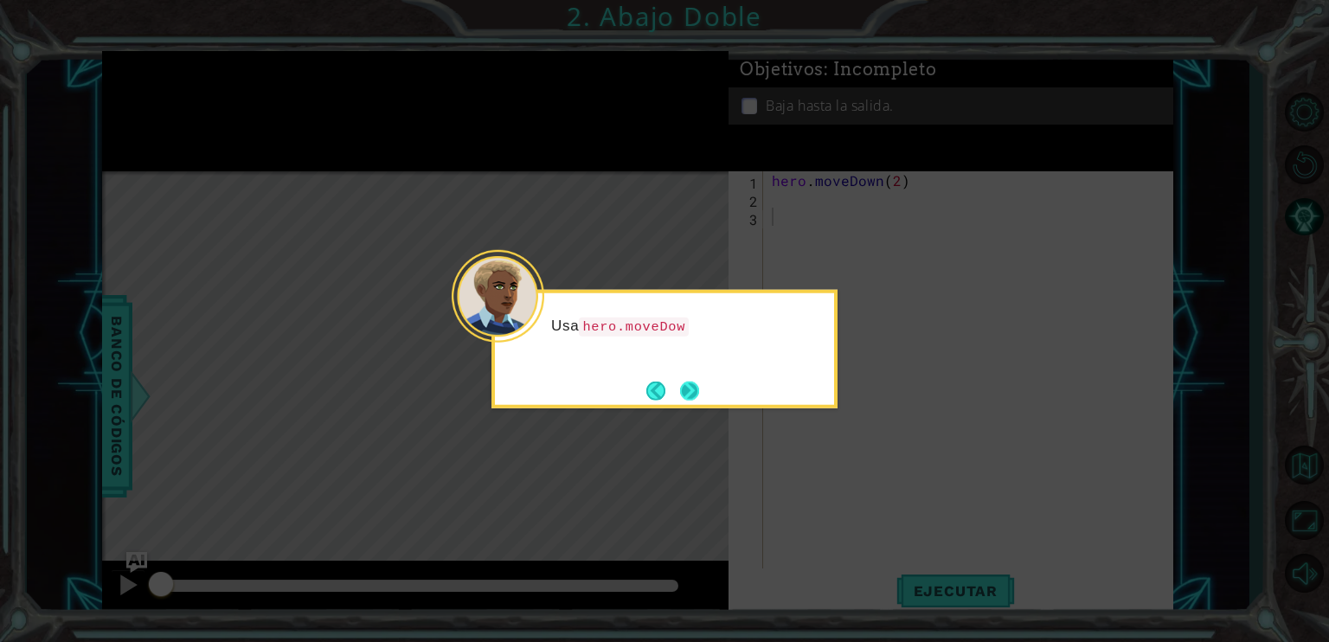
click at [689, 387] on button "Next" at bounding box center [689, 390] width 19 height 19
click at [689, 387] on div "Level Map" at bounding box center [502, 426] width 800 height 510
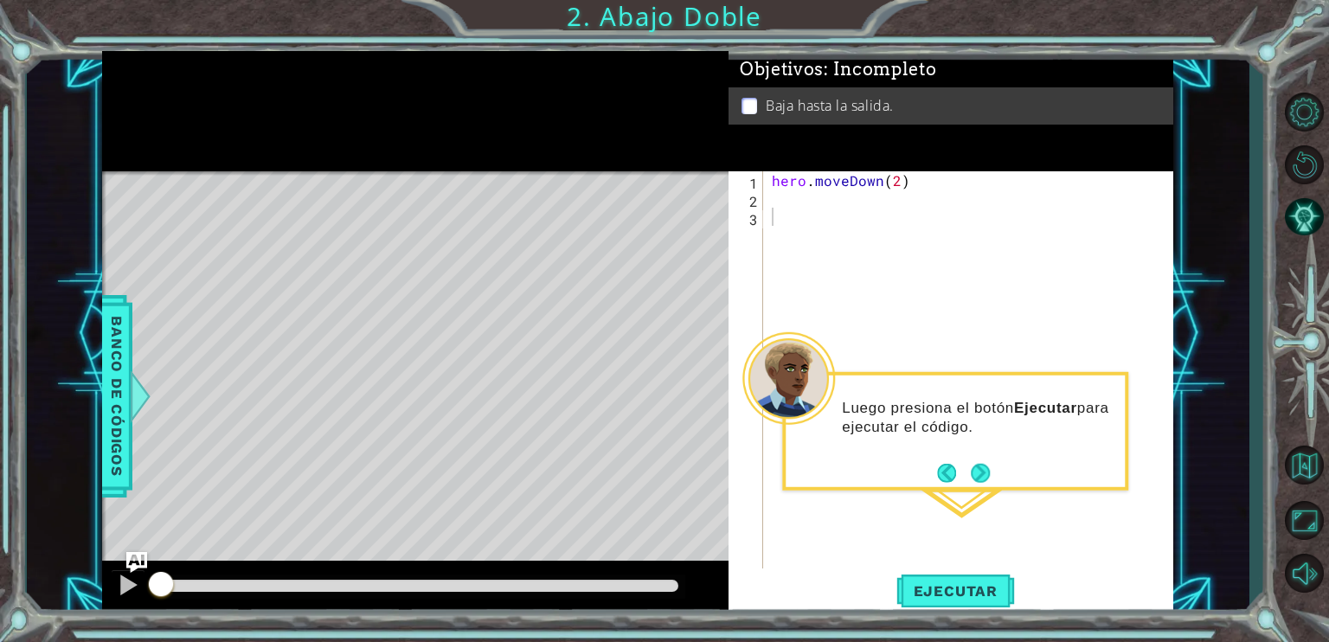
type textarea "hero.moveDown(2)"
drag, startPoint x: 976, startPoint y: 177, endPoint x: 782, endPoint y: 175, distance: 193.8
click at [782, 175] on div "hero . moveDown ( 2 )" at bounding box center [972, 389] width 409 height 436
click at [921, 179] on div "hero . moveDown ( 2 )" at bounding box center [968, 371] width 401 height 400
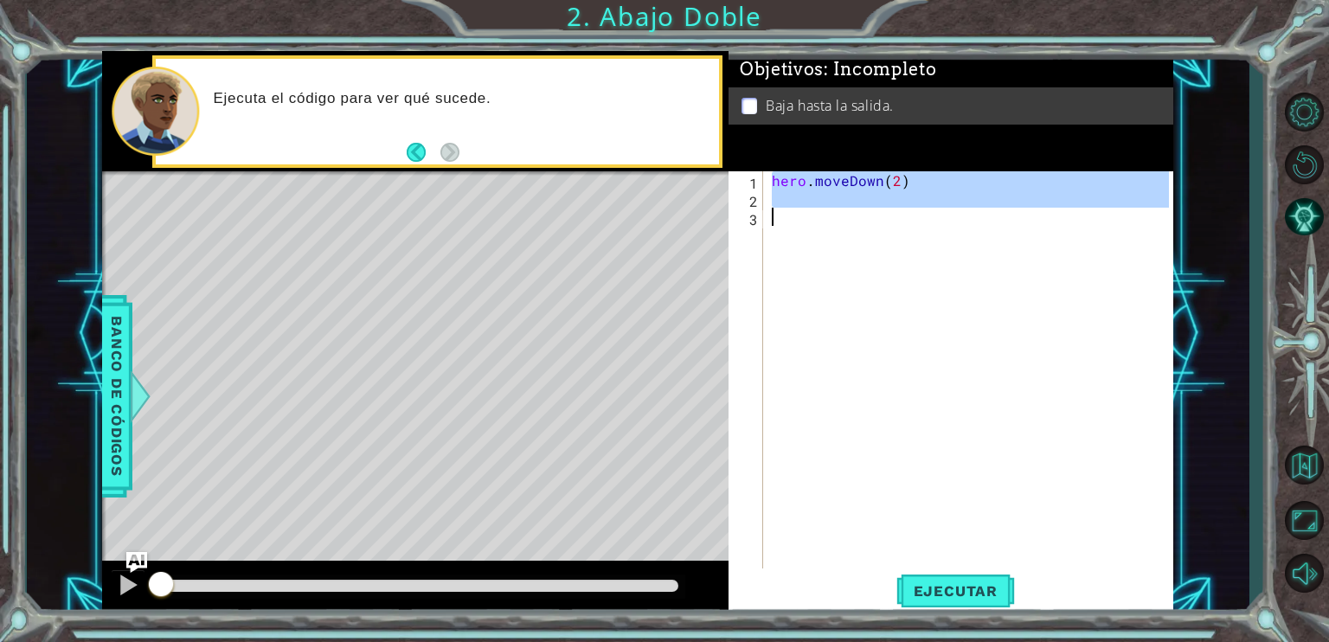
type textarea "+"
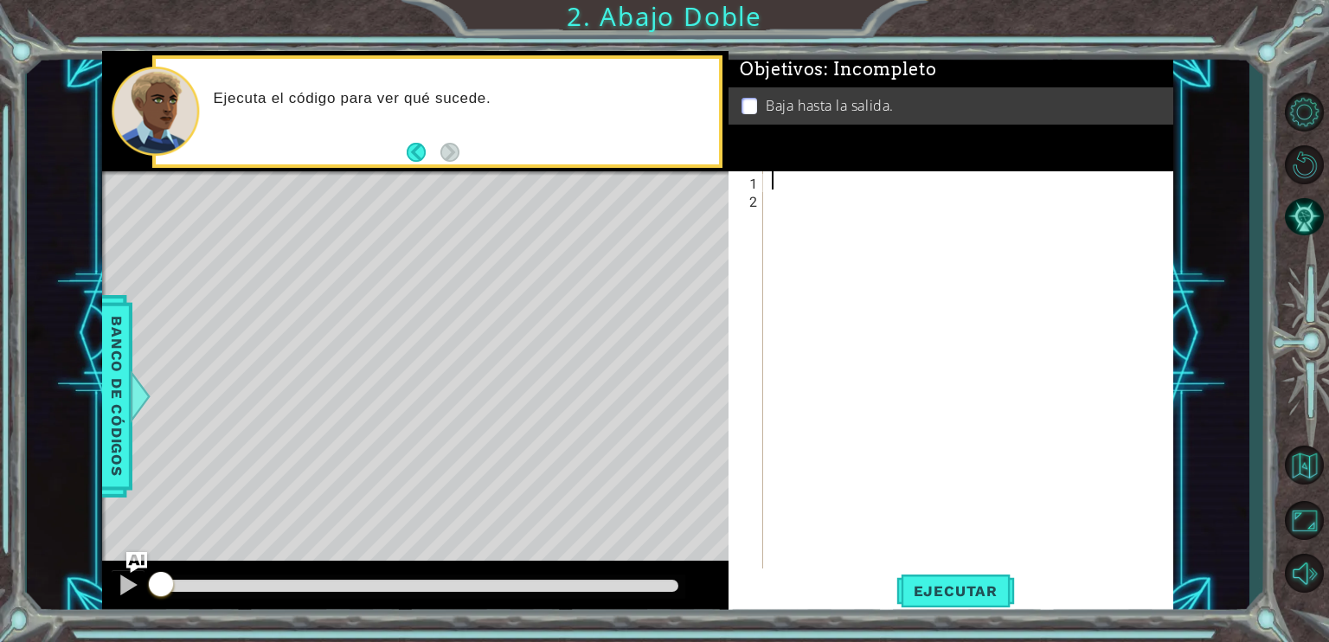
type textarea "+"
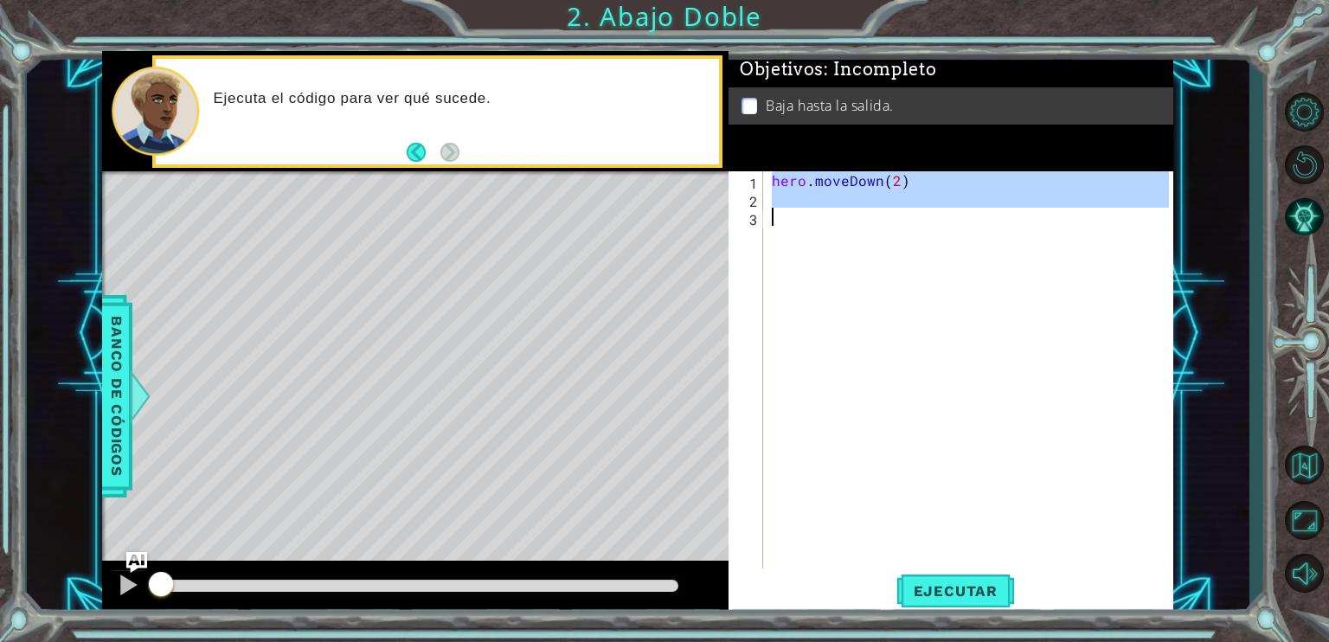
type textarea "hero.moveDown(2)"
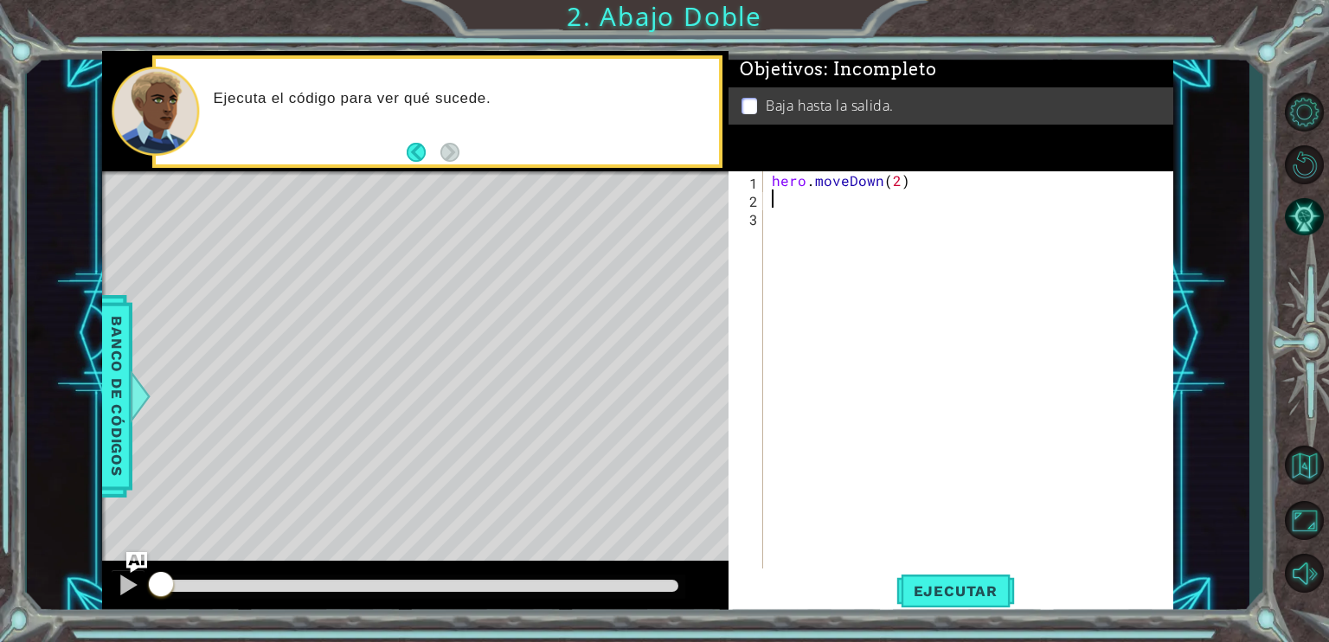
type textarea "hero.moveDown(2)"
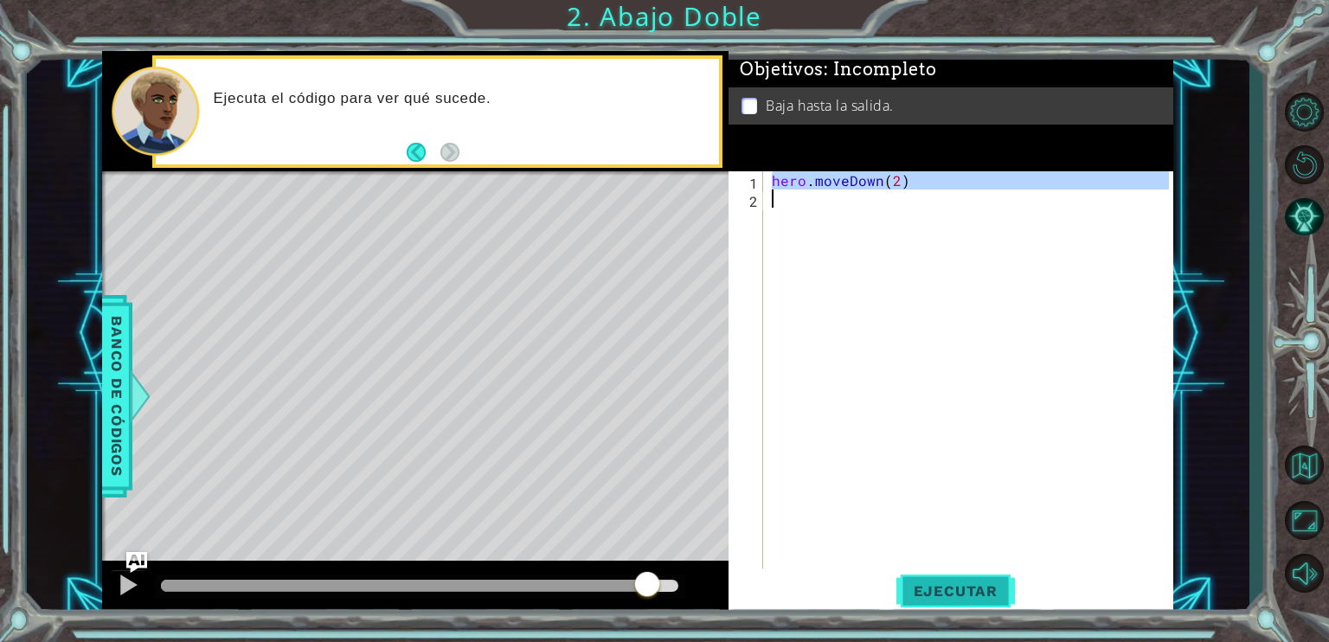
drag, startPoint x: 647, startPoint y: 590, endPoint x: 970, endPoint y: 596, distance: 322.8
click at [970, 596] on div "1 ההההההההההההההההההההההההההההההההההההההההההההההההההההההההההההההההההההההההההההה…" at bounding box center [637, 333] width 1071 height 565
click at [983, 598] on span "Ejecutar" at bounding box center [955, 590] width 119 height 17
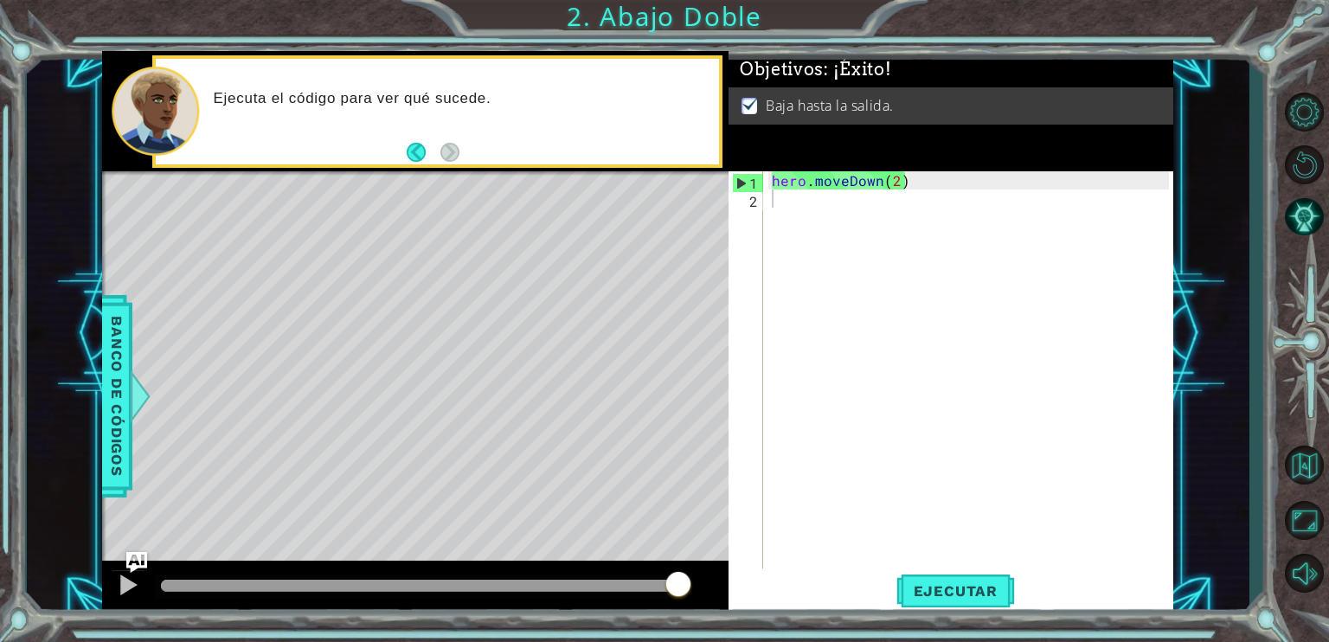
drag, startPoint x: 526, startPoint y: 587, endPoint x: 1225, endPoint y: 559, distance: 699.7
click at [1216, 562] on div "1 ההההההההההההההההההההההההההההההההההההההההההההההההההההההההההההההההההההההההההההה…" at bounding box center [638, 333] width 1223 height 565
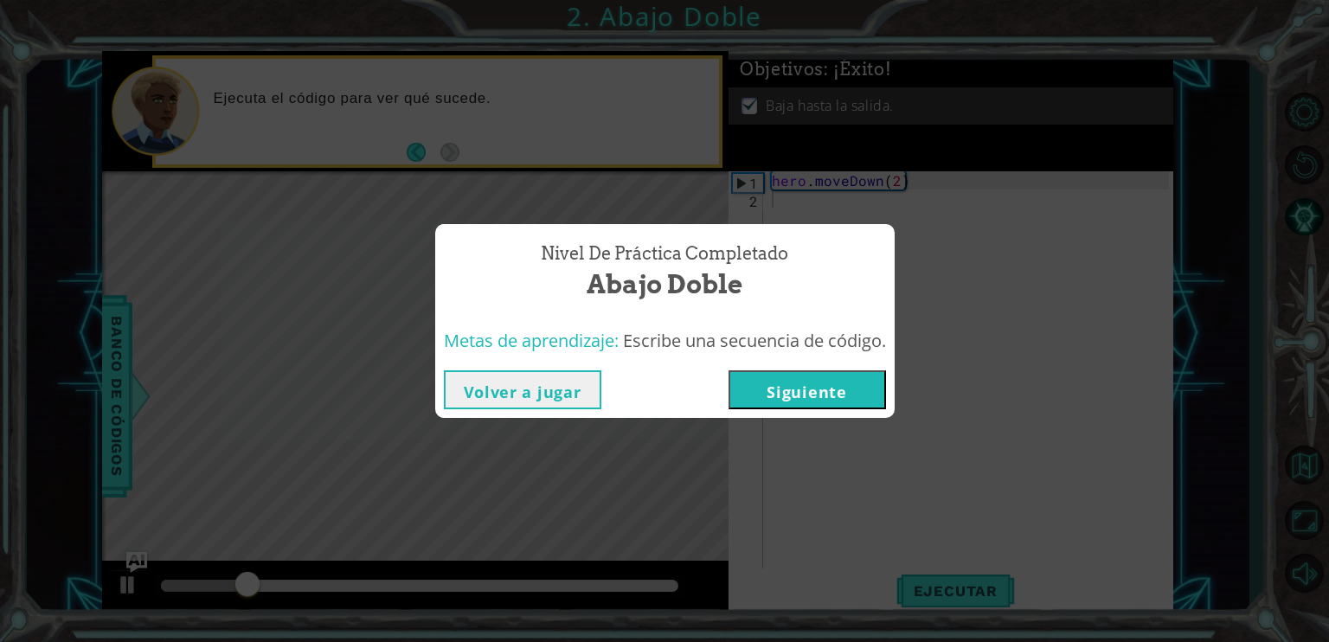
click at [796, 366] on div "Volver a jugar [GEOGRAPHIC_DATA]" at bounding box center [664, 390] width 459 height 56
click at [778, 439] on div "Nivel de práctica Completado Abajo Doble Metas de aprendizaje: Escribe una secu…" at bounding box center [664, 321] width 1329 height 642
click at [796, 411] on div "Volver a jugar [GEOGRAPHIC_DATA]" at bounding box center [664, 390] width 459 height 56
click at [807, 391] on button "Siguiente" at bounding box center [807, 389] width 157 height 39
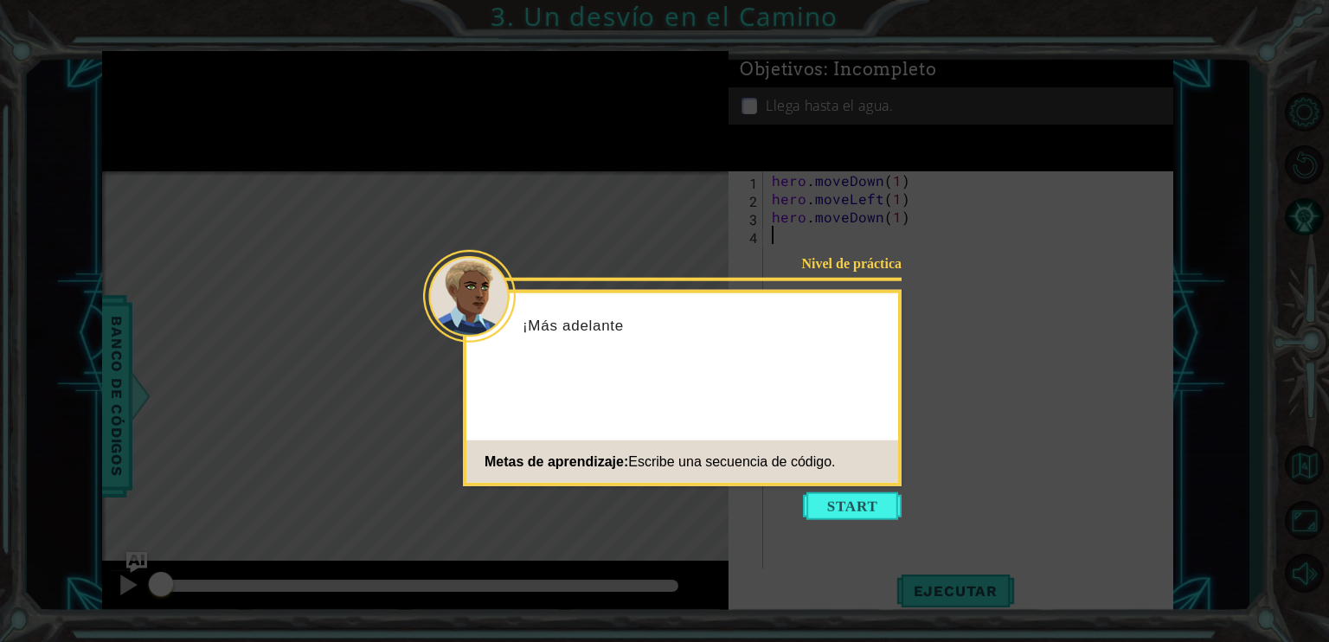
click at [844, 484] on div "Nivel de práctica ¡Más adelante Metas de aprendizaje: Escribe una secuencia de …" at bounding box center [682, 388] width 439 height 196
click at [840, 511] on button "Start" at bounding box center [852, 506] width 99 height 28
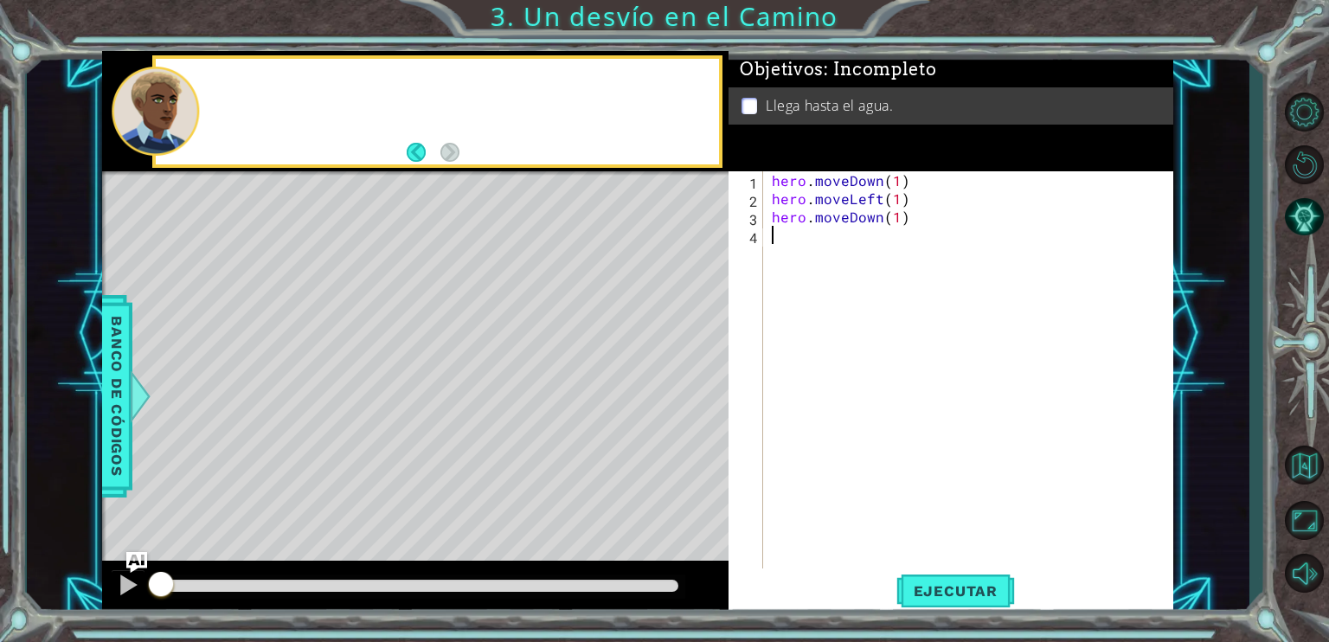
click at [840, 511] on div "hero . moveDown ( 1 ) hero . moveLeft ( 1 ) hero . moveDown ( 1 )" at bounding box center [972, 389] width 409 height 436
type textarea "hero.moveDown(1)"
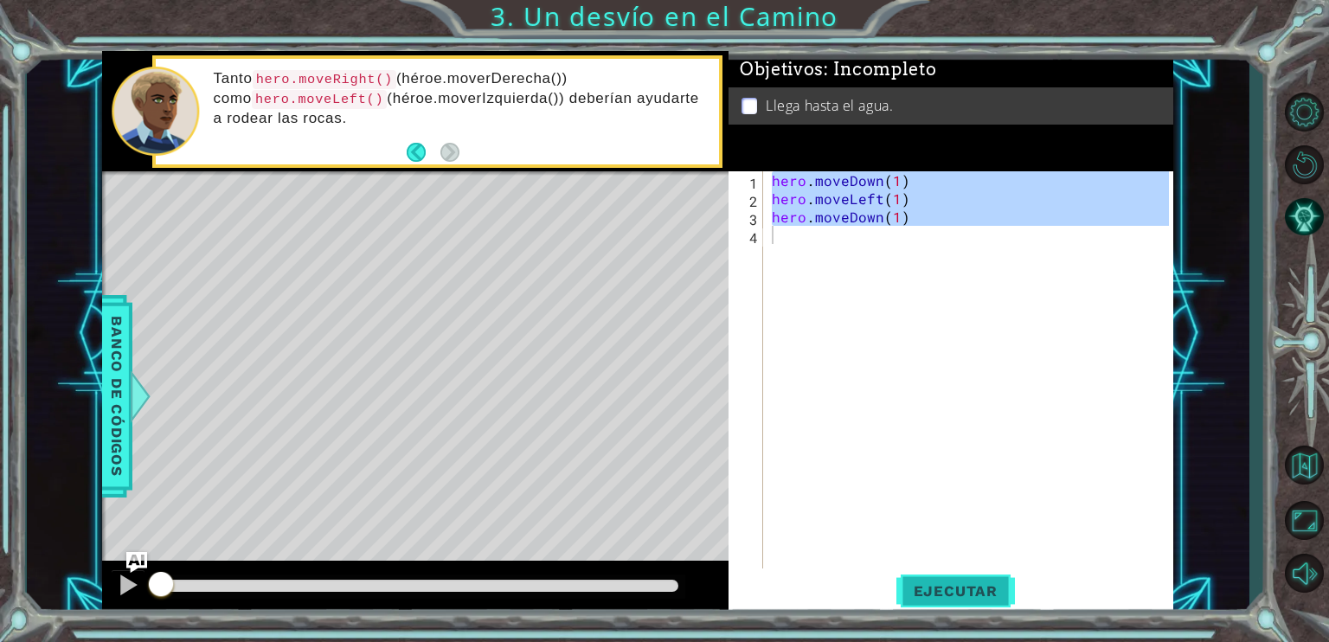
click at [940, 588] on span "Ejecutar" at bounding box center [955, 590] width 119 height 17
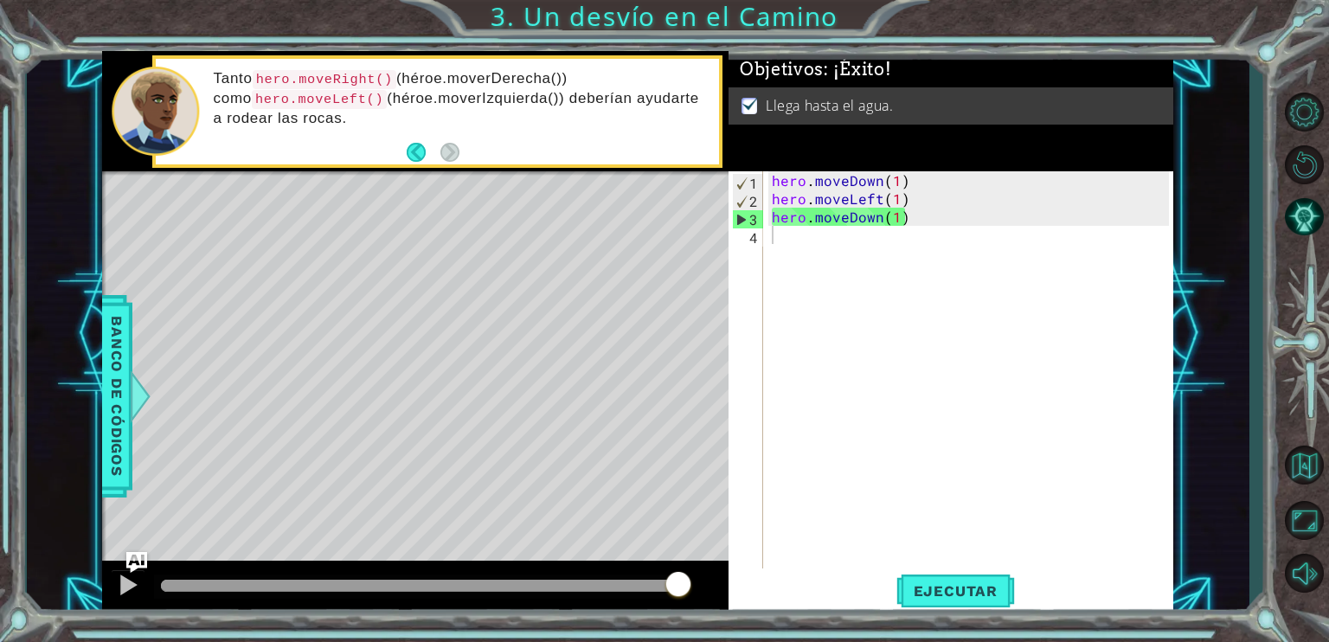
drag, startPoint x: 741, startPoint y: 575, endPoint x: 1190, endPoint y: 544, distance: 450.1
click at [984, 577] on div "1 ההההההההההההההההההההההההההההההההההההההההההההההההההההההההההההההההההההההההההההה…" at bounding box center [637, 333] width 1071 height 565
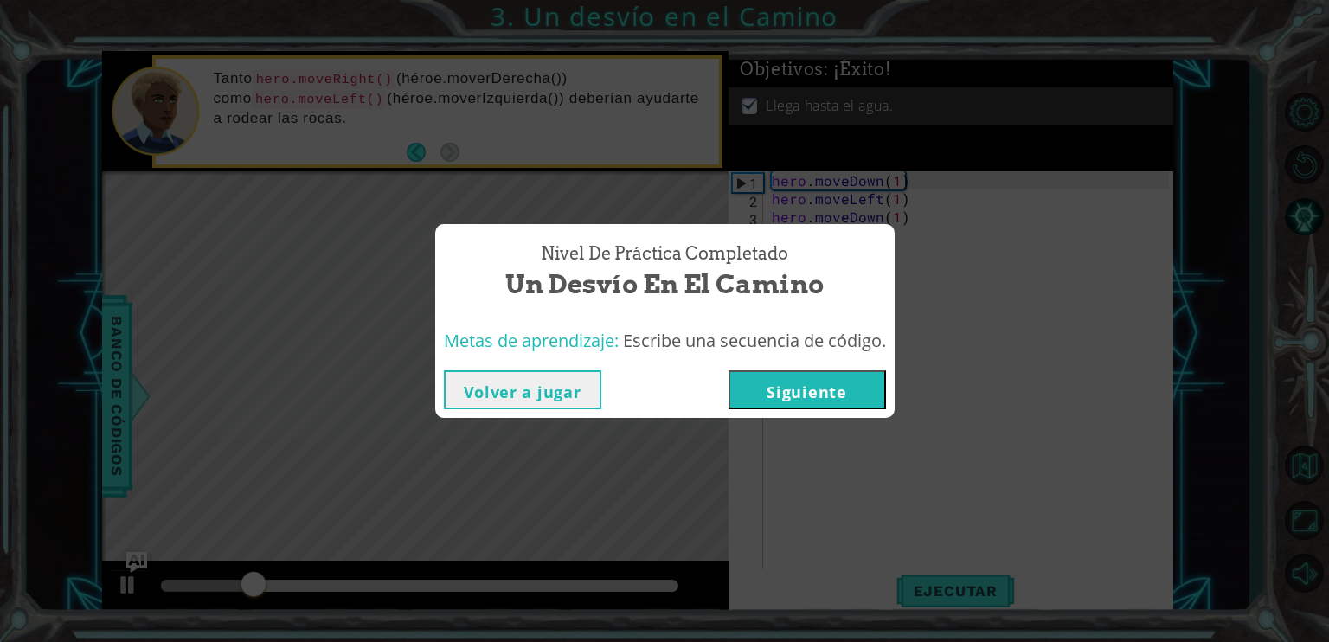
drag, startPoint x: 849, startPoint y: 351, endPoint x: 834, endPoint y: 376, distance: 29.1
click at [848, 351] on span "Escribe una secuencia de código." at bounding box center [754, 340] width 263 height 23
click at [834, 376] on button "Siguiente" at bounding box center [807, 389] width 157 height 39
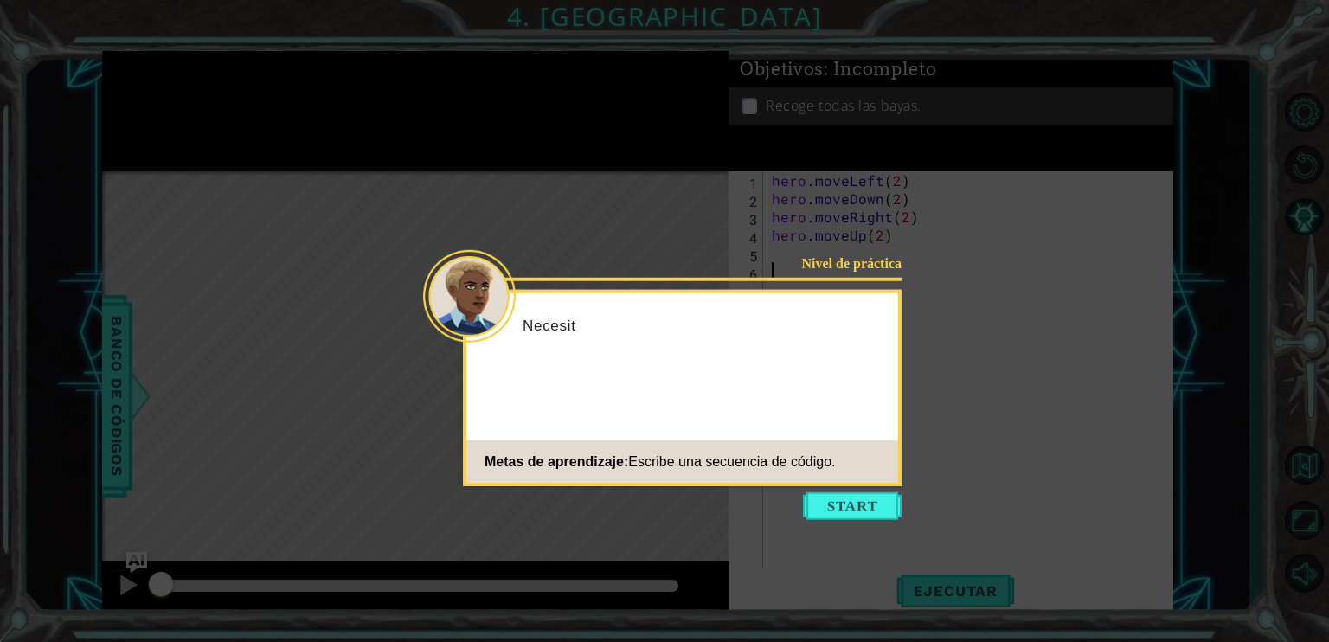
click at [883, 540] on icon at bounding box center [664, 321] width 1329 height 642
click at [864, 479] on footer "Metas de aprendizaje: Escribe una secuencia de código." at bounding box center [682, 461] width 432 height 42
click at [862, 496] on button "Start" at bounding box center [852, 506] width 99 height 28
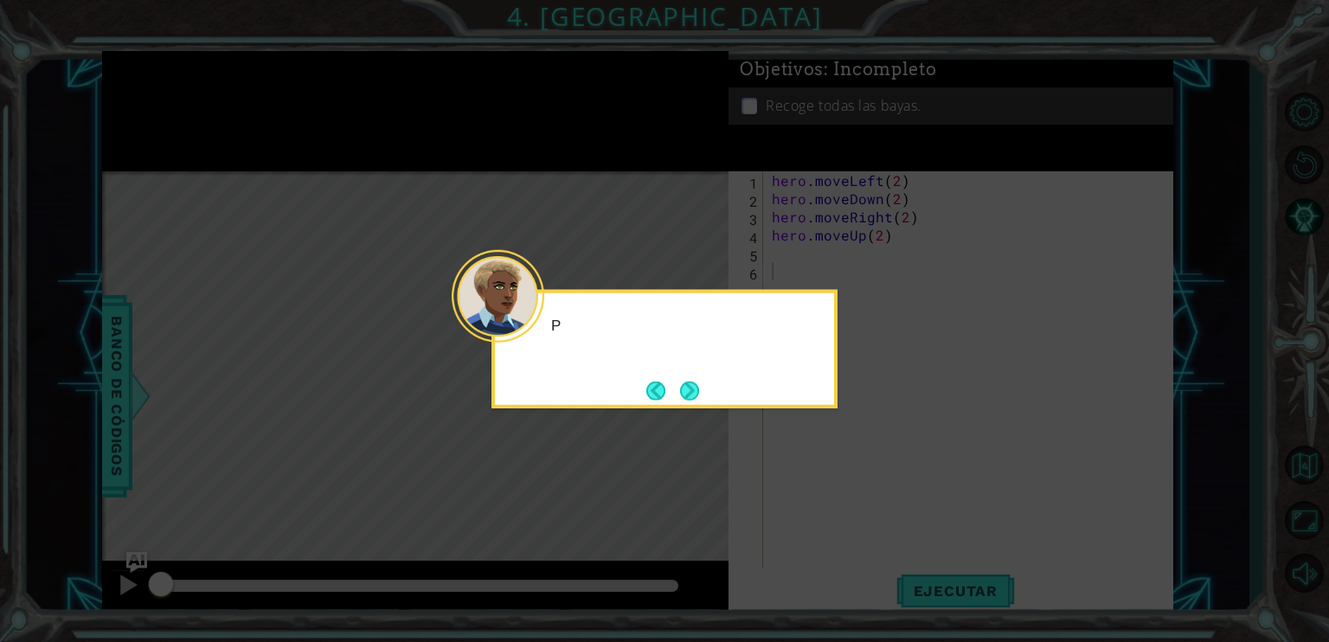
click at [862, 496] on icon at bounding box center [664, 321] width 1329 height 642
drag, startPoint x: 705, startPoint y: 389, endPoint x: 663, endPoint y: 399, distance: 43.7
click at [699, 387] on button "Next" at bounding box center [689, 390] width 19 height 19
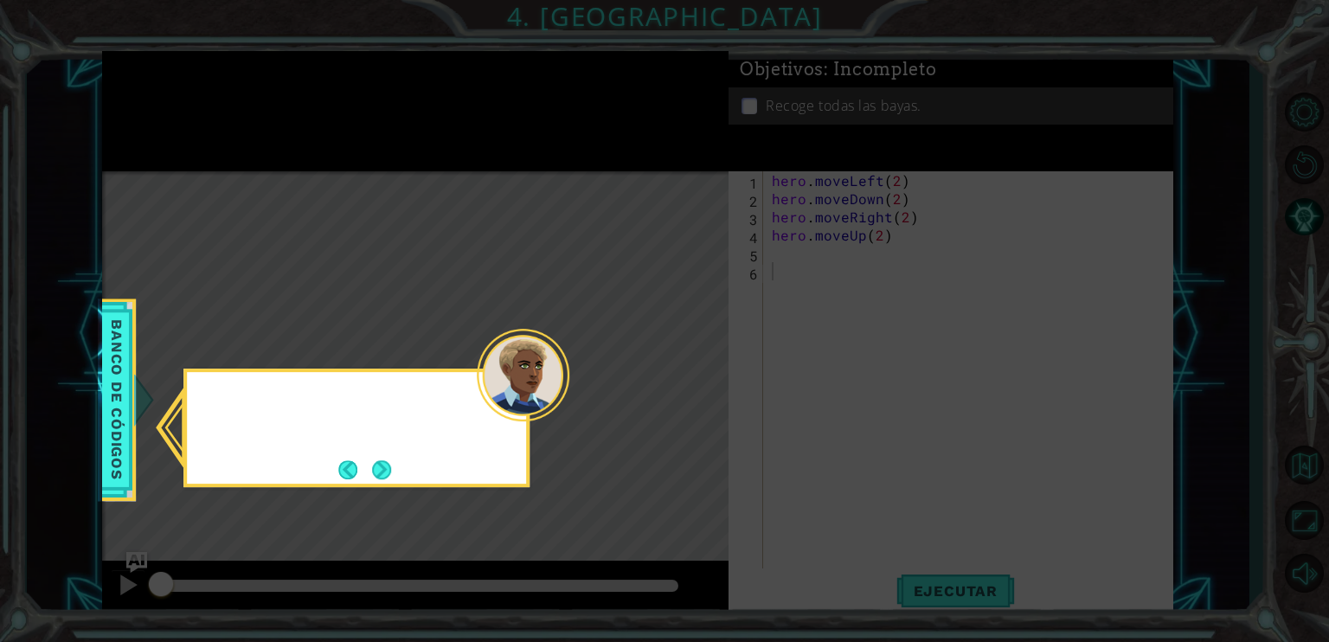
click at [663, 399] on icon at bounding box center [664, 321] width 1329 height 642
click at [391, 460] on button "Next" at bounding box center [381, 469] width 19 height 19
click at [391, 459] on div at bounding box center [356, 428] width 346 height 119
click at [391, 460] on button "Next" at bounding box center [381, 469] width 19 height 19
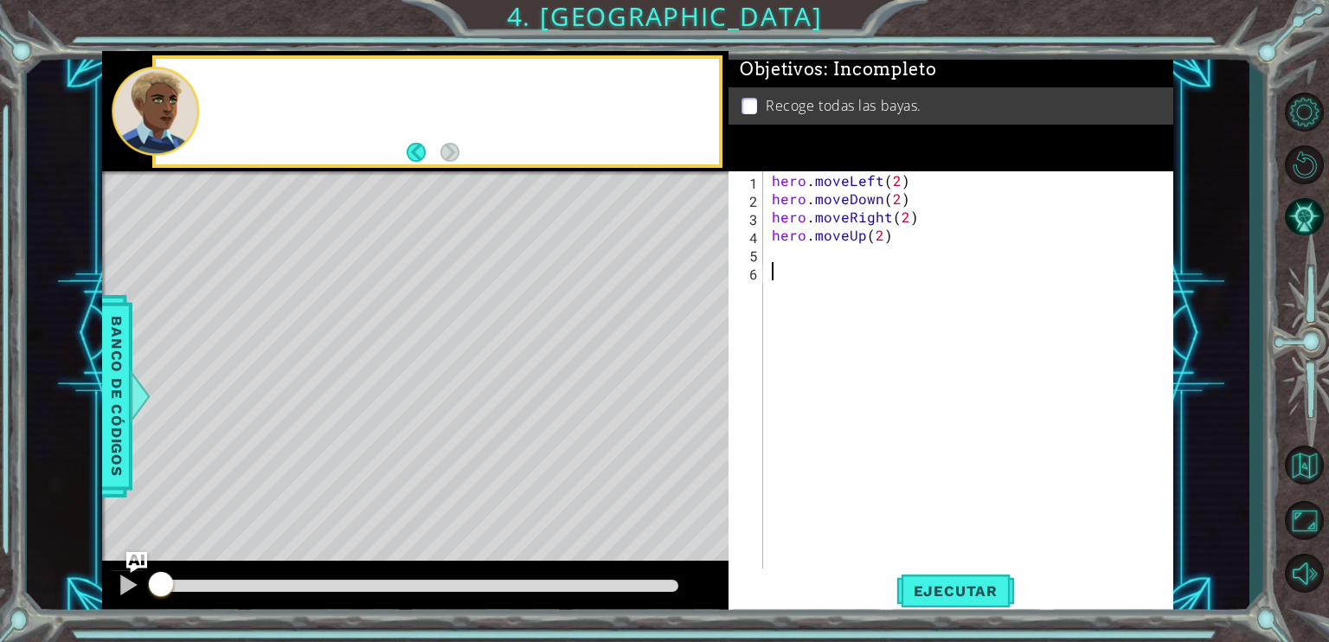
click at [392, 456] on div "Level Map" at bounding box center [502, 426] width 800 height 510
drag, startPoint x: 935, startPoint y: 245, endPoint x: 918, endPoint y: 234, distance: 20.2
click at [928, 241] on div "hero . moveLeft ( 2 ) hero . moveDown ( 2 ) hero . moveRight ( 2 ) hero . moveU…" at bounding box center [972, 389] width 409 height 436
type textarea "hero.moveUp(2)"
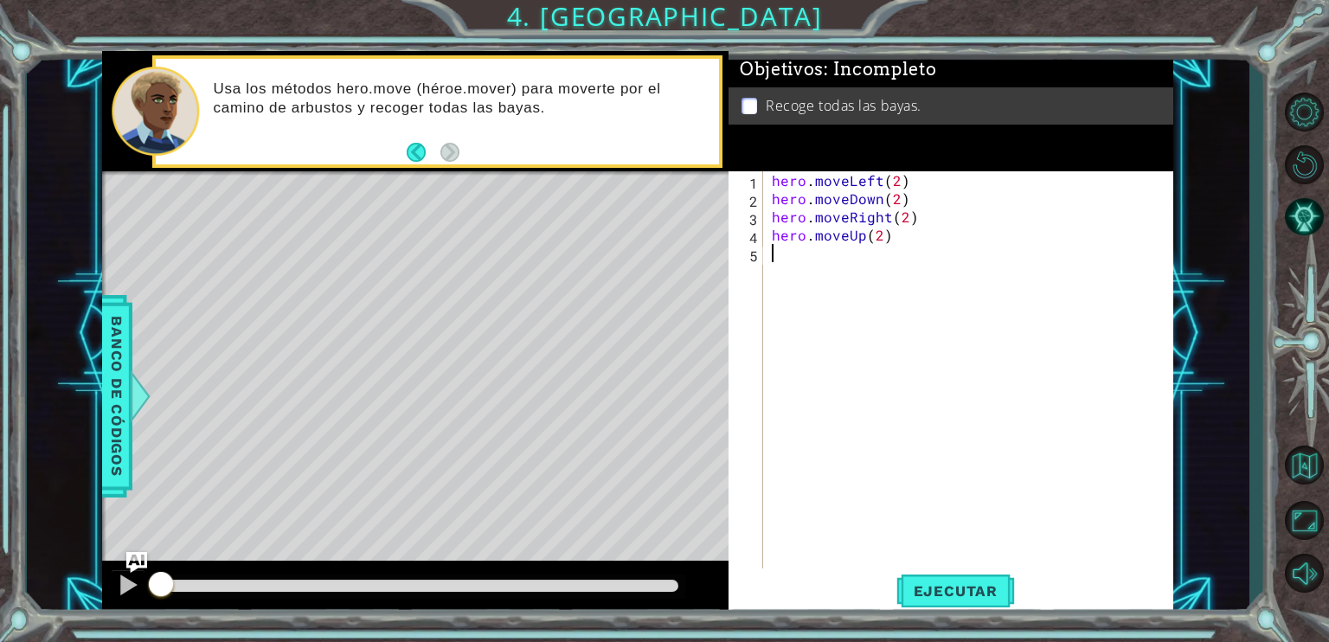
type textarea "hero.moveUp(2)"
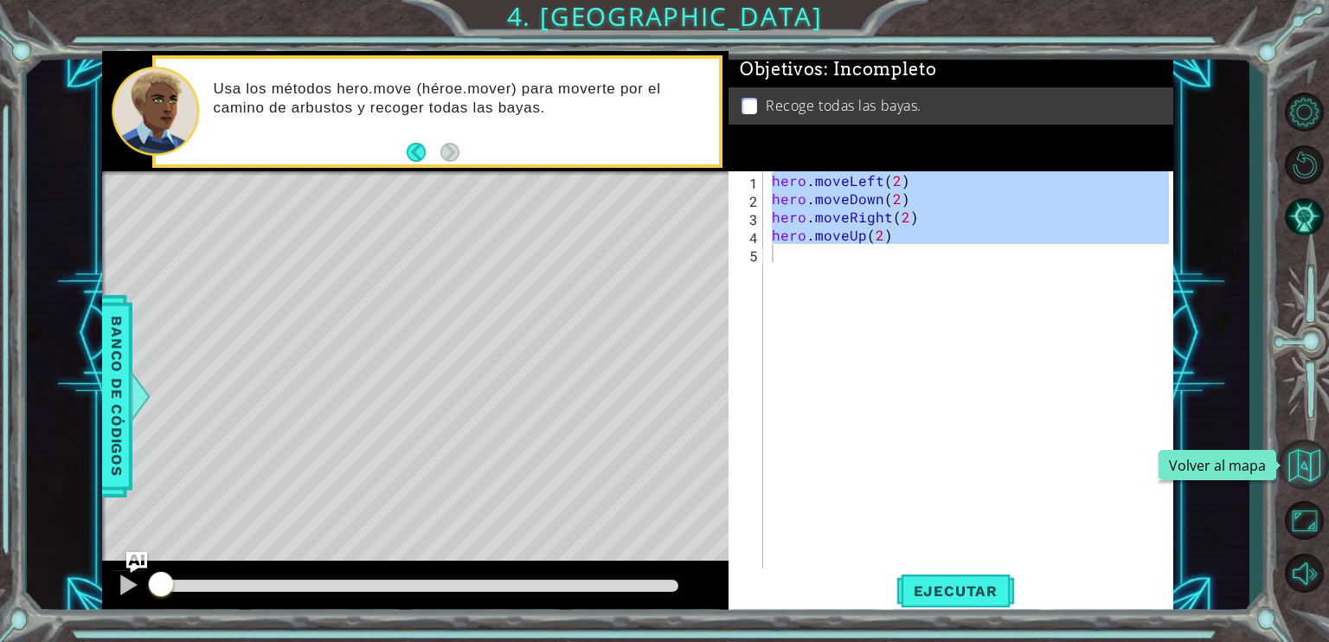
click at [1315, 447] on button "Volver al mapa" at bounding box center [1304, 465] width 50 height 50
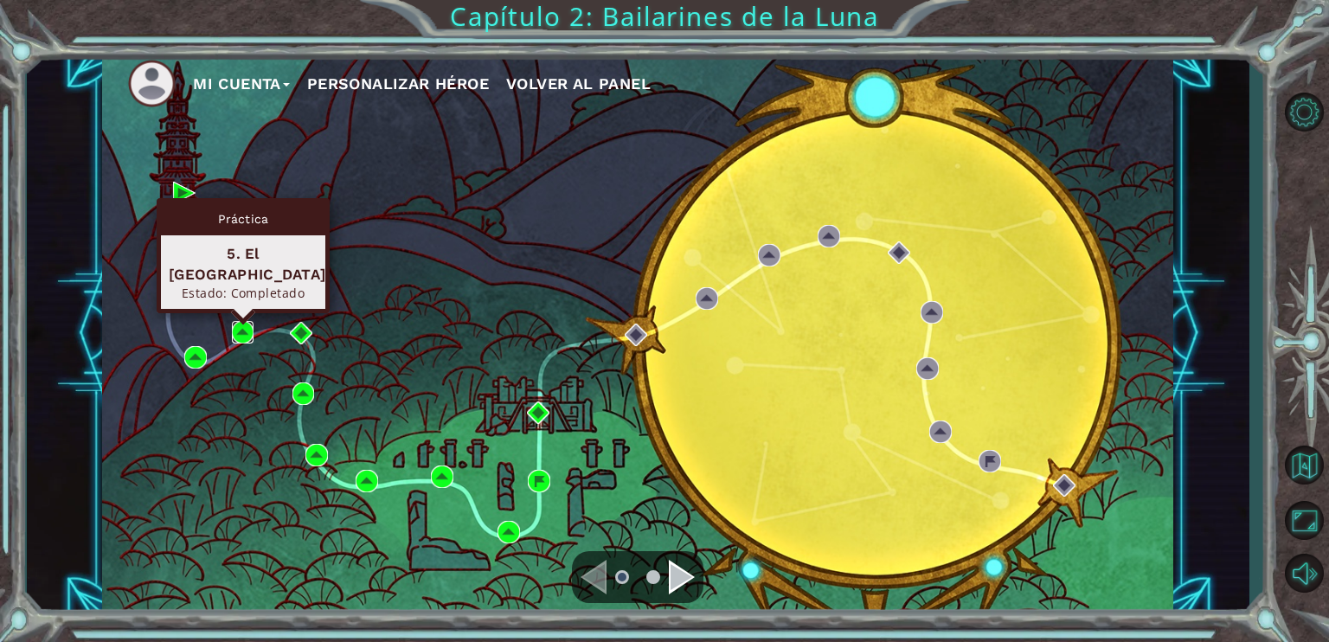
click at [249, 331] on img at bounding box center [243, 332] width 22 height 22
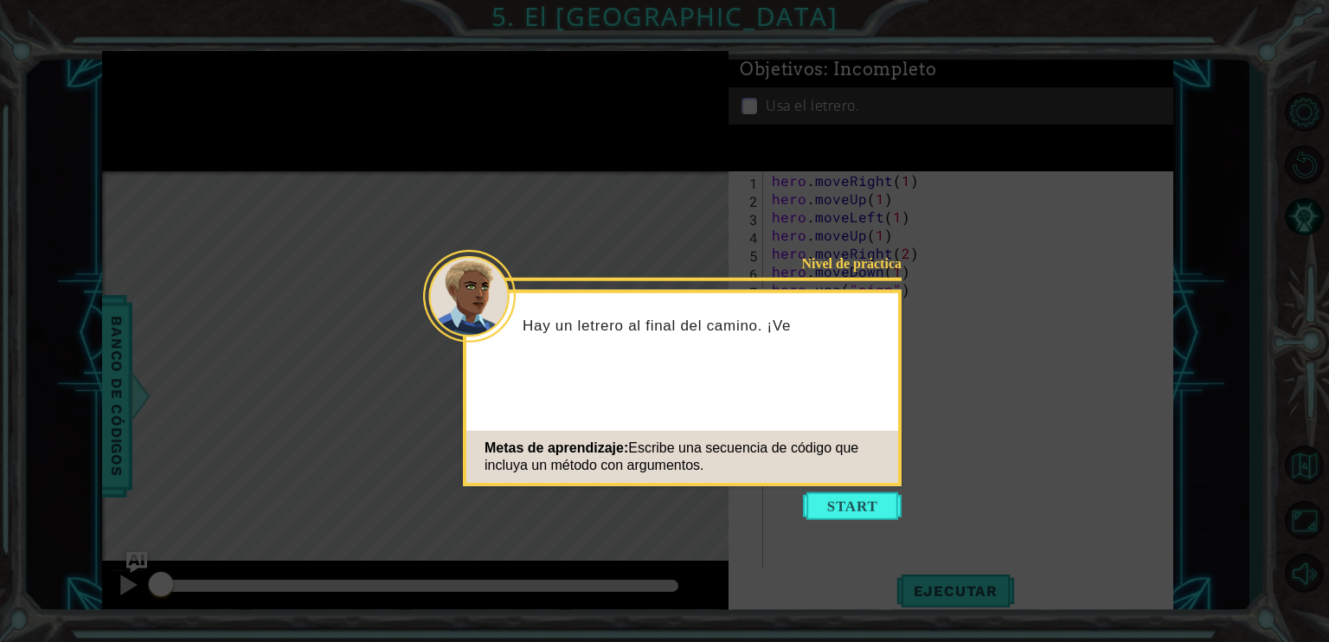
type textarea "hero.use("sign")"
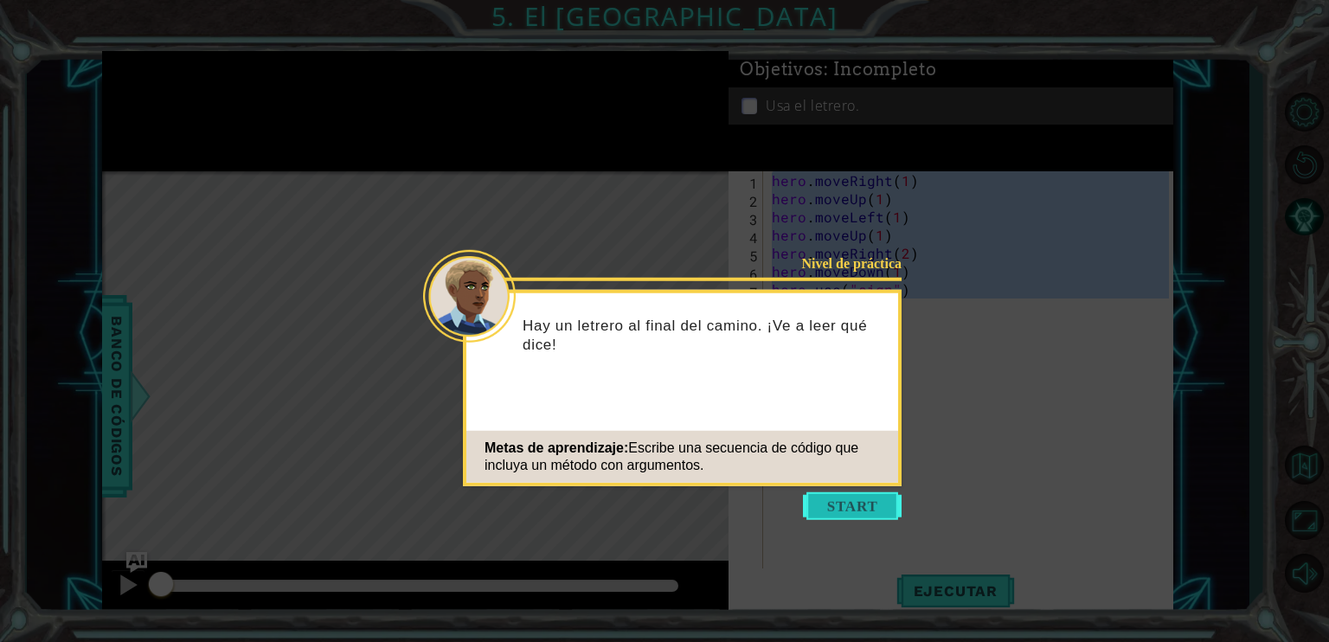
click at [859, 511] on button "Start" at bounding box center [852, 506] width 99 height 28
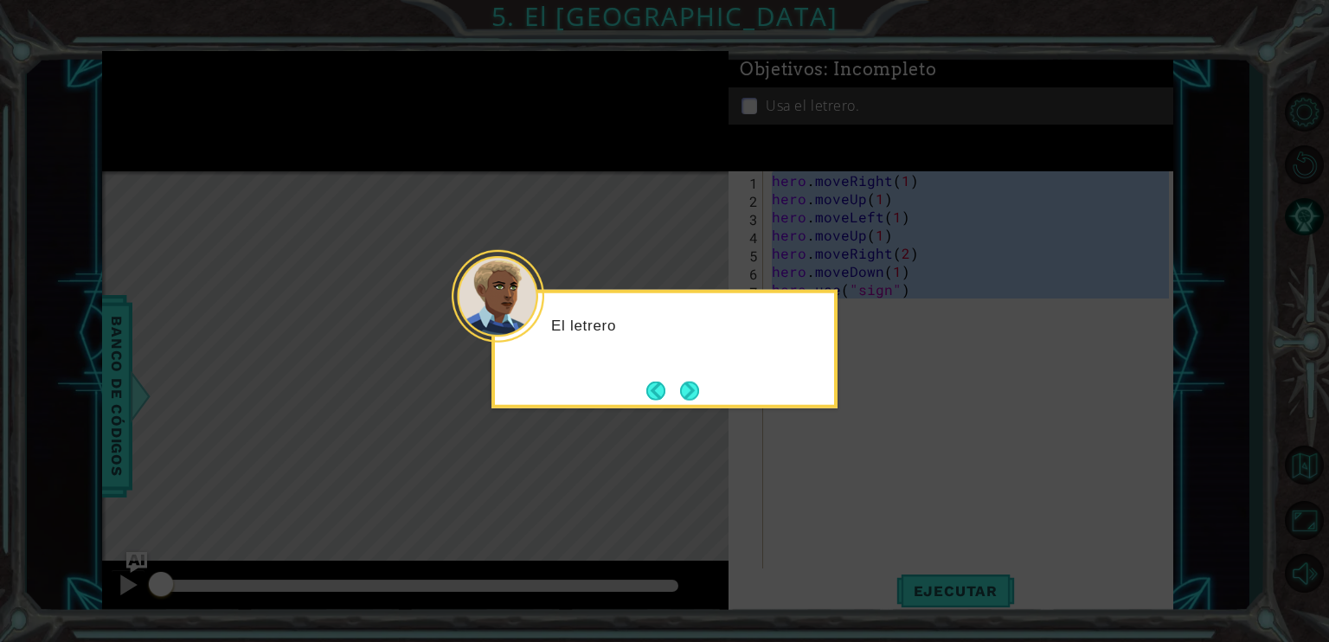
click at [1315, 522] on icon at bounding box center [664, 321] width 1329 height 642
click at [1300, 466] on icon at bounding box center [664, 321] width 1329 height 642
click at [838, 352] on icon at bounding box center [664, 321] width 1329 height 642
click at [633, 381] on div "El letrero debería decirte adónde ir. Usa los comandos de movimie" at bounding box center [664, 342] width 339 height 87
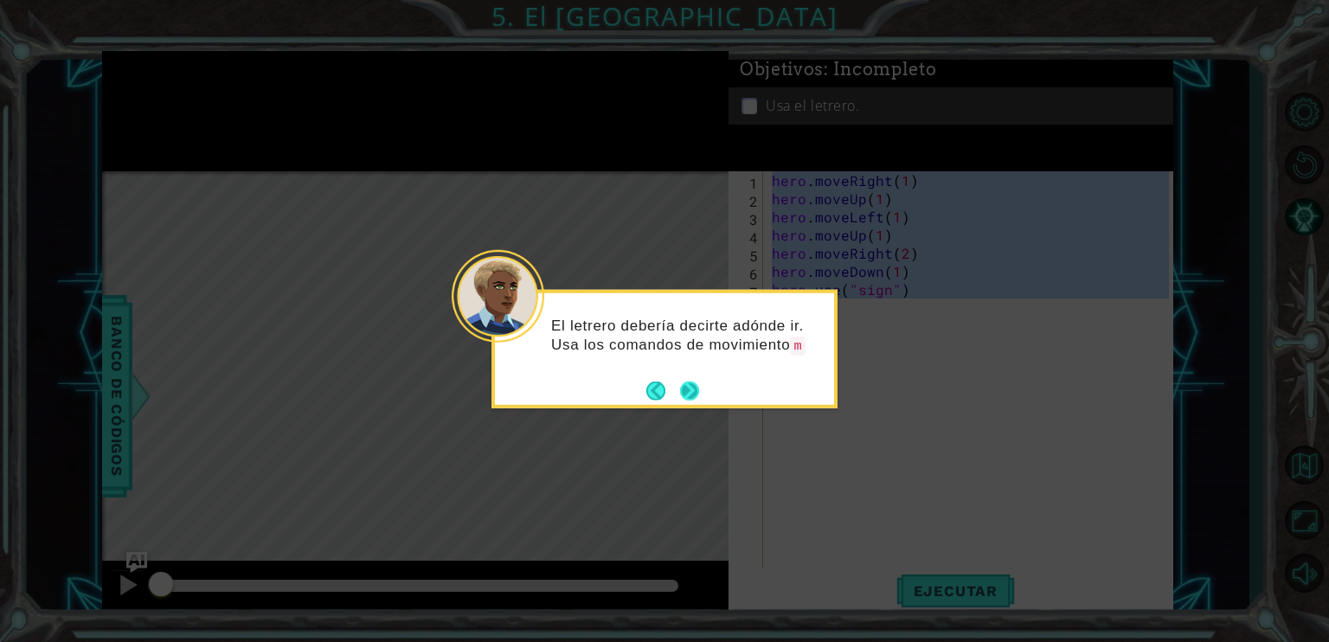
click at [692, 390] on button "Next" at bounding box center [689, 390] width 19 height 19
click at [690, 390] on button "Next" at bounding box center [689, 390] width 19 height 19
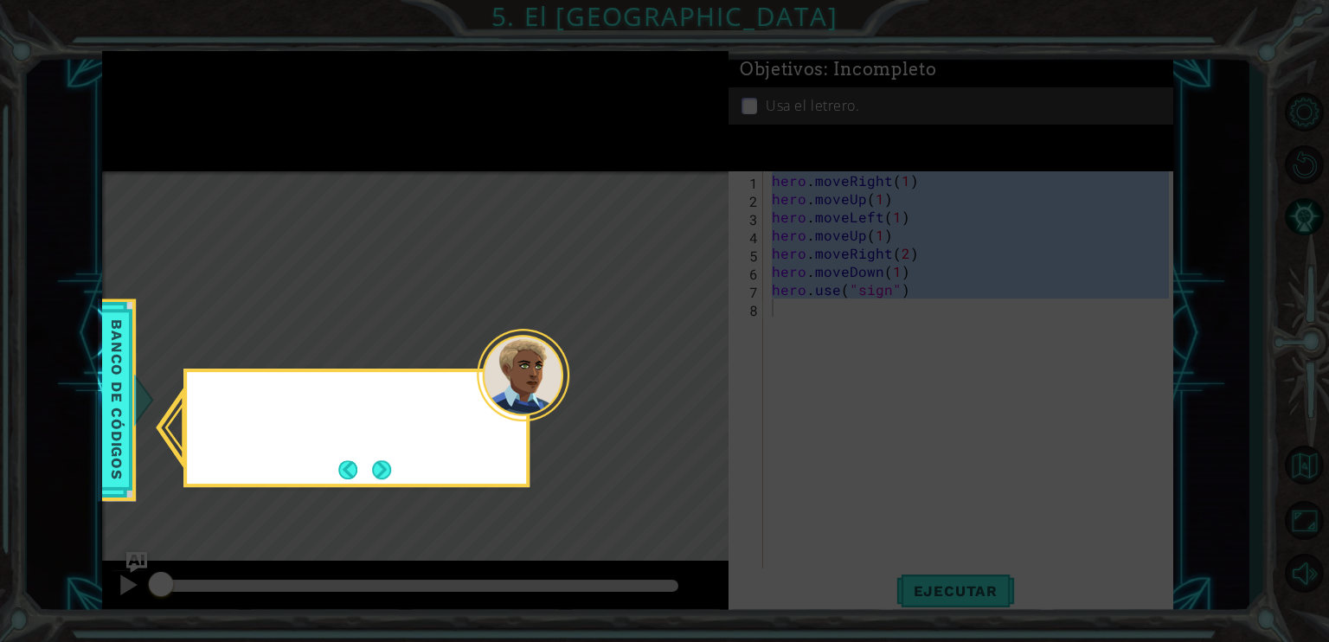
click at [690, 390] on icon at bounding box center [664, 321] width 1329 height 642
click at [391, 463] on button "Next" at bounding box center [381, 469] width 19 height 19
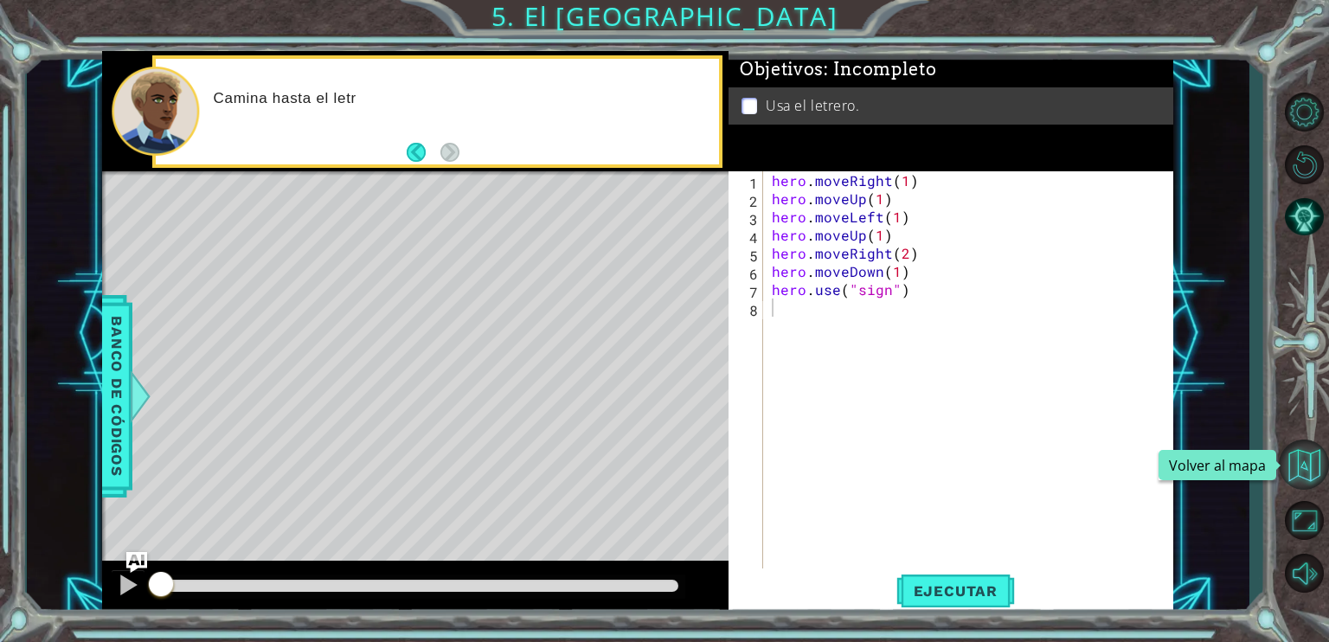
click at [1307, 459] on button "Volver al mapa" at bounding box center [1304, 465] width 50 height 50
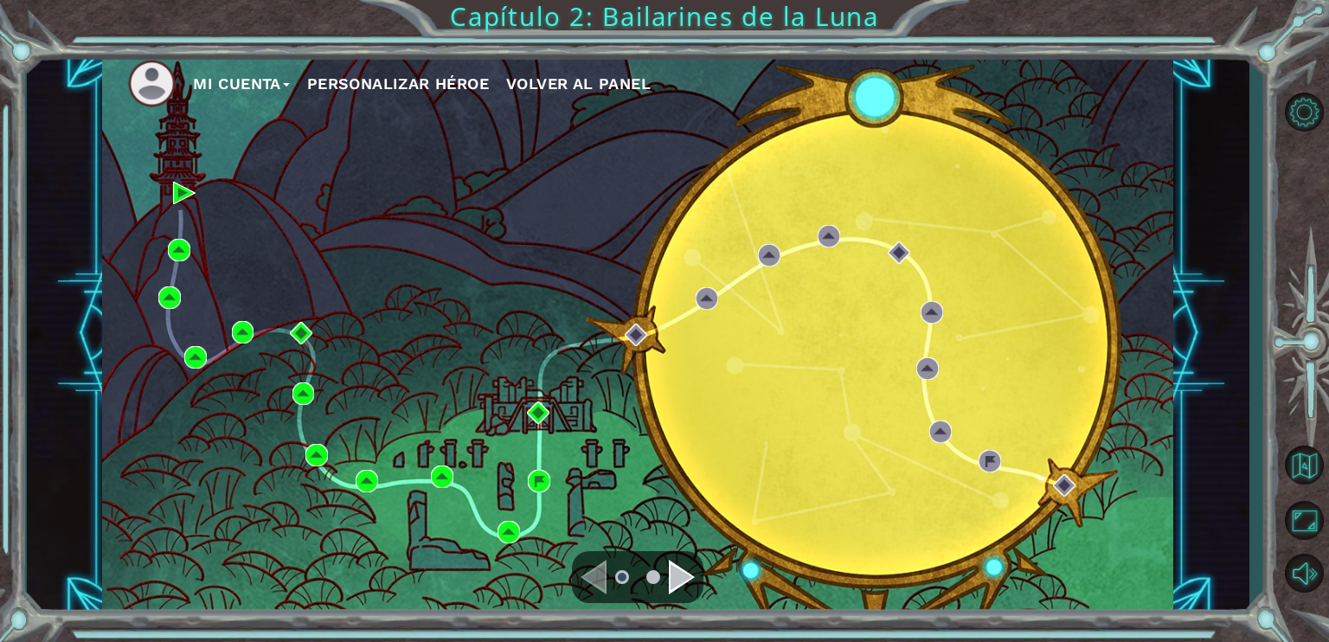
click at [320, 395] on div "Mi Cuenta Personalizar héroe Volver al panel" at bounding box center [637, 333] width 1071 height 565
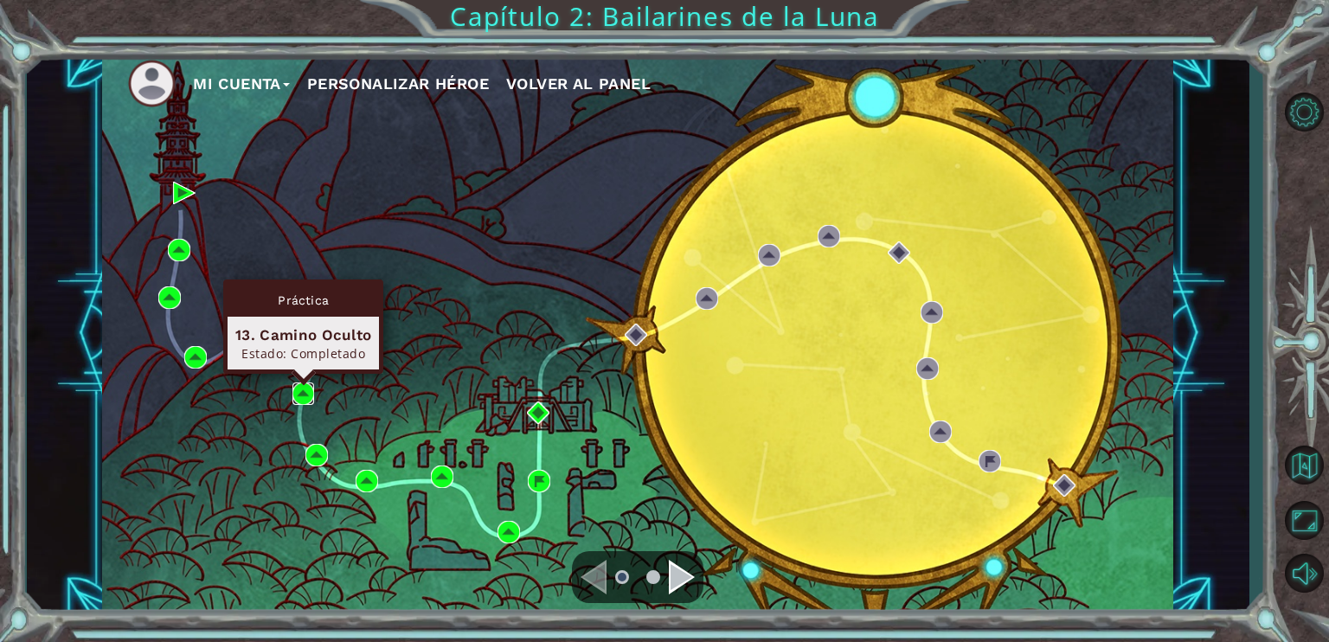
click at [304, 393] on img at bounding box center [303, 393] width 22 height 22
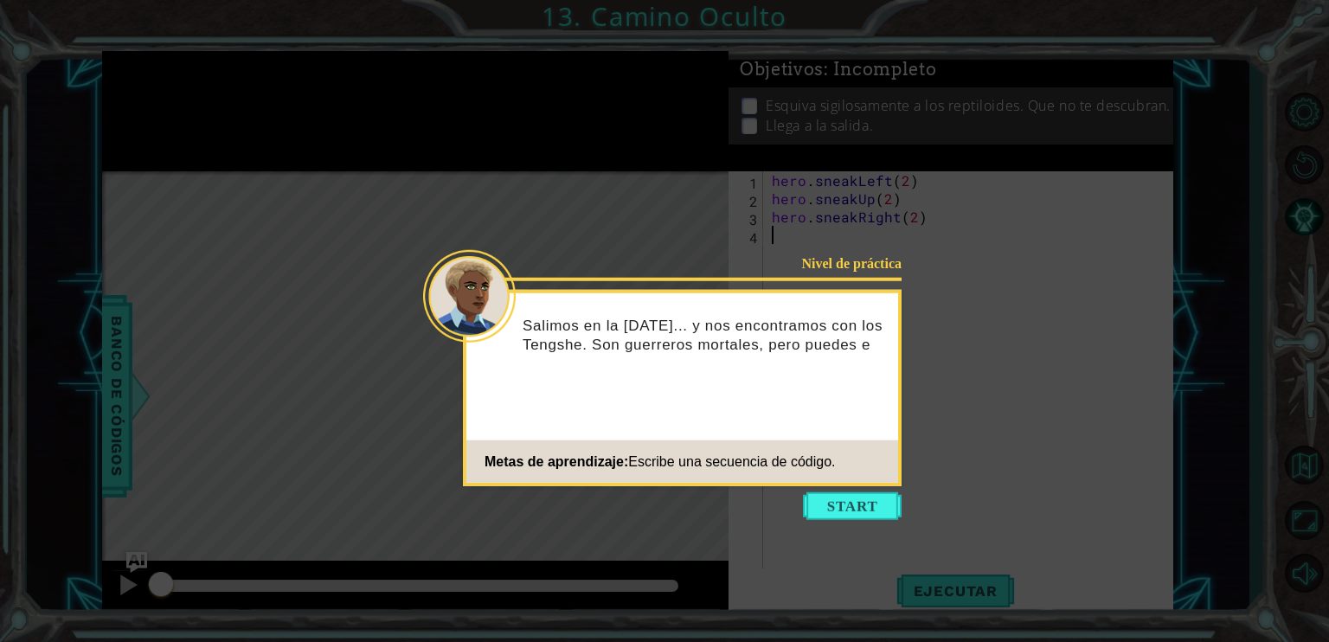
type textarea "hero.sneakRight(2)"
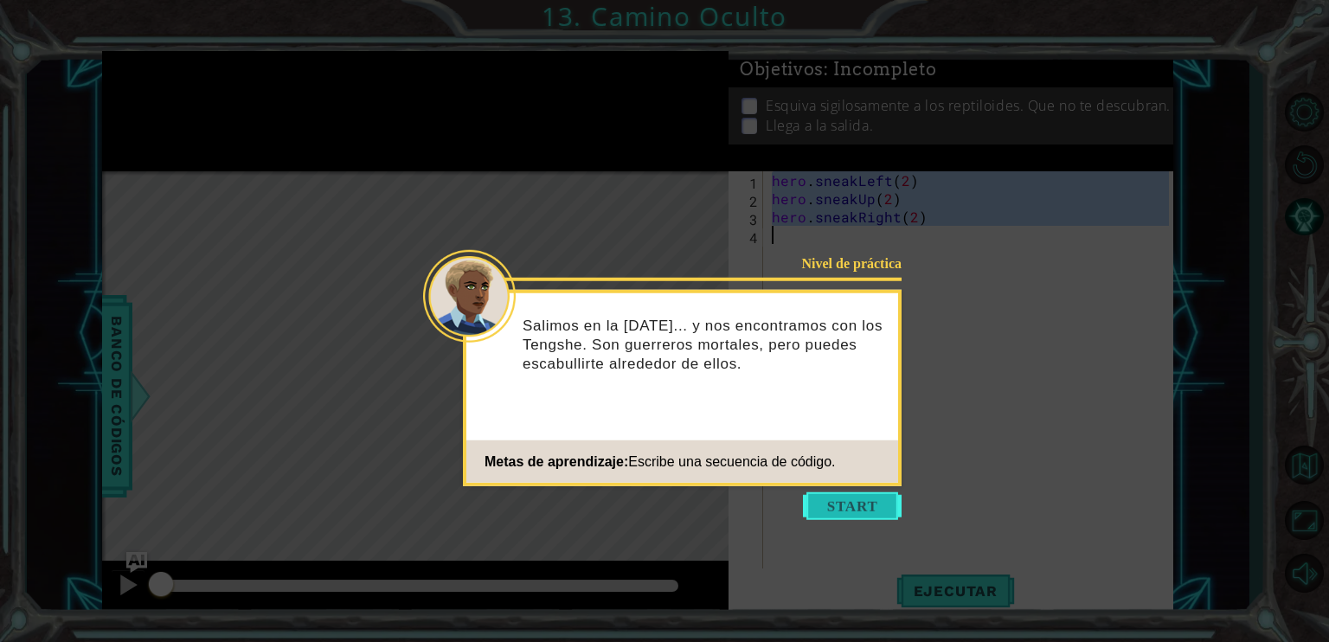
click at [817, 511] on button "Start" at bounding box center [852, 506] width 99 height 28
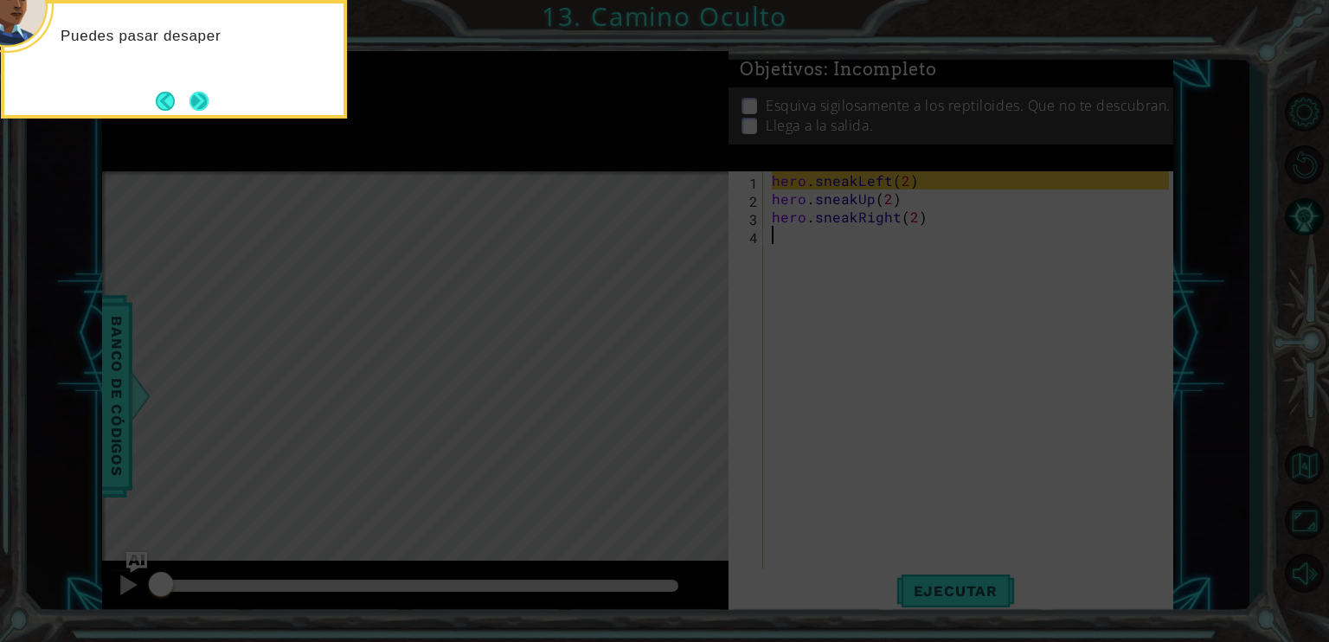
click at [209, 93] on button "Next" at bounding box center [198, 101] width 19 height 19
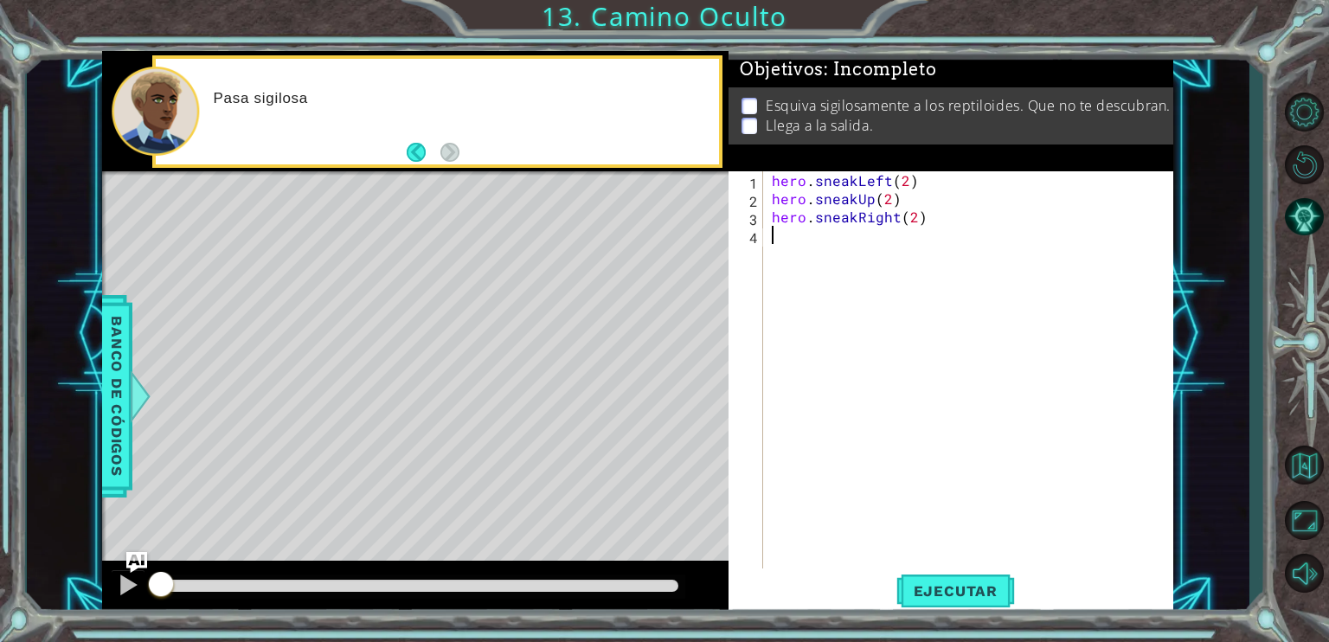
type textarea "hero.sneakRight(2)"
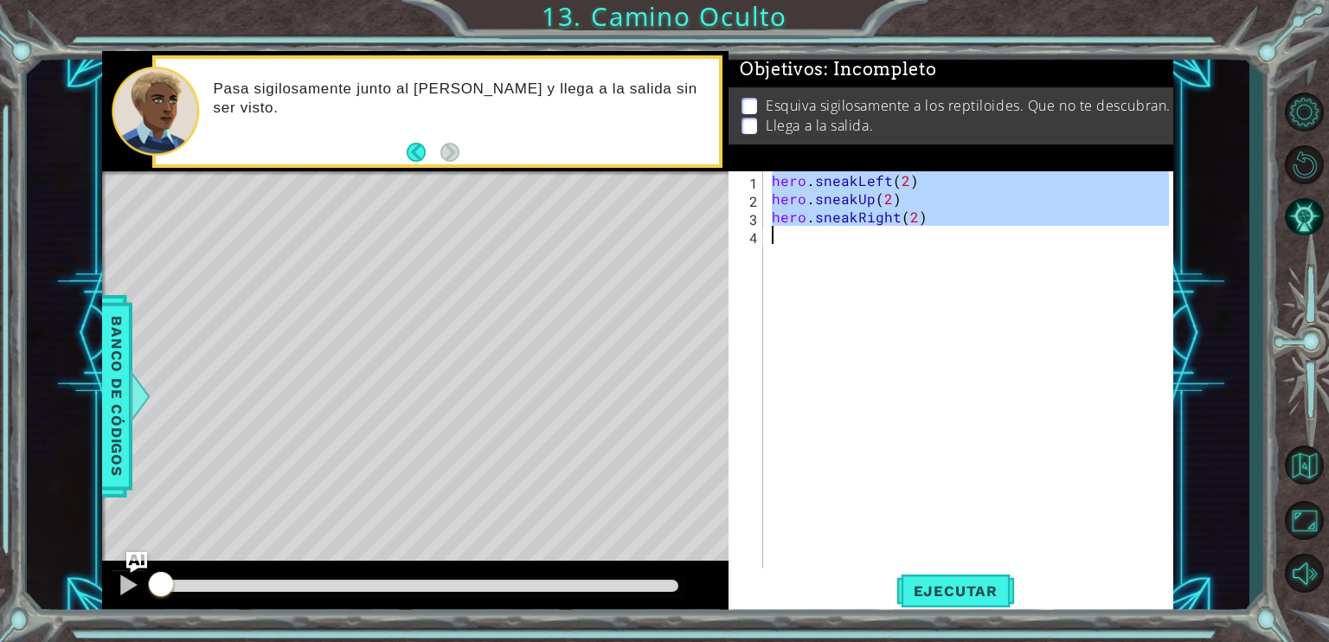
click at [938, 556] on div "hero . sneakLeft ( 2 ) hero . sneakUp ( 2 ) hero . sneakRight ( 2 )" at bounding box center [968, 371] width 401 height 400
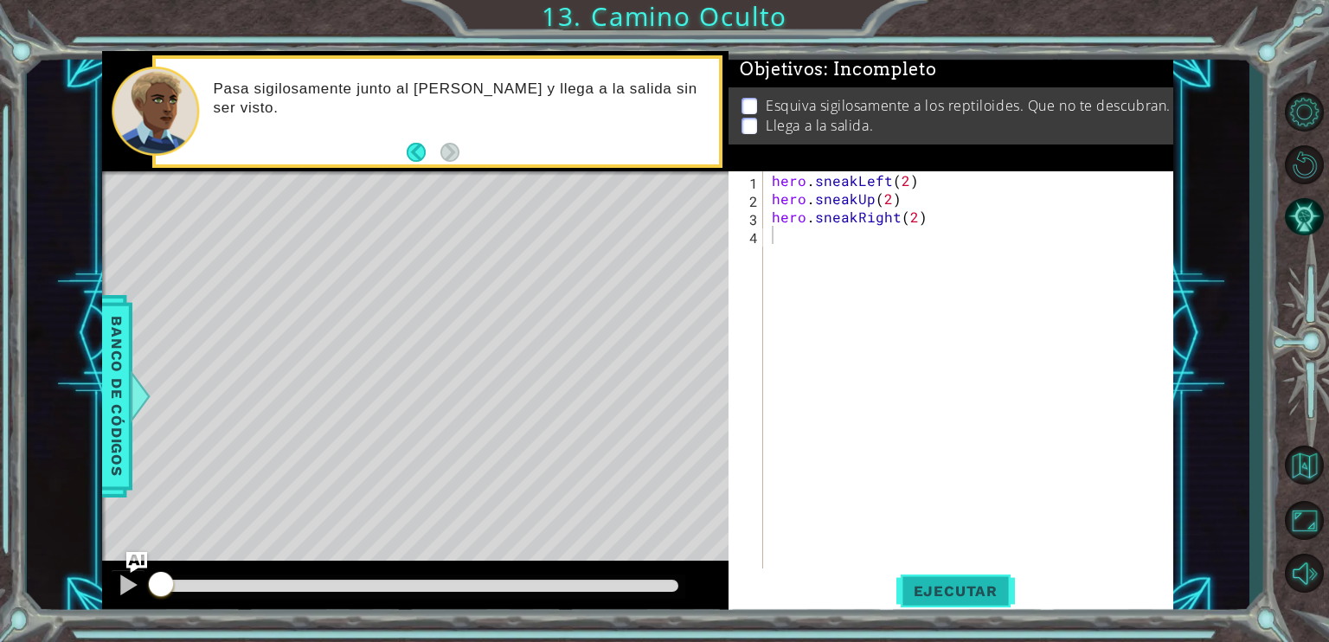
click at [930, 577] on button "Ejecutar" at bounding box center [955, 590] width 119 height 44
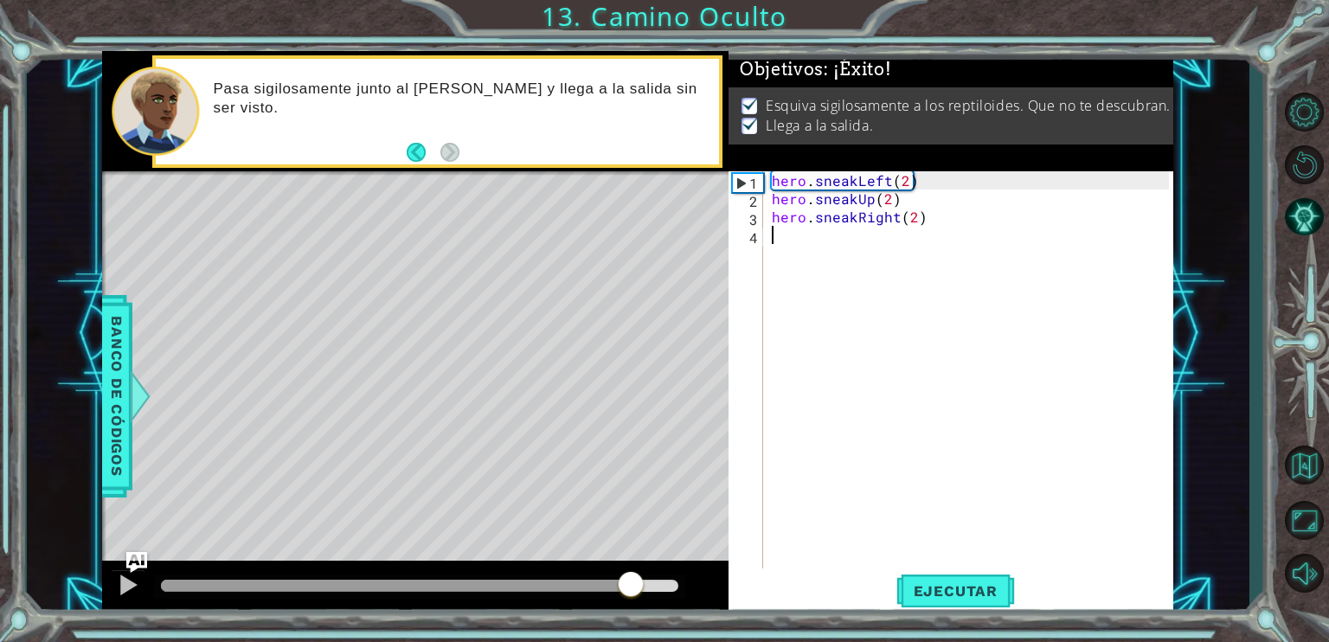
drag, startPoint x: 632, startPoint y: 584, endPoint x: 1143, endPoint y: 532, distance: 514.0
click at [1018, 554] on div "1 ההההההההההההההההההההההההההההההההההההההההההההההההההההההההההההההההההההההההההההה…" at bounding box center [637, 333] width 1071 height 565
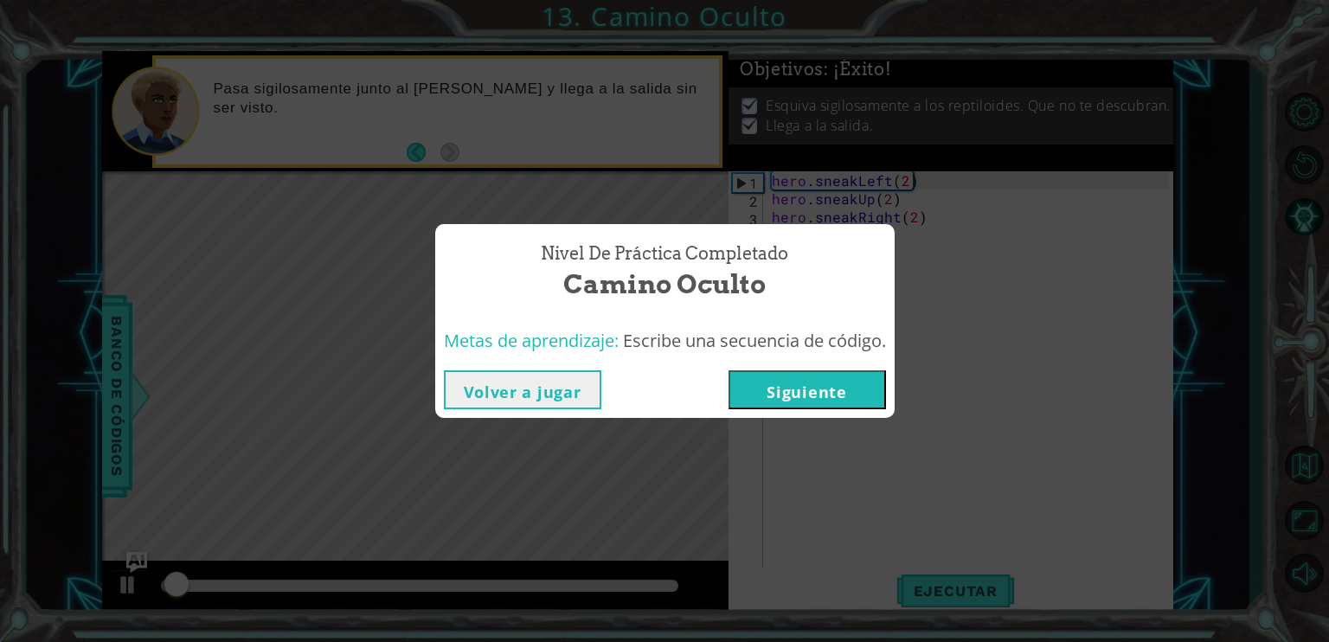
click at [845, 386] on button "Siguiente" at bounding box center [807, 389] width 157 height 39
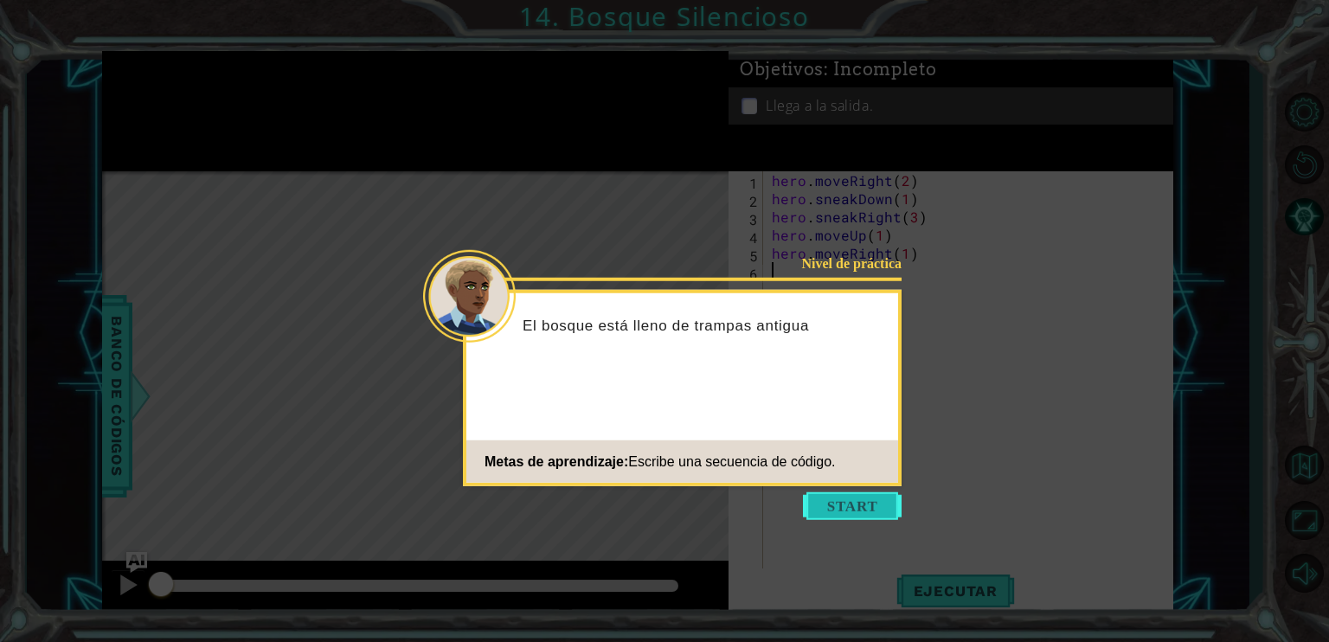
click at [820, 501] on button "Start" at bounding box center [852, 506] width 99 height 28
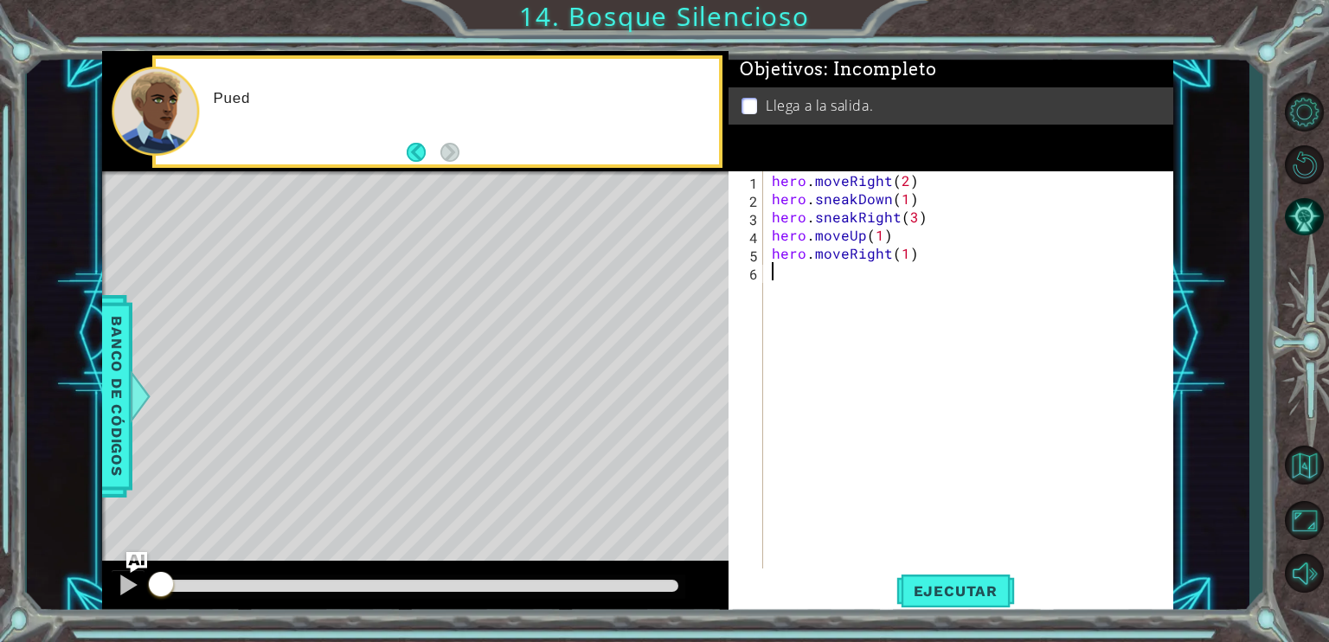
type textarea "hero.moveRight(1)"
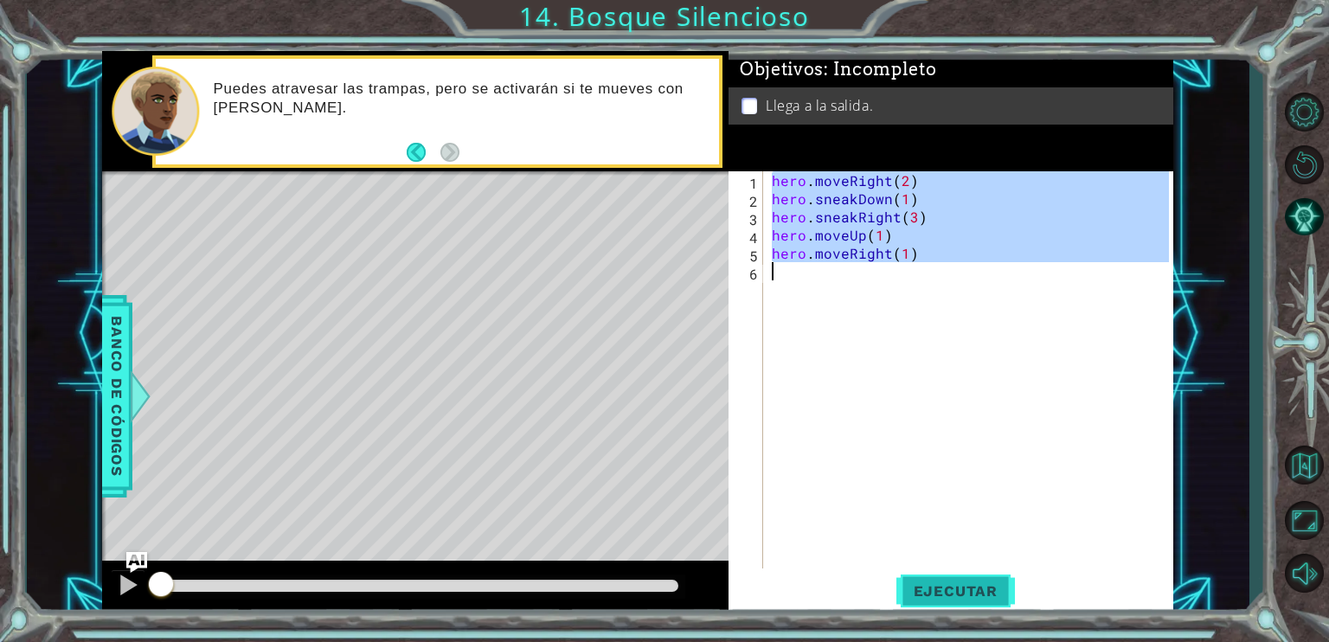
click at [918, 575] on button "Ejecutar" at bounding box center [955, 590] width 119 height 44
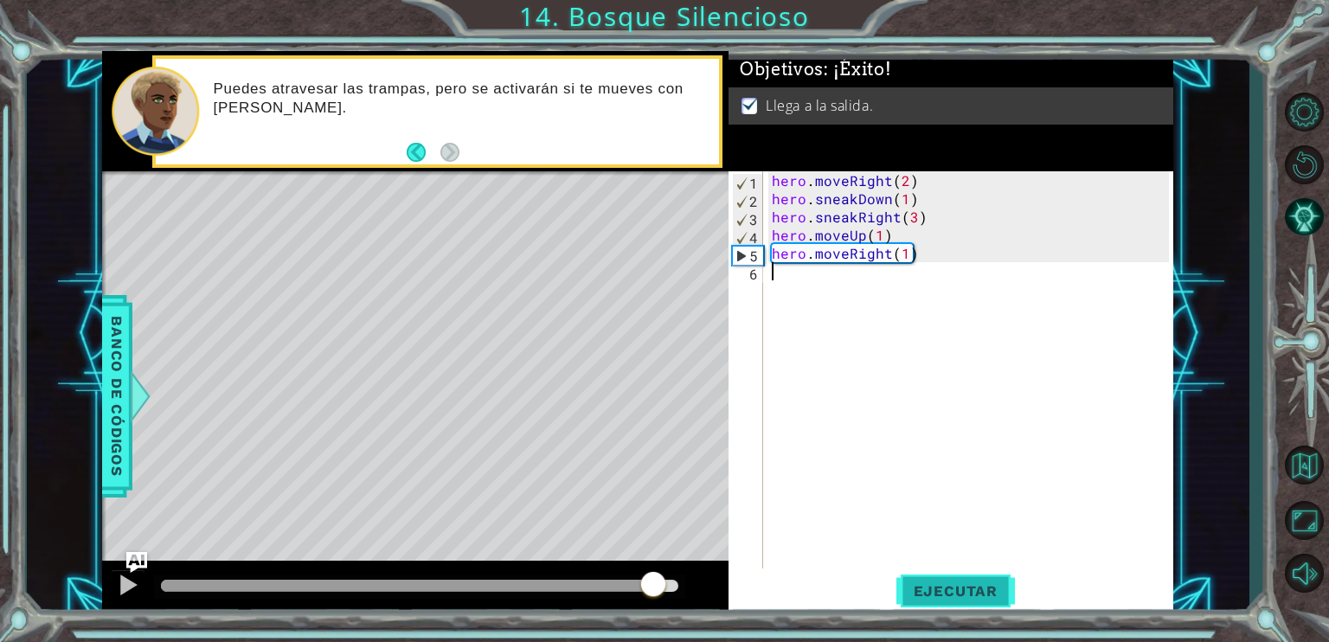
drag, startPoint x: 653, startPoint y: 587, endPoint x: 903, endPoint y: 574, distance: 250.4
click at [887, 571] on div "1 ההההההההההההההההההההההההההההההההההההההההההההההההההההההההההההההההההההההההההההה…" at bounding box center [637, 333] width 1071 height 565
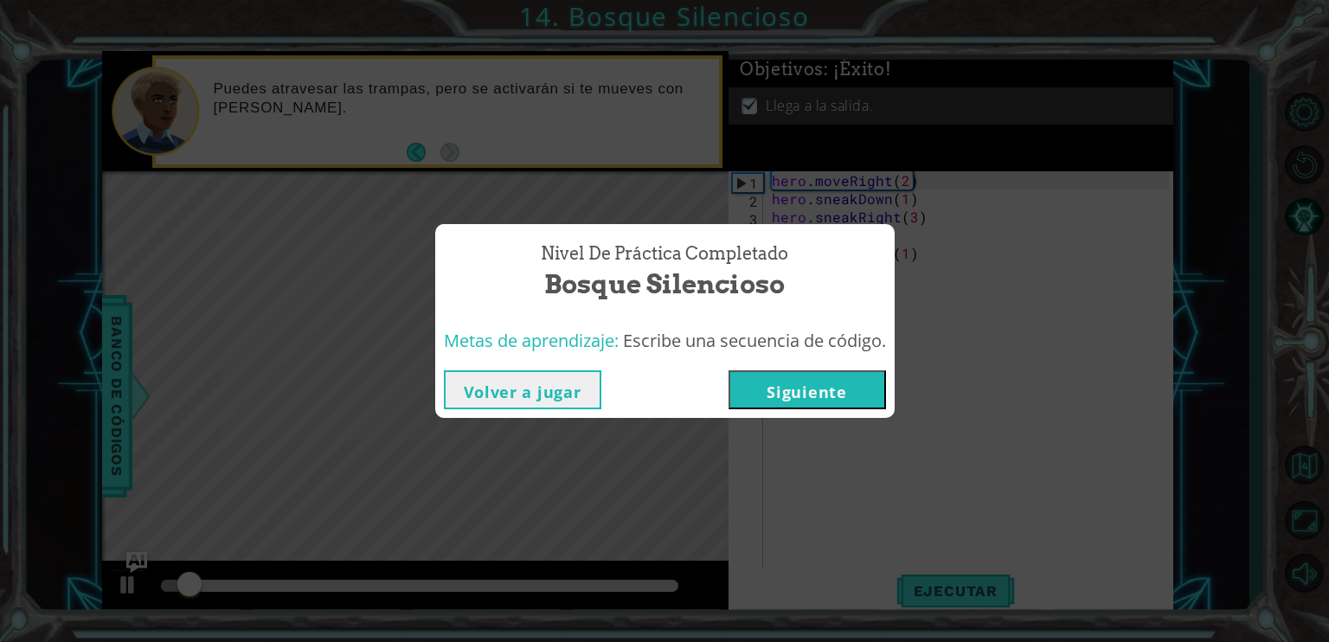
click at [750, 372] on button "Siguiente" at bounding box center [807, 389] width 157 height 39
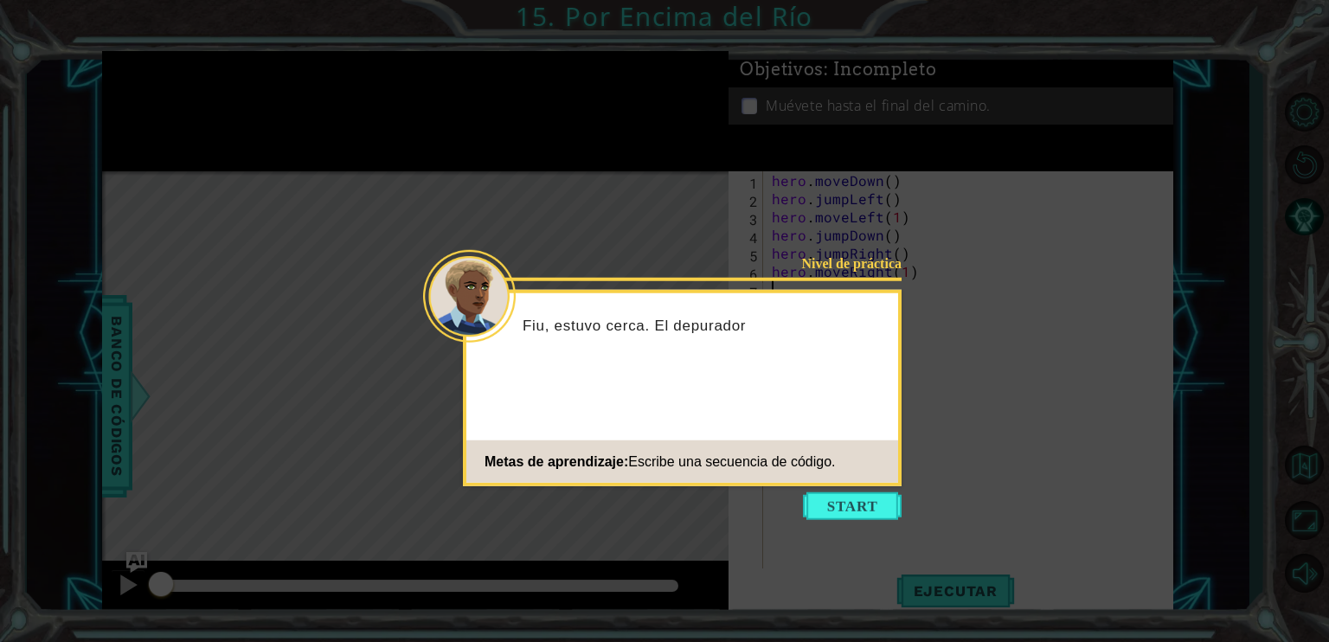
click at [811, 486] on icon at bounding box center [664, 321] width 1329 height 642
click at [823, 525] on icon at bounding box center [664, 321] width 1329 height 642
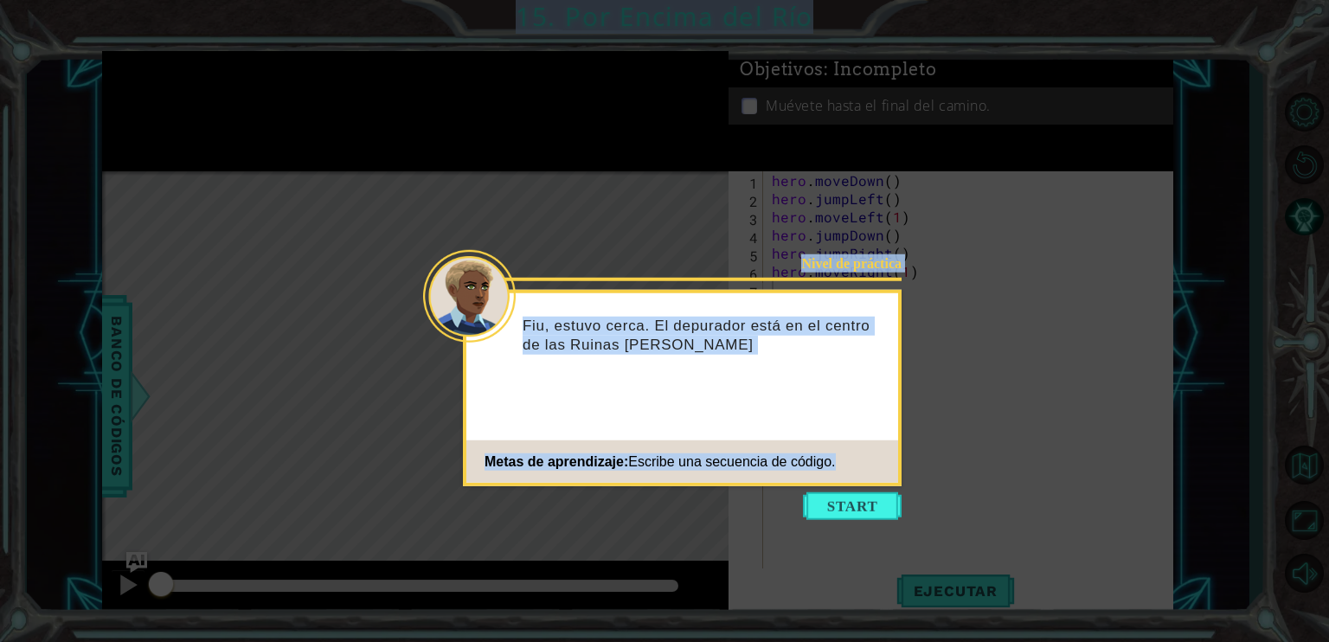
click at [870, 488] on icon at bounding box center [664, 321] width 1329 height 642
click at [866, 504] on button "Start" at bounding box center [852, 506] width 99 height 28
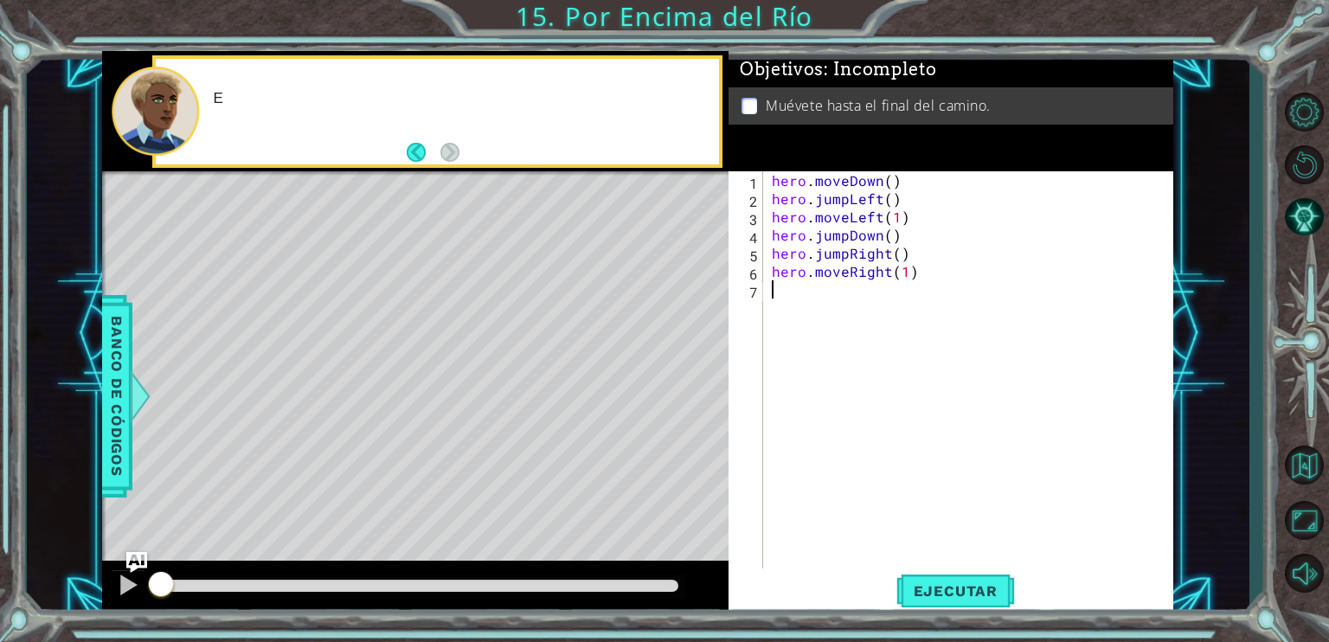
type textarea "hero.moveRight(1)"
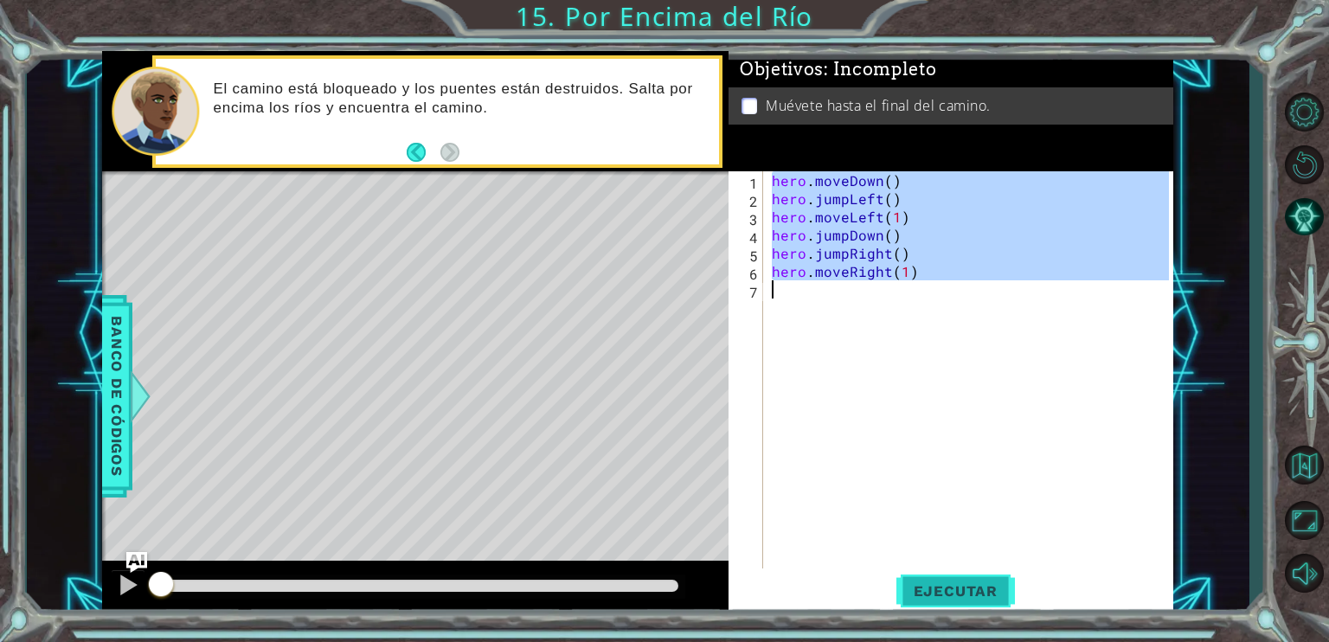
click at [955, 589] on span "Ejecutar" at bounding box center [955, 590] width 119 height 17
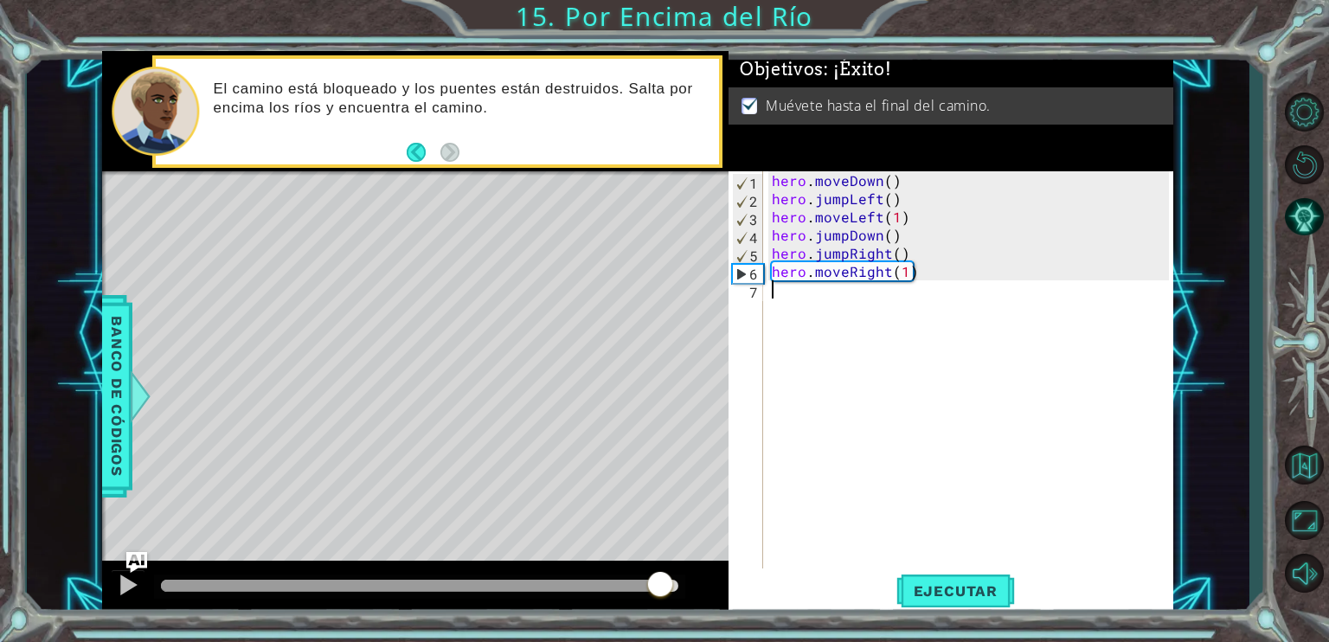
drag, startPoint x: 662, startPoint y: 583, endPoint x: 716, endPoint y: 583, distance: 53.6
click at [712, 581] on div at bounding box center [415, 588] width 626 height 55
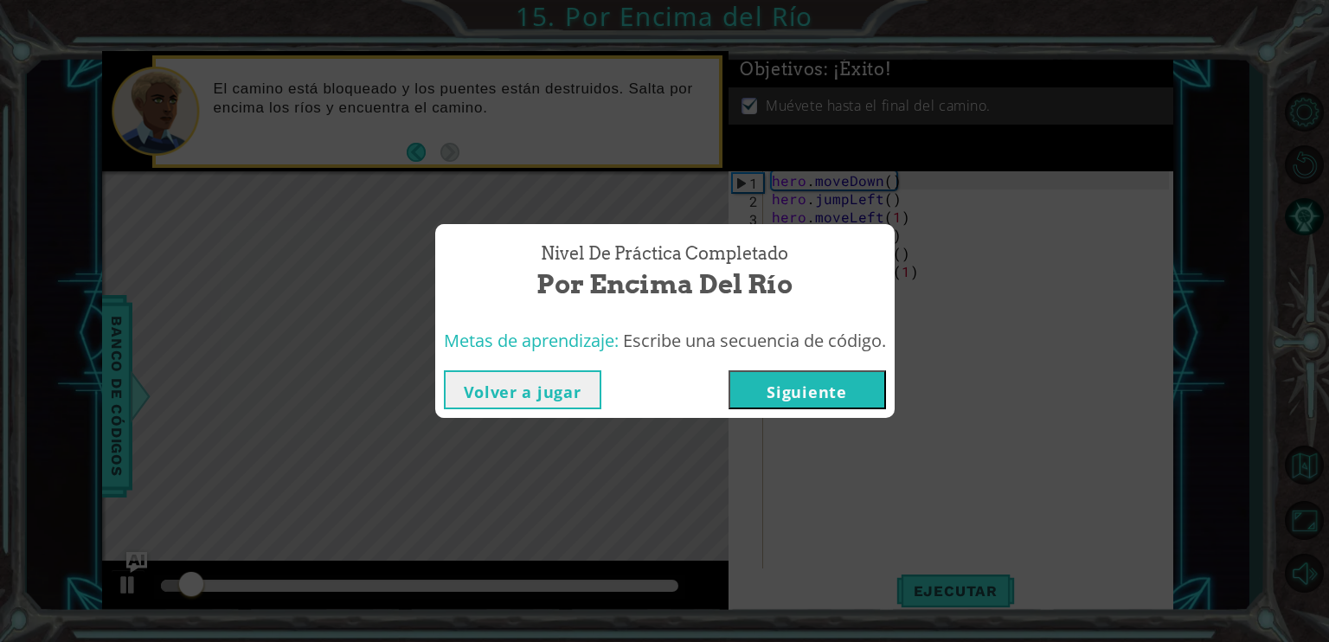
click at [835, 372] on button "Siguiente" at bounding box center [807, 389] width 157 height 39
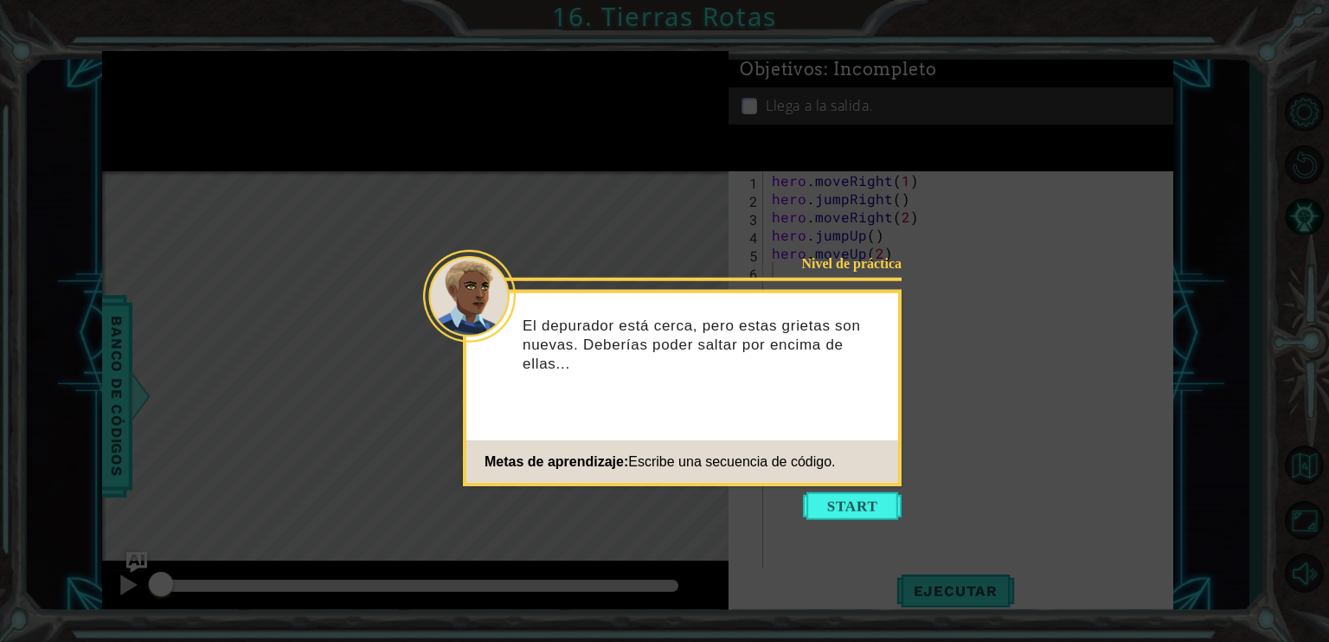
click at [850, 485] on div "Nivel de práctica El depurador está cerca, pero estas grietas son nuevas. Deber…" at bounding box center [682, 388] width 439 height 196
click at [856, 494] on button "Start" at bounding box center [852, 506] width 99 height 28
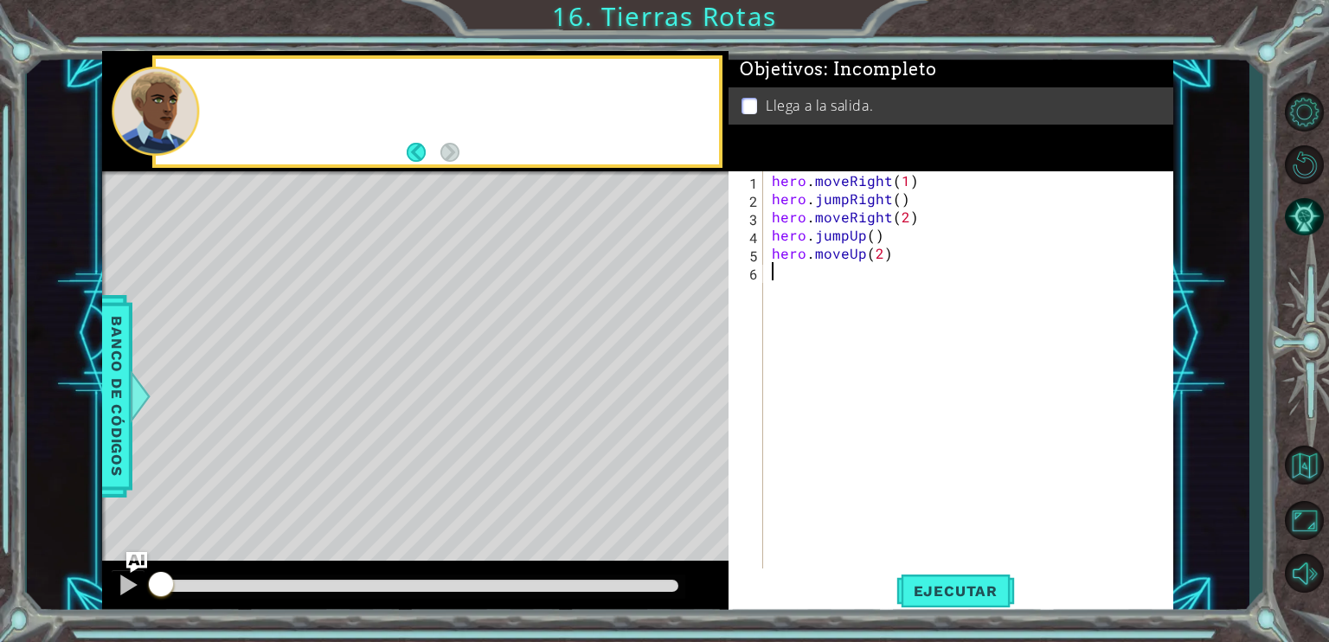
type textarea "hero.moveUp(2)"
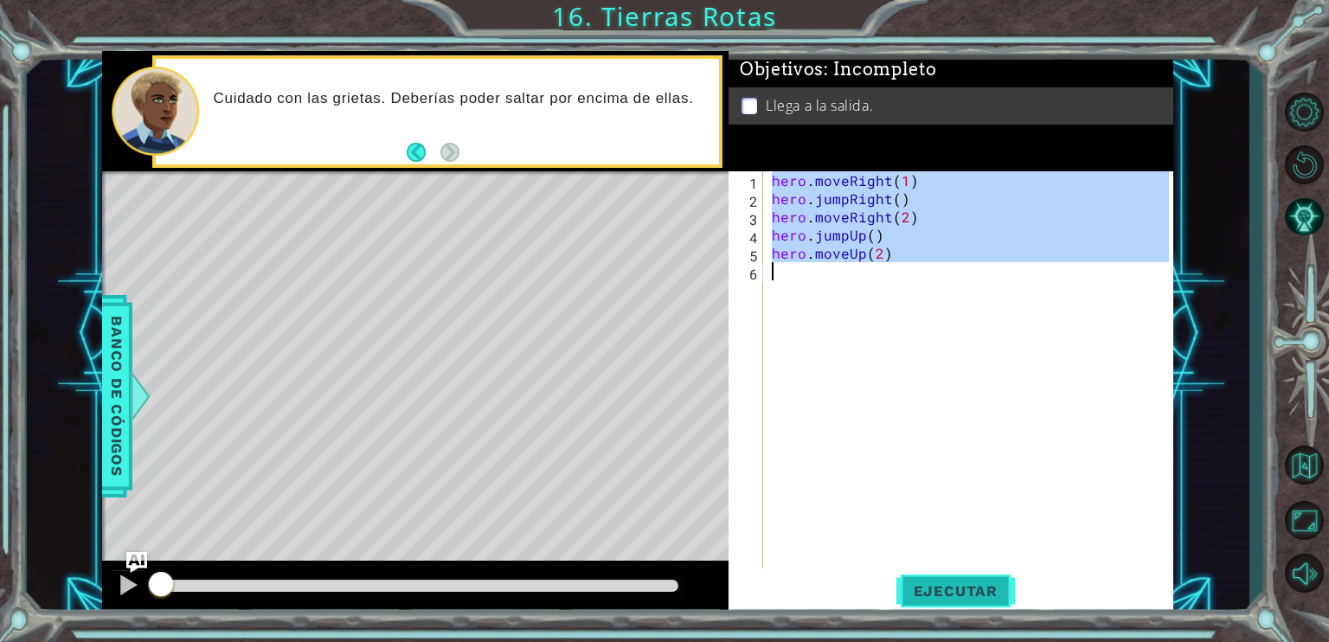
click at [960, 578] on button "Ejecutar" at bounding box center [955, 590] width 119 height 44
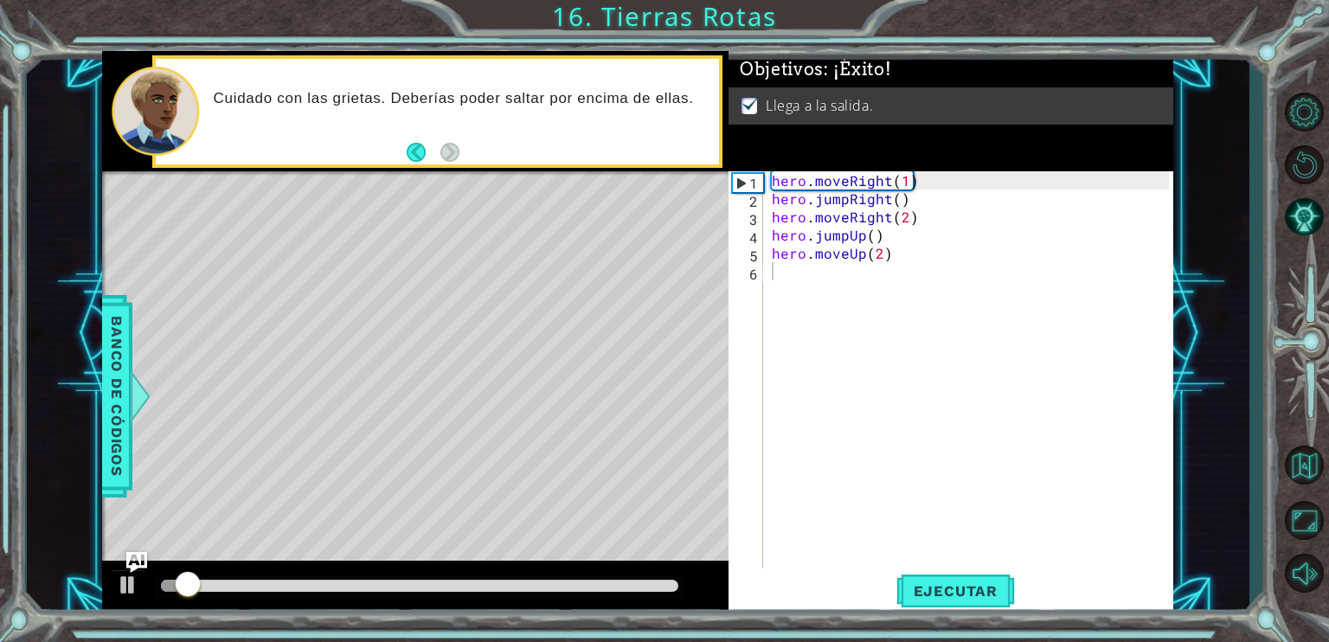
drag, startPoint x: 761, startPoint y: 571, endPoint x: 772, endPoint y: 570, distance: 10.4
click at [772, 570] on div "1 ההההההההההההההההההההההההההההההההההההההההההההההההההההההההההההההההההההההההההההה…" at bounding box center [637, 333] width 1071 height 565
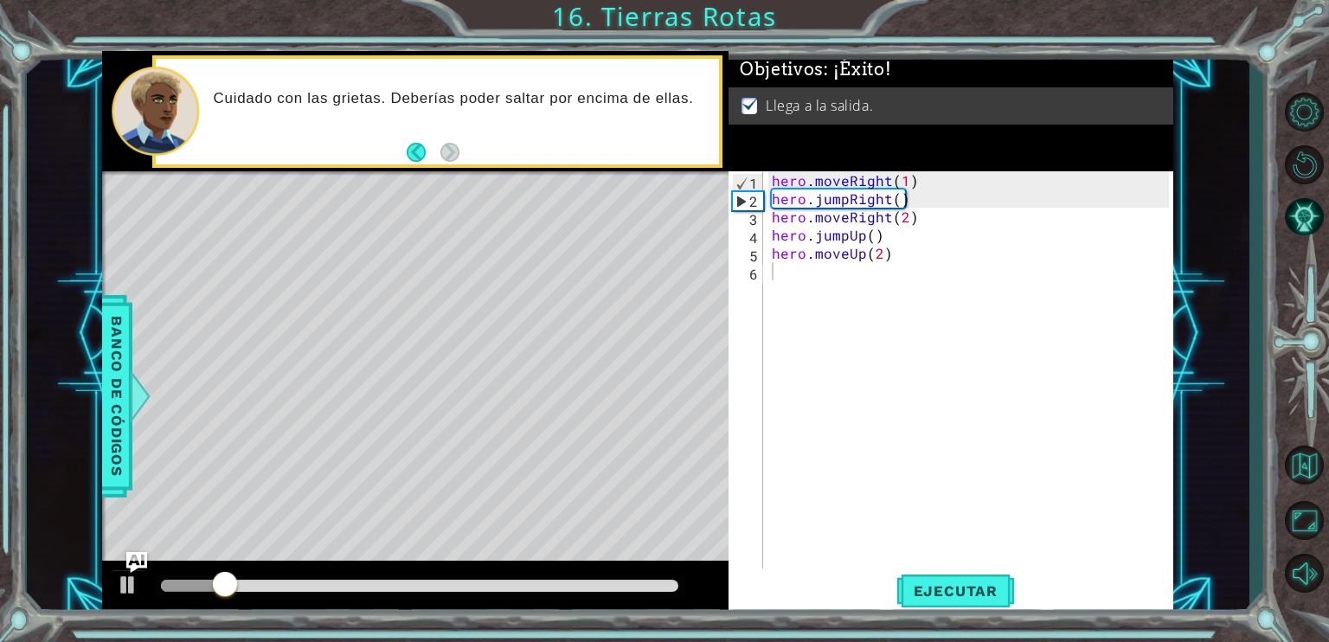
drag, startPoint x: 644, startPoint y: 596, endPoint x: 660, endPoint y: 593, distance: 16.8
click at [653, 594] on div at bounding box center [419, 587] width 531 height 24
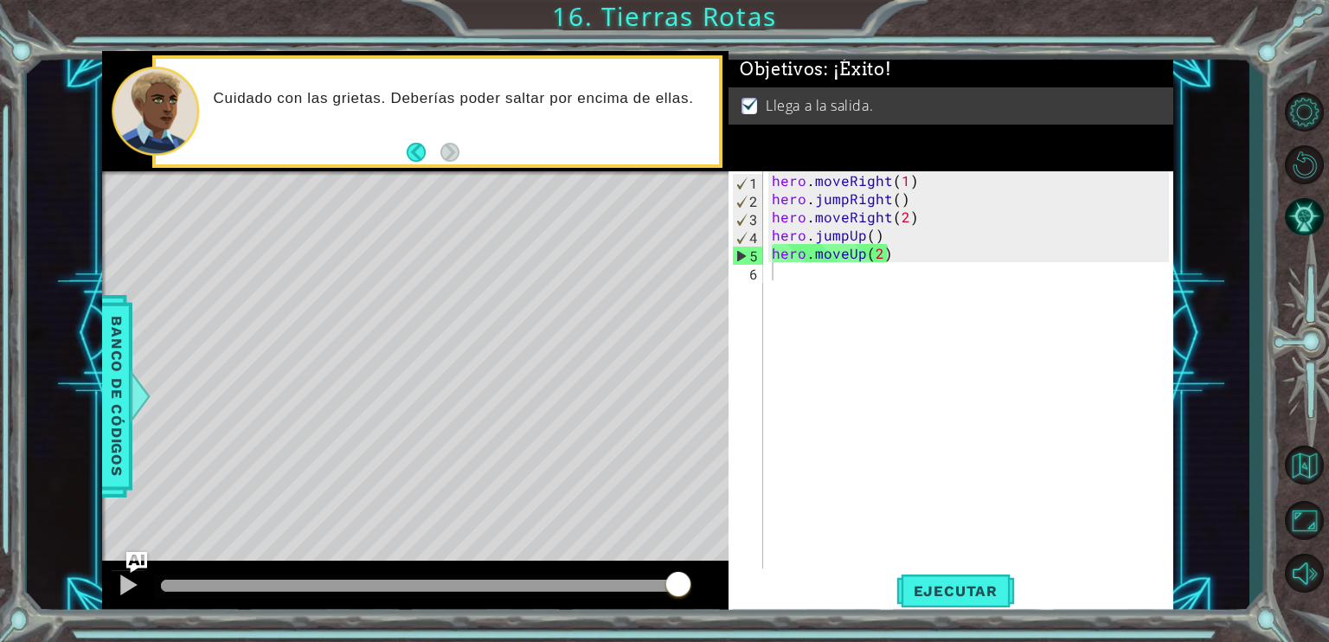
drag, startPoint x: 664, startPoint y: 589, endPoint x: 832, endPoint y: 580, distance: 169.0
click at [828, 581] on div "1 ההההההההההההההההההההההההההההההההההההההההההההההההההההההההההההההההההההההההההההה…" at bounding box center [637, 333] width 1071 height 565
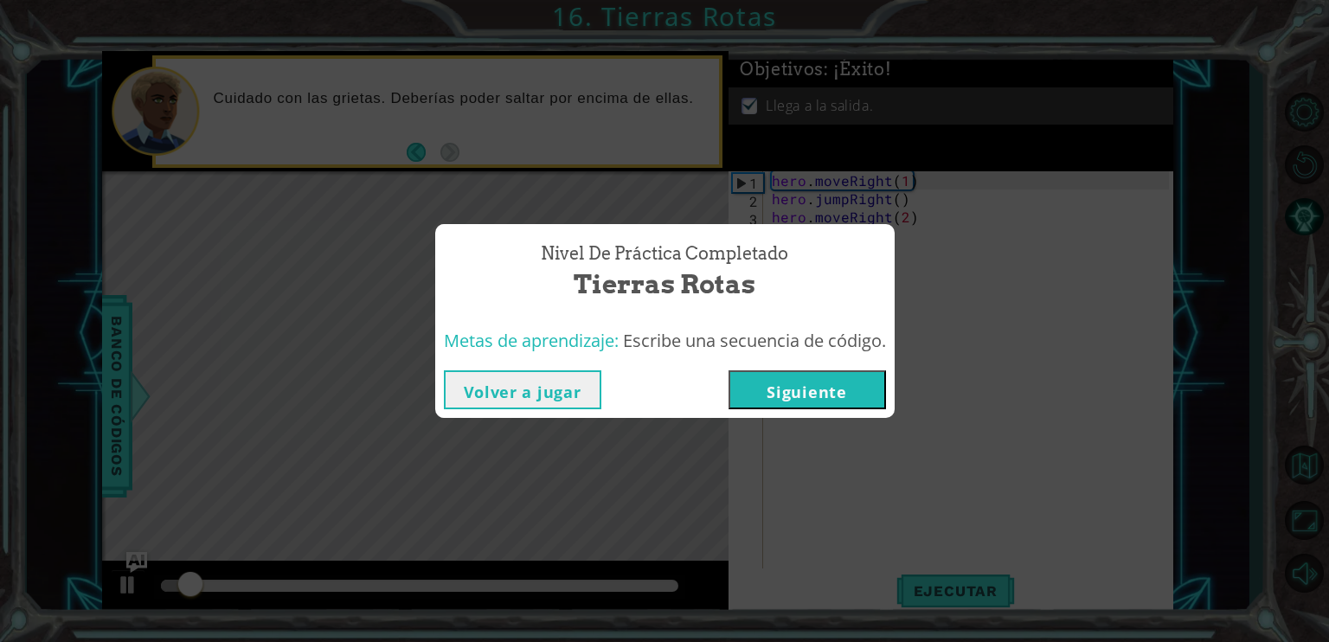
click at [832, 395] on button "Siguiente" at bounding box center [807, 389] width 157 height 39
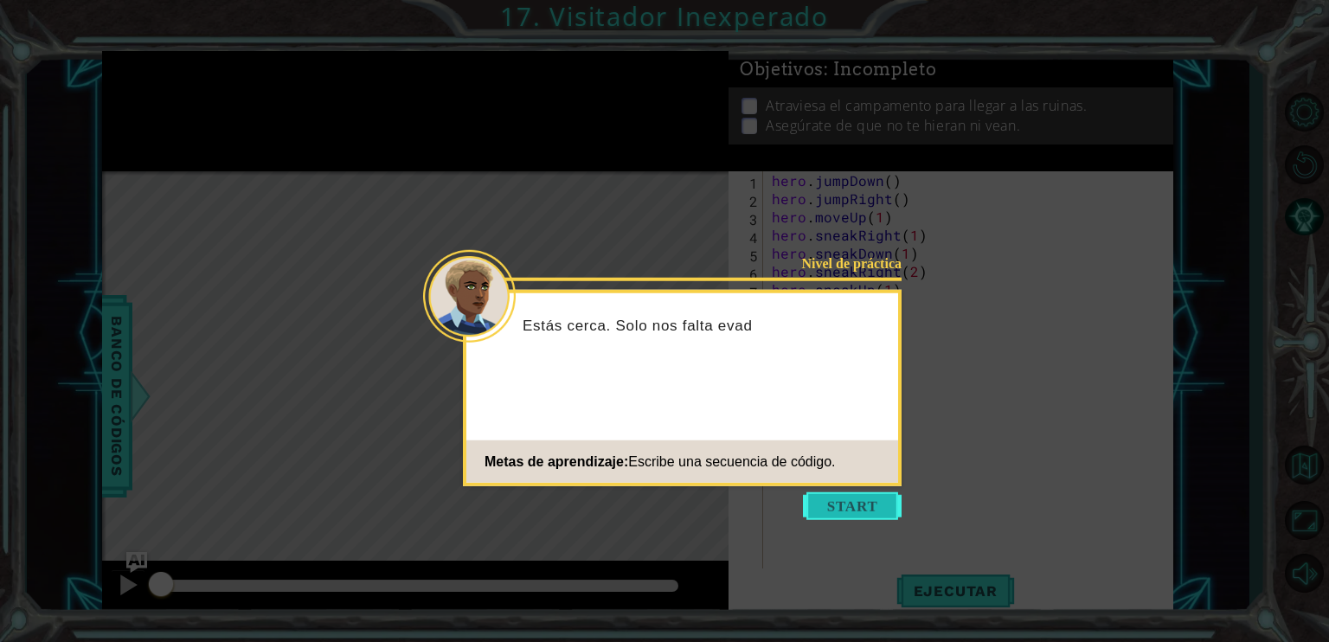
click at [838, 508] on button "Start" at bounding box center [852, 506] width 99 height 28
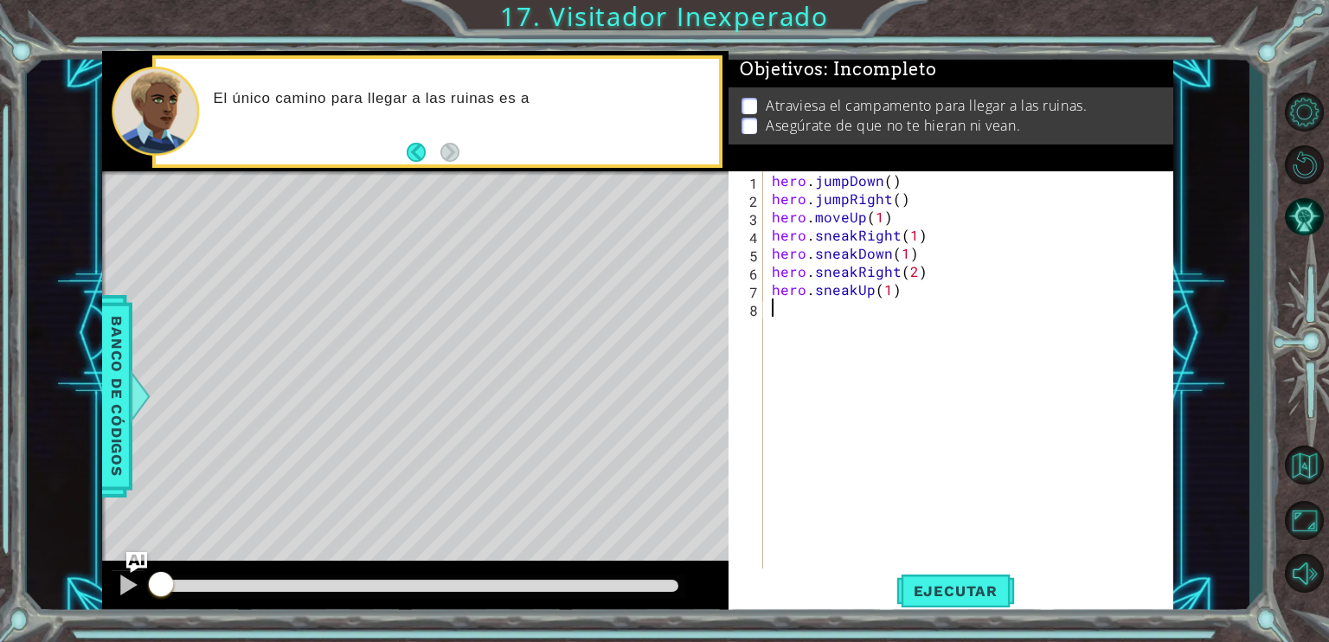
type textarea "hero.sneakUp(1)"
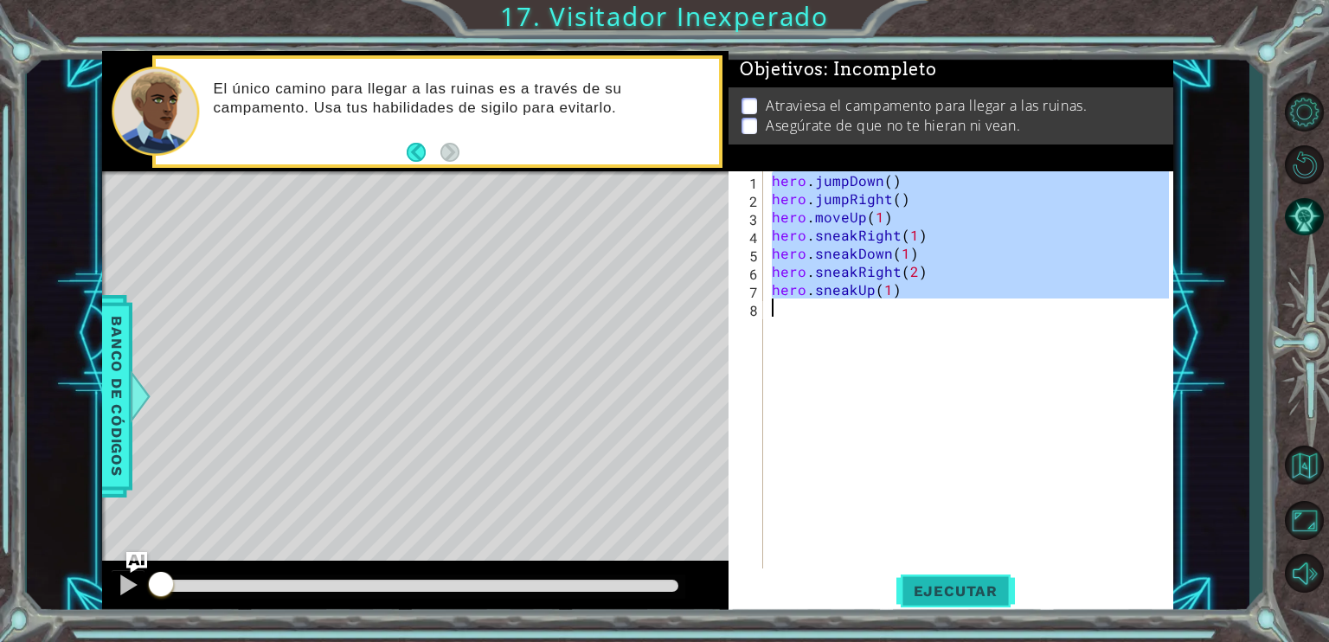
click at [927, 607] on button "Ejecutar" at bounding box center [955, 590] width 119 height 44
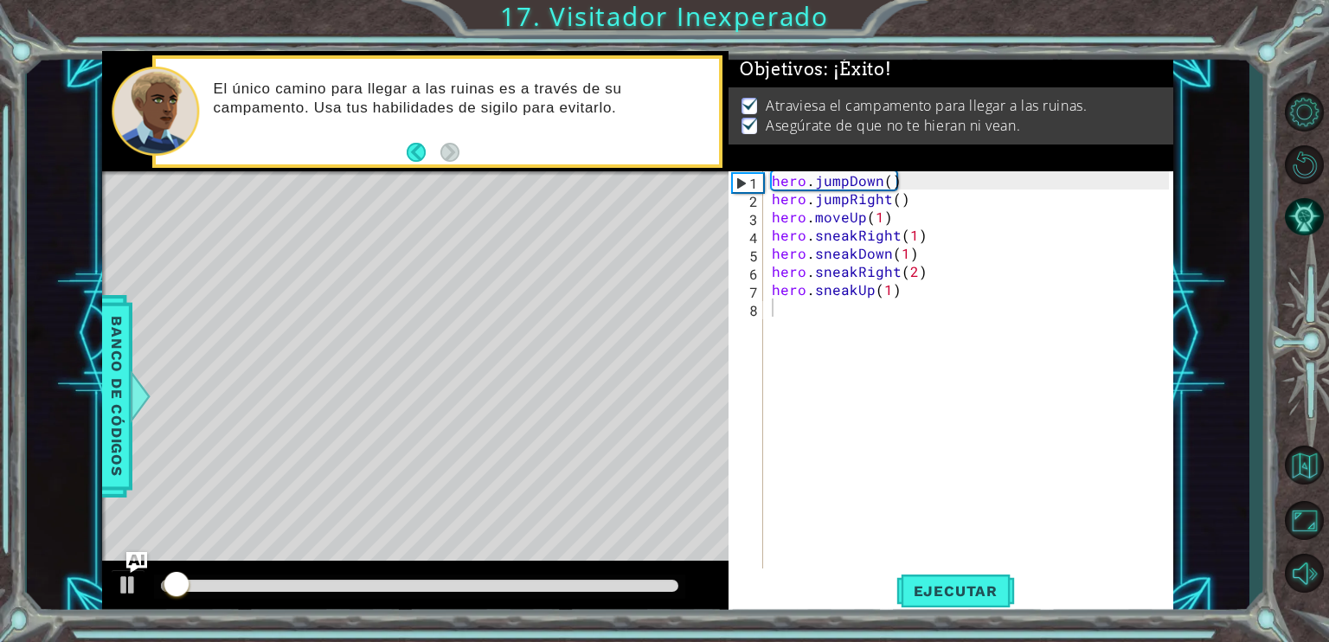
click at [668, 578] on div at bounding box center [419, 587] width 531 height 24
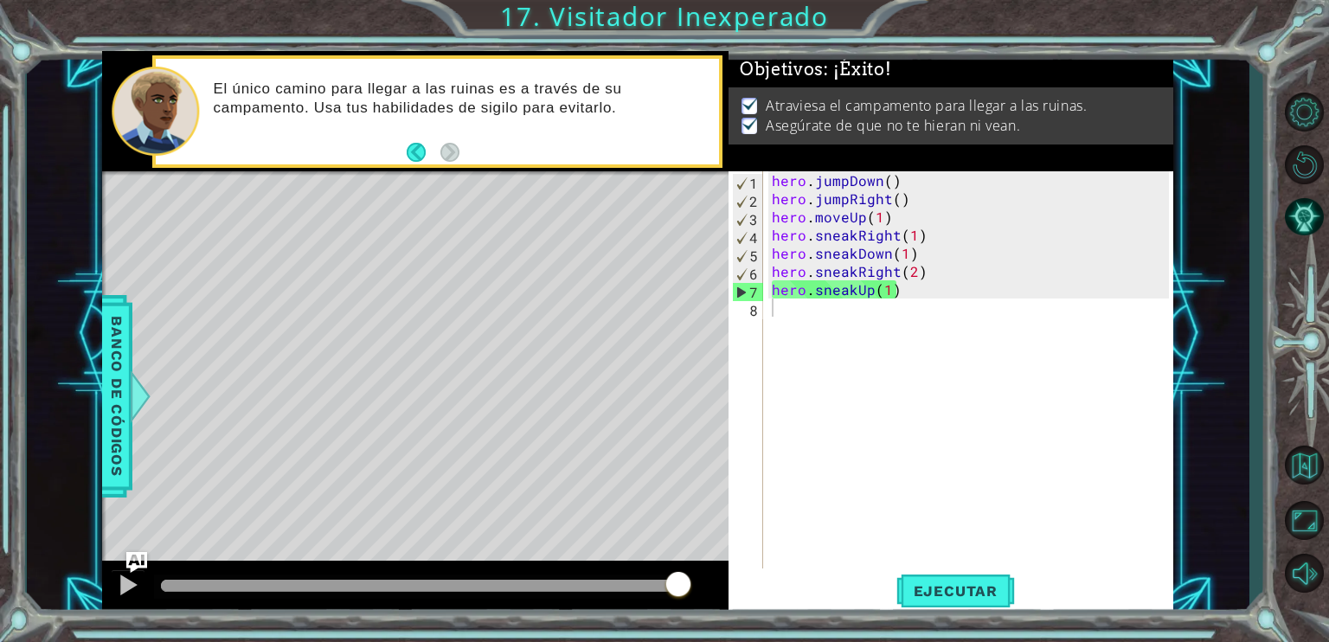
drag, startPoint x: 659, startPoint y: 591, endPoint x: 868, endPoint y: 594, distance: 208.6
click at [865, 594] on div "1 ההההההההההההההההההההההההההההההההההההההההההההההההההההההההההההההההההההההההההההה…" at bounding box center [637, 333] width 1071 height 565
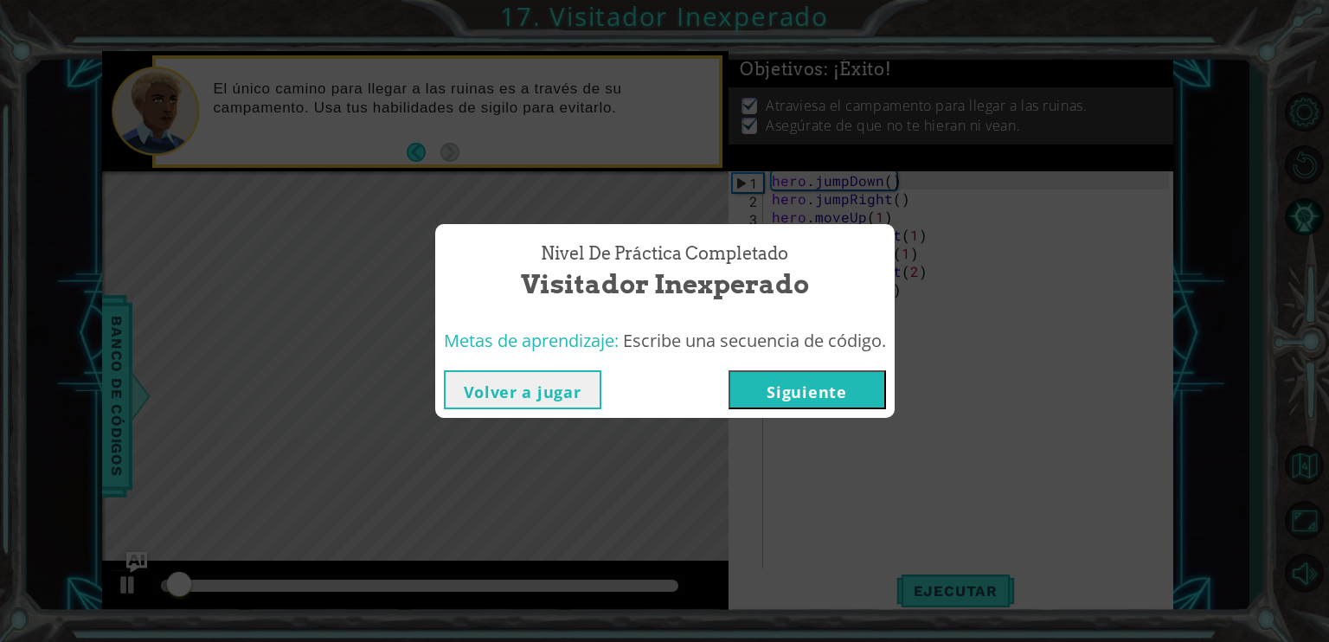
click at [855, 387] on button "Siguiente" at bounding box center [807, 389] width 157 height 39
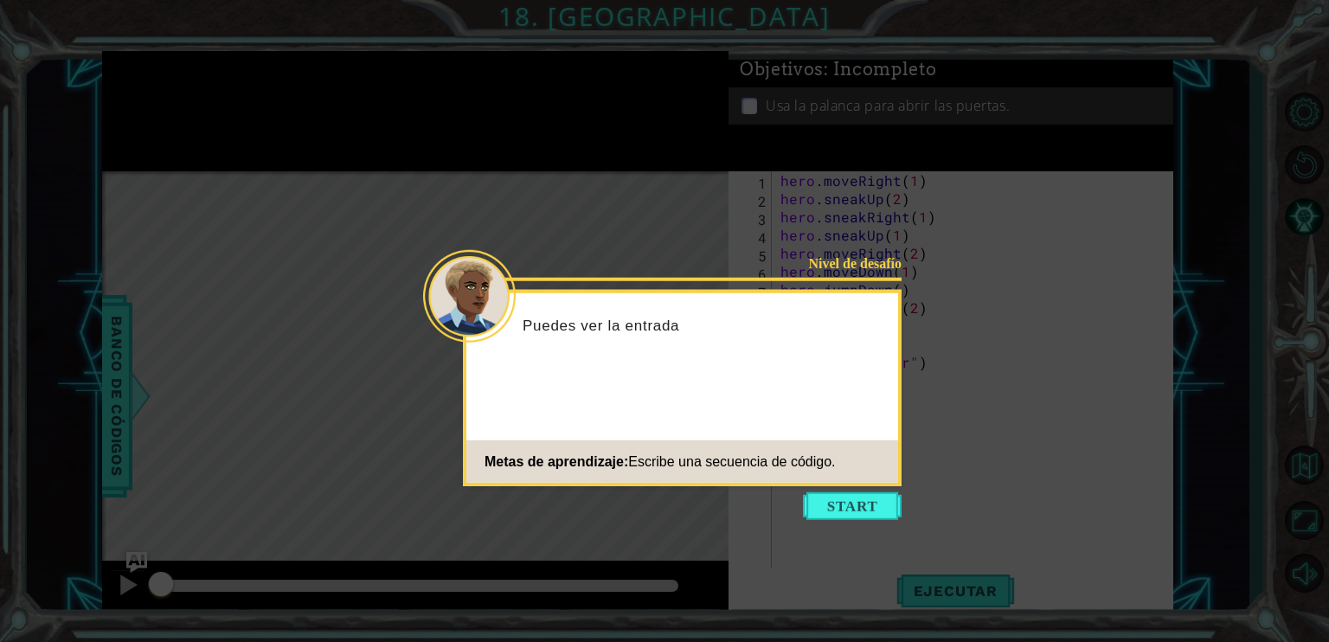
click at [845, 530] on icon at bounding box center [664, 321] width 1329 height 642
click at [848, 526] on icon at bounding box center [664, 321] width 1329 height 642
click at [869, 504] on button "Start" at bounding box center [852, 506] width 99 height 28
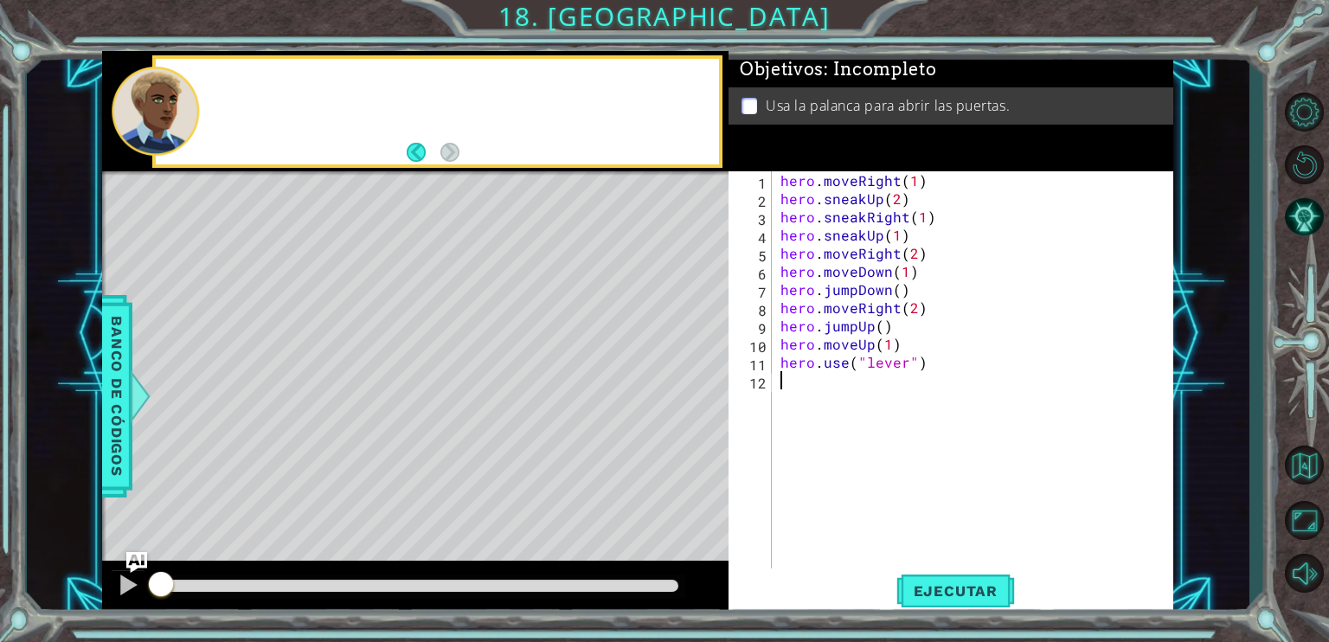
type textarea "hero.use("lever")"
